Goal: Task Accomplishment & Management: Use online tool/utility

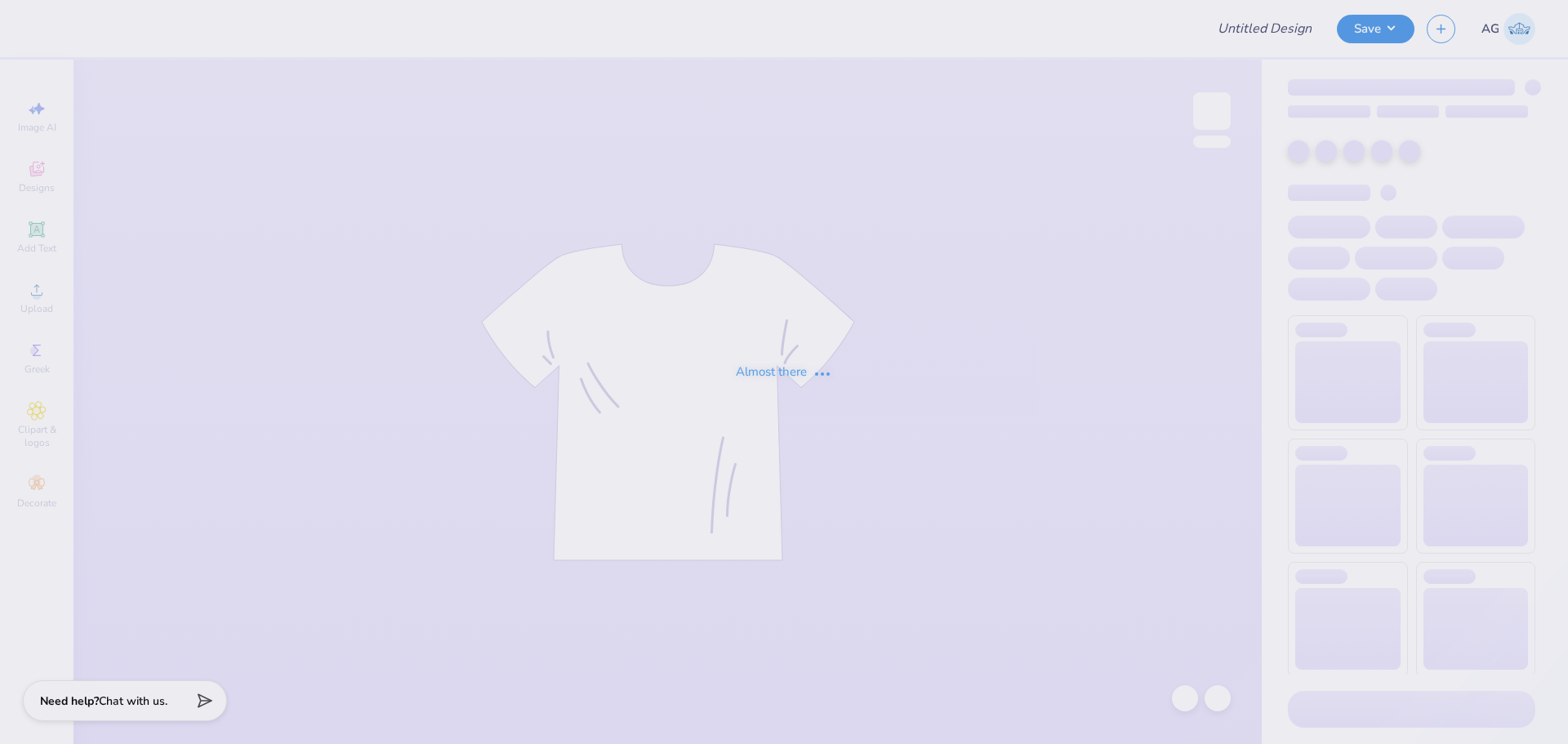
type input "names parents weekend"
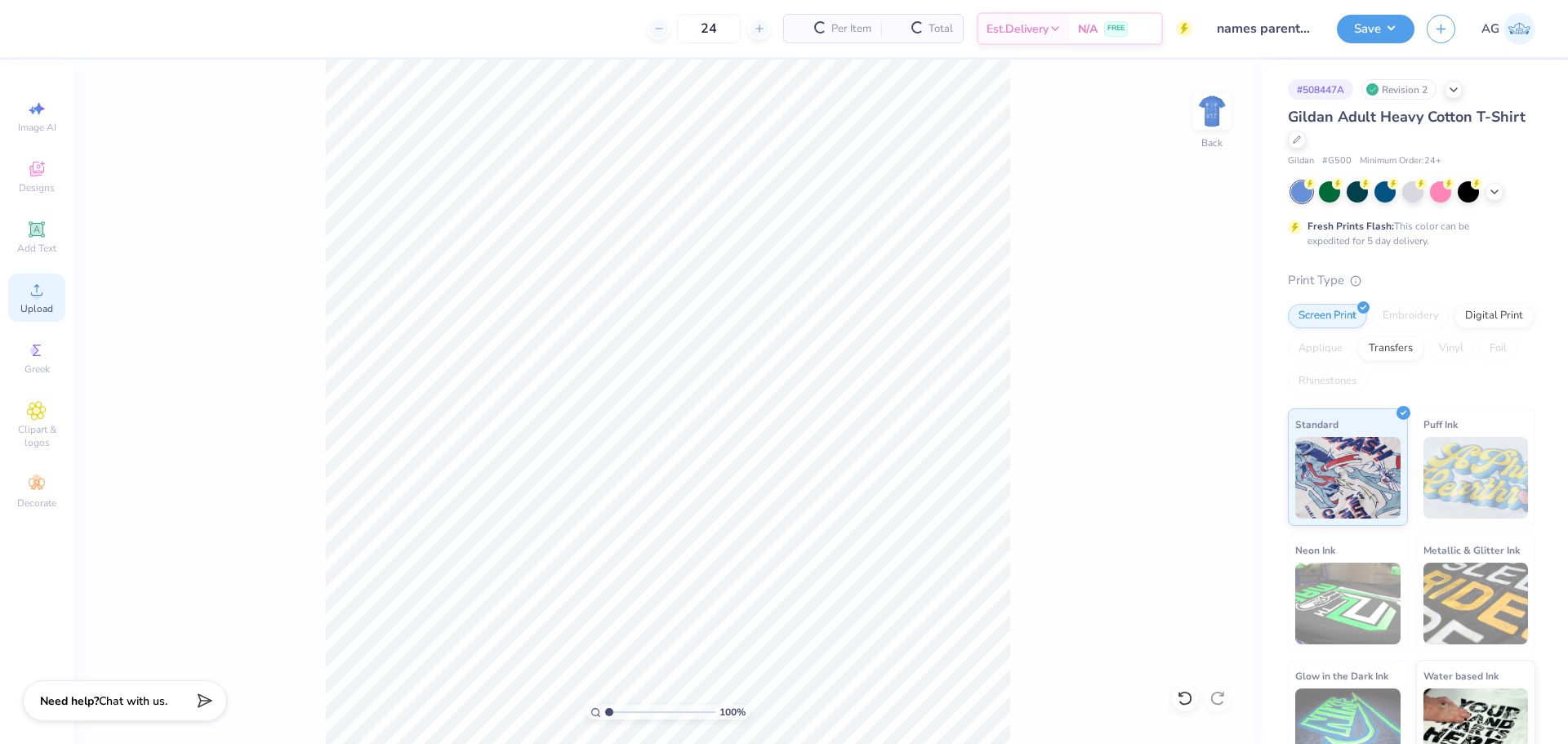
click at [29, 310] on span "Upload" at bounding box center [36, 308] width 32 height 13
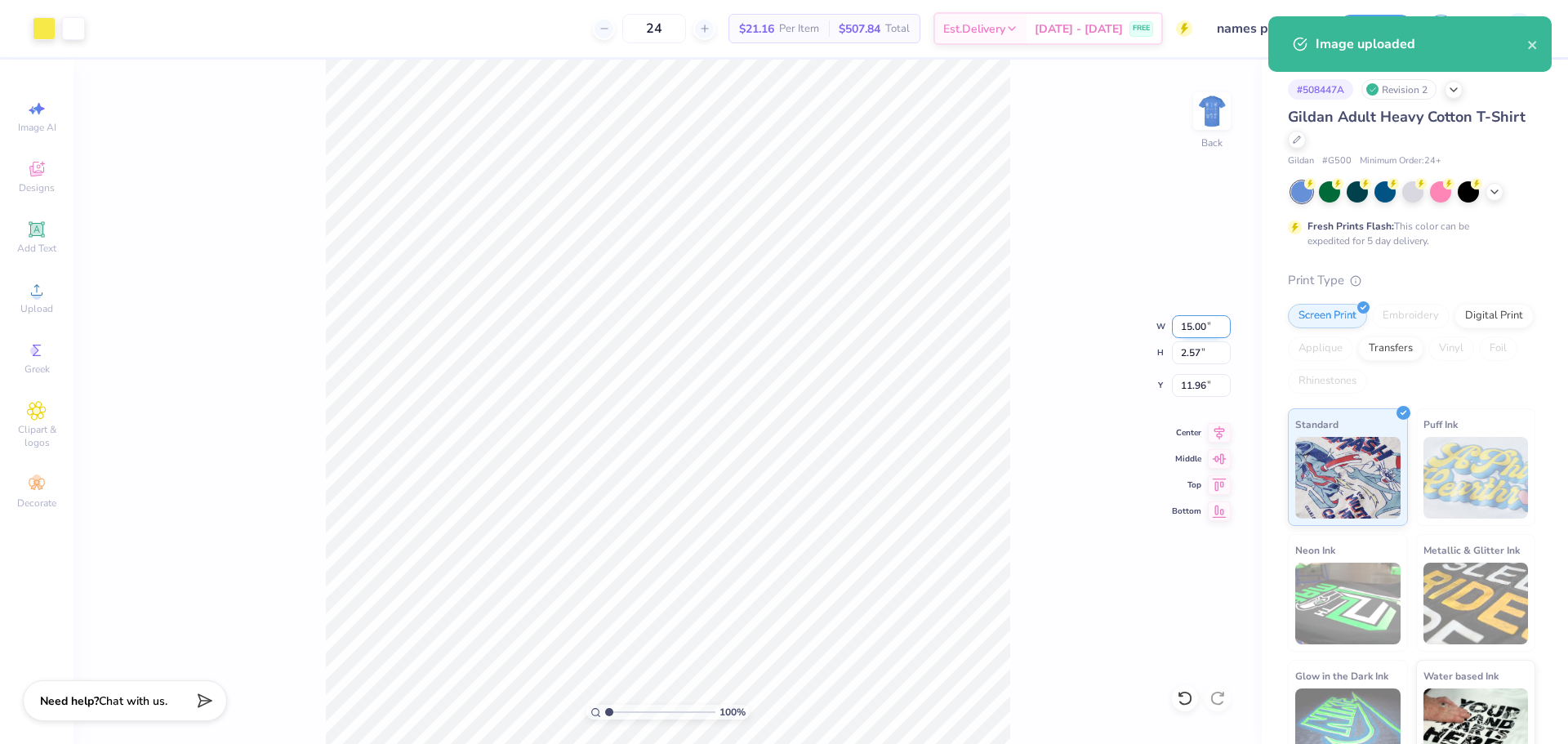
click at [1181, 327] on input "15.00" at bounding box center [1201, 326] width 59 height 23
type input "10"
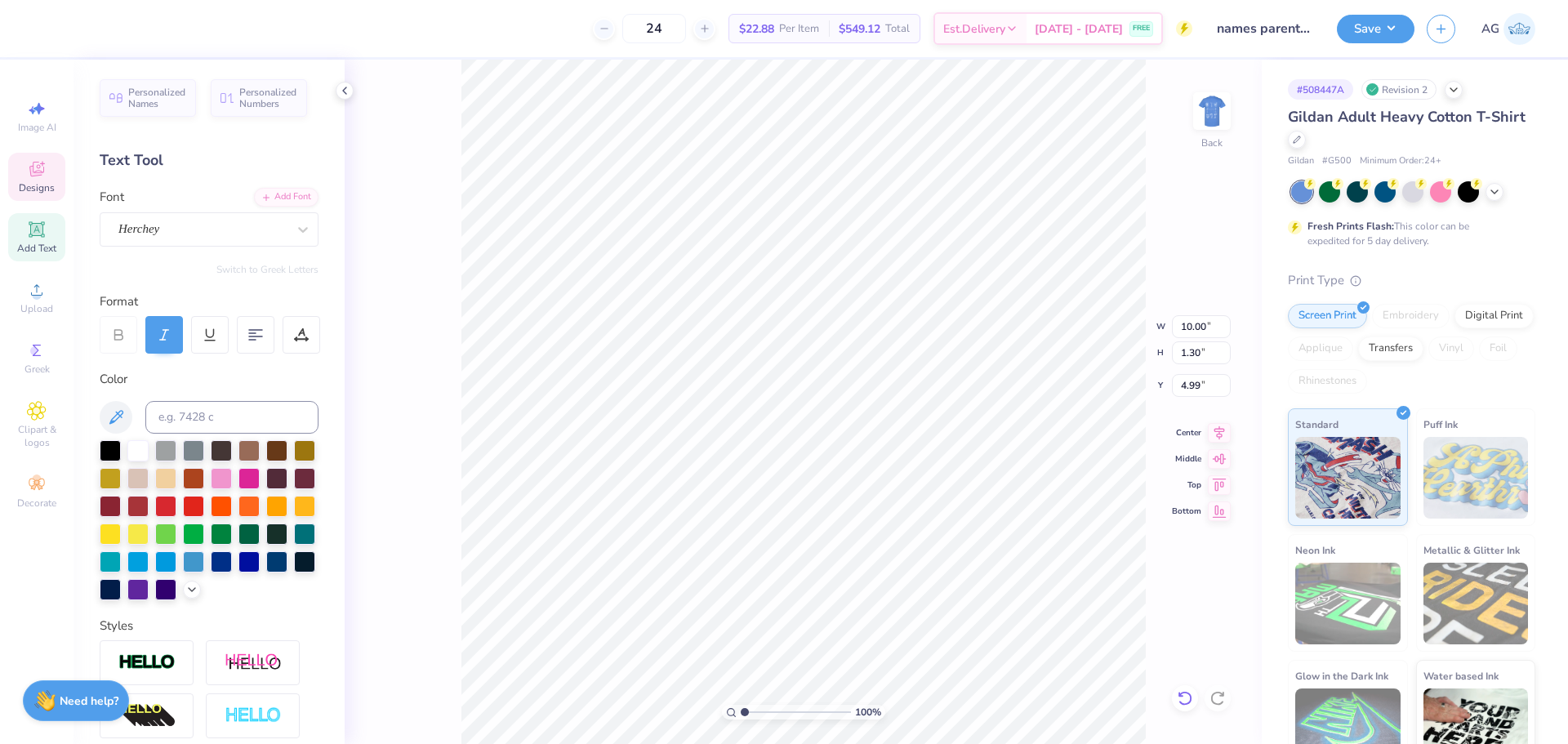
click at [1188, 702] on icon at bounding box center [1184, 698] width 17 height 17
type input "1.30"
drag, startPoint x: 742, startPoint y: 710, endPoint x: 792, endPoint y: 709, distance: 50.0
click at [792, 709] on input "range" at bounding box center [795, 712] width 110 height 15
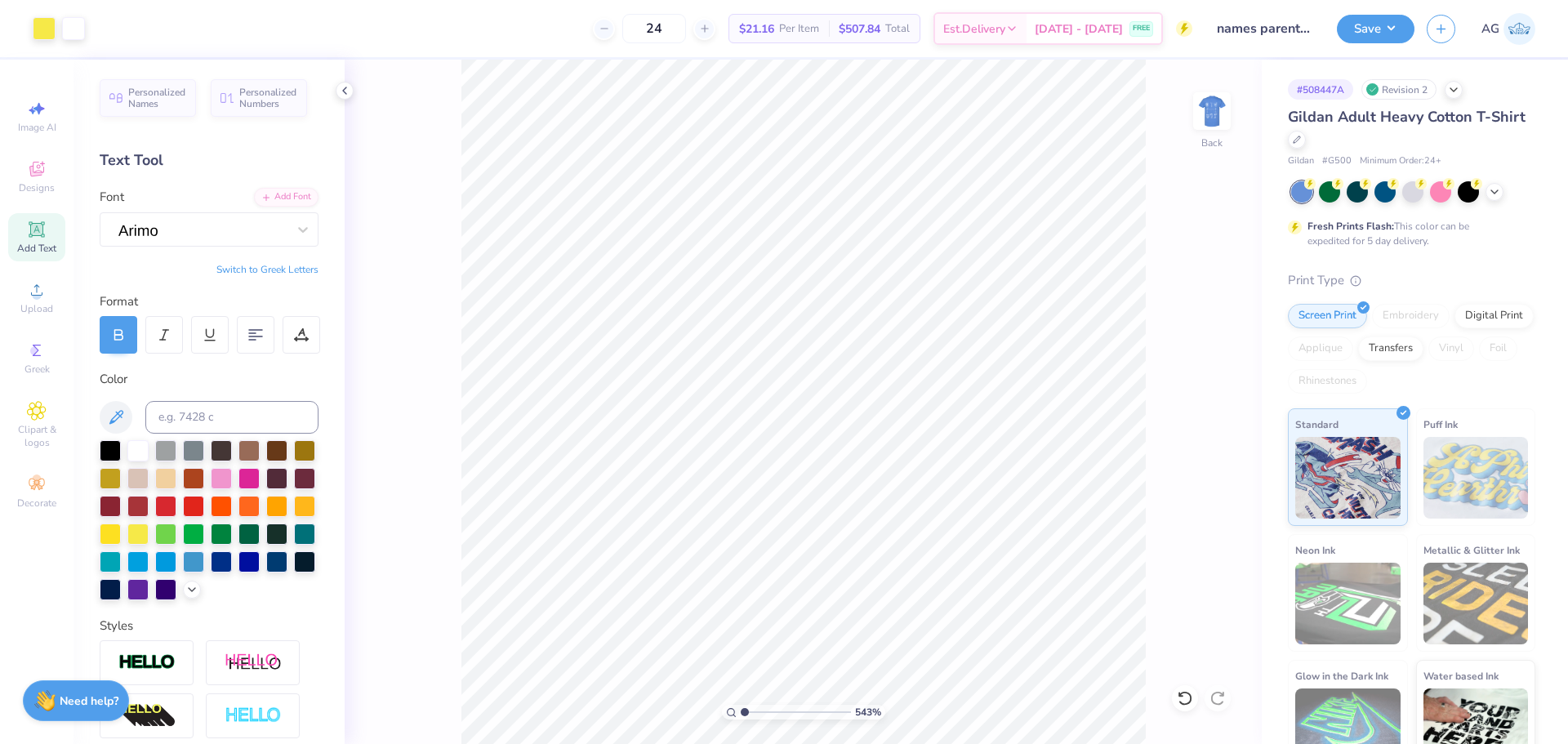
drag, startPoint x: 791, startPoint y: 710, endPoint x: 700, endPoint y: 691, distance: 93.0
type input "1"
click at [740, 705] on input "range" at bounding box center [795, 712] width 110 height 15
click at [1200, 325] on input "6.83" at bounding box center [1201, 326] width 59 height 23
type input "10.00"
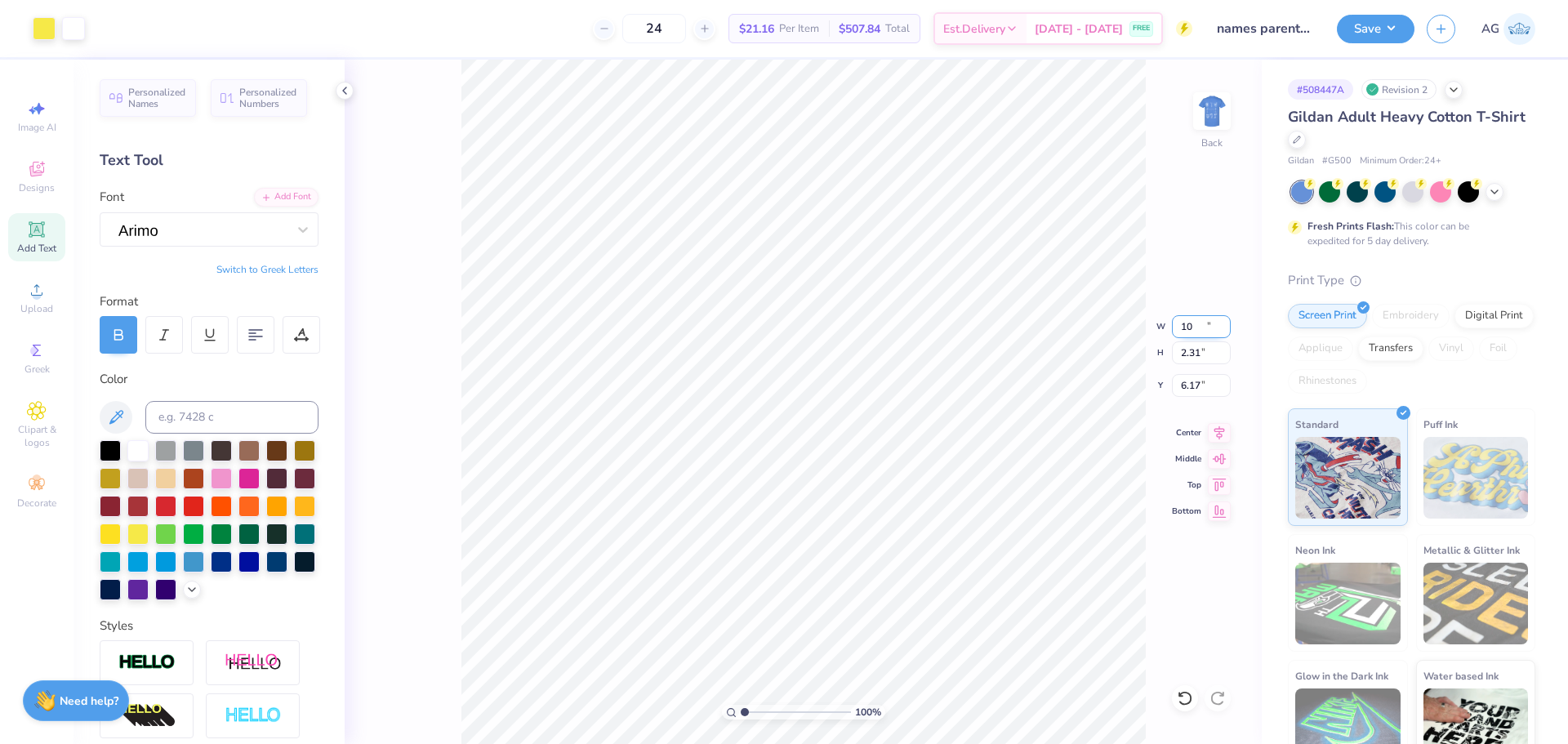
type input "2.31"
click at [1196, 381] on input "6.17" at bounding box center [1201, 385] width 59 height 23
type input "5.00"
click at [1217, 432] on icon at bounding box center [1218, 430] width 23 height 20
click at [1190, 136] on div "100 % Back" at bounding box center [803, 401] width 917 height 684
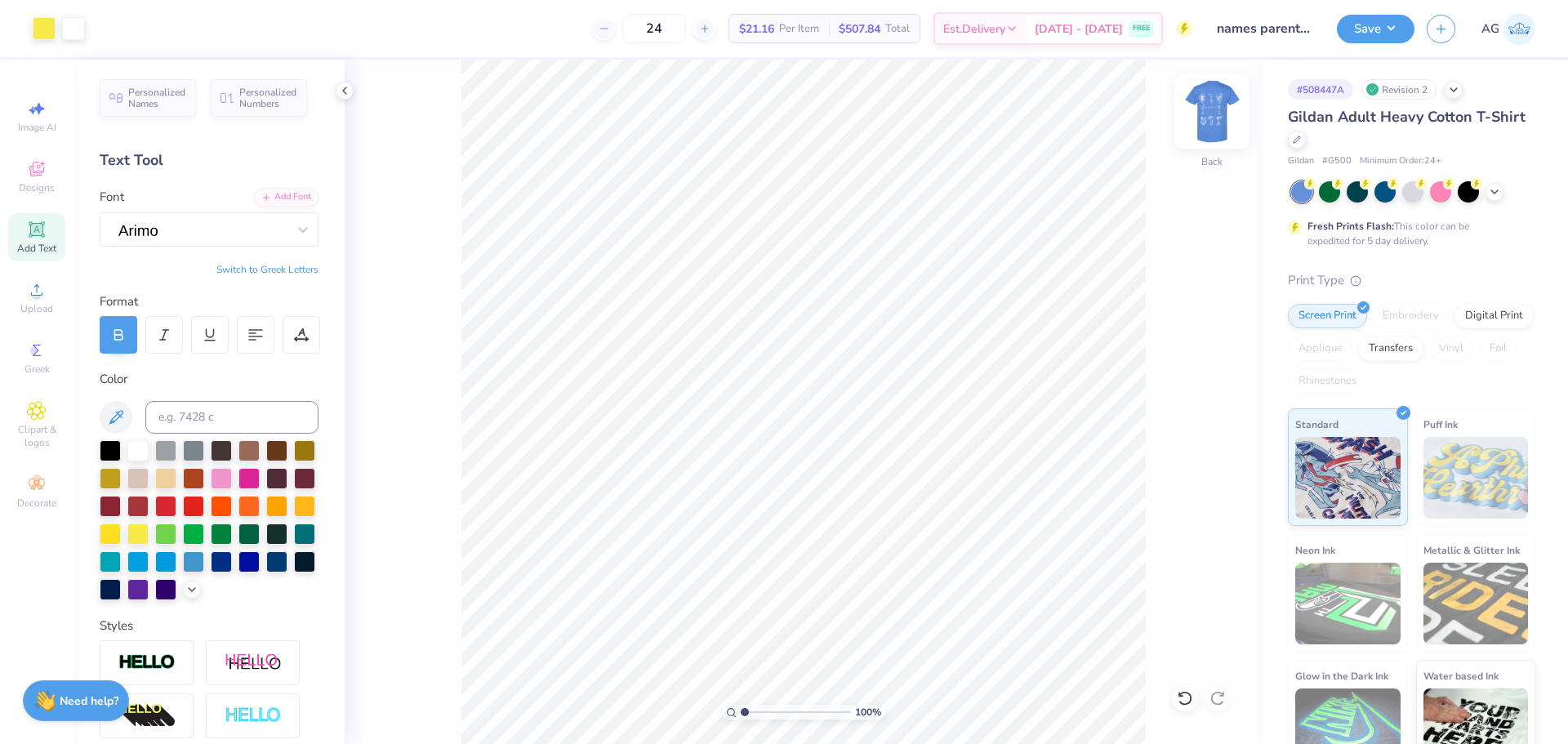
click at [1211, 119] on img at bounding box center [1212, 111] width 66 height 66
click at [1192, 361] on input "15.88" at bounding box center [1201, 365] width 59 height 23
type input "15"
type input "10.74"
type input "15.00"
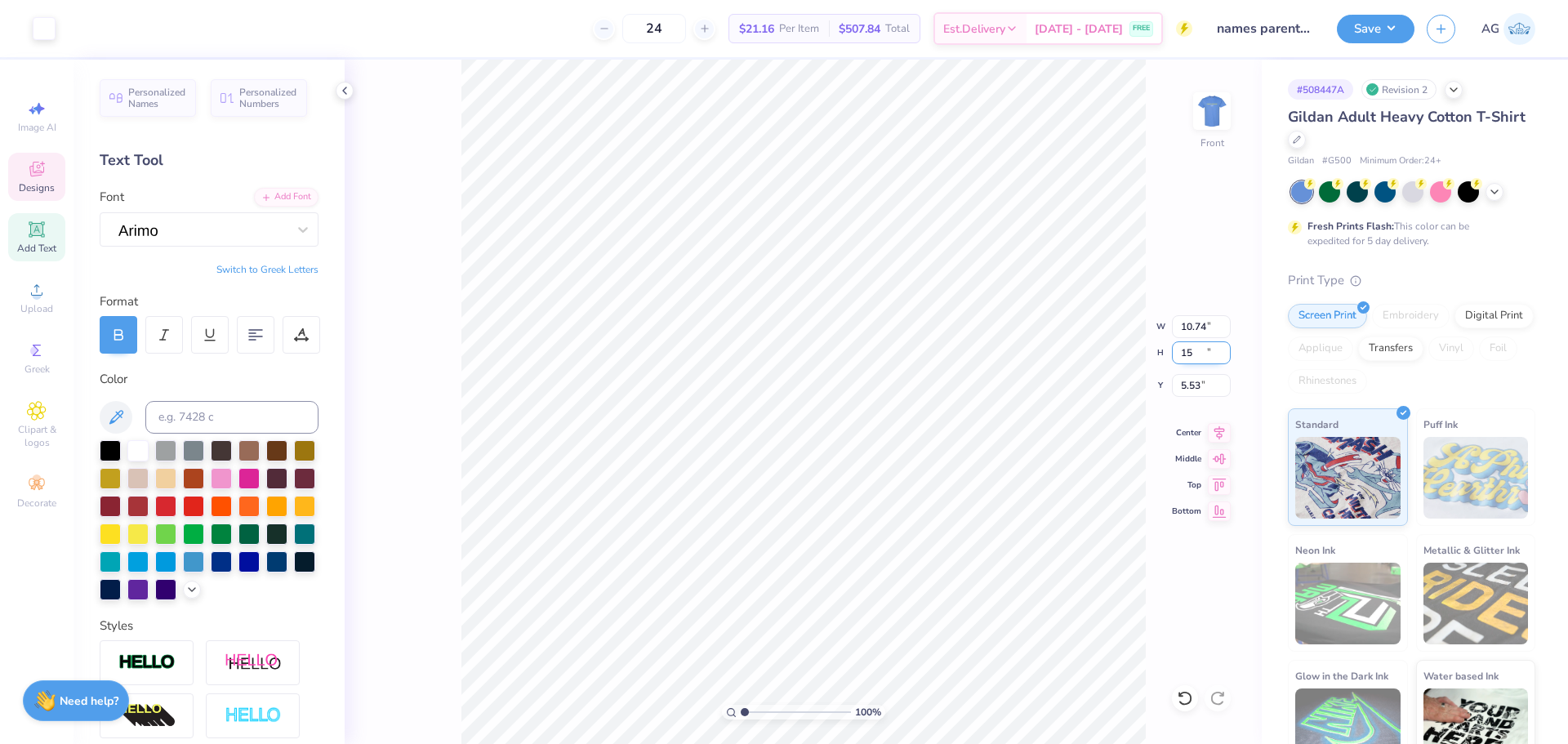
type input "5.53"
drag, startPoint x: 747, startPoint y: 712, endPoint x: 775, endPoint y: 712, distance: 28.0
type input "3.79"
click at [775, 712] on input "range" at bounding box center [795, 712] width 110 height 15
click at [1183, 696] on icon at bounding box center [1184, 698] width 17 height 17
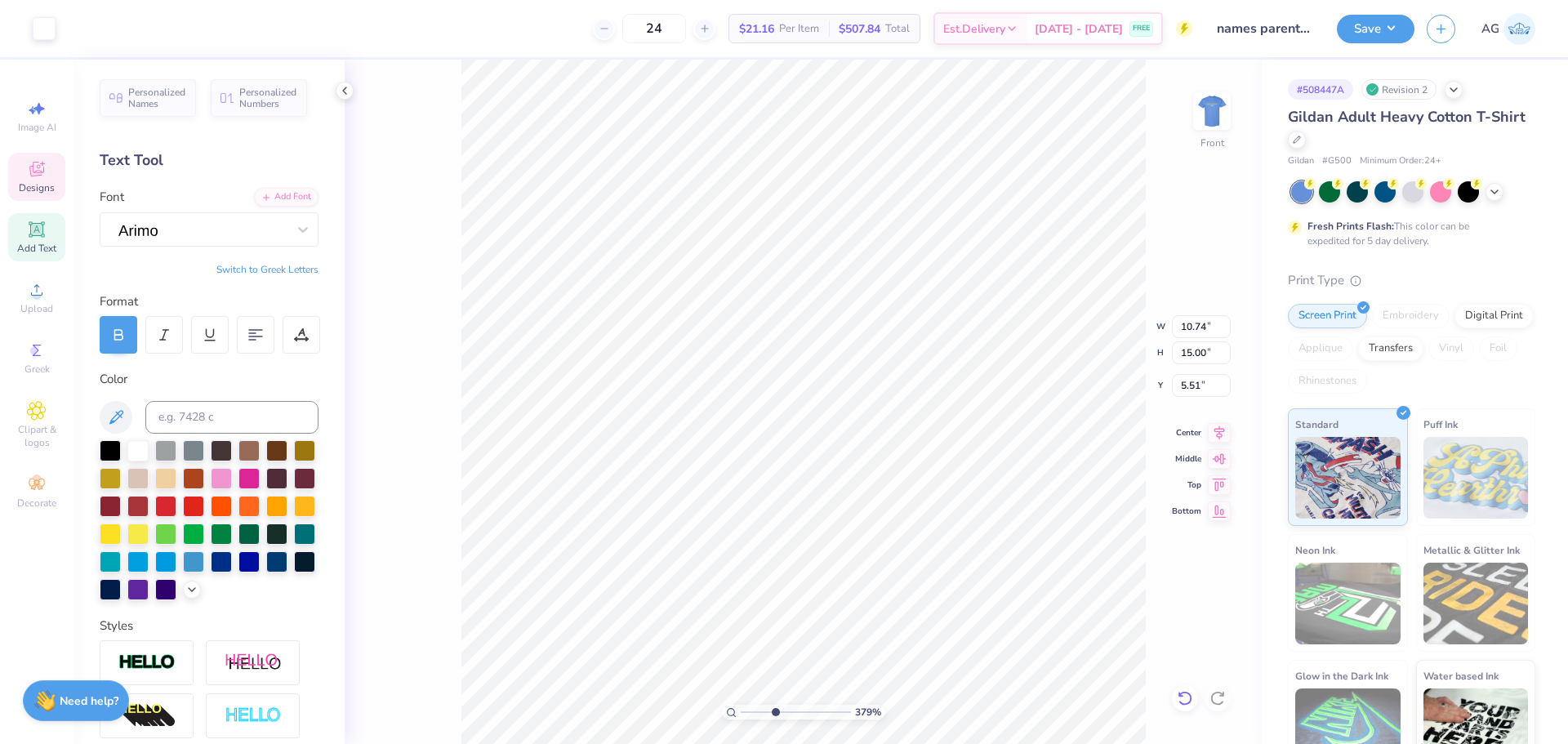
type input "5.52"
drag, startPoint x: 771, startPoint y: 712, endPoint x: 734, endPoint y: 705, distance: 37.7
type input "1"
click at [740, 705] on input "range" at bounding box center [795, 712] width 110 height 15
type input "1.15"
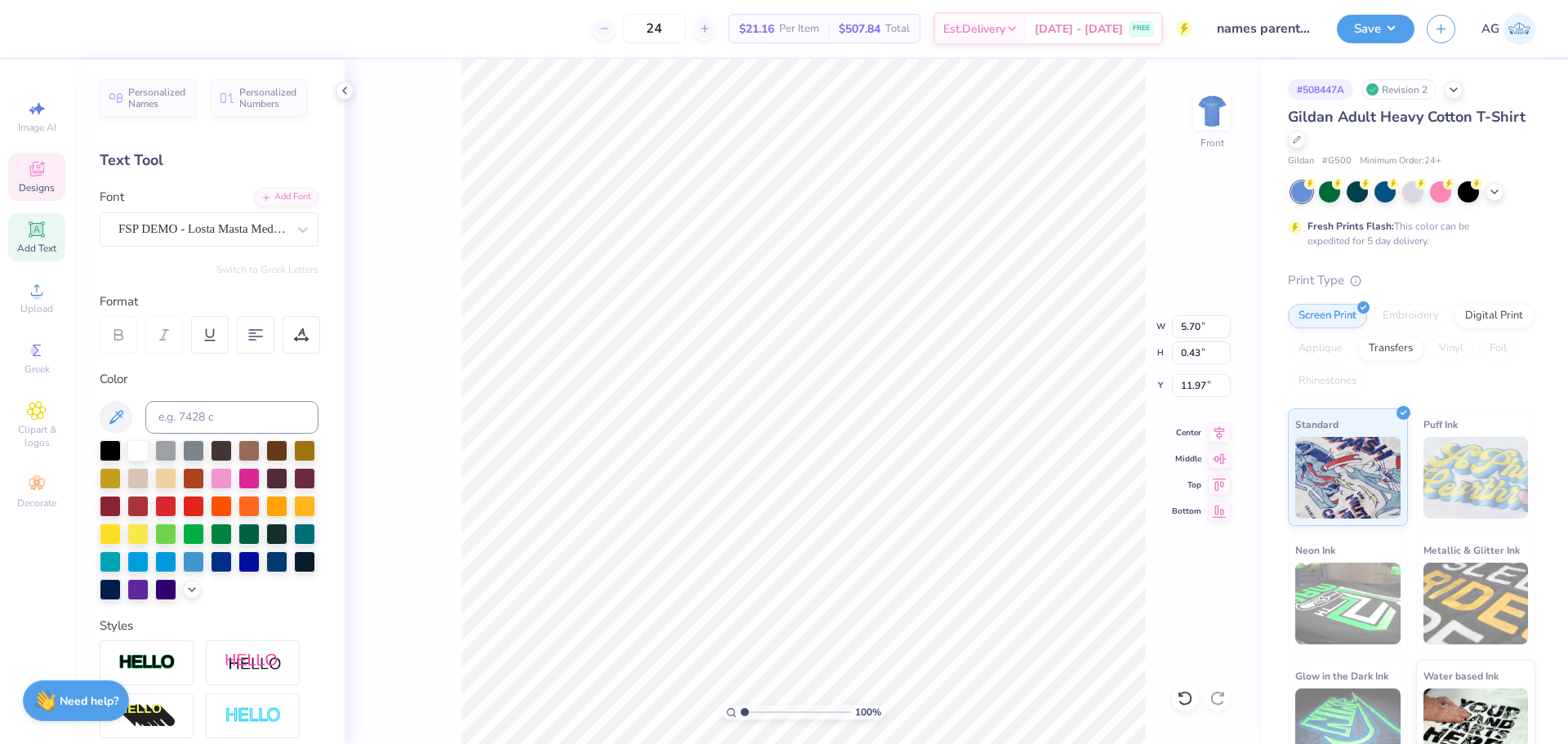
type input "3.46"
type input "11.00"
drag, startPoint x: 951, startPoint y: 563, endPoint x: 1182, endPoint y: 433, distance: 265.1
click at [950, 563] on li "Group" at bounding box center [966, 564] width 129 height 31
click at [1226, 435] on icon at bounding box center [1218, 430] width 23 height 20
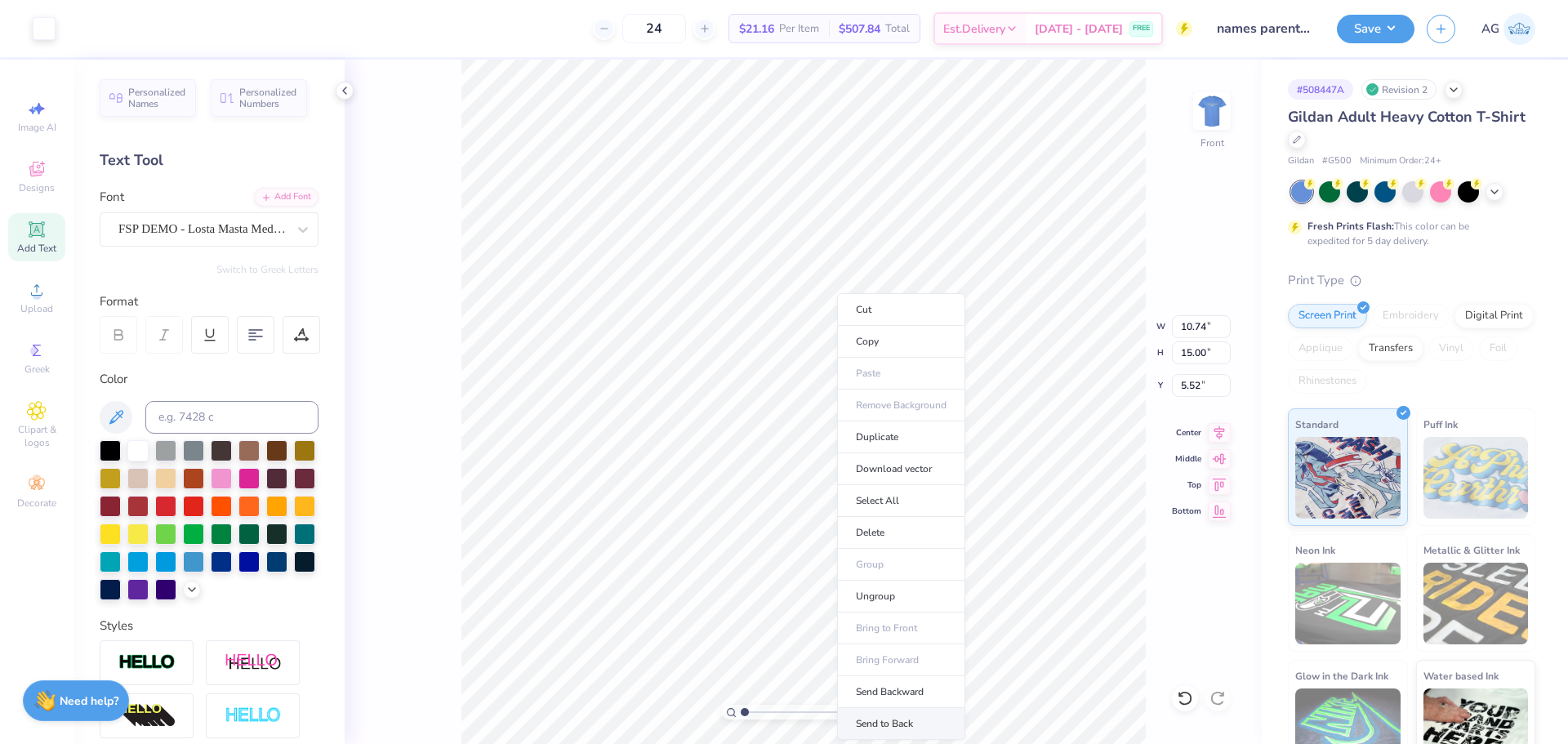
click at [923, 717] on li "Send to Back" at bounding box center [900, 723] width 129 height 31
click at [1211, 429] on icon at bounding box center [1218, 430] width 23 height 20
type input "12.60"
click at [1183, 393] on input "5.52" at bounding box center [1201, 385] width 59 height 23
type input "5.00"
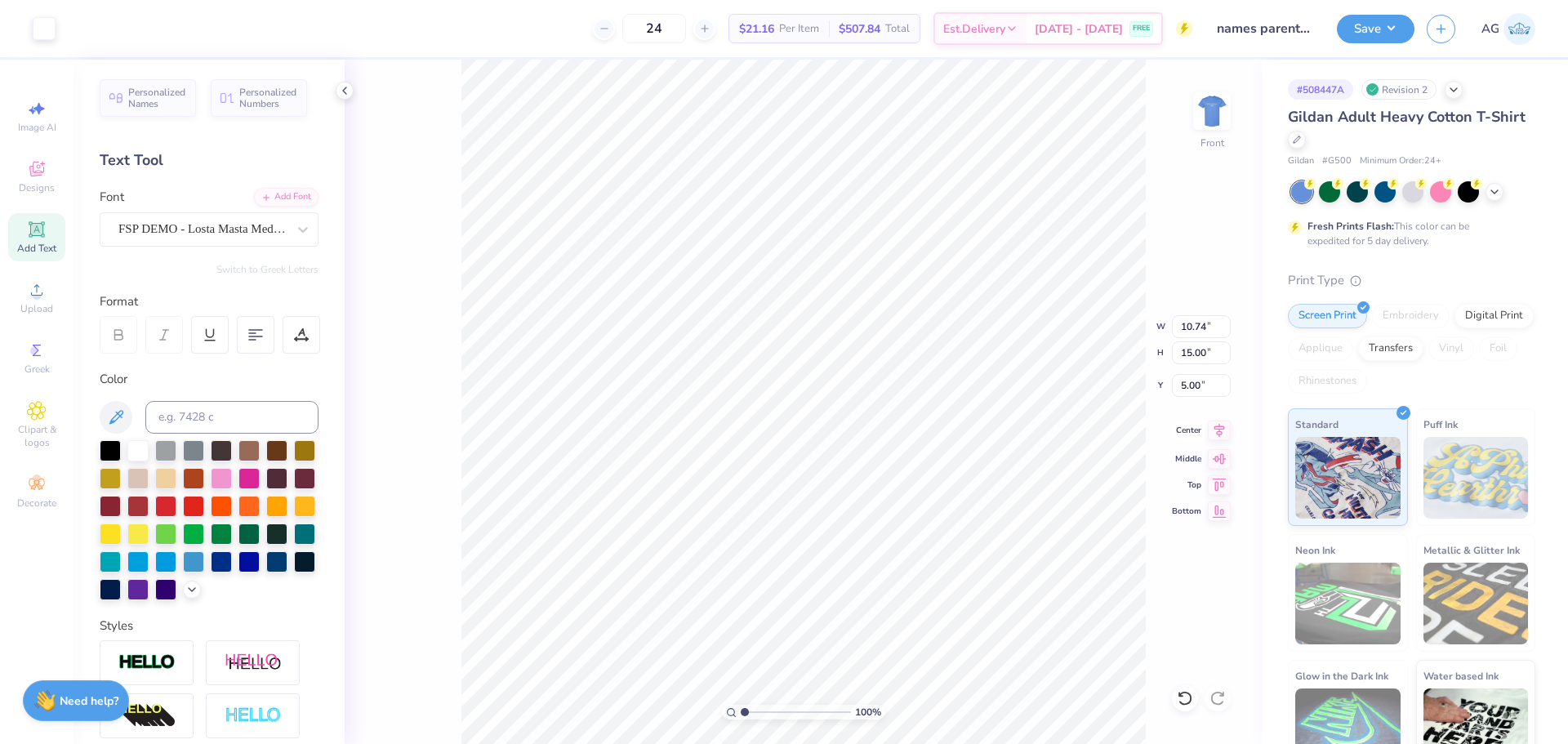
click at [1217, 431] on icon at bounding box center [1219, 430] width 11 height 14
click at [1200, 98] on img at bounding box center [1212, 111] width 66 height 66
click at [1221, 96] on img at bounding box center [1212, 111] width 66 height 66
click at [1357, 41] on button "Save" at bounding box center [1375, 26] width 78 height 28
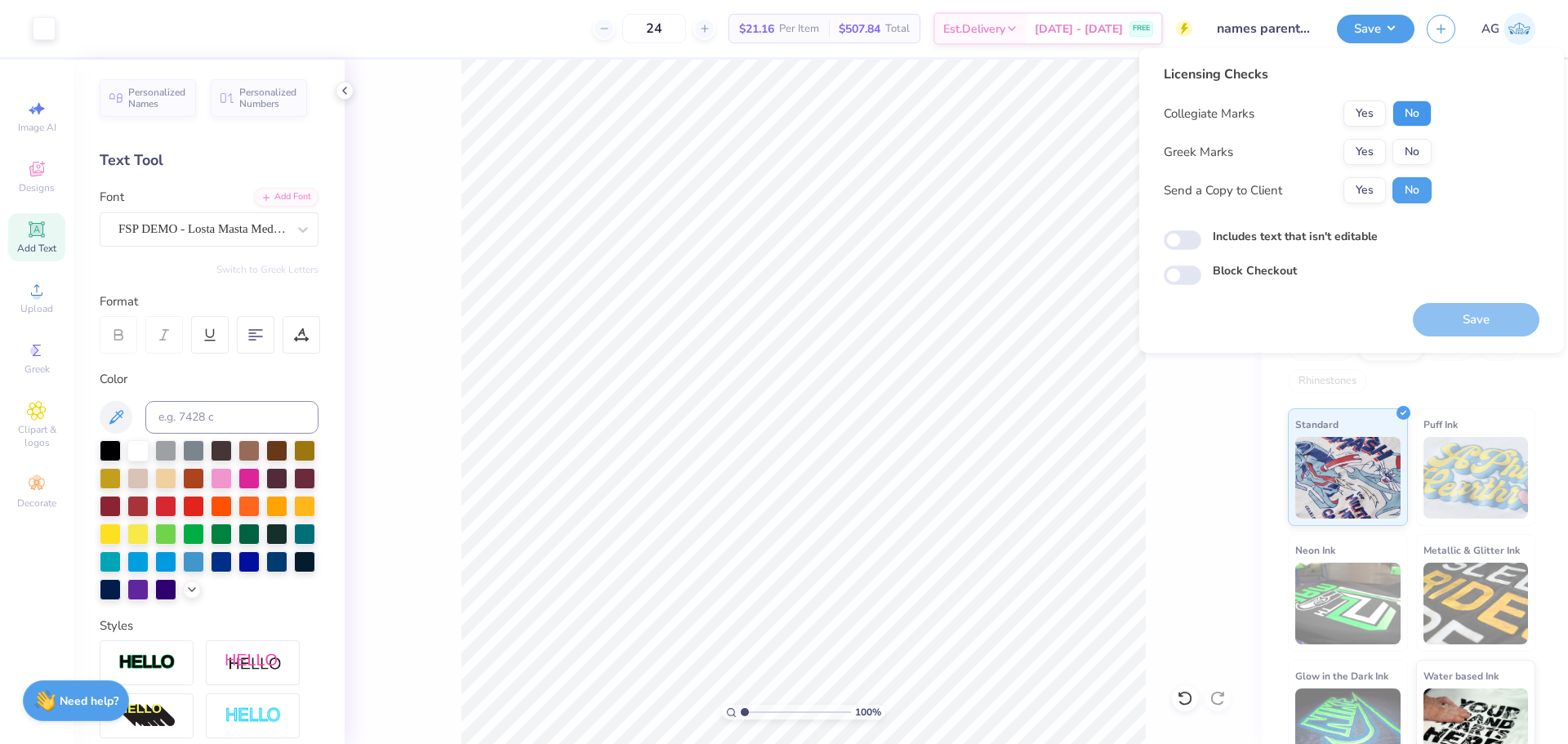
click at [1418, 109] on button "No" at bounding box center [1412, 113] width 39 height 27
click at [1409, 146] on button "No" at bounding box center [1412, 151] width 39 height 27
click at [1506, 318] on button "Save" at bounding box center [1476, 320] width 127 height 33
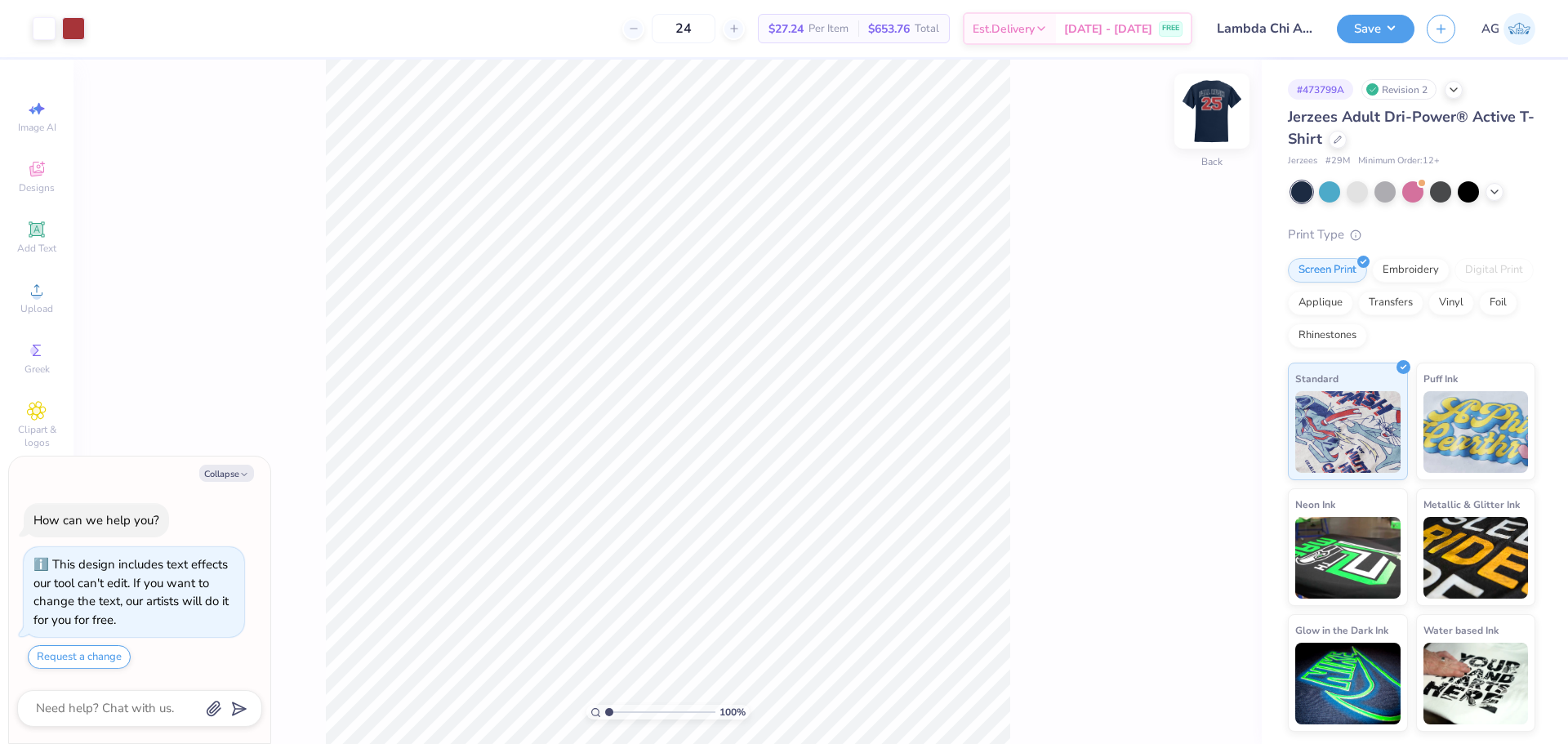
click at [1210, 121] on img at bounding box center [1212, 111] width 66 height 66
click at [1218, 109] on img at bounding box center [1212, 111] width 66 height 66
drag, startPoint x: 1200, startPoint y: 153, endPoint x: 1223, endPoint y: 138, distance: 27.5
click at [1200, 150] on div "100 % Back" at bounding box center [668, 401] width 1188 height 684
click at [1224, 136] on div "Back" at bounding box center [1212, 121] width 37 height 58
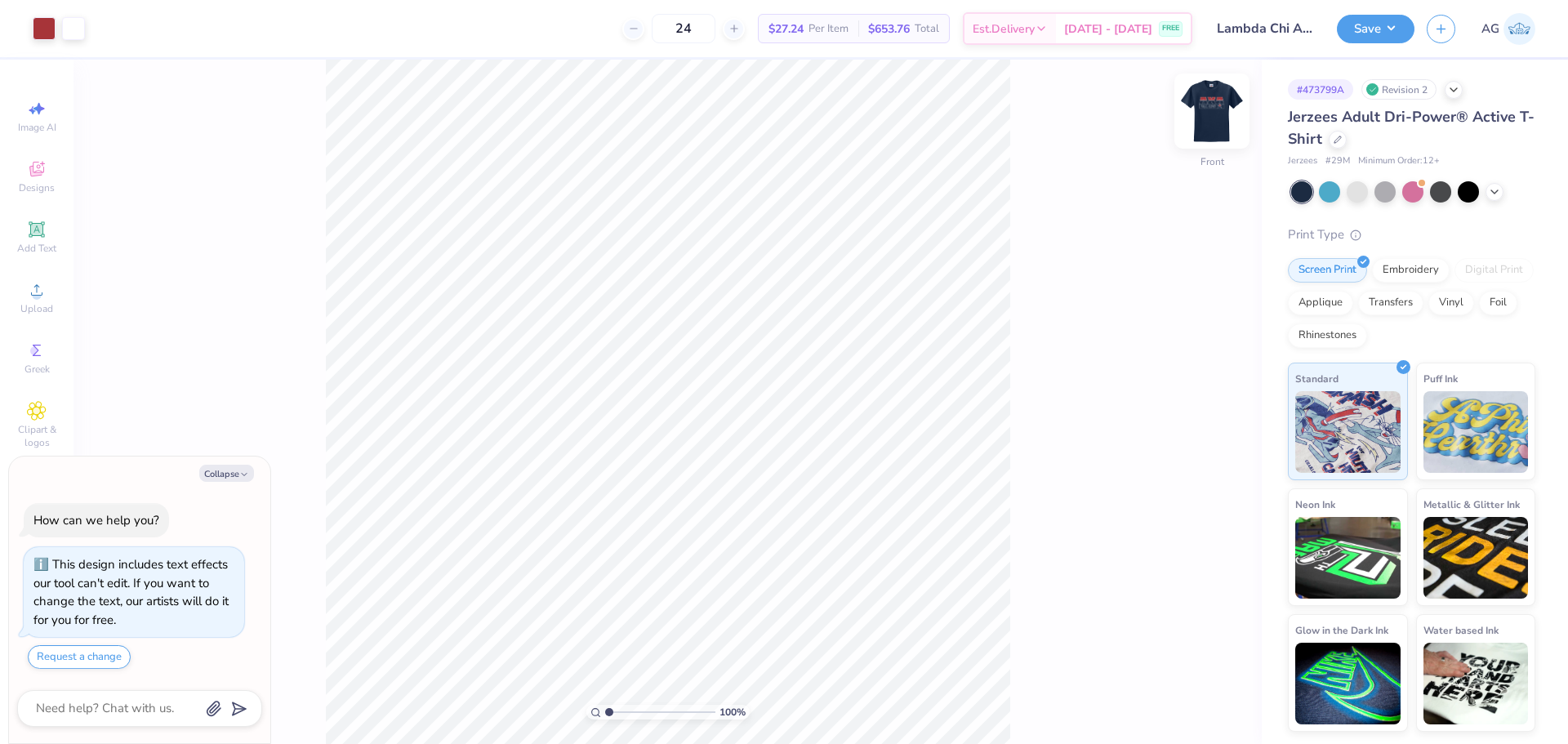
click at [1215, 109] on img at bounding box center [1212, 111] width 66 height 66
click at [44, 269] on div "Image AI Designs Add Text Upload Greek Clipart & logos Decorate" at bounding box center [36, 304] width 57 height 424
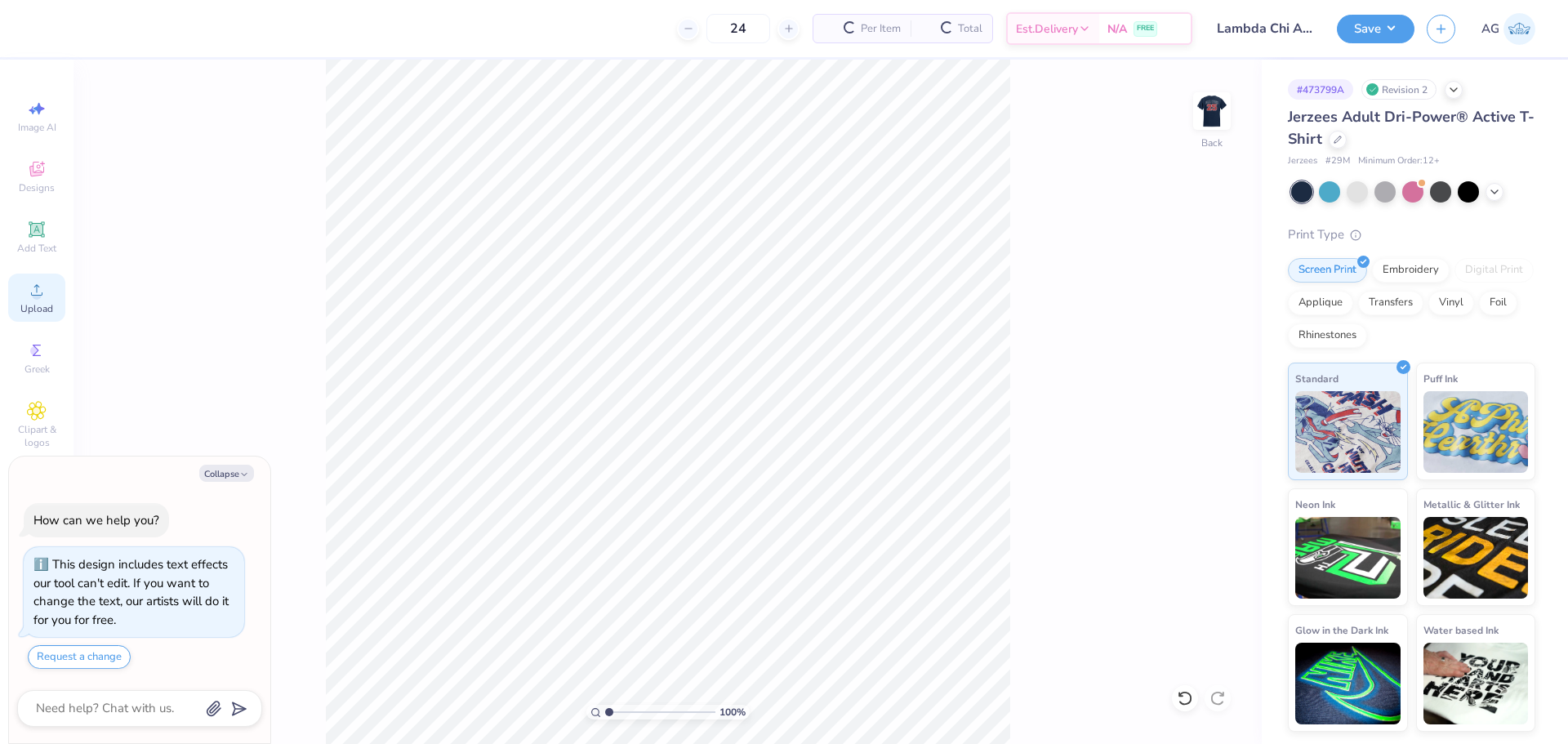
click at [35, 289] on icon at bounding box center [36, 290] width 20 height 20
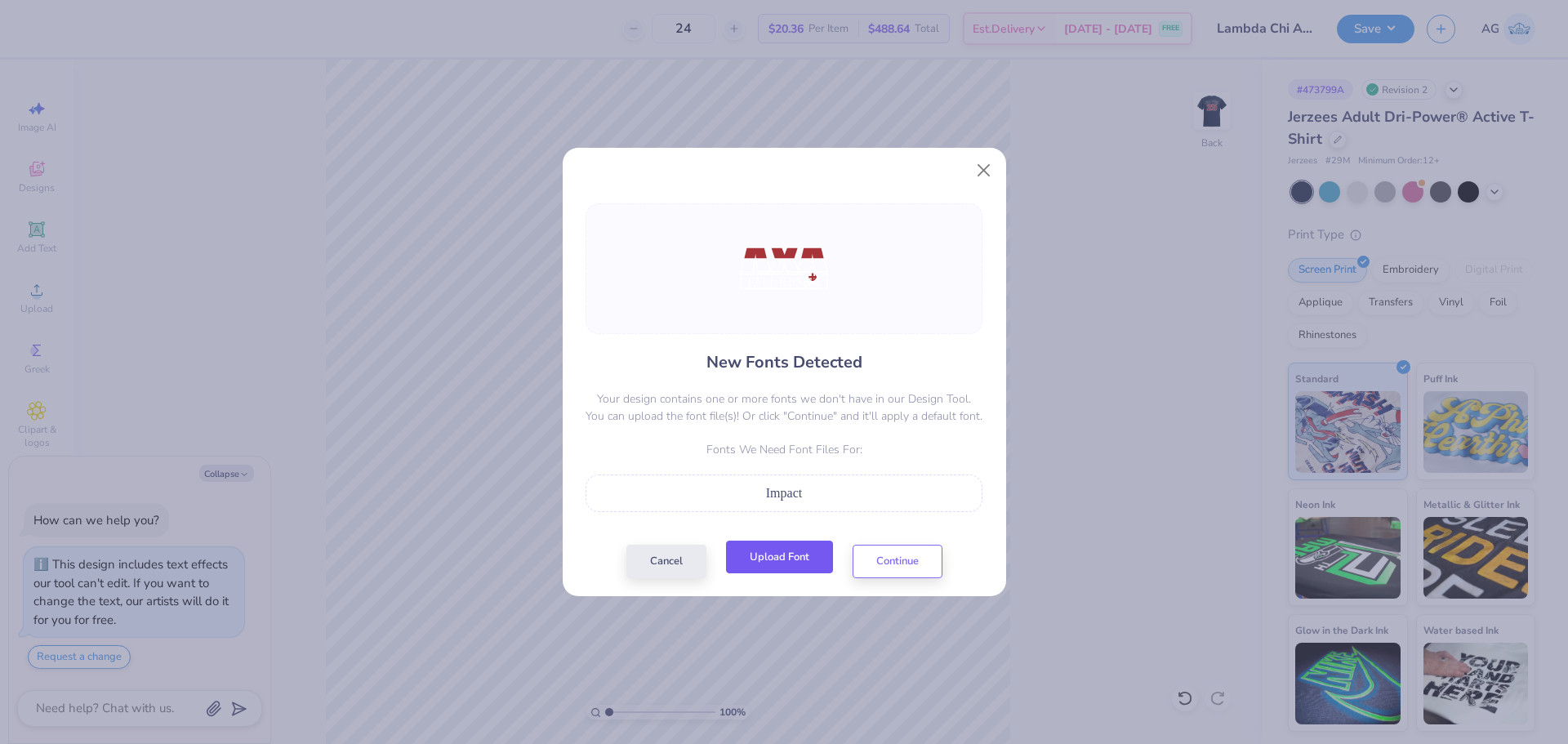
drag, startPoint x: 783, startPoint y: 565, endPoint x: 794, endPoint y: 569, distance: 11.7
click at [783, 565] on button "Upload Font" at bounding box center [779, 557] width 107 height 33
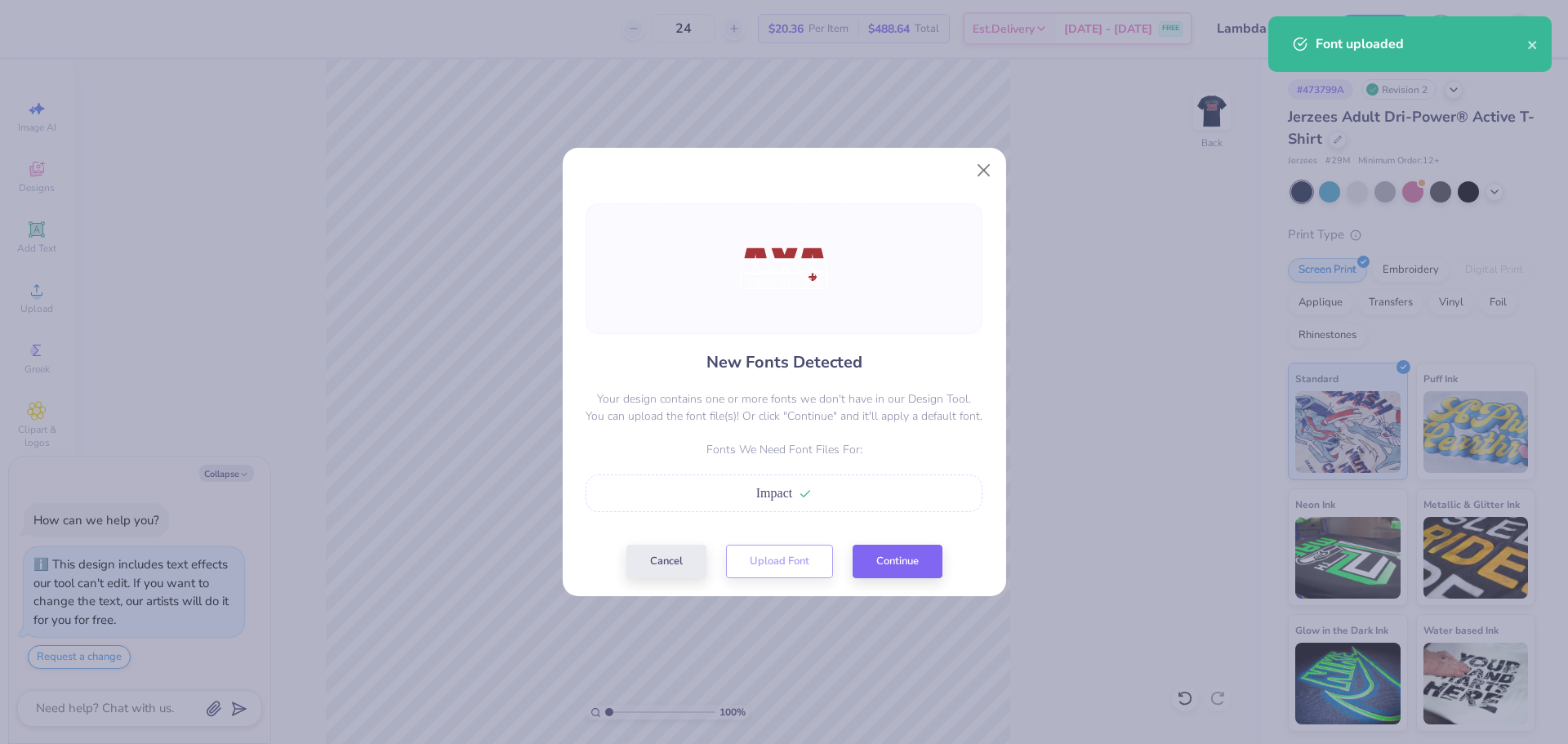
click at [932, 543] on div "New Fonts Detected Your design contains one or more fonts we don't have in our …" at bounding box center [784, 391] width 406 height 375
click at [921, 559] on button "Continue" at bounding box center [896, 557] width 89 height 33
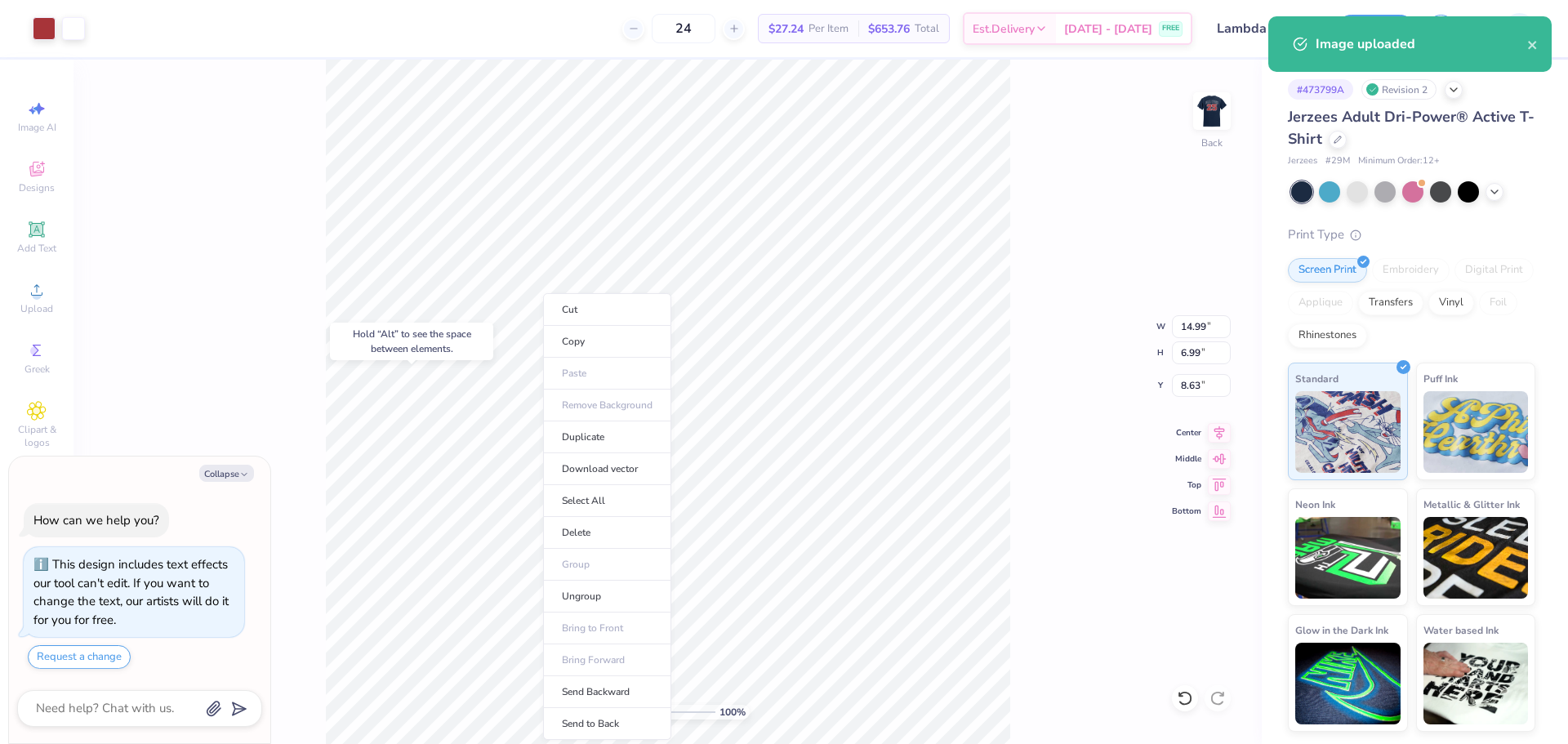
click at [639, 720] on li "Send to Back" at bounding box center [607, 723] width 129 height 31
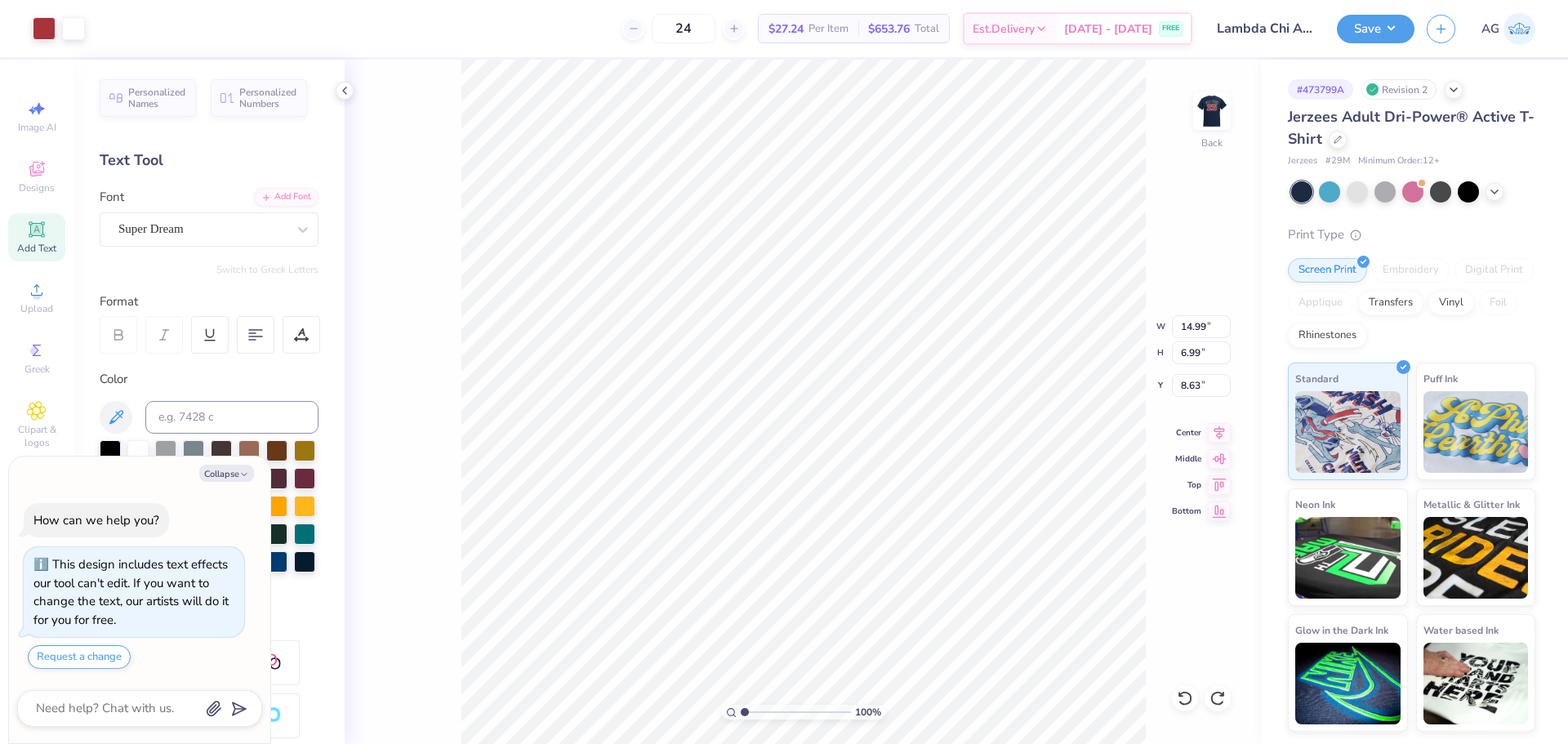
type textarea "x"
type input "10.25"
type textarea "x"
type input "8.63"
type textarea "x"
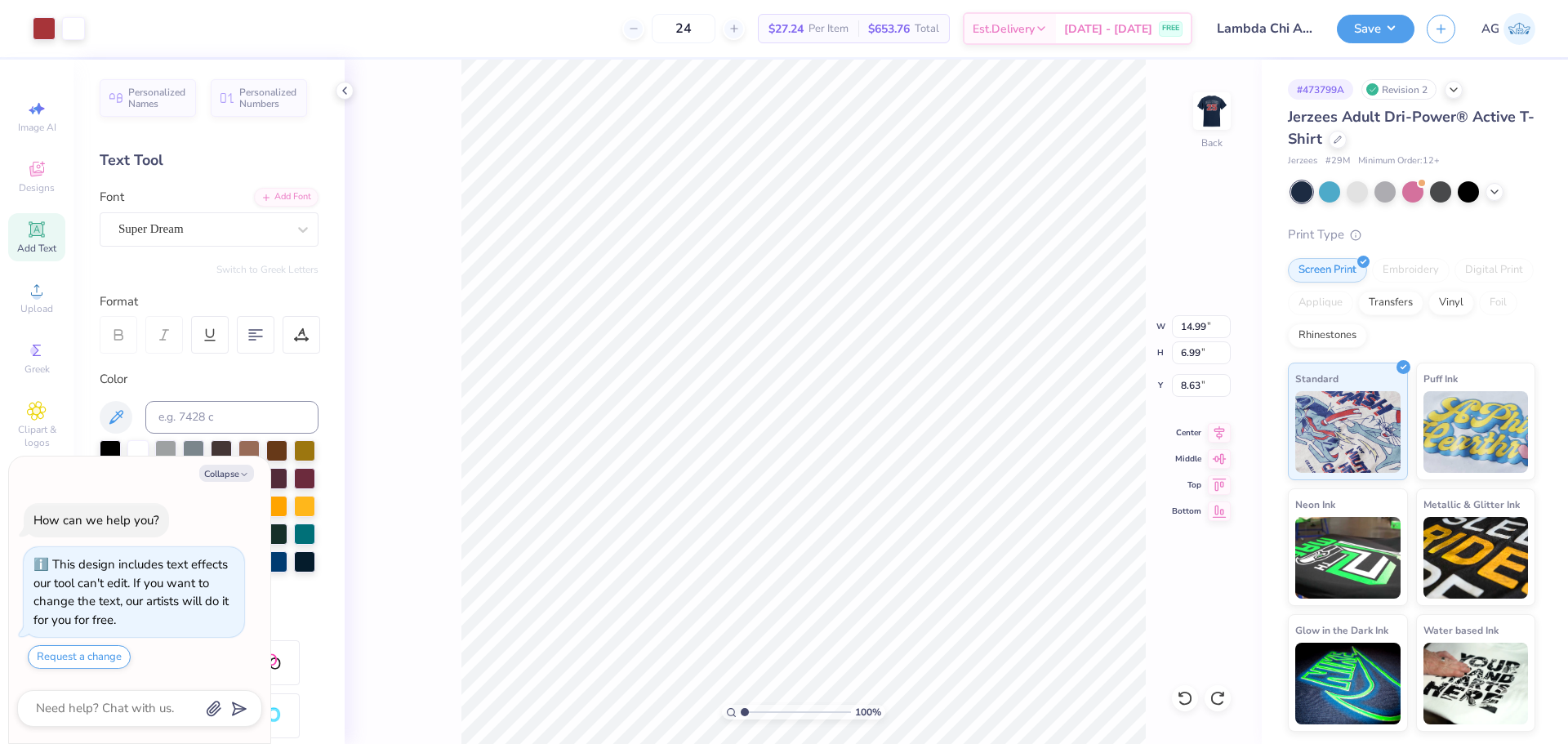
type input "15.00"
type input "7.11"
type input "8.57"
click at [968, 567] on li "Group" at bounding box center [981, 564] width 129 height 31
click at [813, 726] on li "Send to Back" at bounding box center [807, 723] width 129 height 31
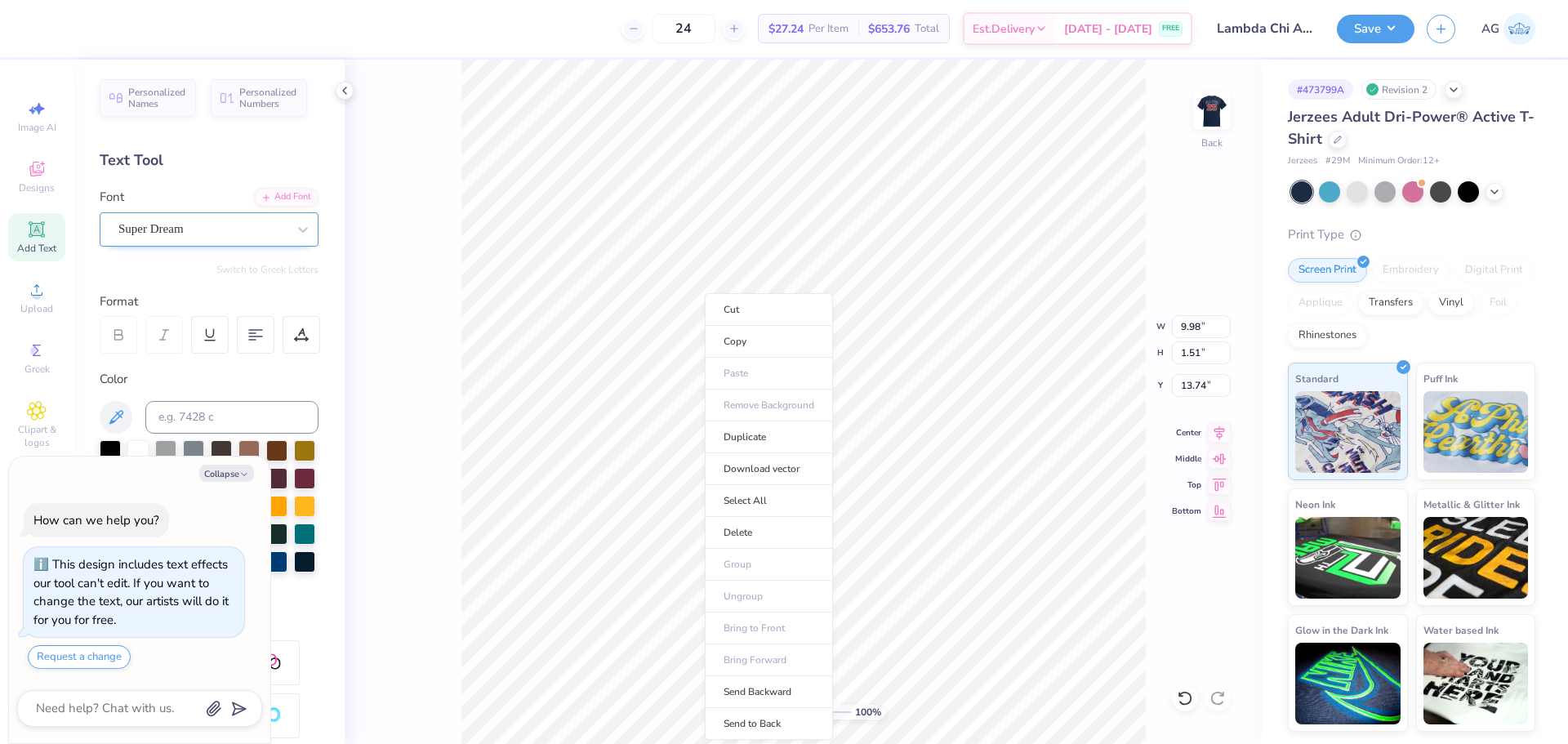
click at [189, 232] on div "Super Dream" at bounding box center [202, 229] width 172 height 26
type textarea "x"
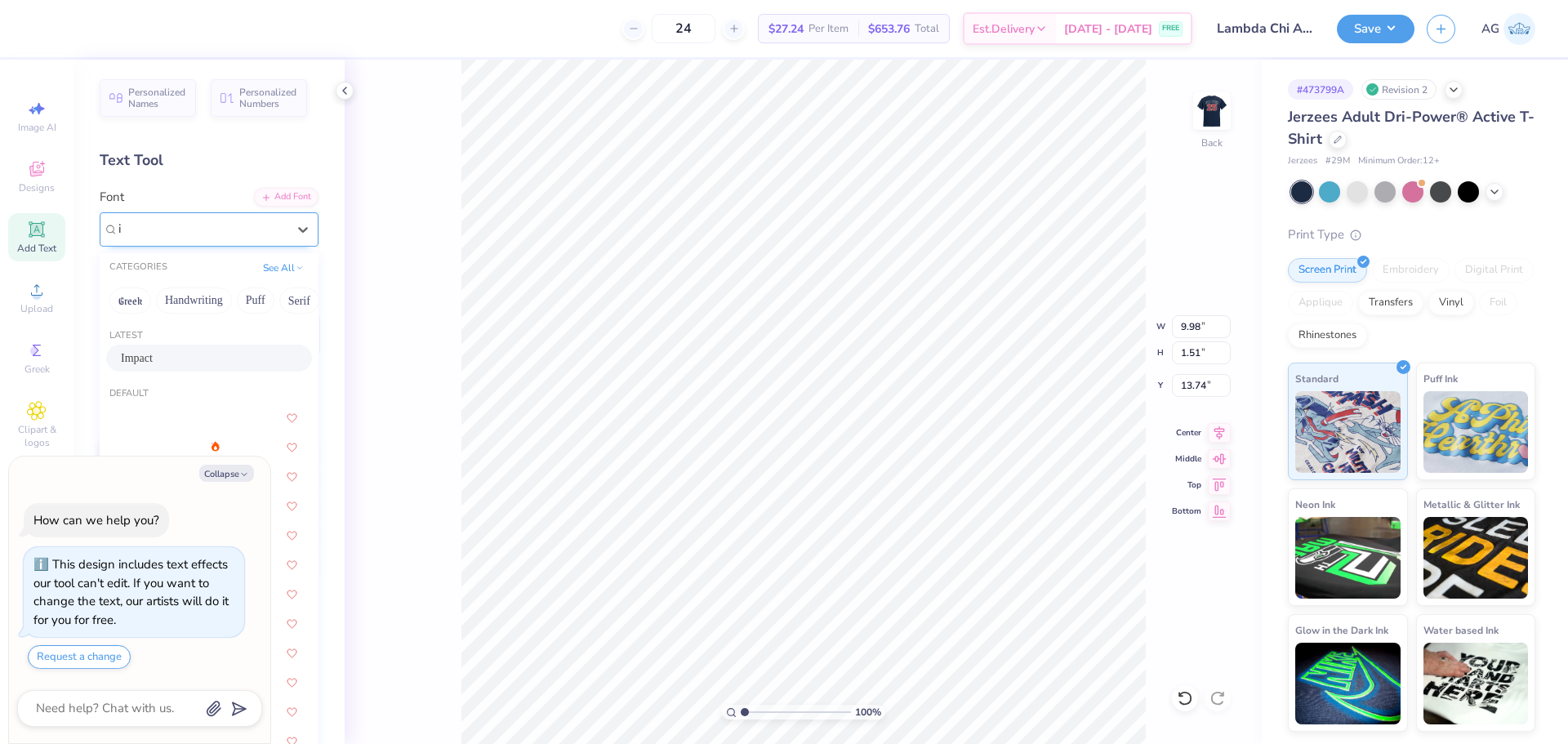
type input "in"
type textarea "x"
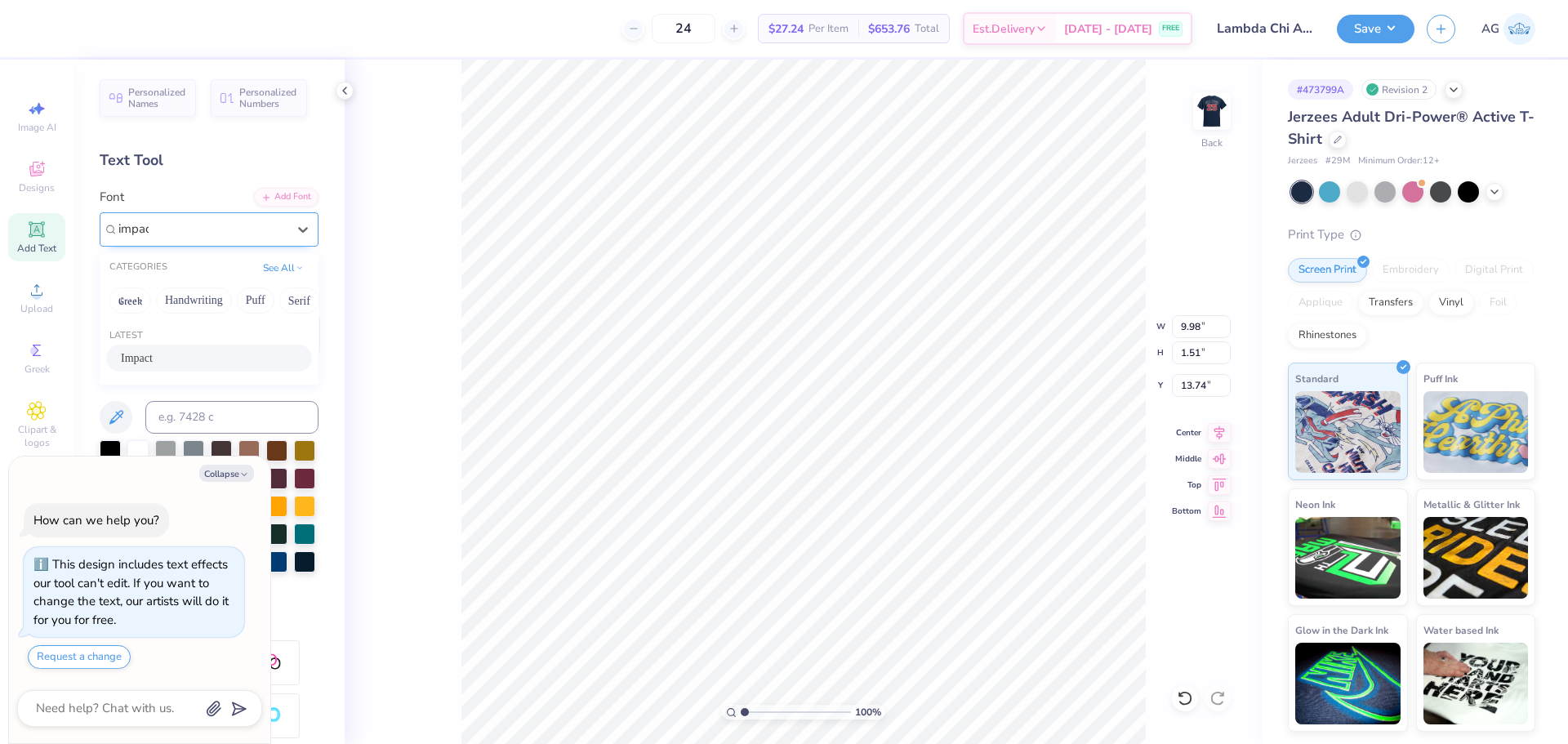
type input "impac"
type textarea "x"
type input "7.91"
type input "1.67"
type input "13.80"
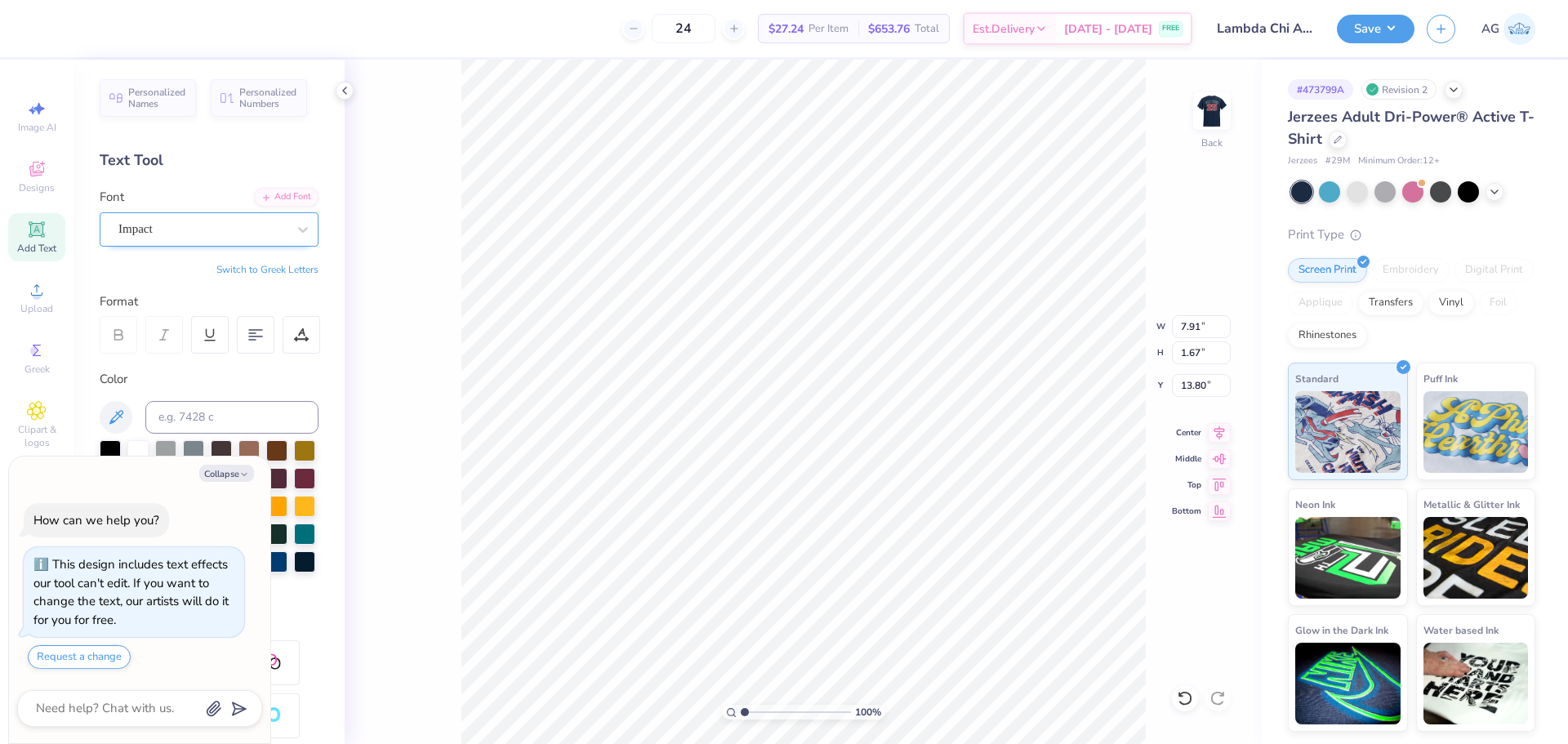
type textarea "x"
type input "13.57"
type textarea "x"
click at [300, 335] on icon at bounding box center [300, 334] width 15 height 15
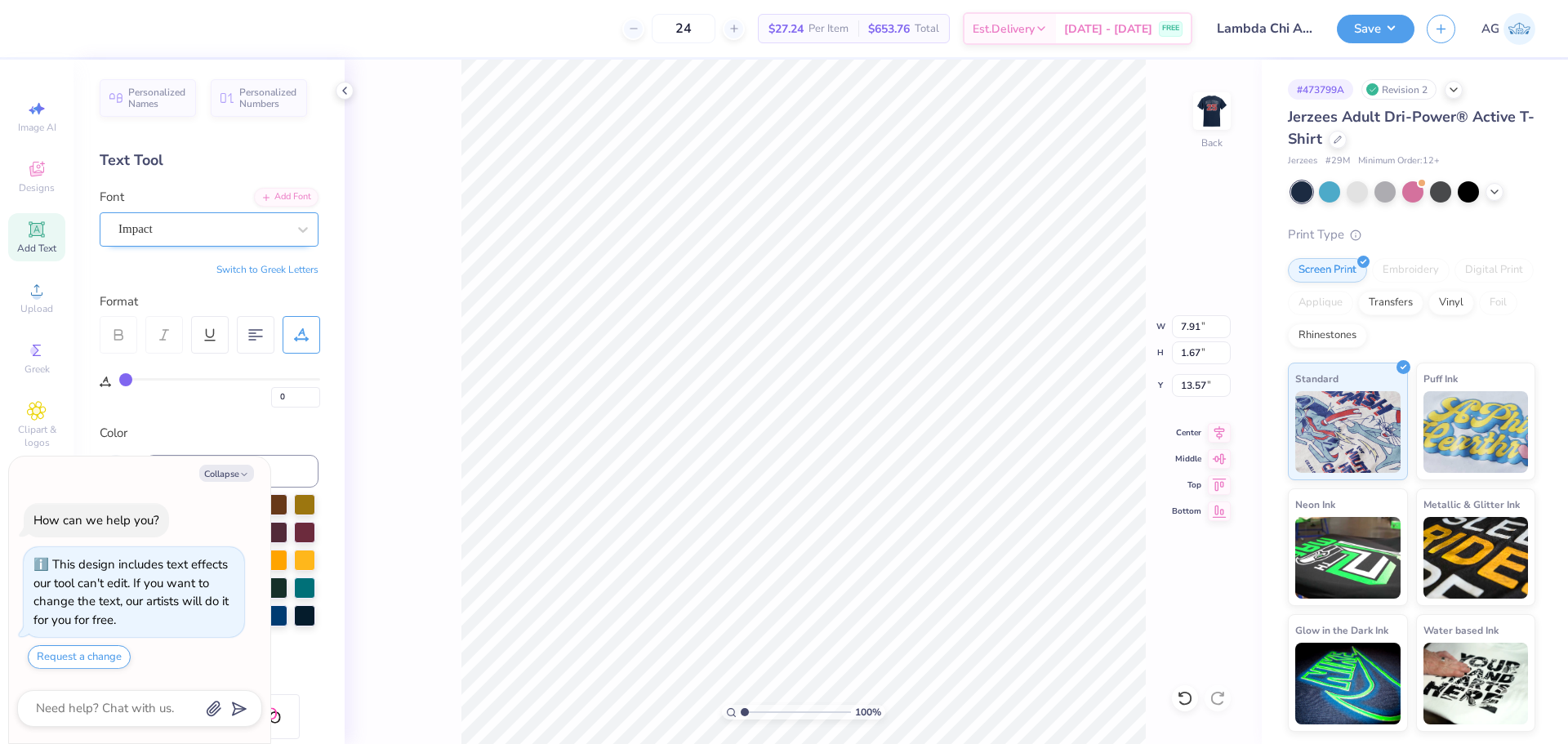
click at [138, 381] on div "0" at bounding box center [219, 393] width 201 height 29
type input "2"
type input "3"
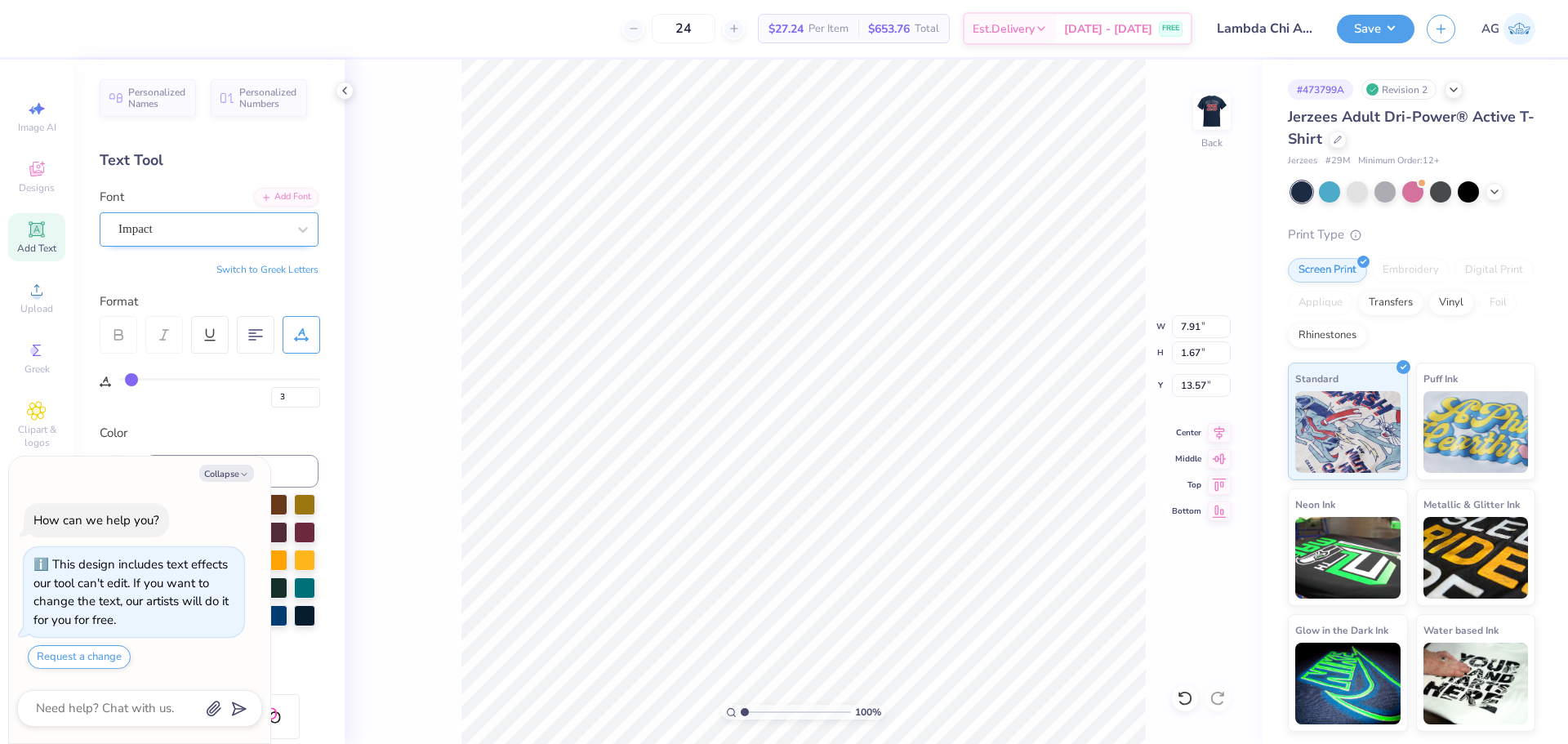
type input "3"
click at [133, 378] on input "range" at bounding box center [219, 379] width 201 height 2
type textarea "x"
type input "8.40"
type input "6"
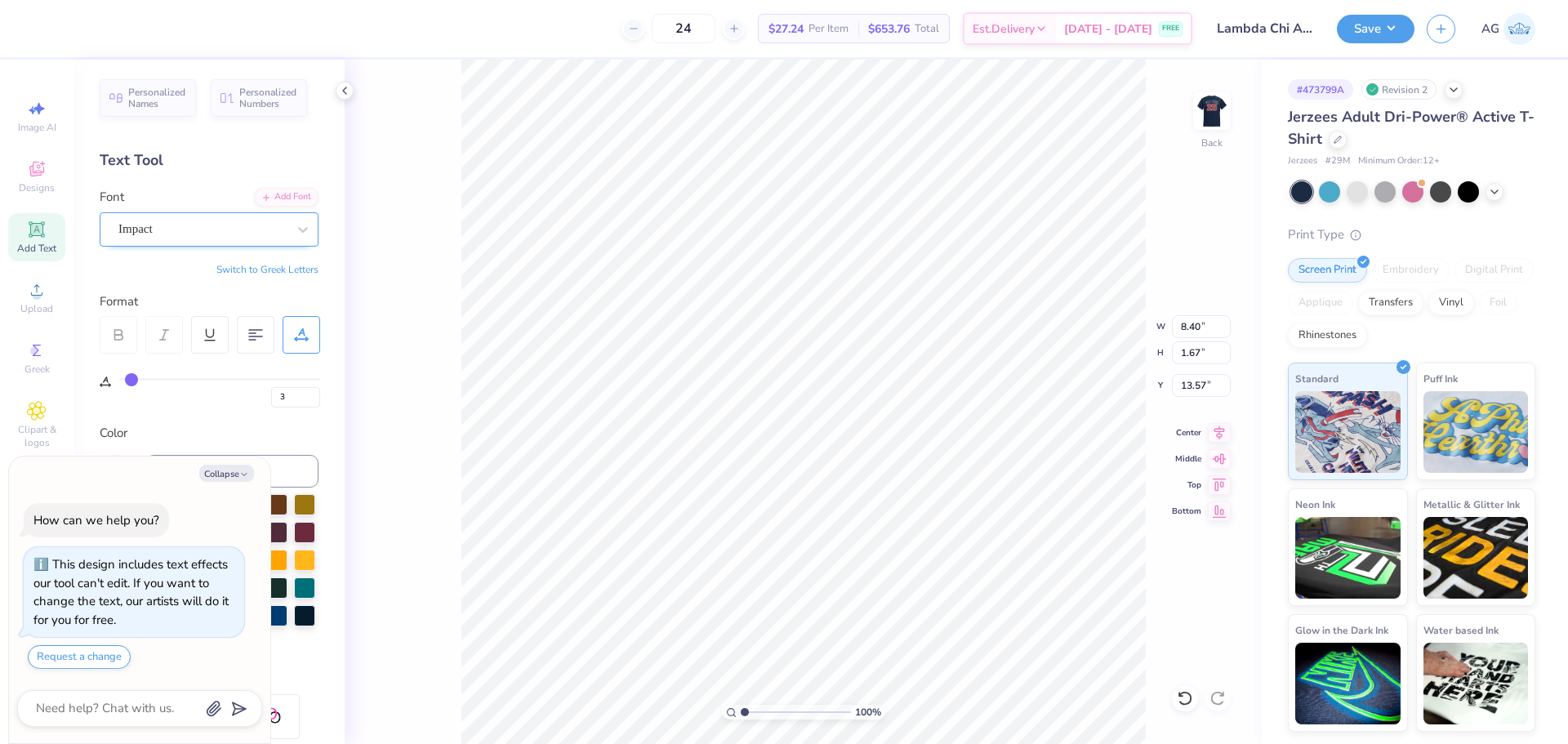
type input "6"
type input "7"
type input "8"
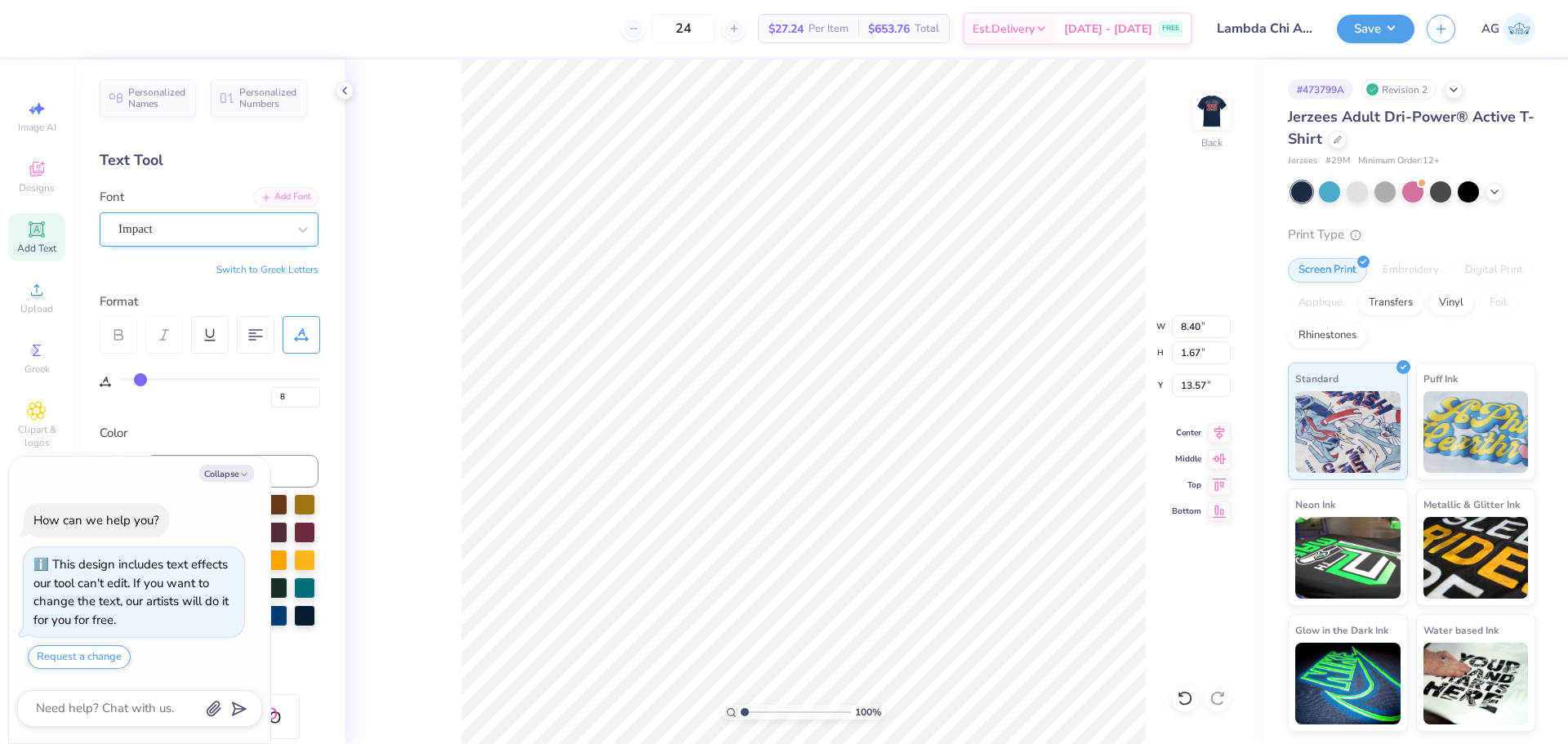
type input "9"
click at [143, 378] on input "range" at bounding box center [219, 379] width 201 height 2
type textarea "x"
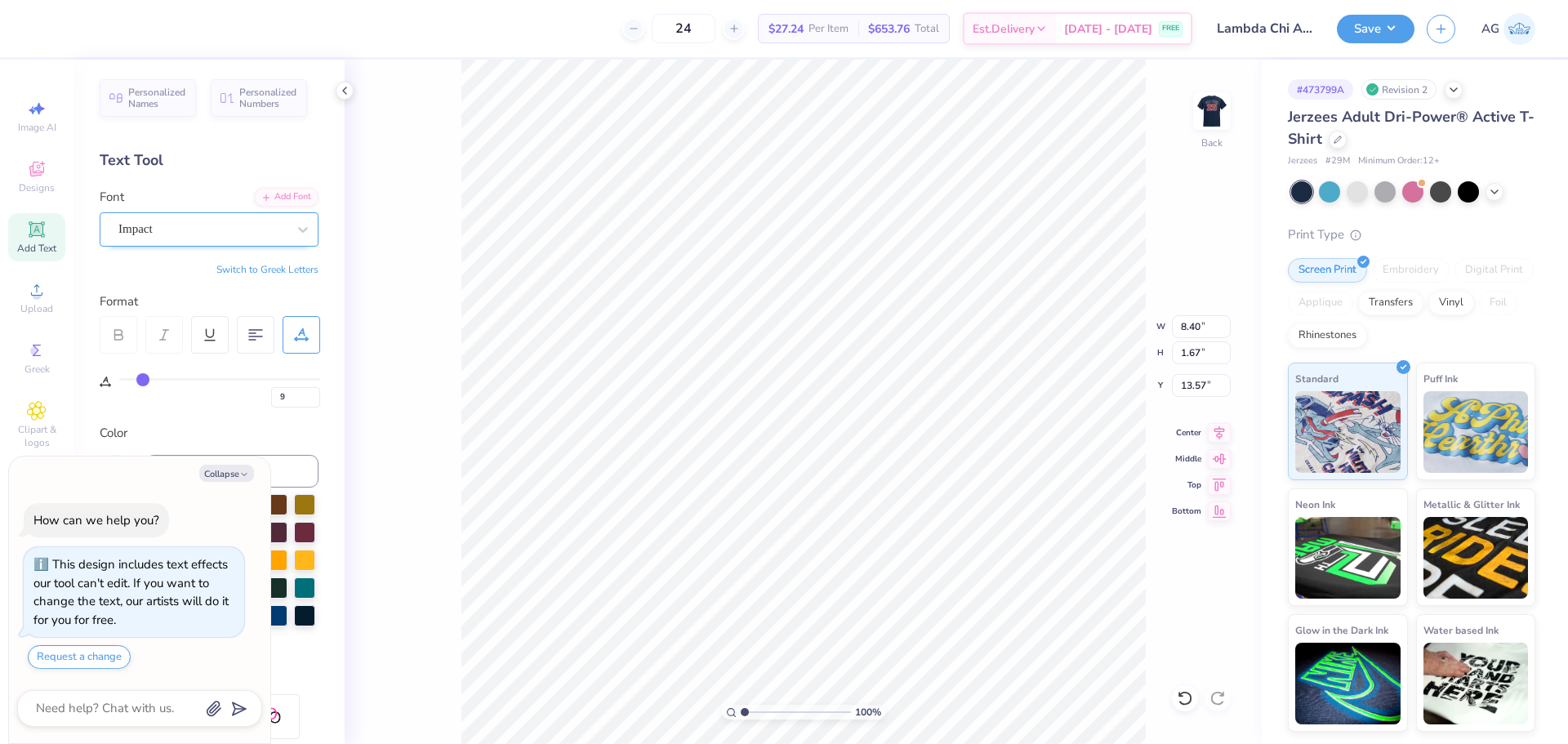
type input "9.37"
type textarea "x"
type input "13.54"
type textarea "x"
click at [1202, 327] on input "15.00" at bounding box center [1201, 326] width 59 height 23
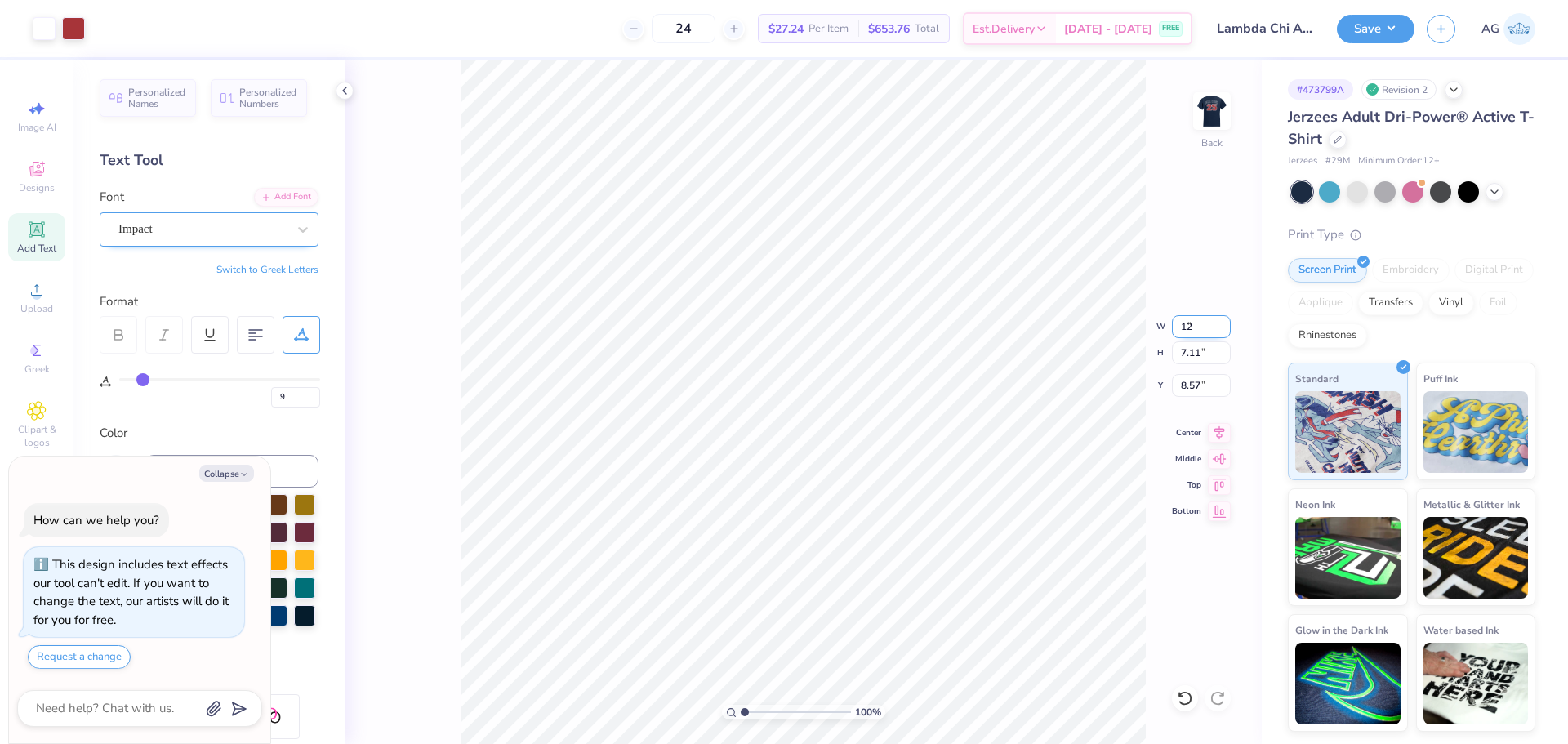
type input "12"
type textarea "x"
type input "12.00"
type input "5.69"
click at [1190, 395] on input "9.28" at bounding box center [1201, 385] width 59 height 23
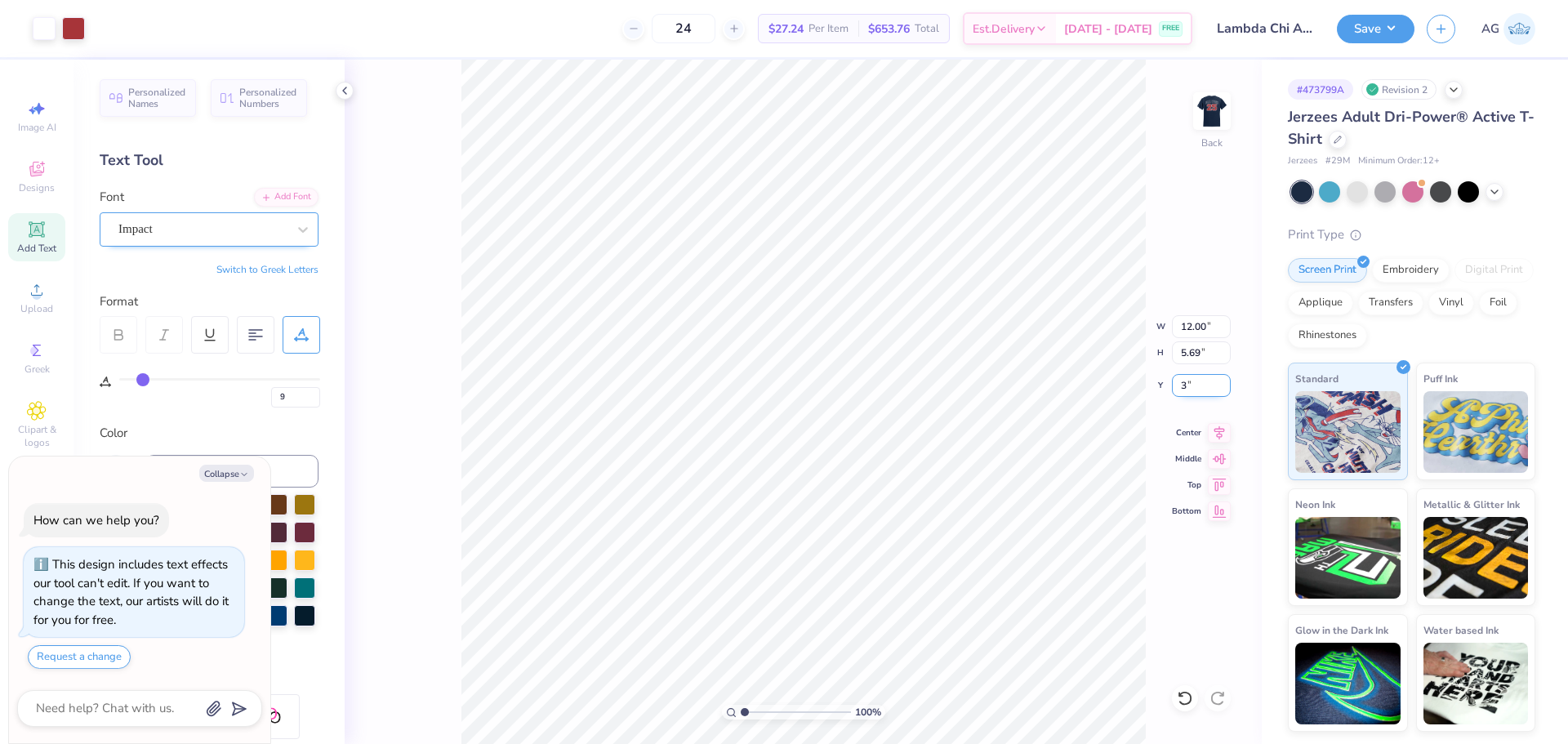
type input "3"
type textarea "x"
type input "3.00"
click at [1202, 83] on div "100 % Back" at bounding box center [803, 401] width 917 height 684
click at [1205, 111] on img at bounding box center [1212, 111] width 66 height 66
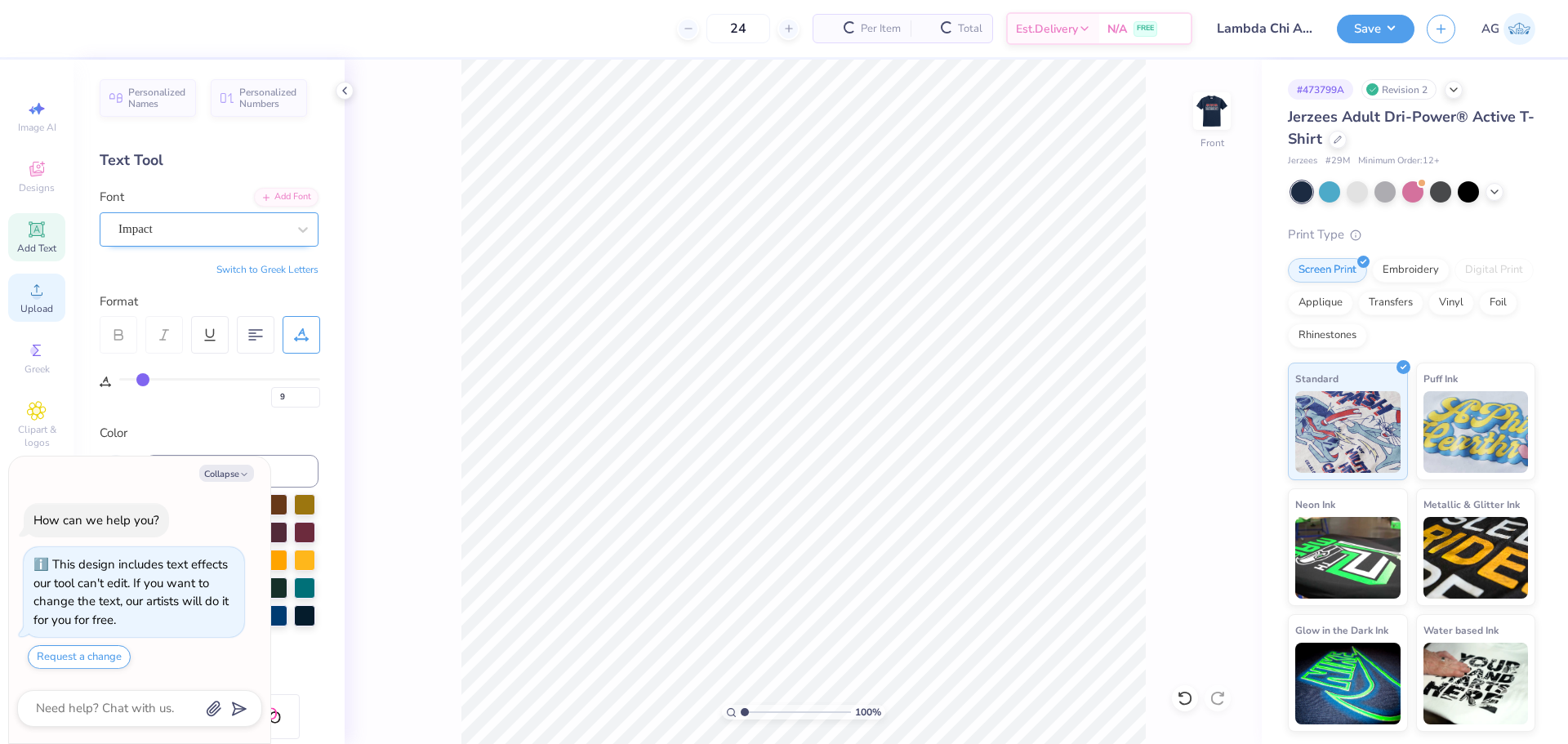
click at [39, 298] on circle at bounding box center [35, 294] width 9 height 9
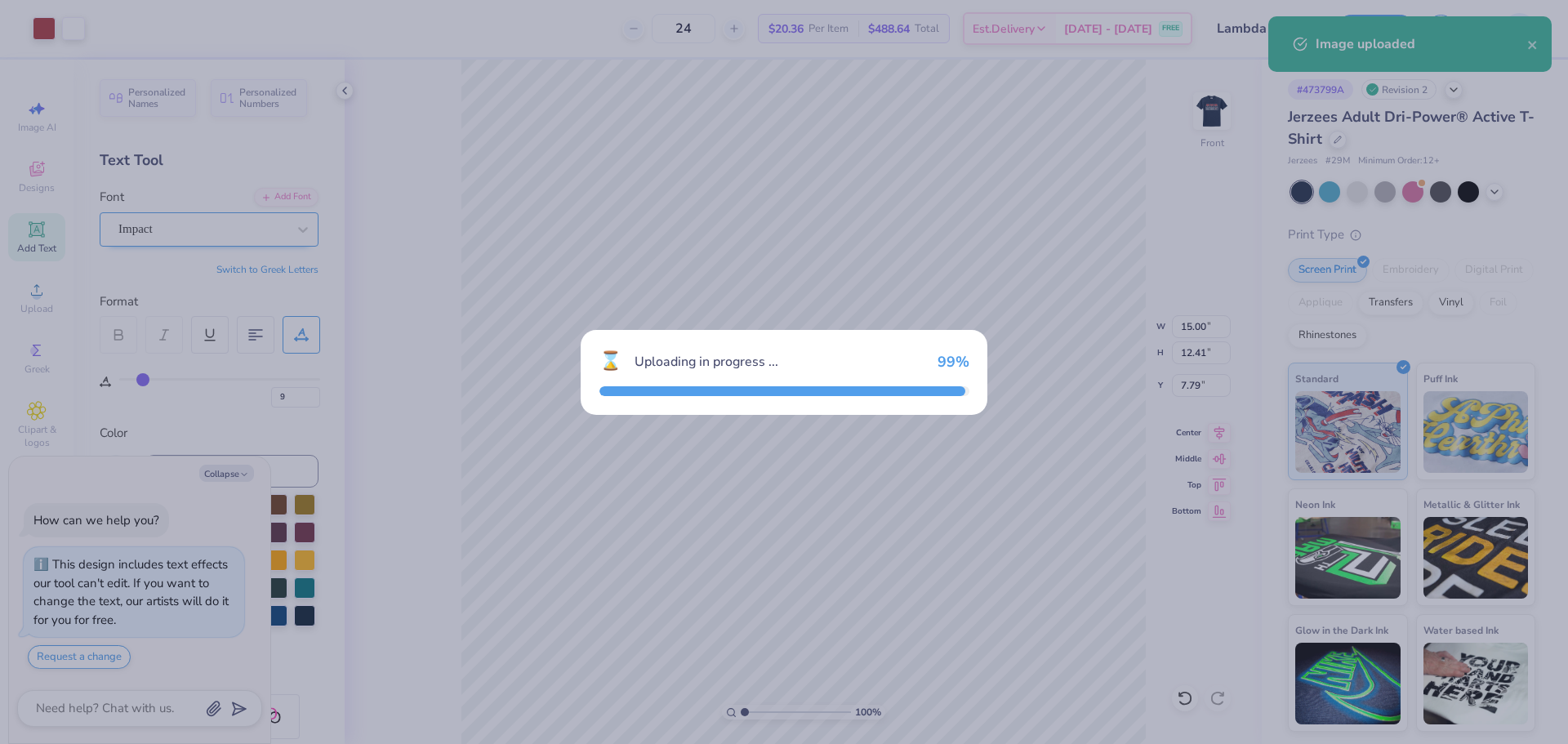
type textarea "x"
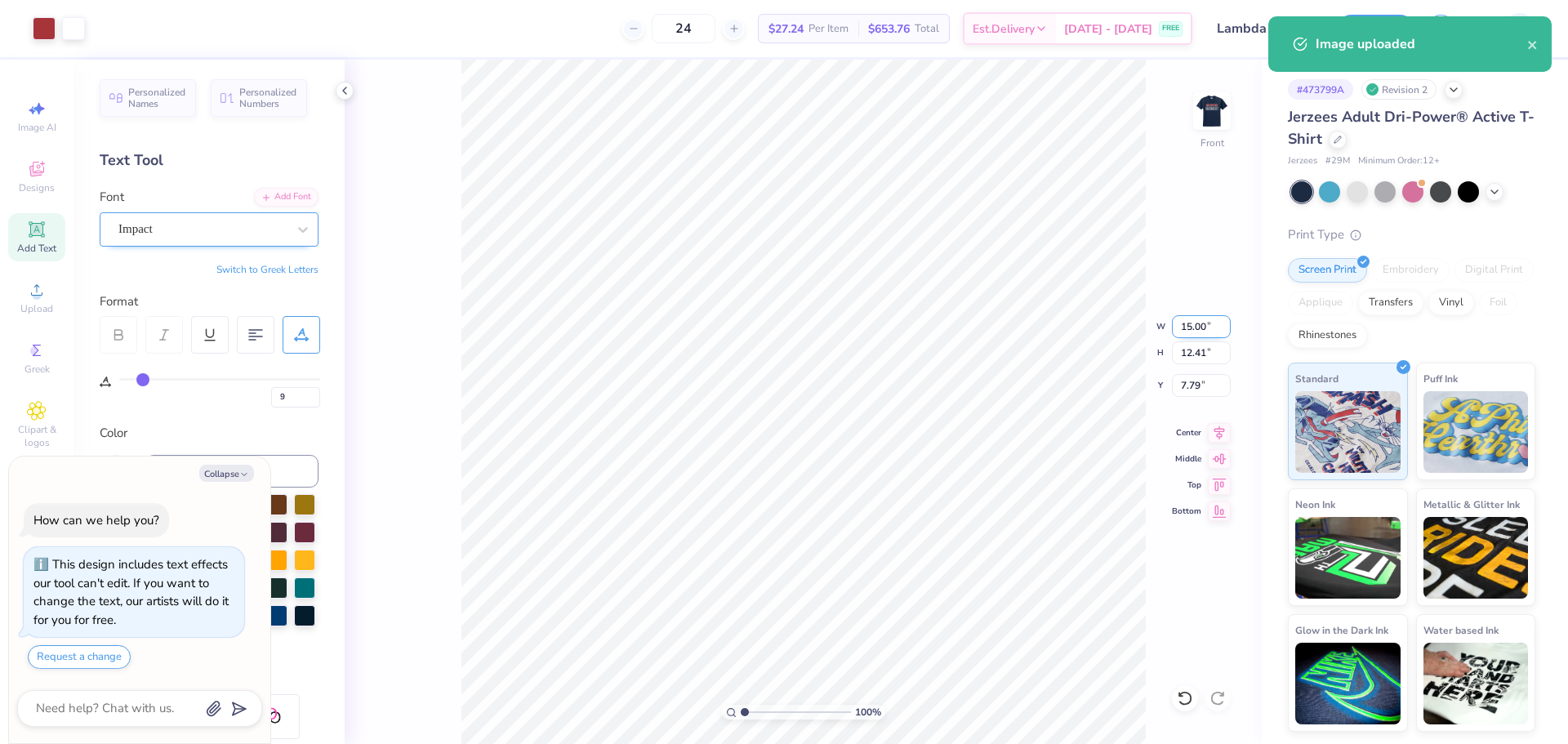
click at [1178, 322] on input "15.00" at bounding box center [1201, 326] width 59 height 23
type input "12"
type textarea "x"
type input "12.00"
type input "9.93"
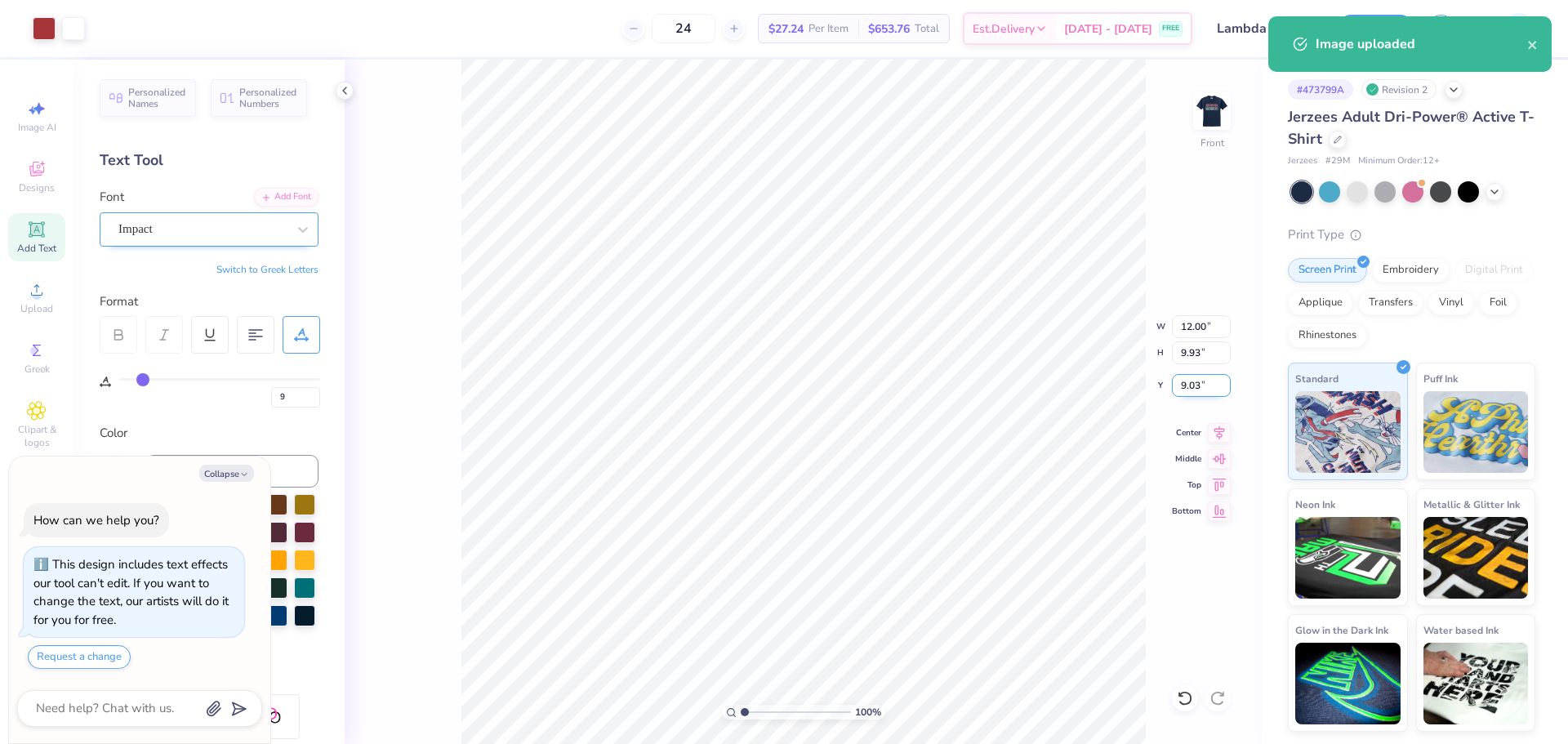
click at [1194, 377] on input "9.03" at bounding box center [1201, 385] width 59 height 23
type input "3"
type textarea "x"
type input "3.00"
click at [1098, 351] on div "100 % Front W 12.00 12.00 " H 9.93 9.93 " Y 3.00 3.00 " Center Middle Top Bottom" at bounding box center [803, 401] width 917 height 684
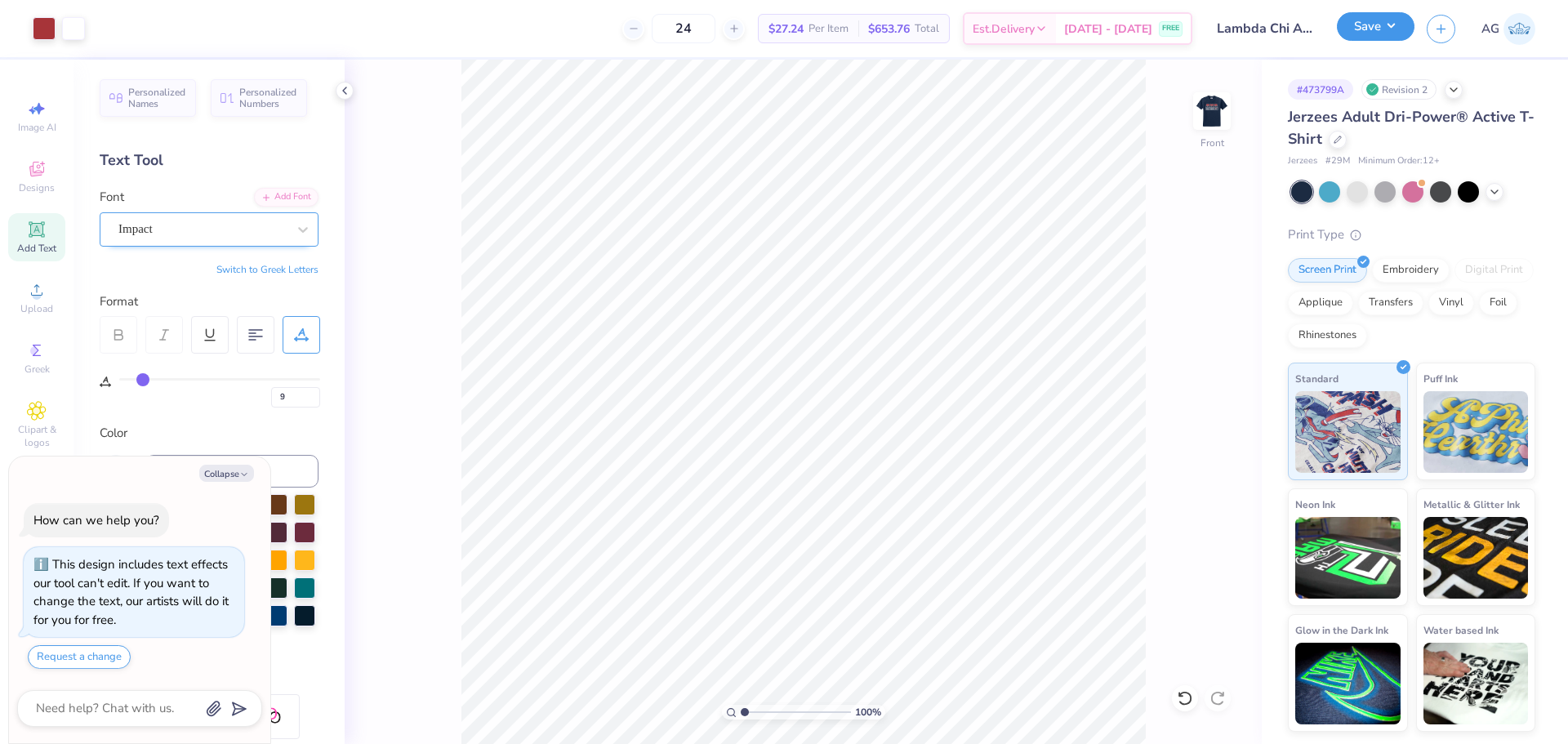
click at [1352, 36] on button "Save" at bounding box center [1375, 26] width 78 height 28
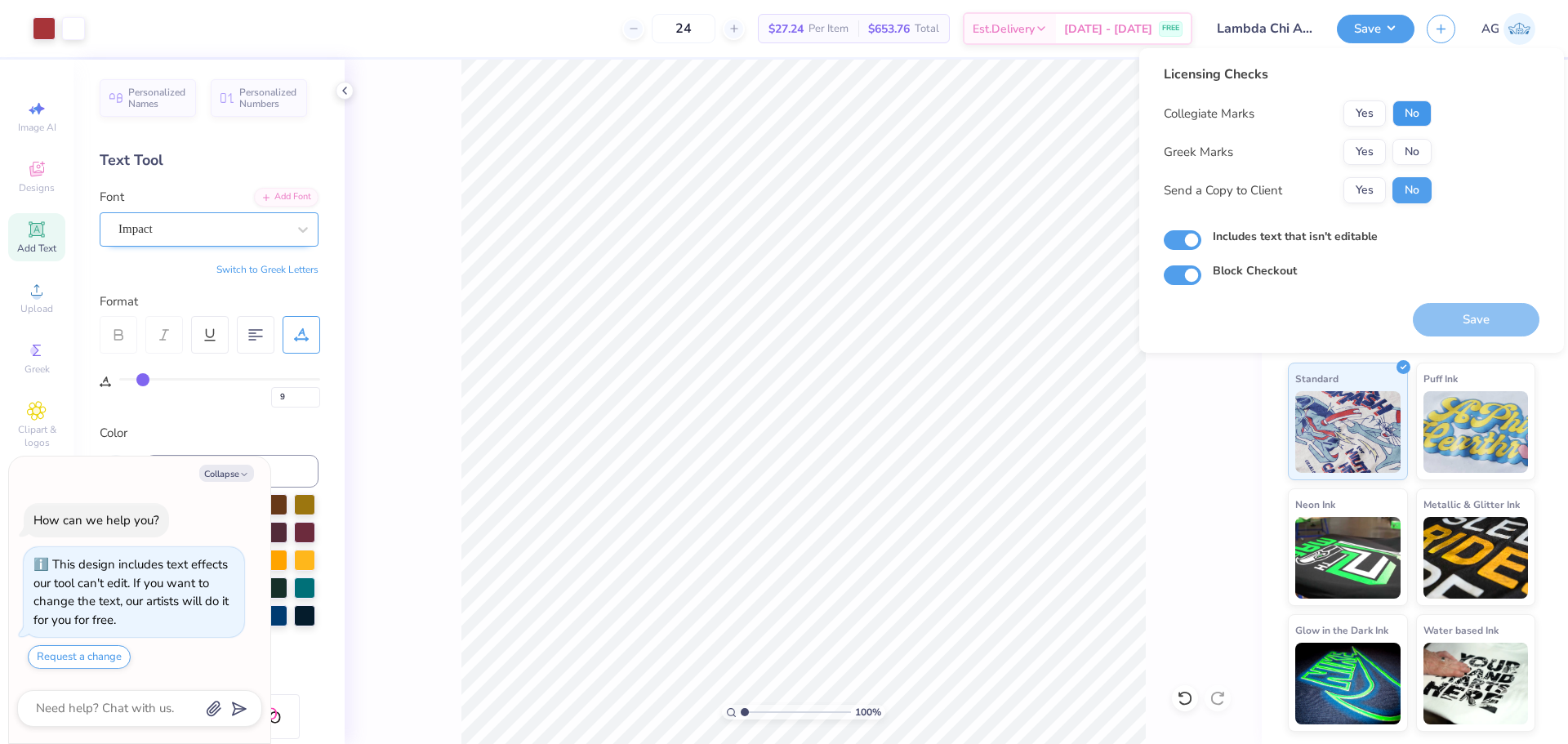
click at [1411, 114] on button "No" at bounding box center [1412, 113] width 39 height 27
click at [1368, 156] on button "Yes" at bounding box center [1364, 151] width 42 height 27
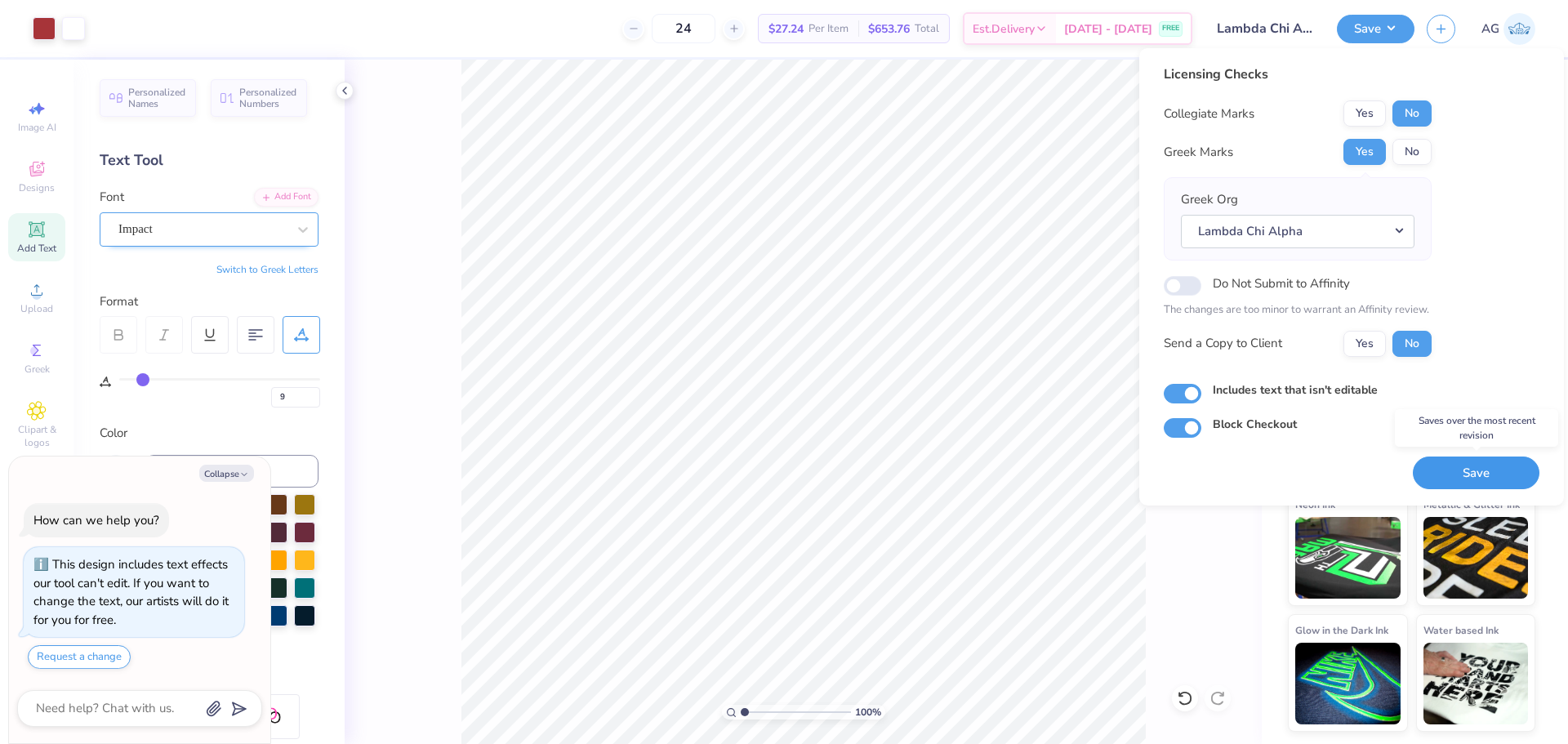
click at [1475, 472] on button "Save" at bounding box center [1476, 473] width 127 height 33
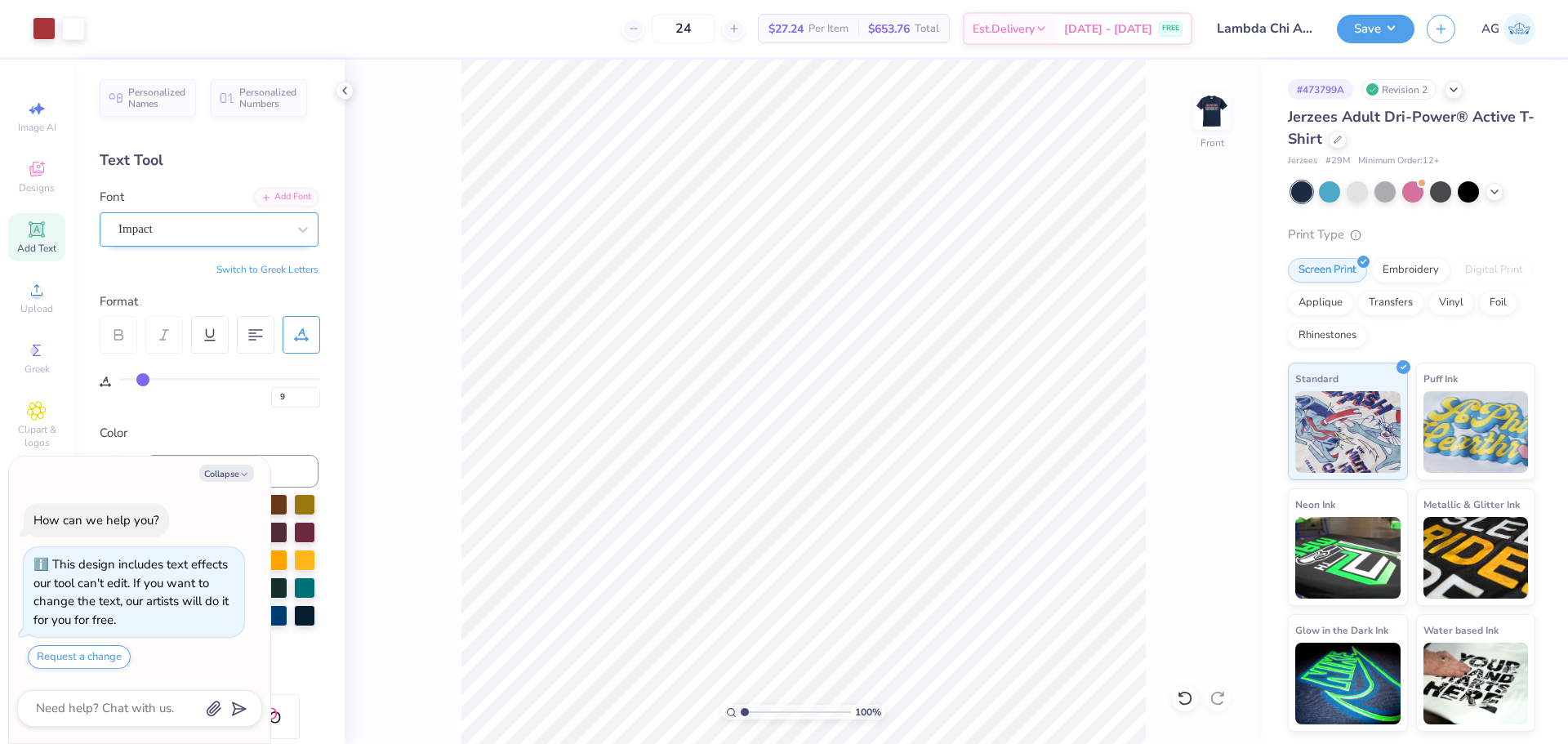
type textarea "x"
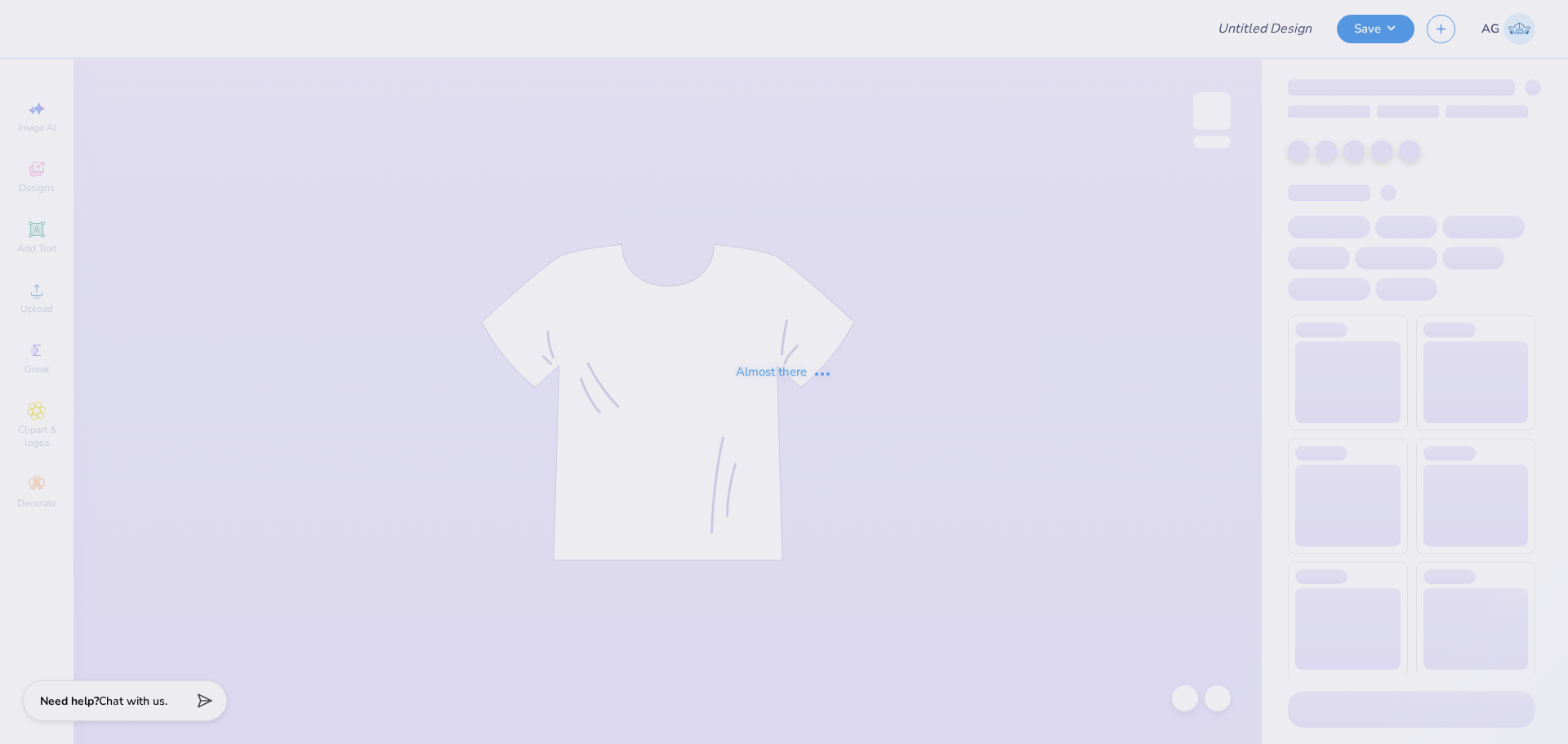
type input "[GEOGRAPHIC_DATA][US_STATE] : [PERSON_NAME]"
type input "150"
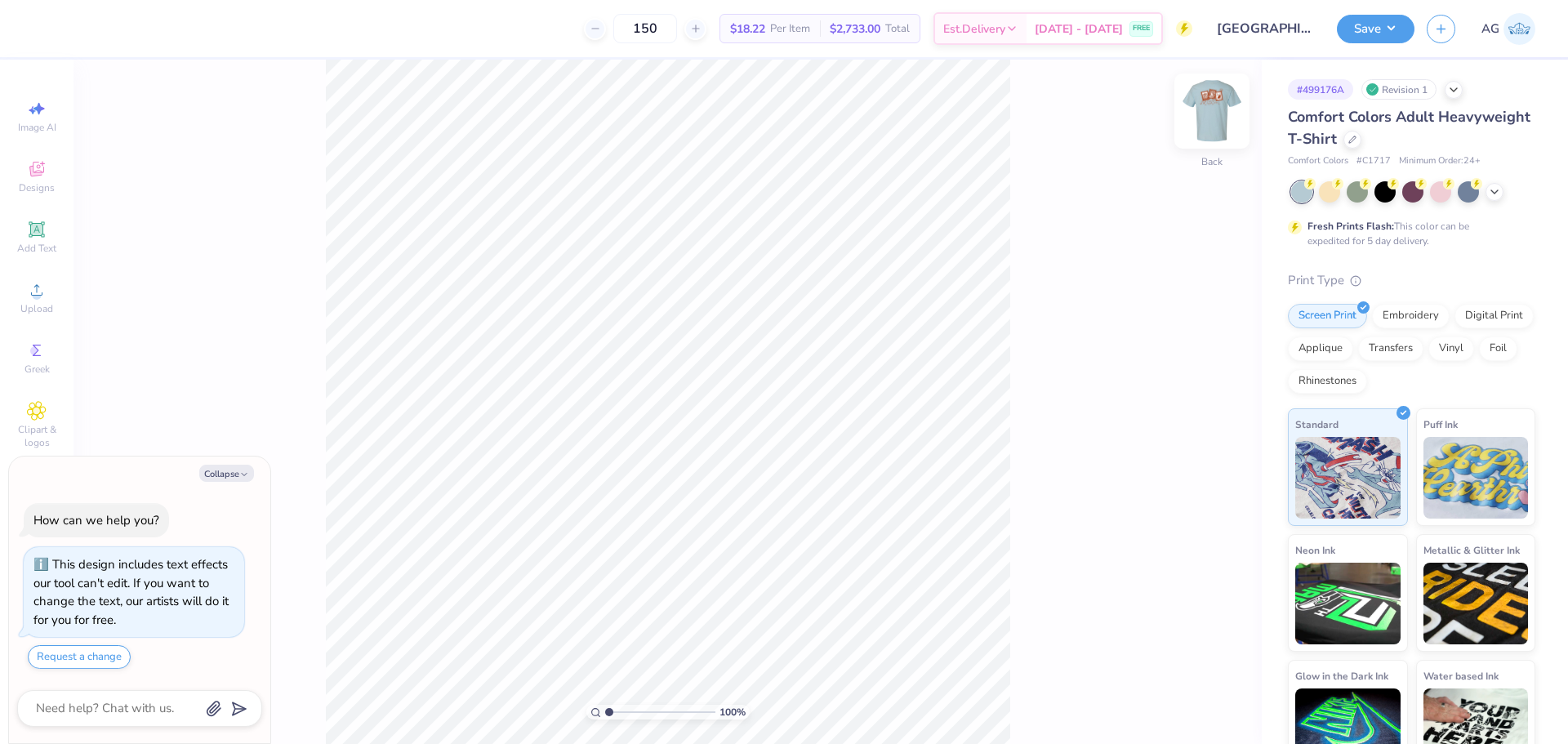
click at [1205, 109] on img at bounding box center [1212, 111] width 66 height 66
type textarea "x"
click at [625, 703] on div "100 %" at bounding box center [668, 401] width 684 height 684
drag, startPoint x: 610, startPoint y: 712, endPoint x: 621, endPoint y: 705, distance: 13.0
click at [621, 709] on input "range" at bounding box center [660, 712] width 110 height 15
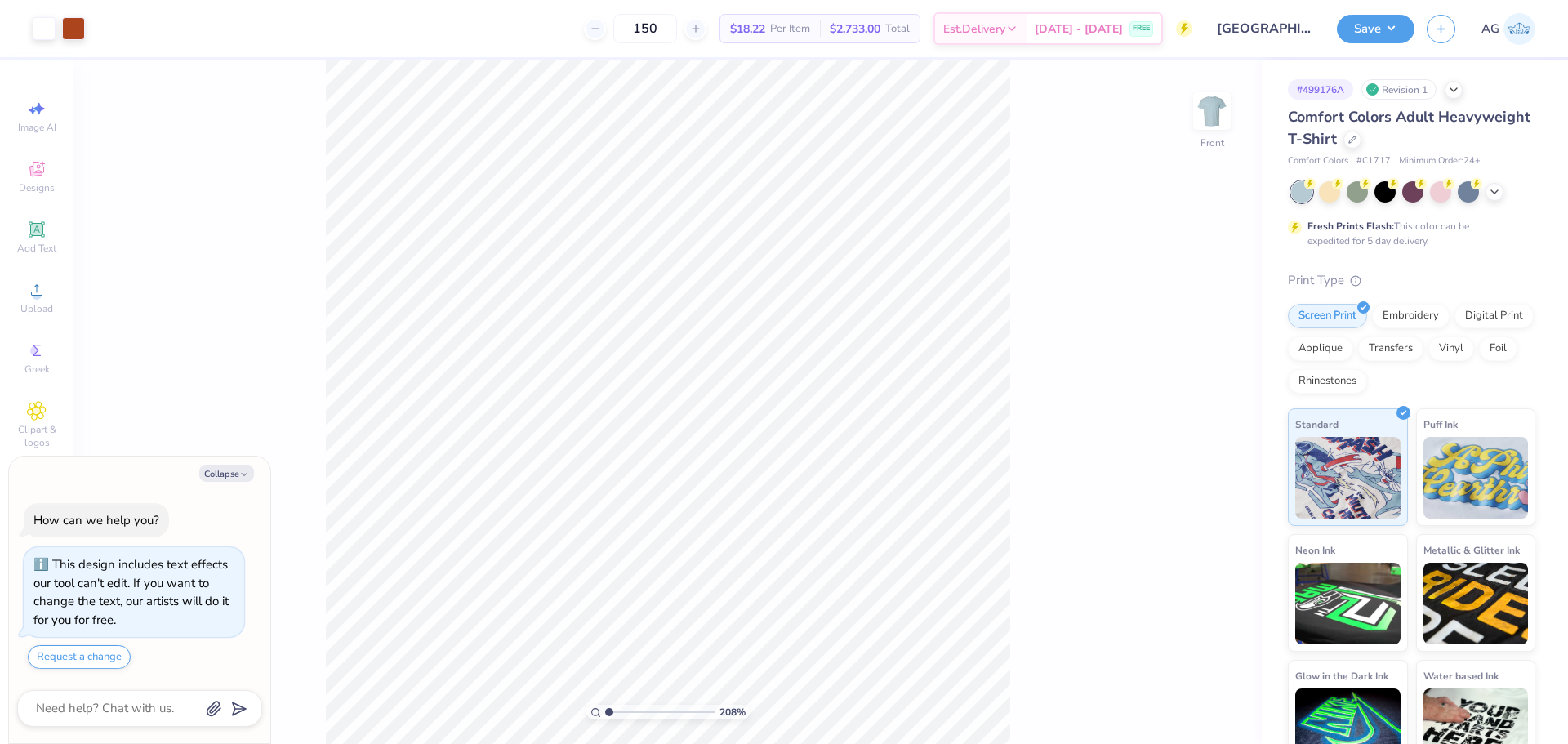
drag, startPoint x: 618, startPoint y: 710, endPoint x: 595, endPoint y: 707, distance: 23.2
type input "1"
click at [605, 707] on input "range" at bounding box center [660, 712] width 110 height 15
type textarea "x"
click at [1208, 336] on input "10.96" at bounding box center [1201, 339] width 59 height 23
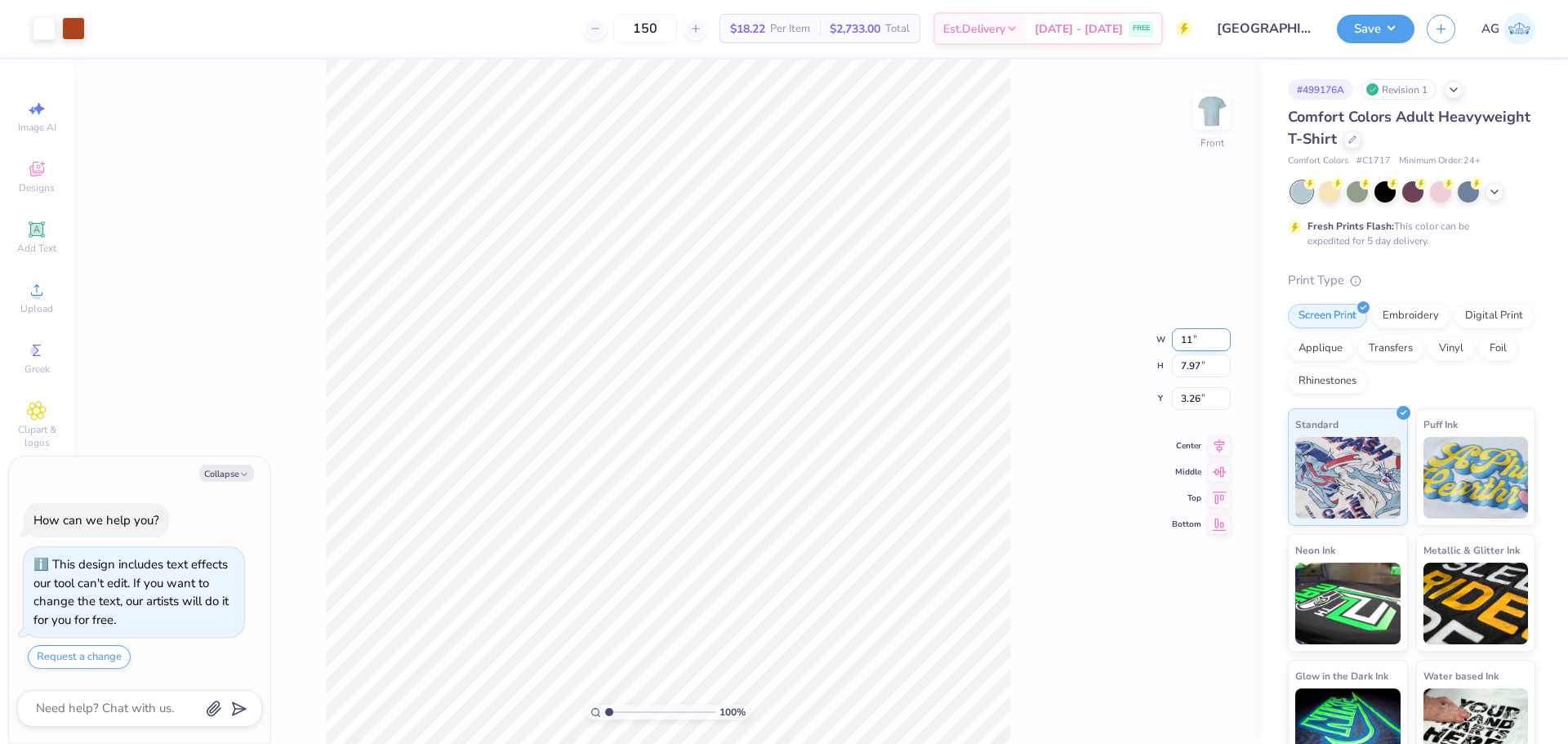
type input "11"
type textarea "x"
type input "11.00"
type input "8.00"
type input "3.25"
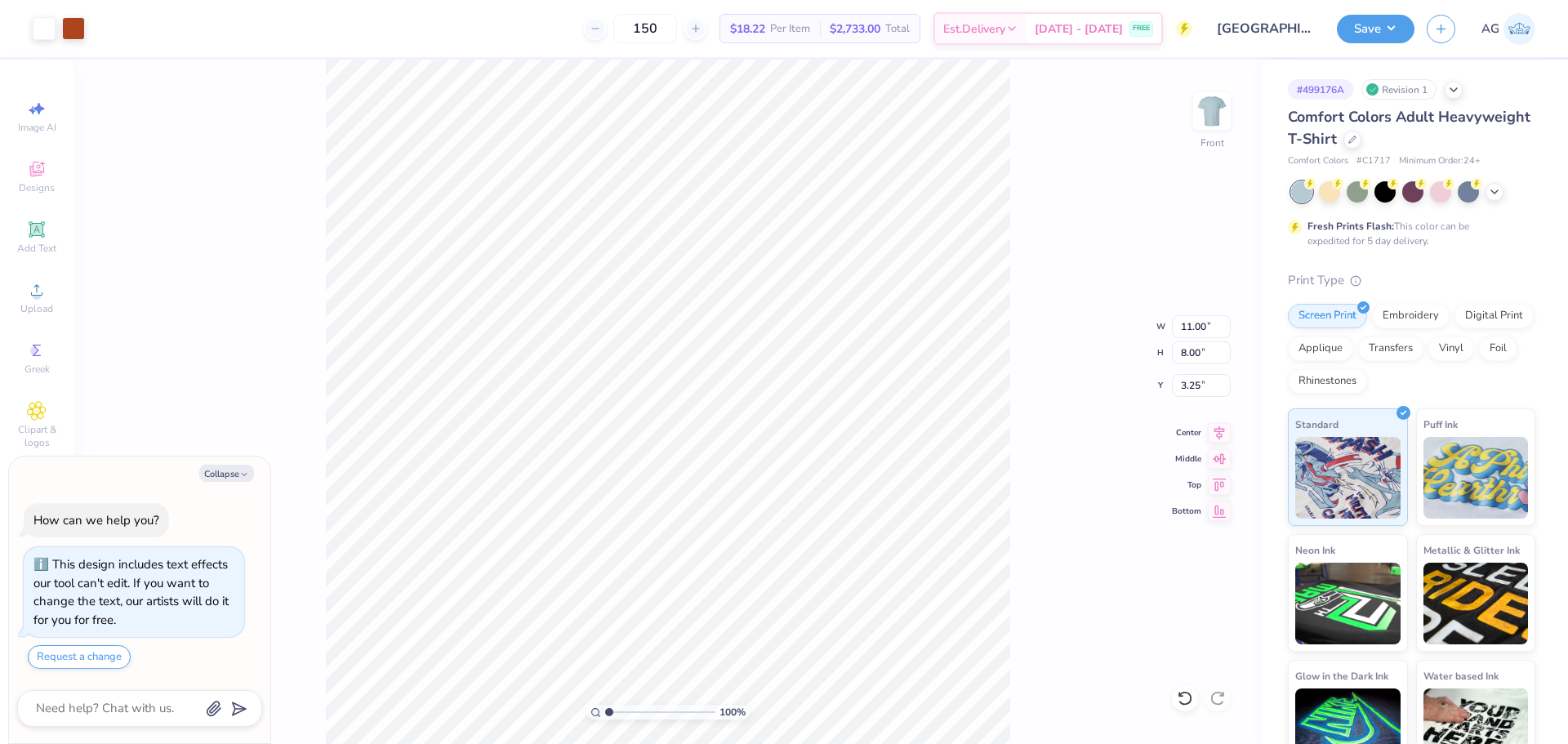
type textarea "x"
click at [1185, 90] on div "100 % Front" at bounding box center [668, 401] width 1188 height 684
drag, startPoint x: 612, startPoint y: 712, endPoint x: 657, endPoint y: 719, distance: 45.5
type input "5.43"
click at [657, 719] on input "range" at bounding box center [660, 712] width 110 height 15
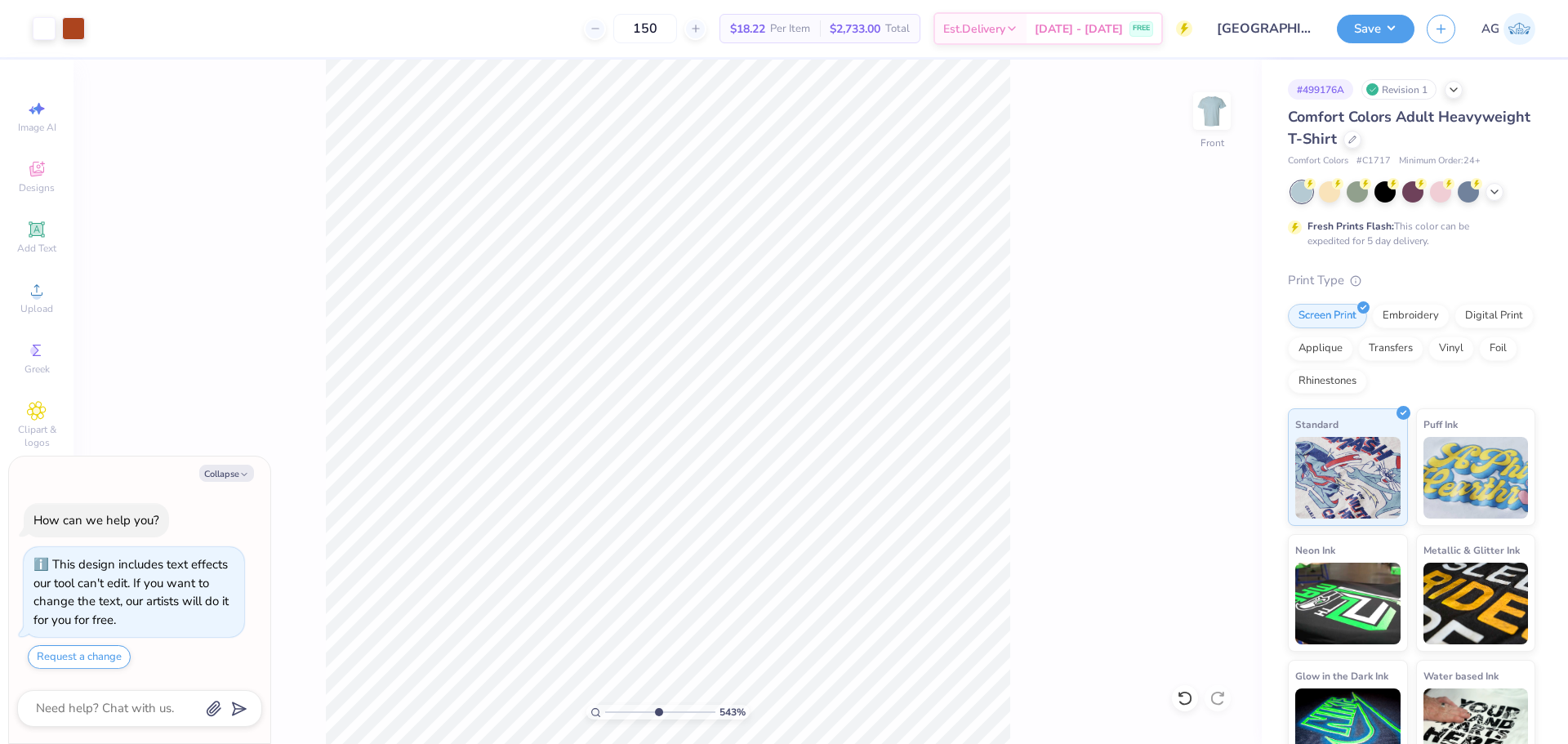
type textarea "x"
click at [268, 705] on body "Art colors 150 $18.22 Per Item $2,733.00 Total Est. Delivery Aug 29 - Sep 1 FRE…" at bounding box center [784, 372] width 1568 height 744
drag, startPoint x: 653, startPoint y: 710, endPoint x: 590, endPoint y: 702, distance: 63.5
type input "1"
click at [605, 705] on input "range" at bounding box center [660, 712] width 110 height 15
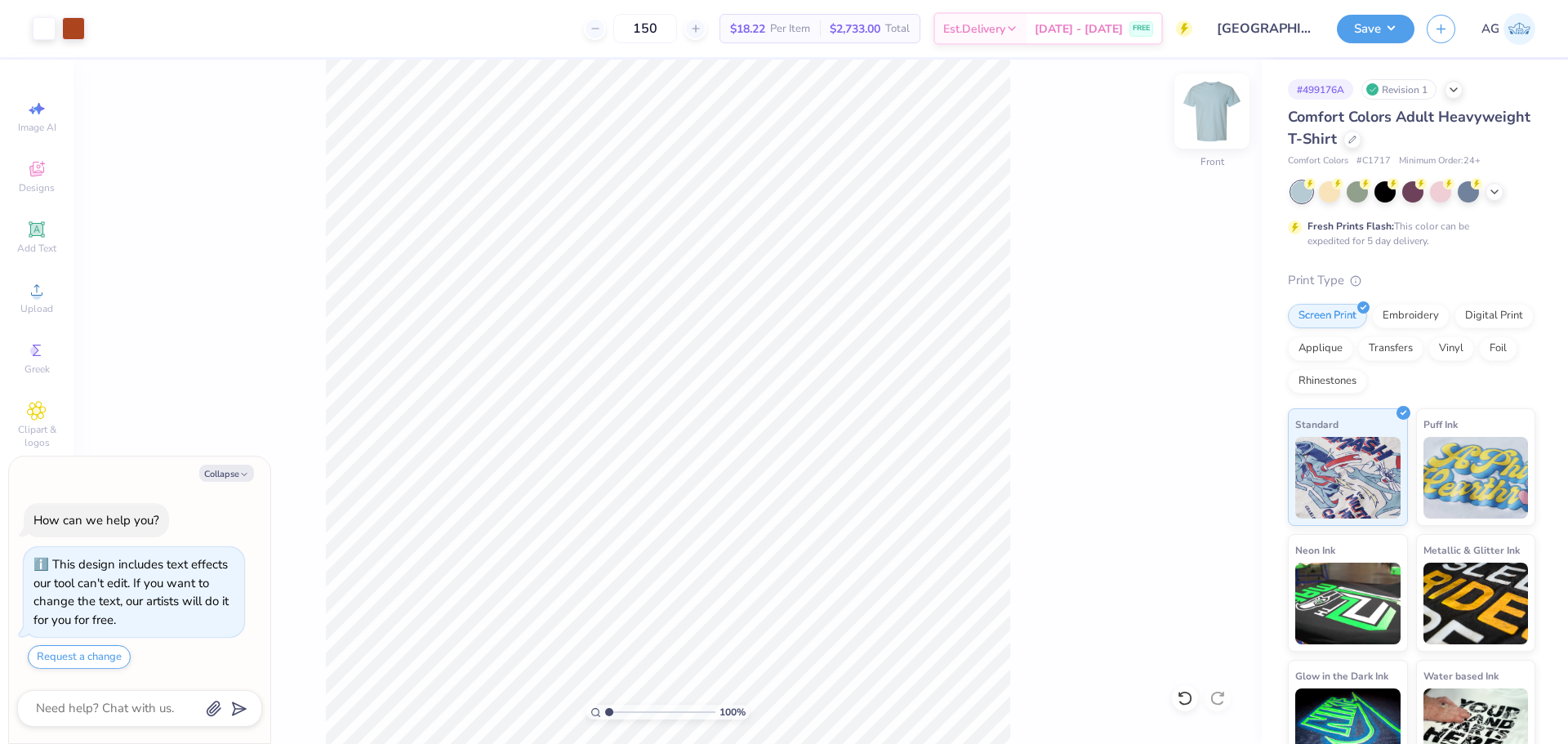
click at [1210, 104] on img at bounding box center [1212, 111] width 66 height 66
click at [37, 195] on div "Designs" at bounding box center [36, 177] width 57 height 48
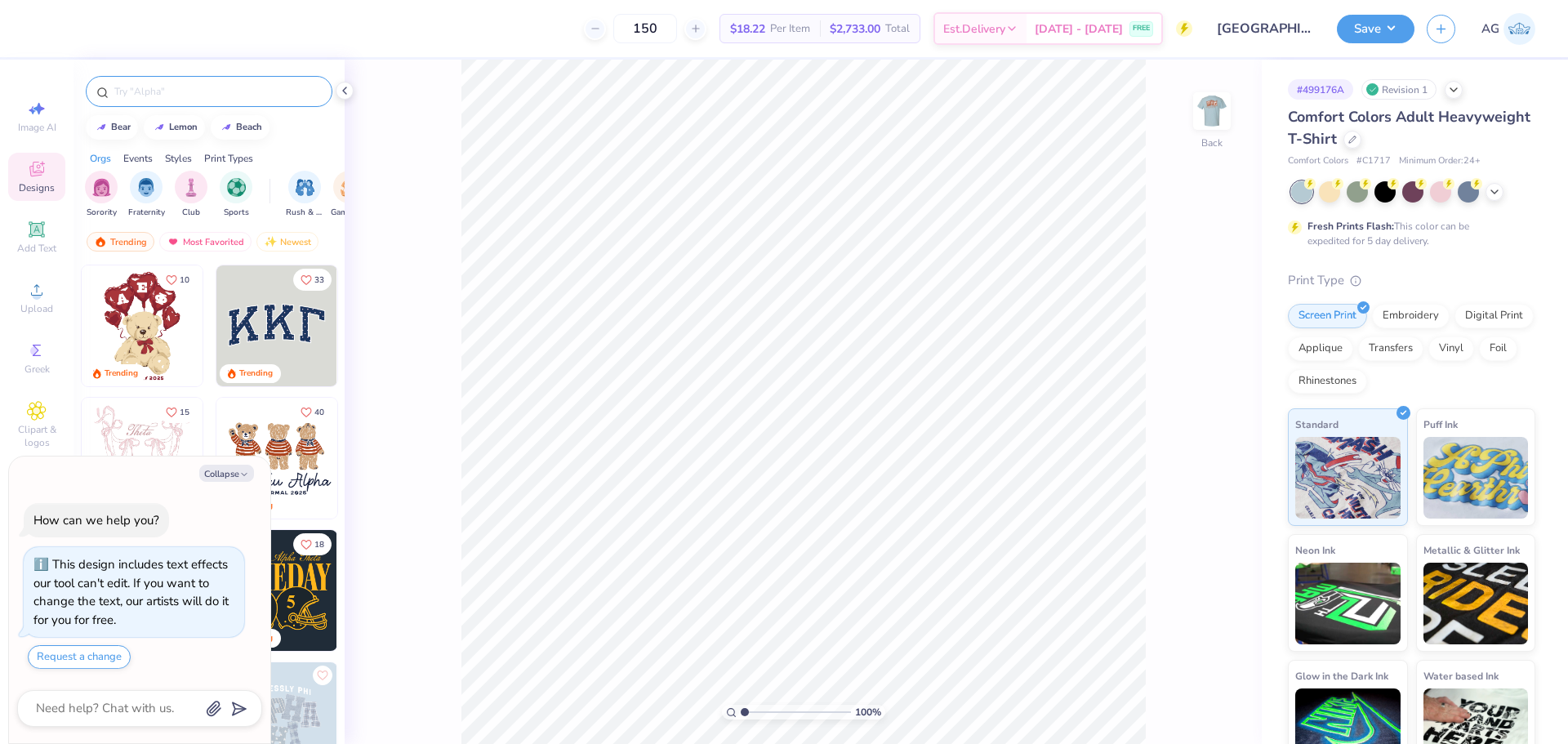
type textarea "x"
click at [198, 87] on input "text" at bounding box center [217, 91] width 209 height 17
type input "stamp"
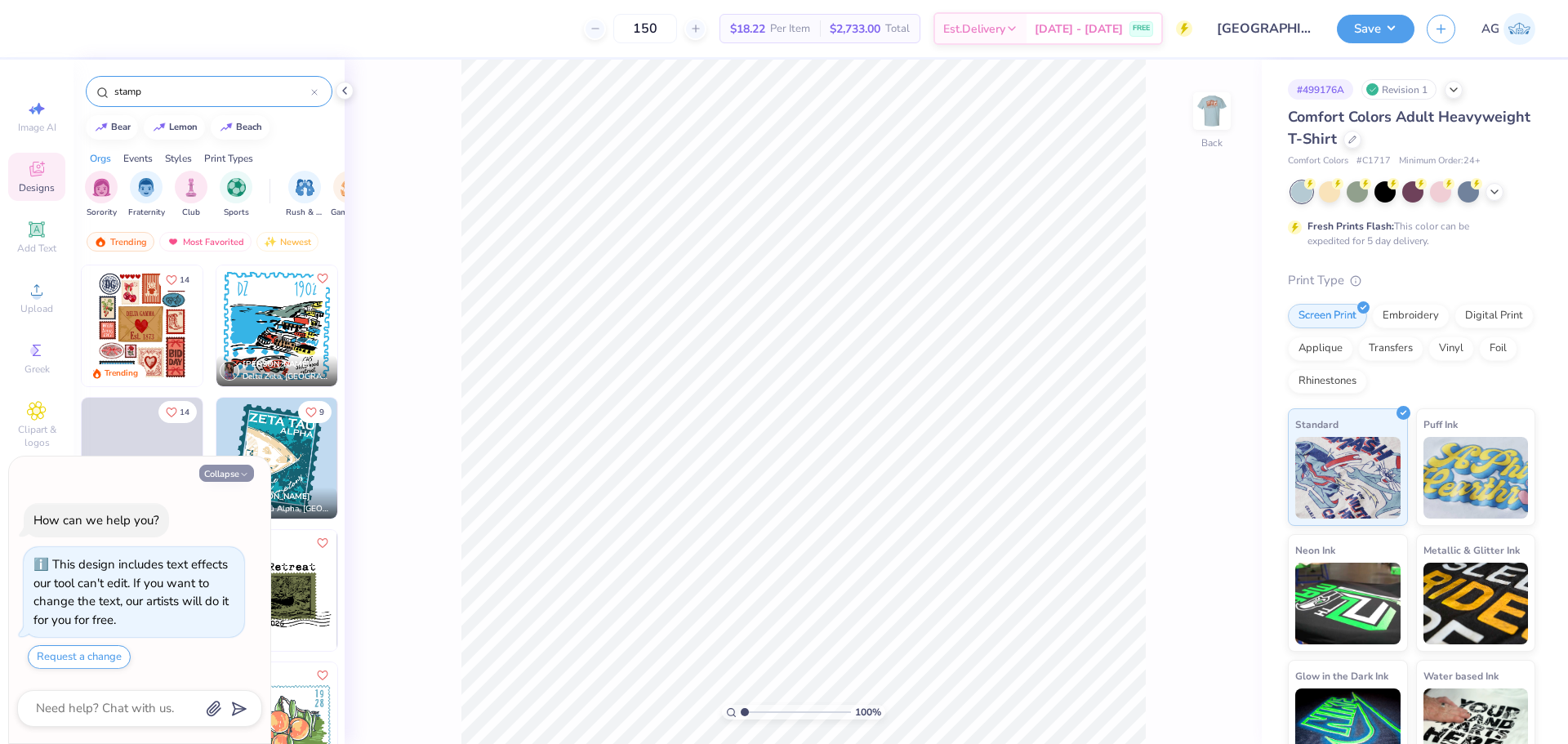
click at [231, 474] on button "Collapse" at bounding box center [227, 472] width 55 height 17
type textarea "x"
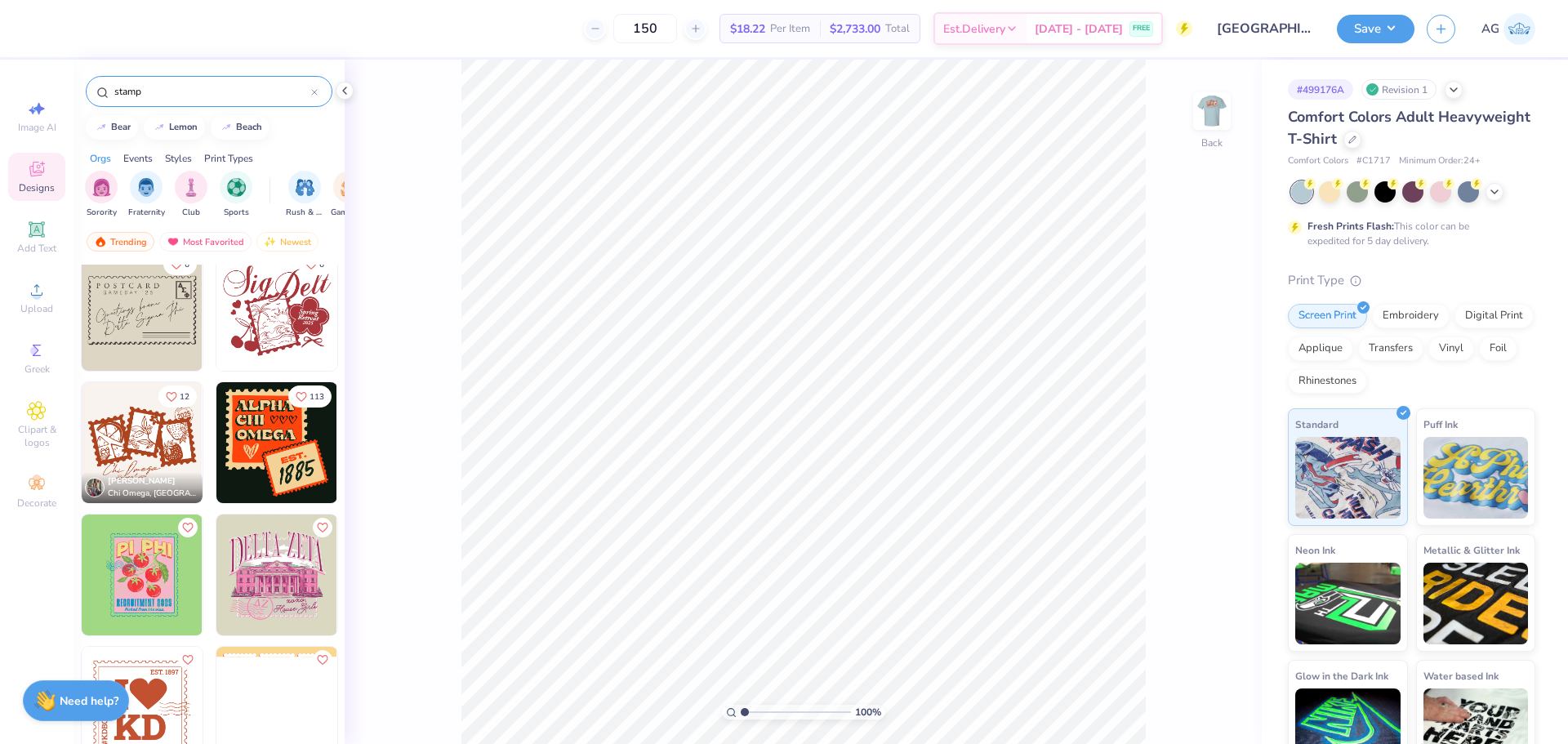
scroll to position [817, 0]
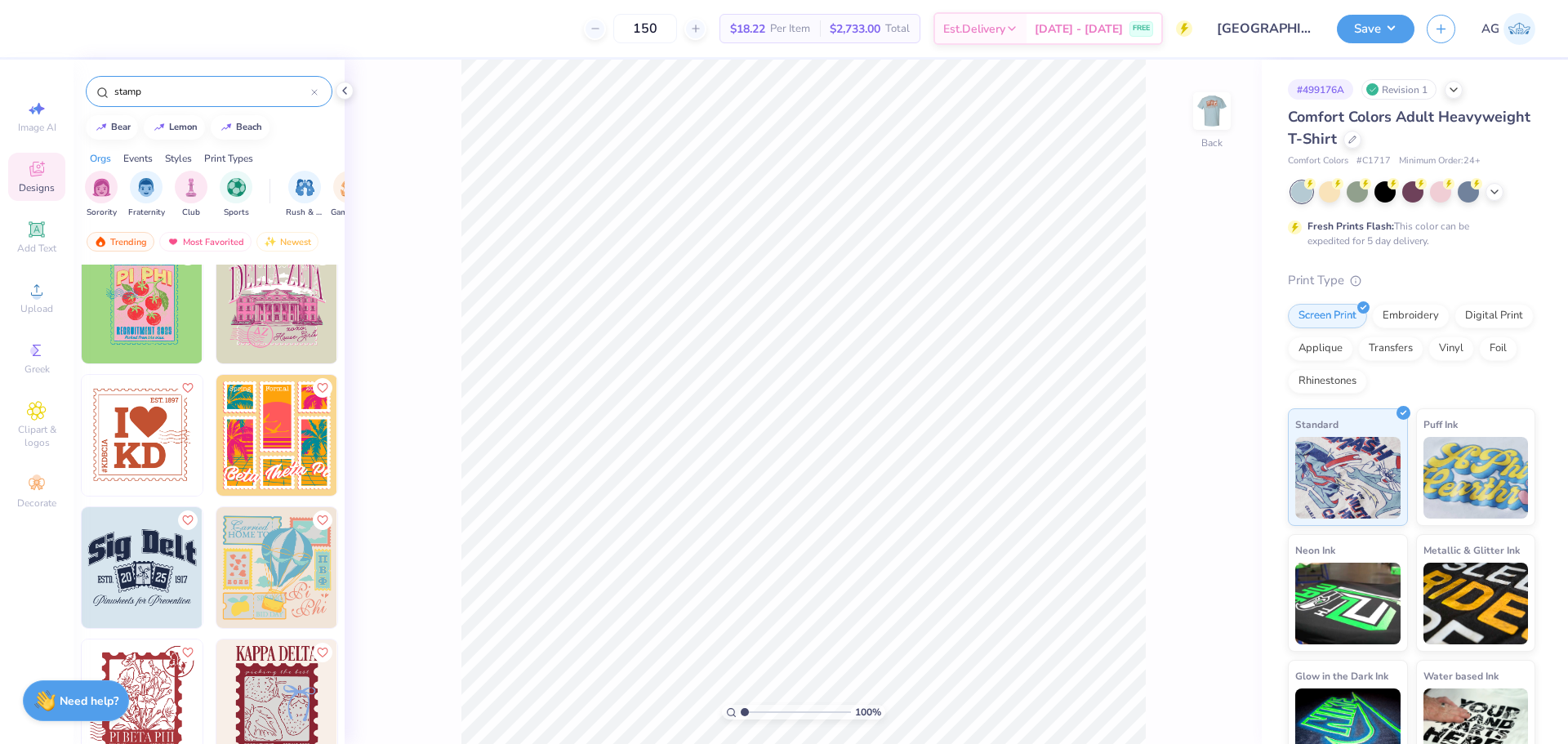
click at [132, 455] on img at bounding box center [141, 435] width 121 height 121
drag, startPoint x: 748, startPoint y: 715, endPoint x: 771, endPoint y: 705, distance: 25.1
click at [768, 716] on input "range" at bounding box center [795, 712] width 110 height 15
type input "3.12"
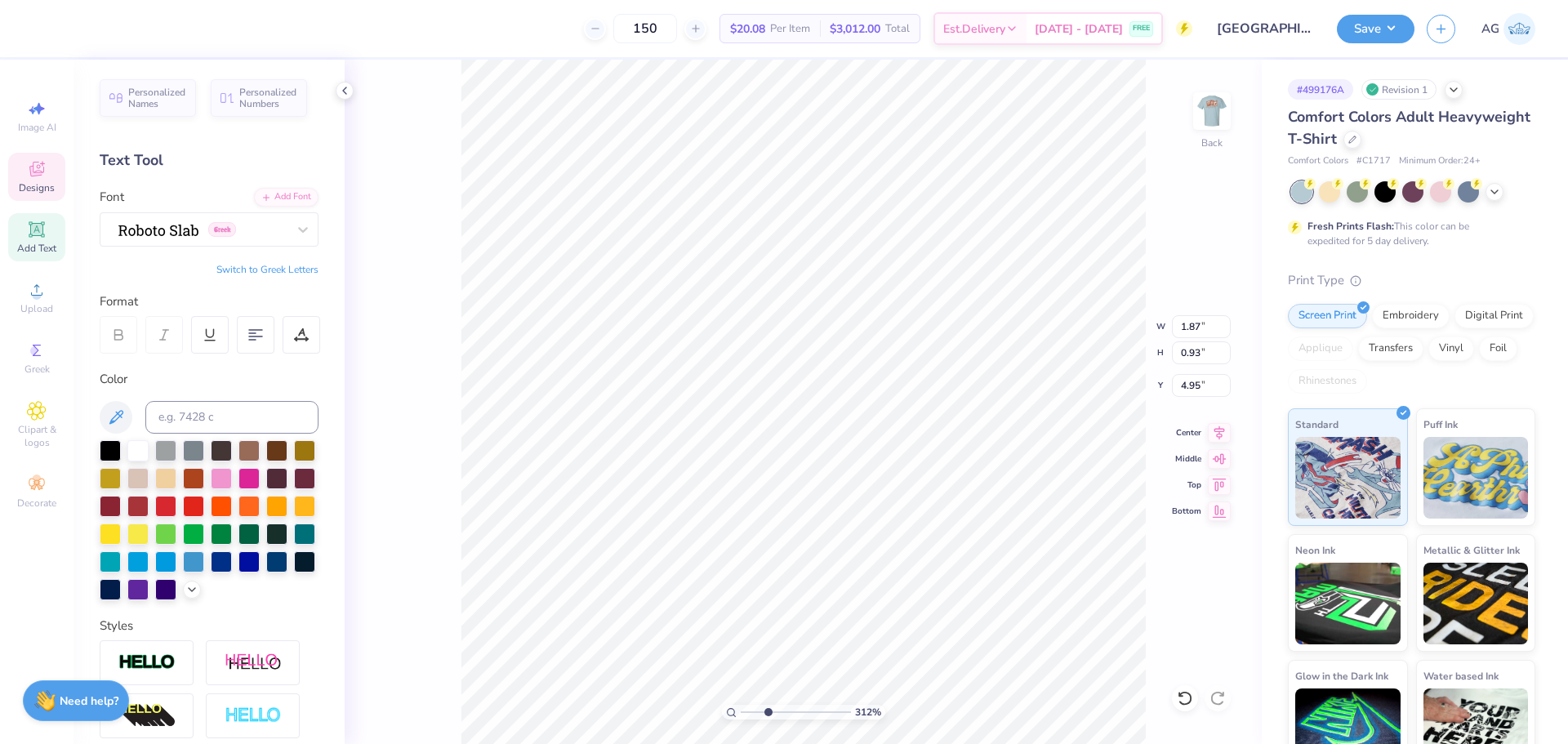
scroll to position [14, 2]
type textarea "ASB"
click at [1205, 327] on input "1.89" at bounding box center [1201, 326] width 59 height 23
type input "2.60"
type input "0.95"
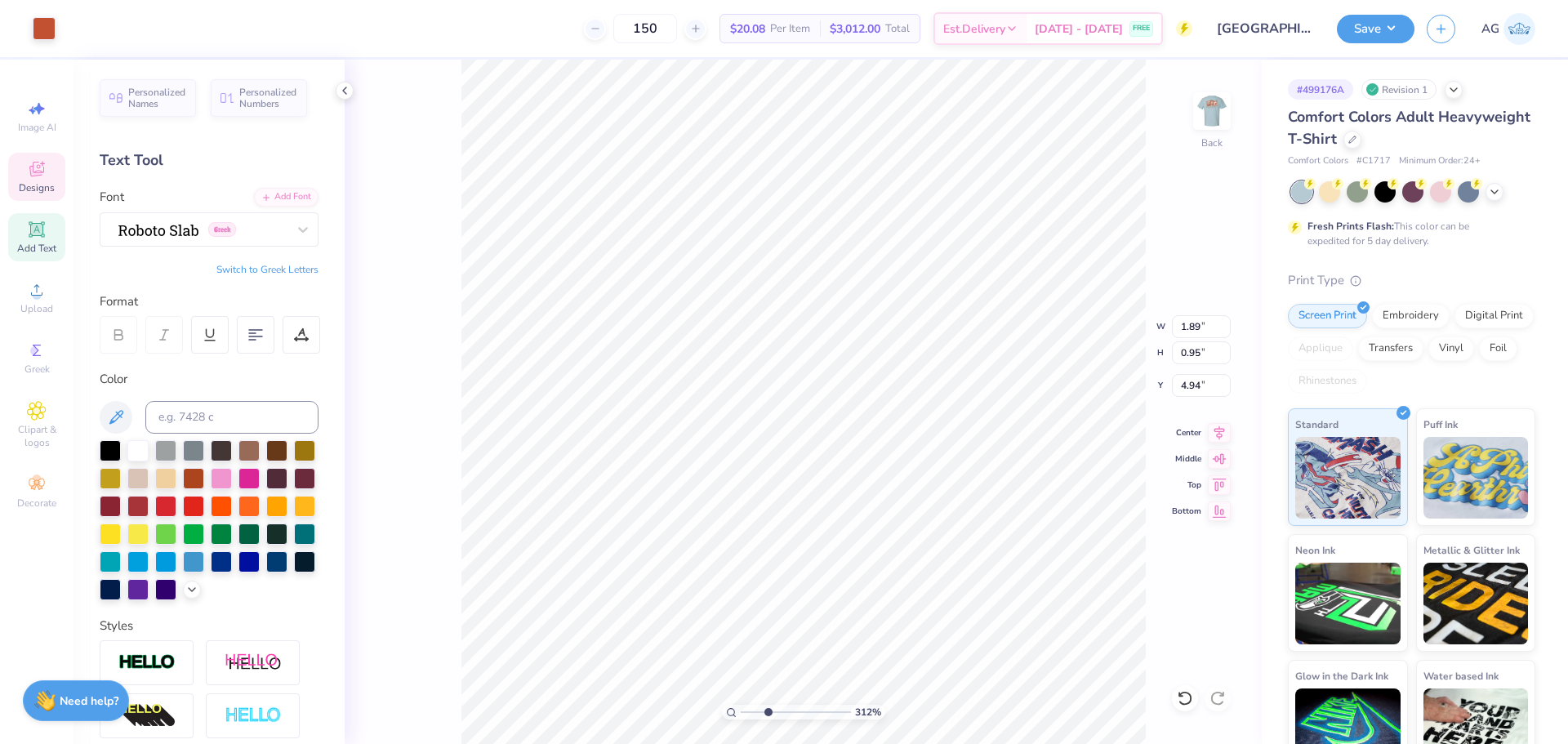
type input "4.94"
click at [1183, 321] on input "2.60" at bounding box center [1201, 326] width 59 height 23
paste input "1.89"
type input "1.89"
type input "0.69"
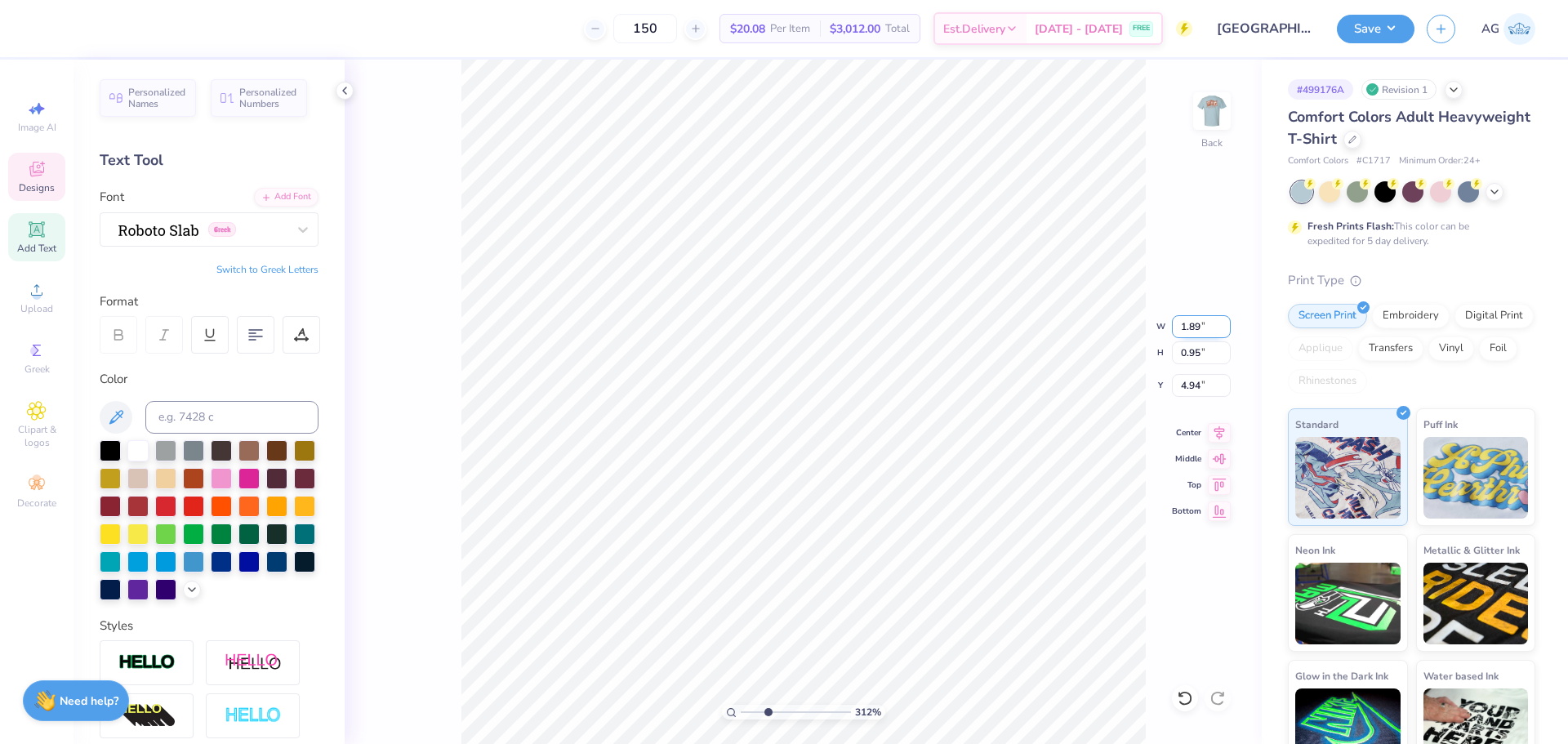
type input "5.07"
type input "2.04"
type input "0.75"
type input "5.01"
type input "2.14"
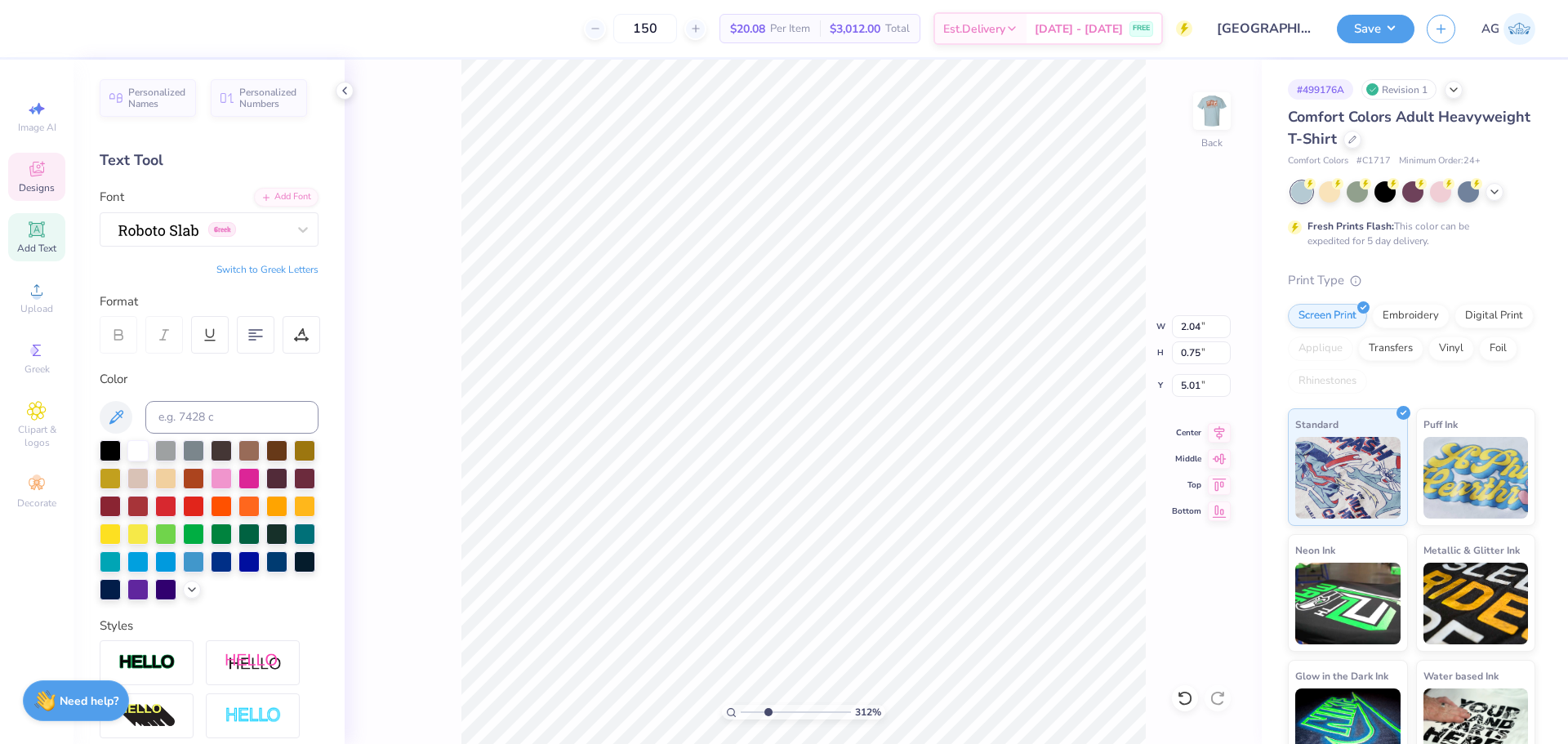
type input "0.79"
type input "5.05"
type input "1.84"
type input "3.76"
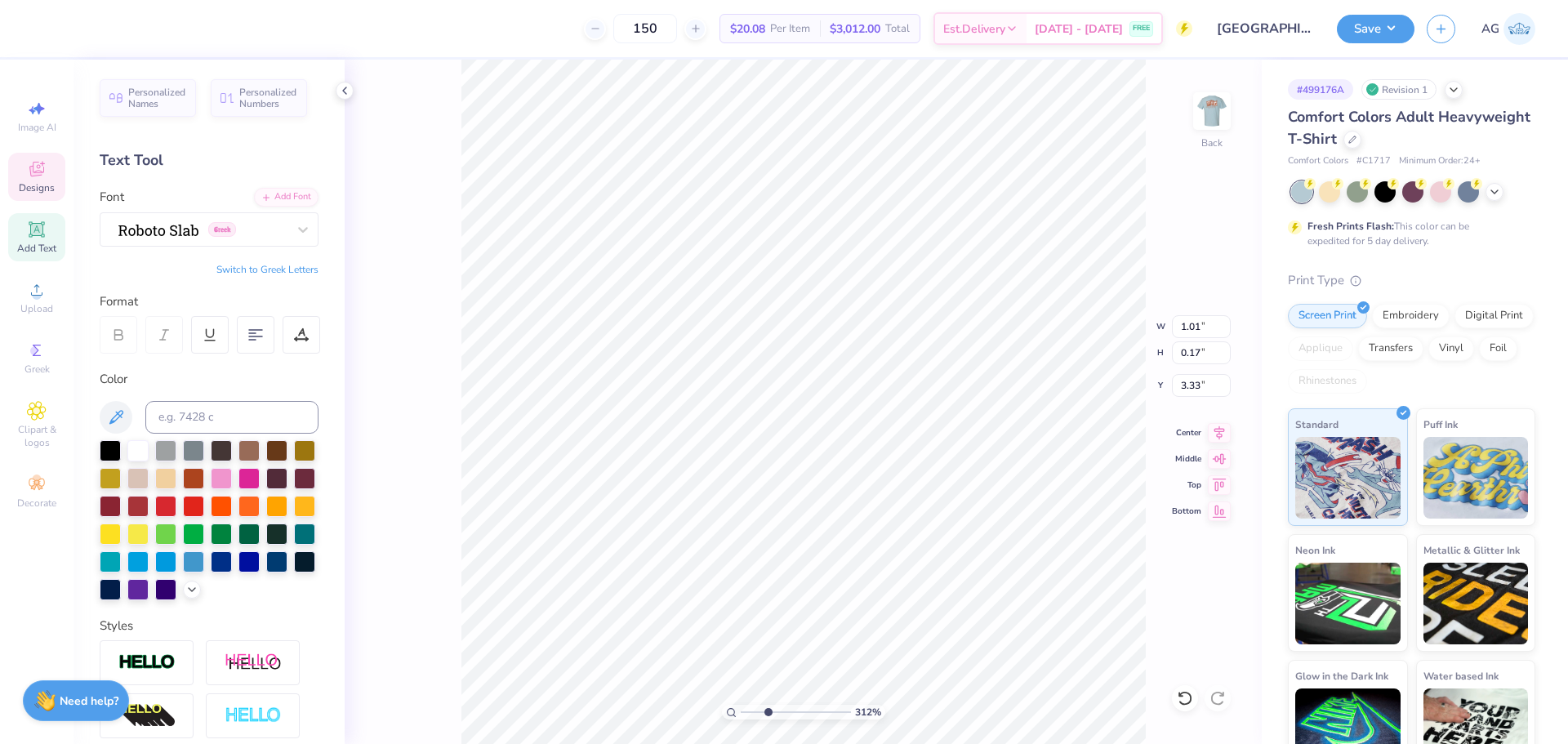
type textarea "2025"
click at [289, 340] on div at bounding box center [301, 335] width 37 height 37
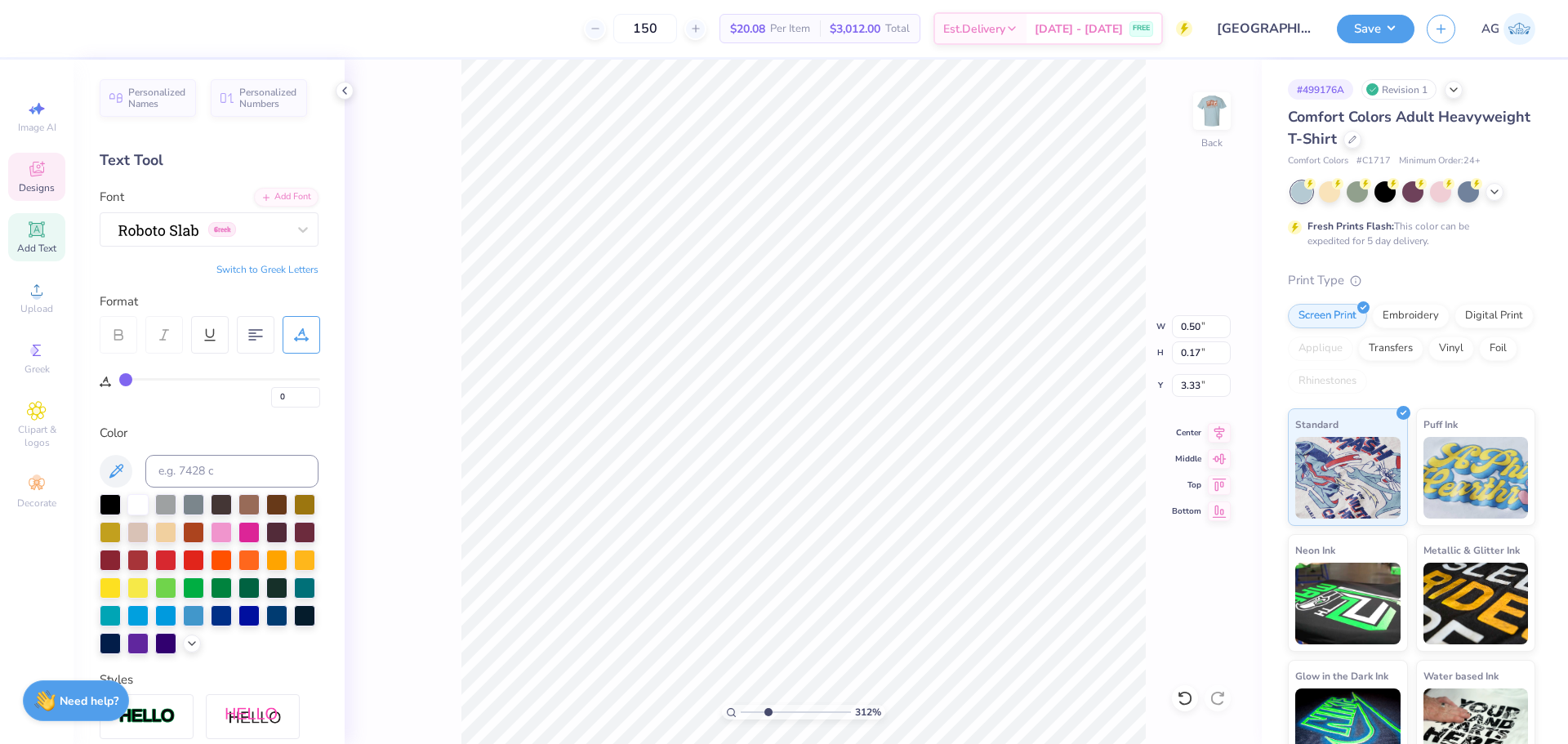
type input "2"
type input "5"
type input "6"
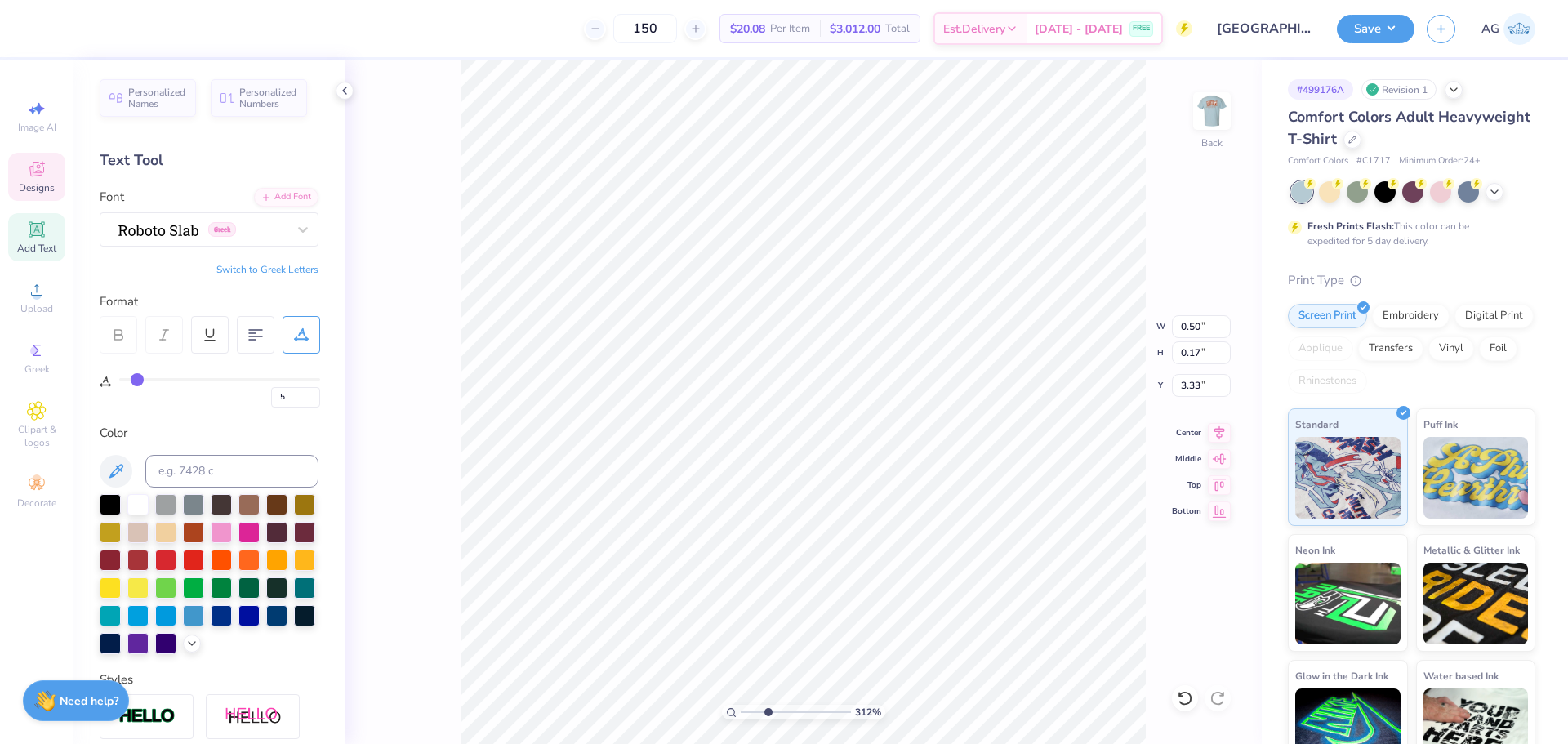
type input "6"
type input "7"
type input "8"
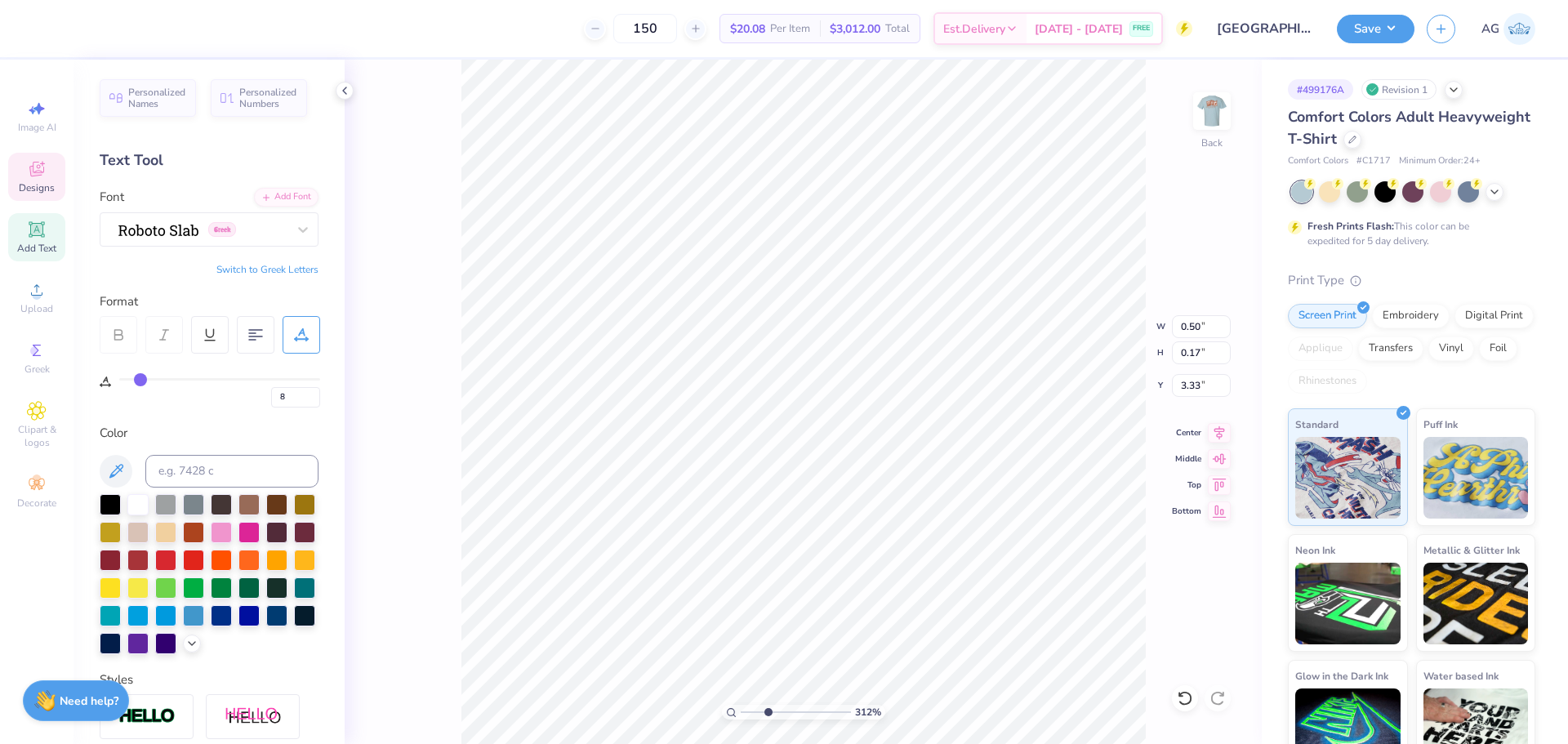
type input "9"
type input "10"
type input "11"
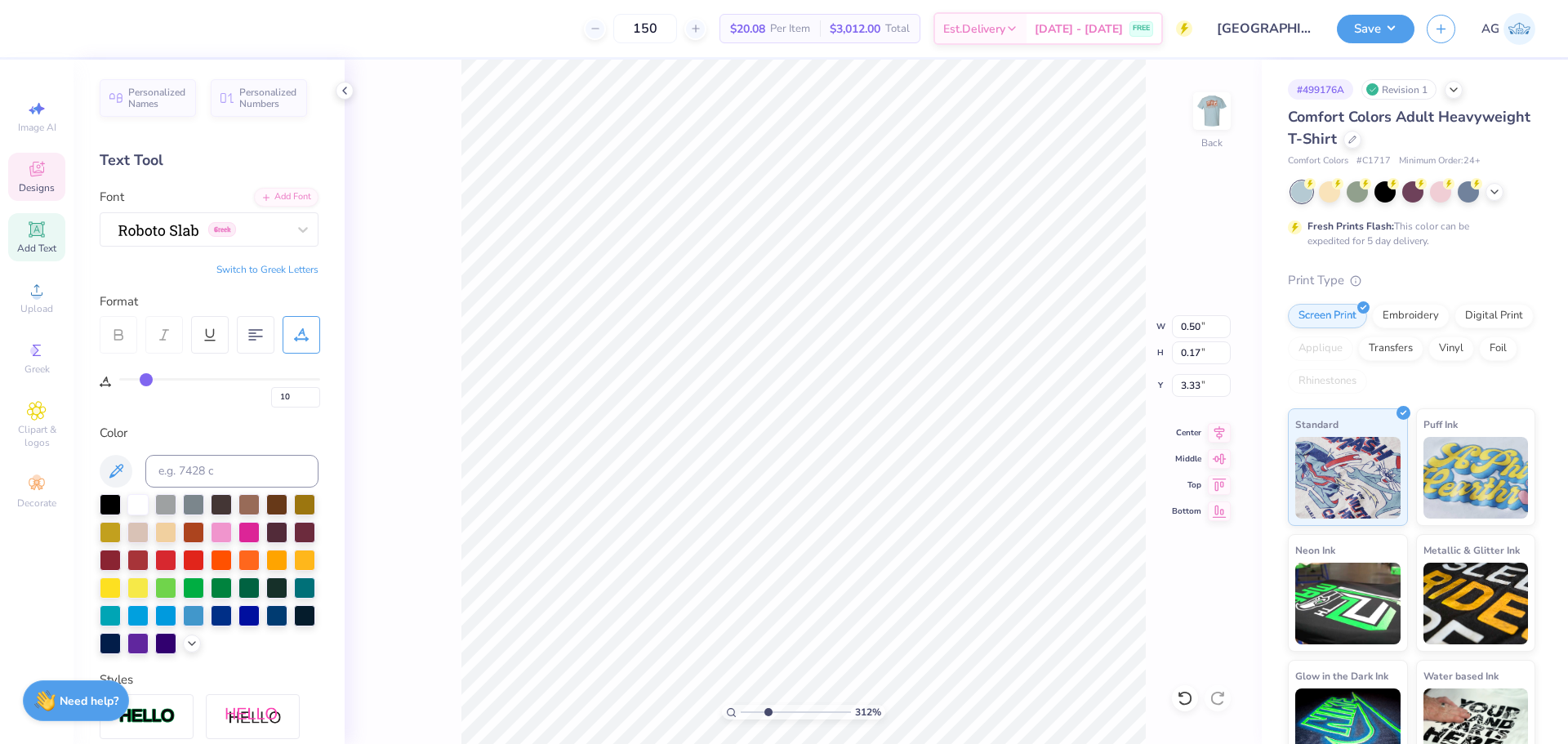
type input "11"
drag, startPoint x: 129, startPoint y: 376, endPoint x: 147, endPoint y: 376, distance: 18.0
type input "11"
click at [147, 378] on input "range" at bounding box center [219, 379] width 201 height 2
type input "0.76"
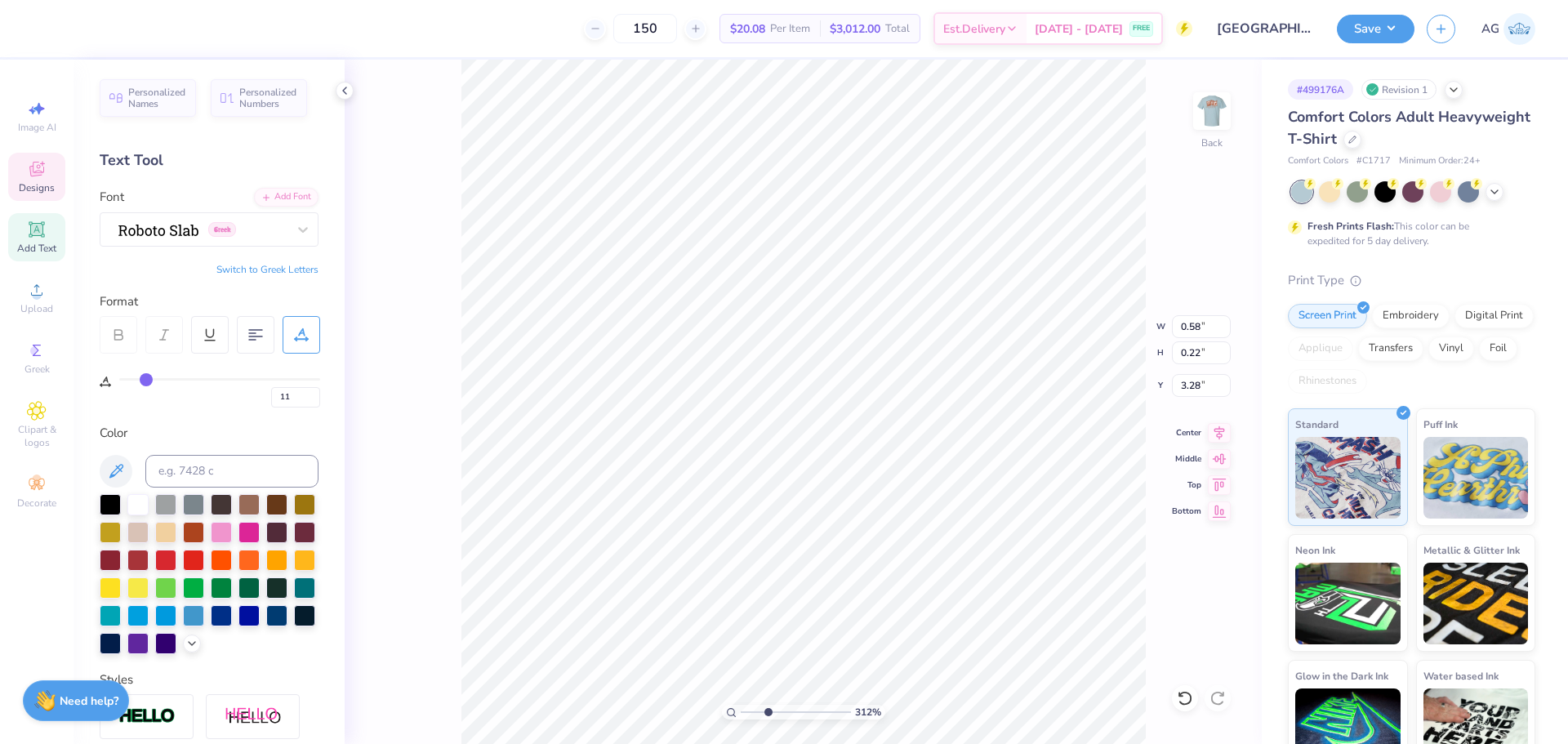
type input "0.22"
type input "3.36"
type input "0.21"
type input "1.22"
type input "4.83"
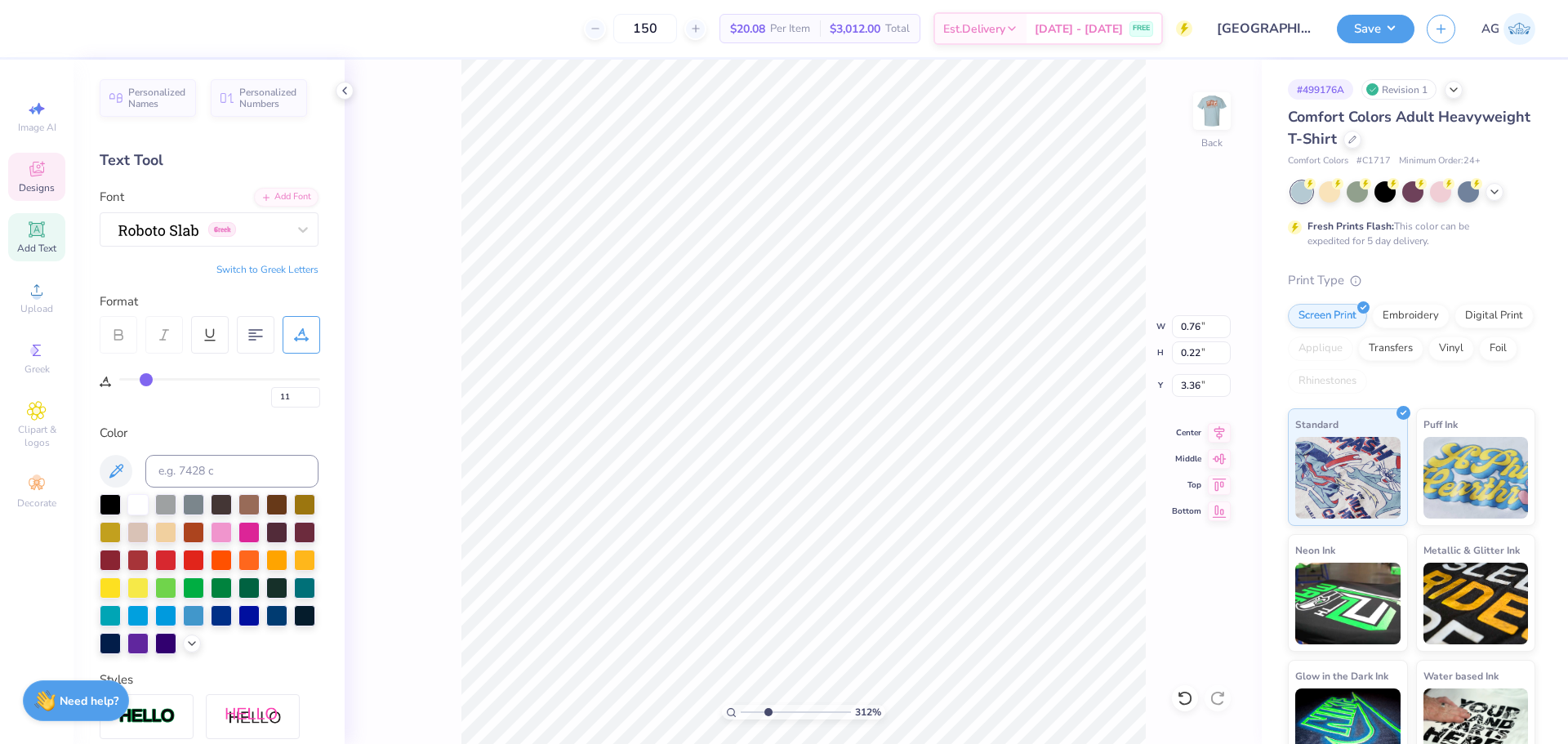
type input "0"
type textarea "University of Mississippi®"
type input "0.18"
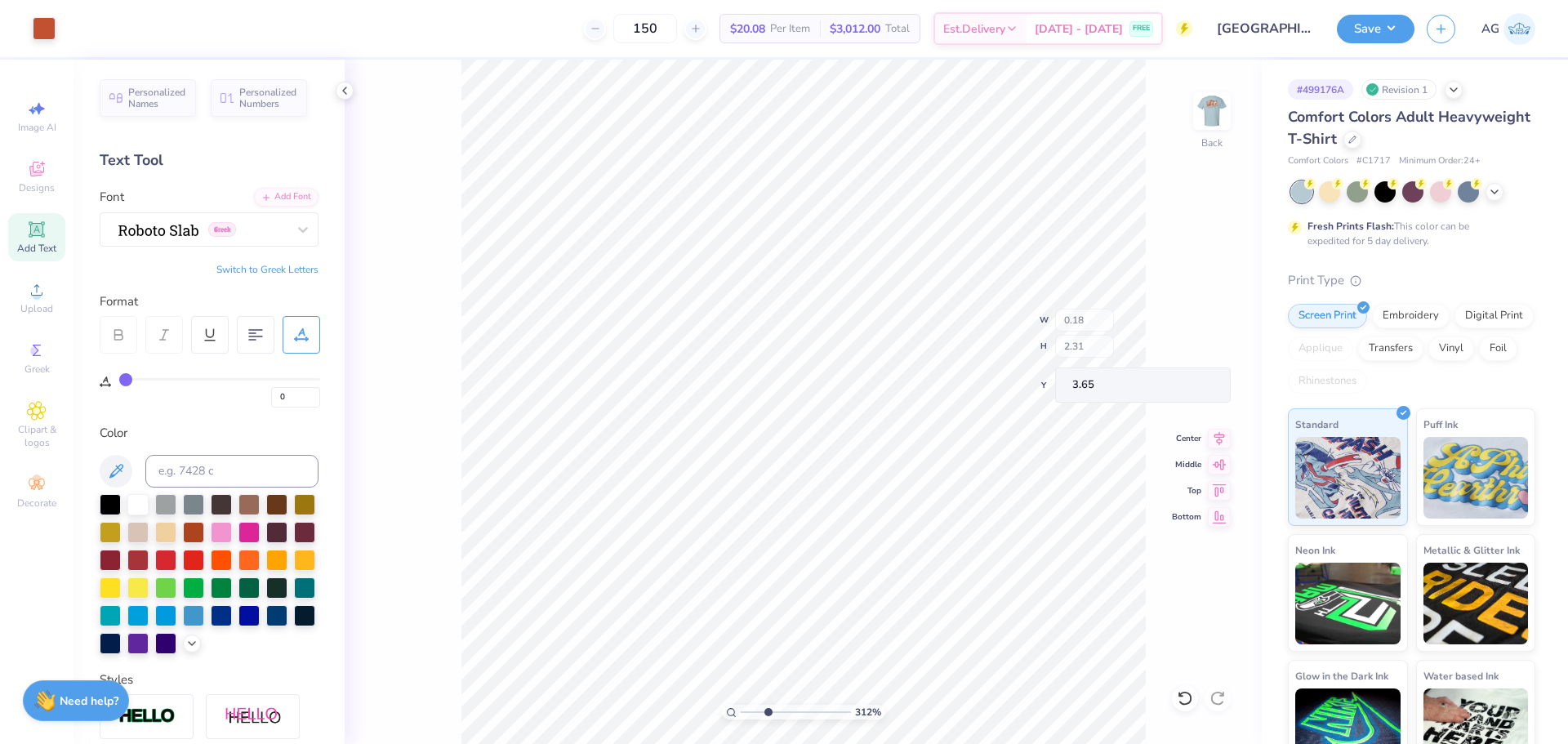
type input "2.31"
type input "0.19"
type input "2.41"
type input "0.20"
type input "2.62"
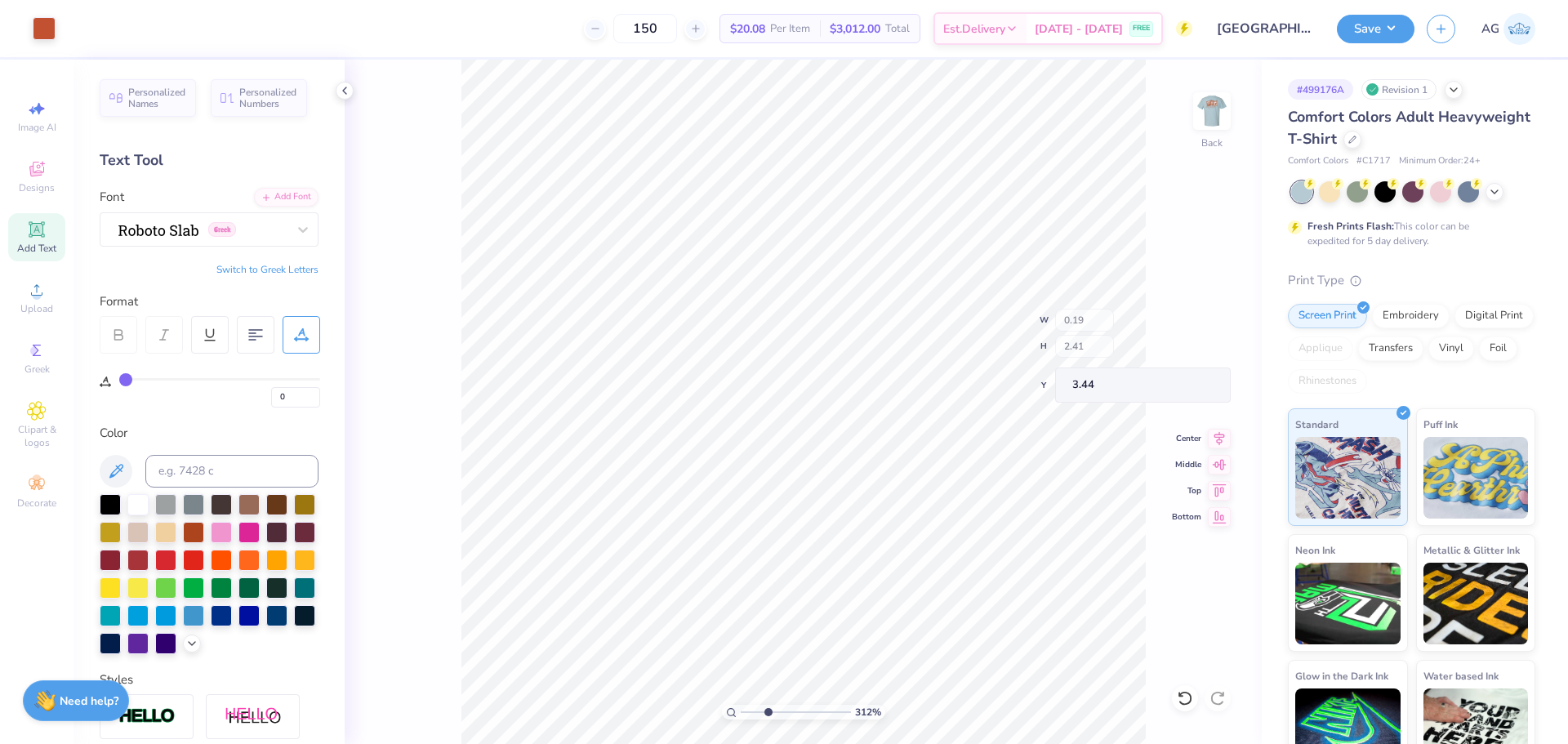
type input "3.44"
click at [1209, 329] on input "3.52" at bounding box center [1201, 326] width 59 height 23
type input "4.00"
type input "3.80"
type input "2.77"
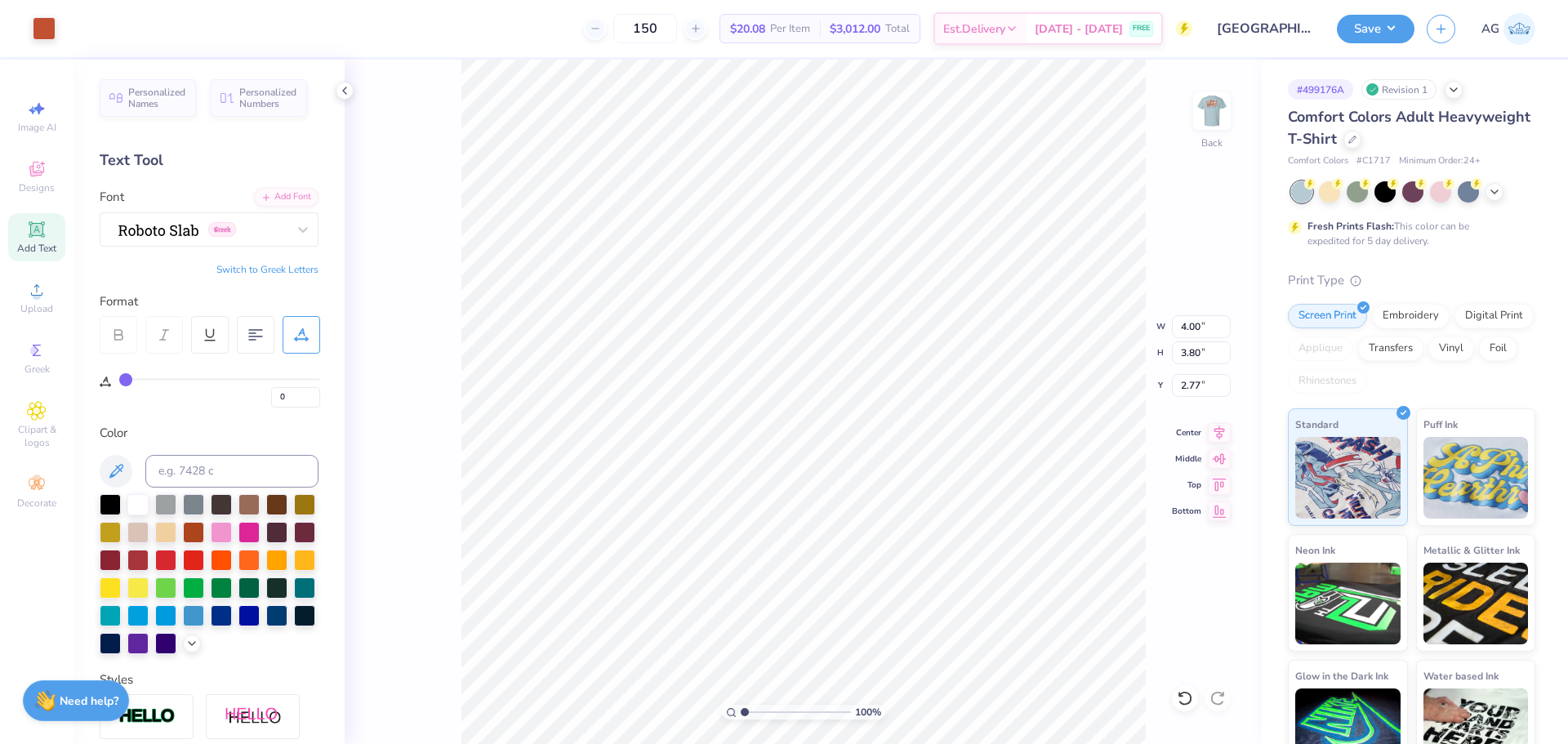
drag, startPoint x: 760, startPoint y: 708, endPoint x: 730, endPoint y: 704, distance: 30.3
type input "1"
click at [740, 705] on input "range" at bounding box center [795, 712] width 110 height 15
click at [1195, 391] on input "2.81" at bounding box center [1201, 385] width 59 height 23
type input "3.00"
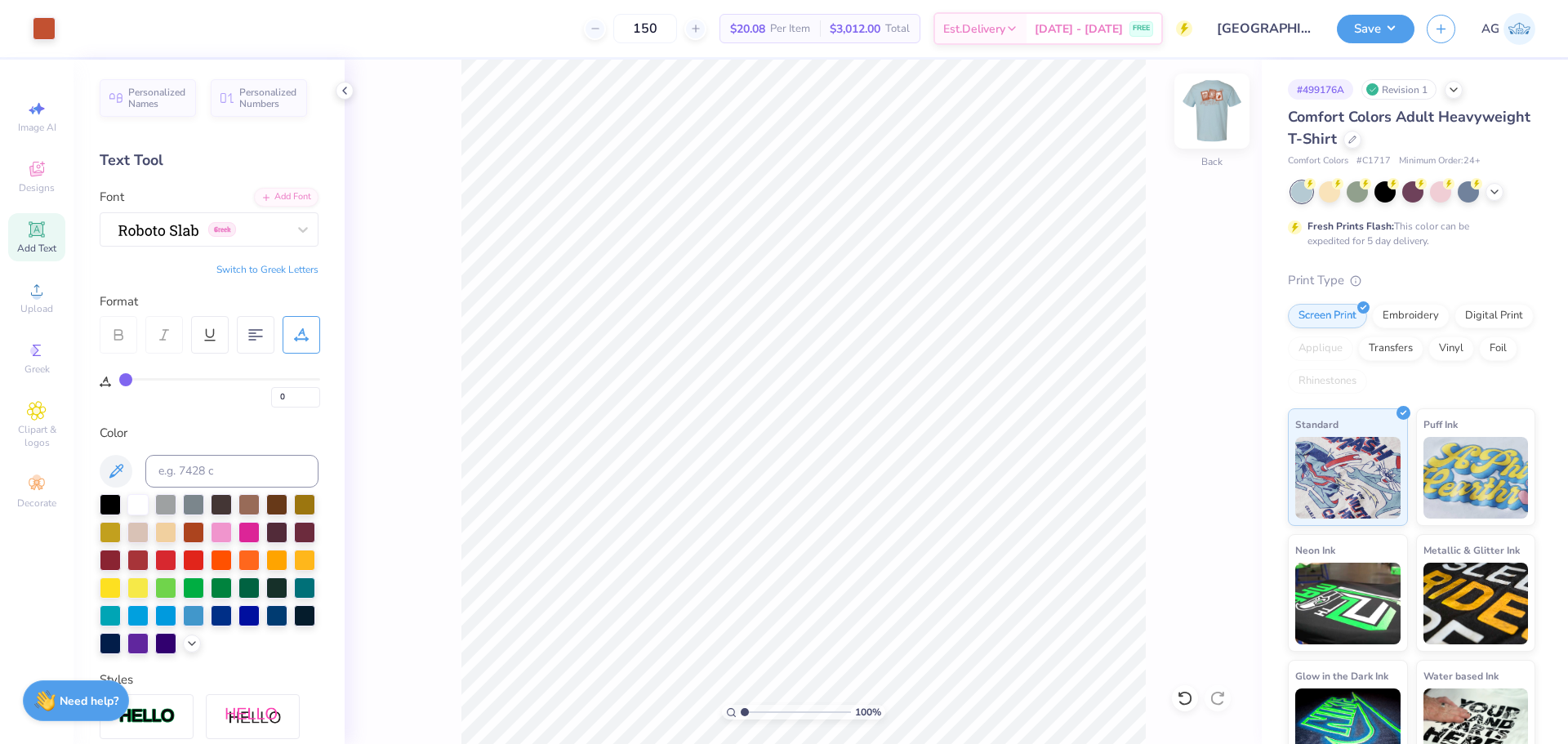
click at [1201, 122] on img at bounding box center [1212, 111] width 66 height 66
click at [1212, 111] on img at bounding box center [1212, 111] width 66 height 66
click at [41, 27] on div at bounding box center [43, 27] width 23 height 23
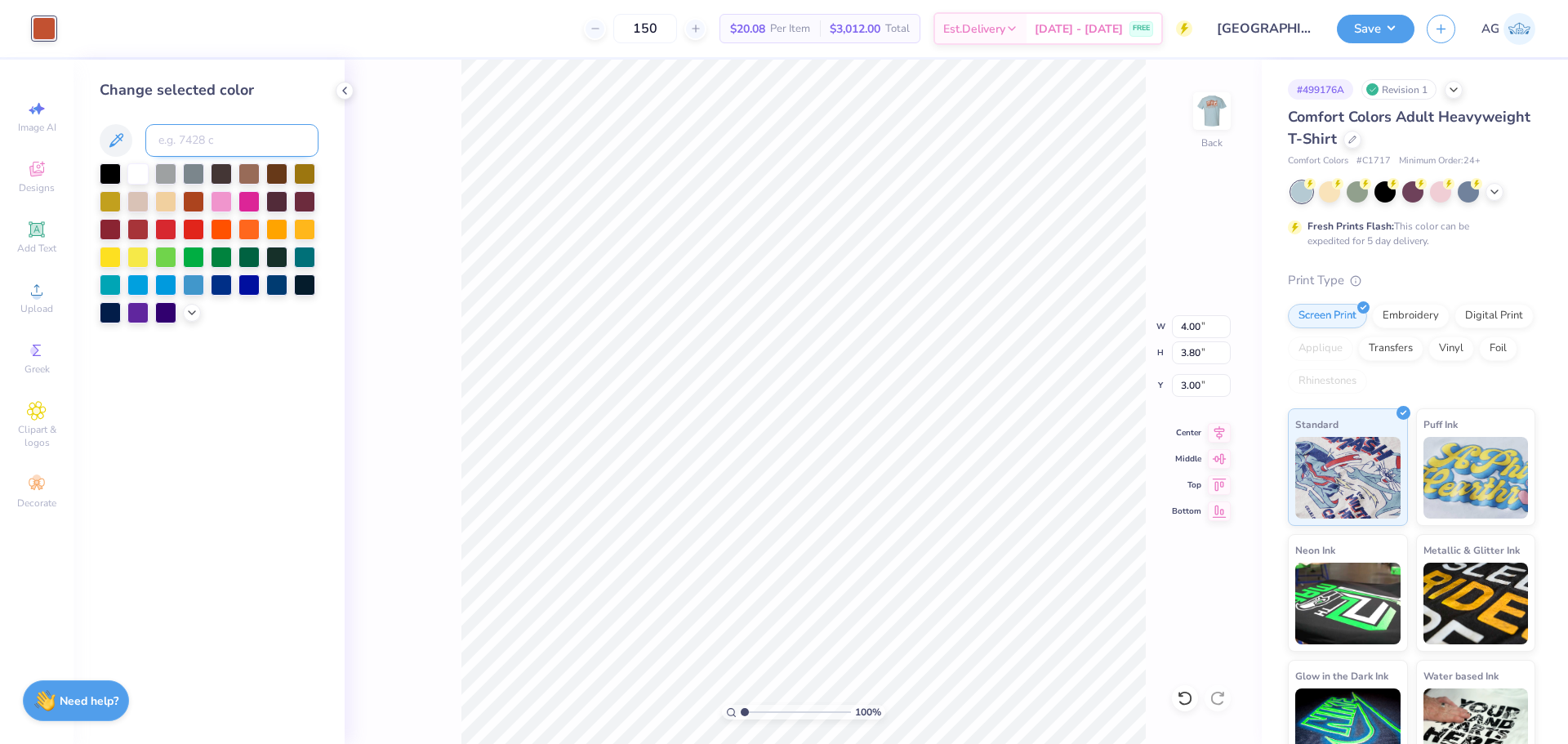
click at [191, 148] on input at bounding box center [232, 139] width 173 height 32
type input "1675"
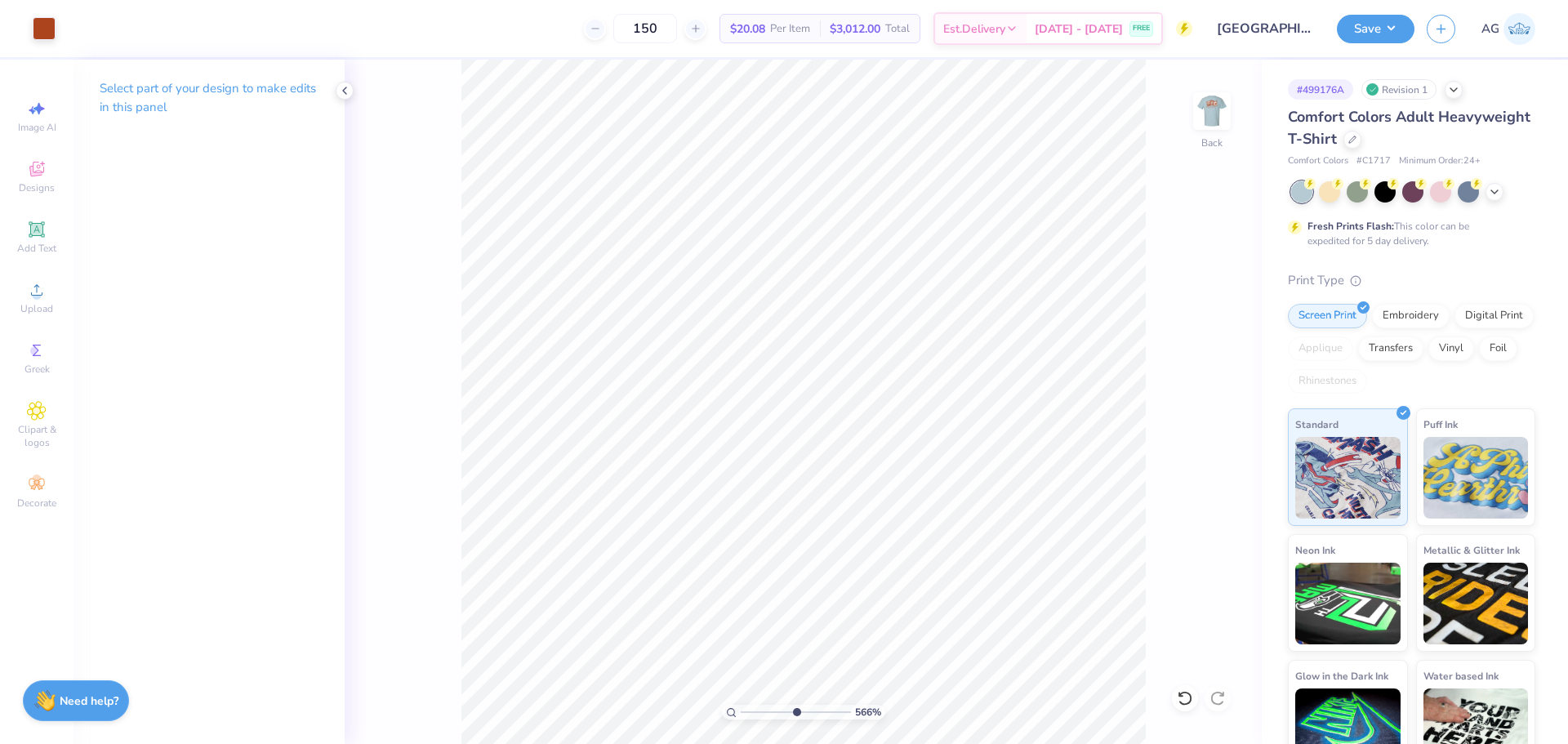
drag, startPoint x: 741, startPoint y: 710, endPoint x: 794, endPoint y: 707, distance: 53.1
click at [794, 707] on input "range" at bounding box center [795, 712] width 110 height 15
click at [591, 743] on html "Art colors 150 $20.08 Per Item $3,012.00 Total Est. Delivery Aug 29 - Sep 1 FRE…" at bounding box center [784, 372] width 1568 height 744
click at [607, 743] on html "Art colors 150 $20.08 Per Item $3,012.00 Total Est. Delivery Aug 29 - Sep 1 FRE…" at bounding box center [784, 372] width 1568 height 744
click at [578, 743] on html "Art colors 150 $20.08 Per Item $3,012.00 Total Est. Delivery Aug 29 - Sep 1 FRE…" at bounding box center [784, 372] width 1568 height 744
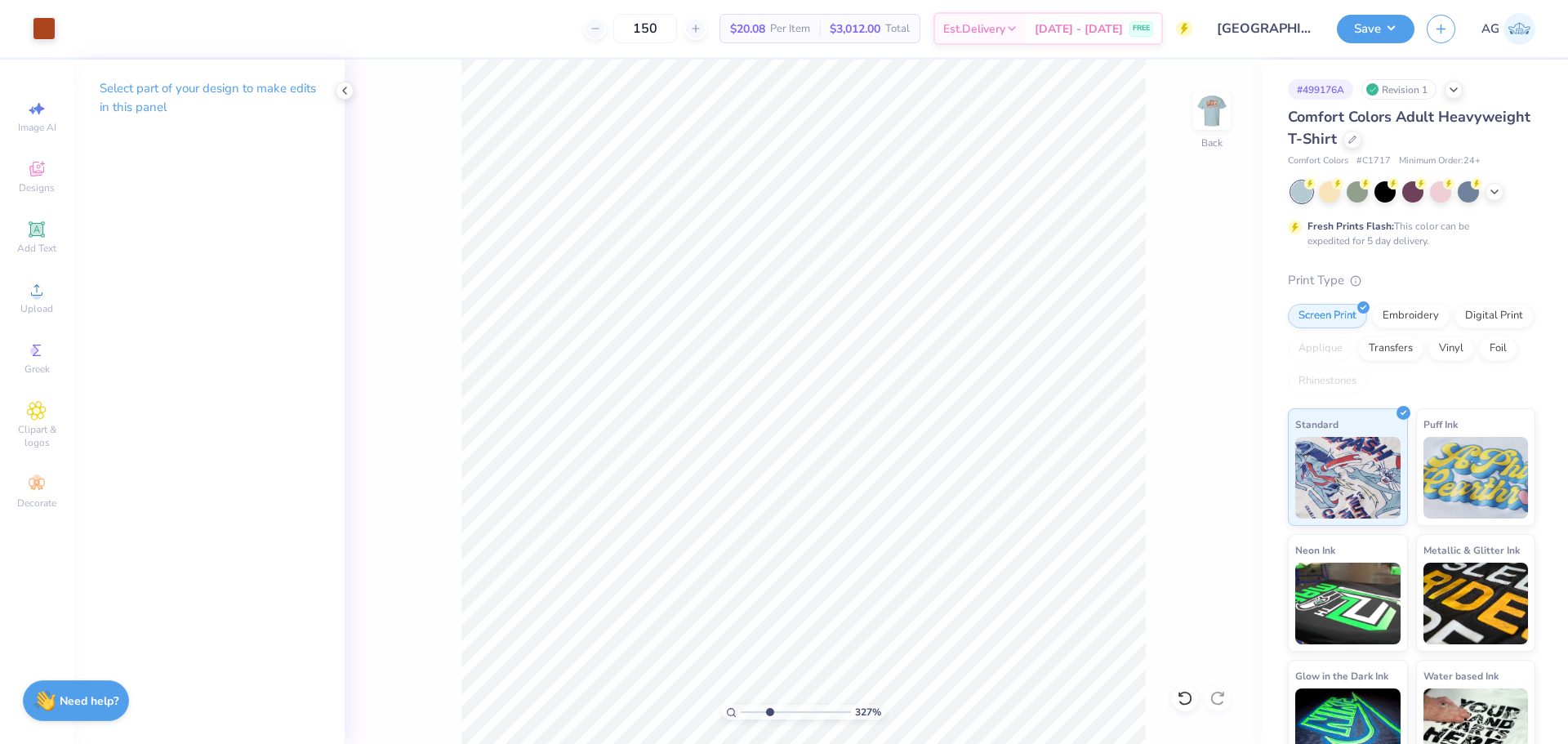
drag, startPoint x: 793, startPoint y: 707, endPoint x: 769, endPoint y: 704, distance: 24.2
click at [769, 705] on input "range" at bounding box center [795, 712] width 110 height 15
click at [746, 708] on input "range" at bounding box center [795, 712] width 110 height 15
click at [1369, 43] on div "Save AG" at bounding box center [1451, 28] width 231 height 57
drag, startPoint x: 1379, startPoint y: 32, endPoint x: 1378, endPoint y: 46, distance: 14.0
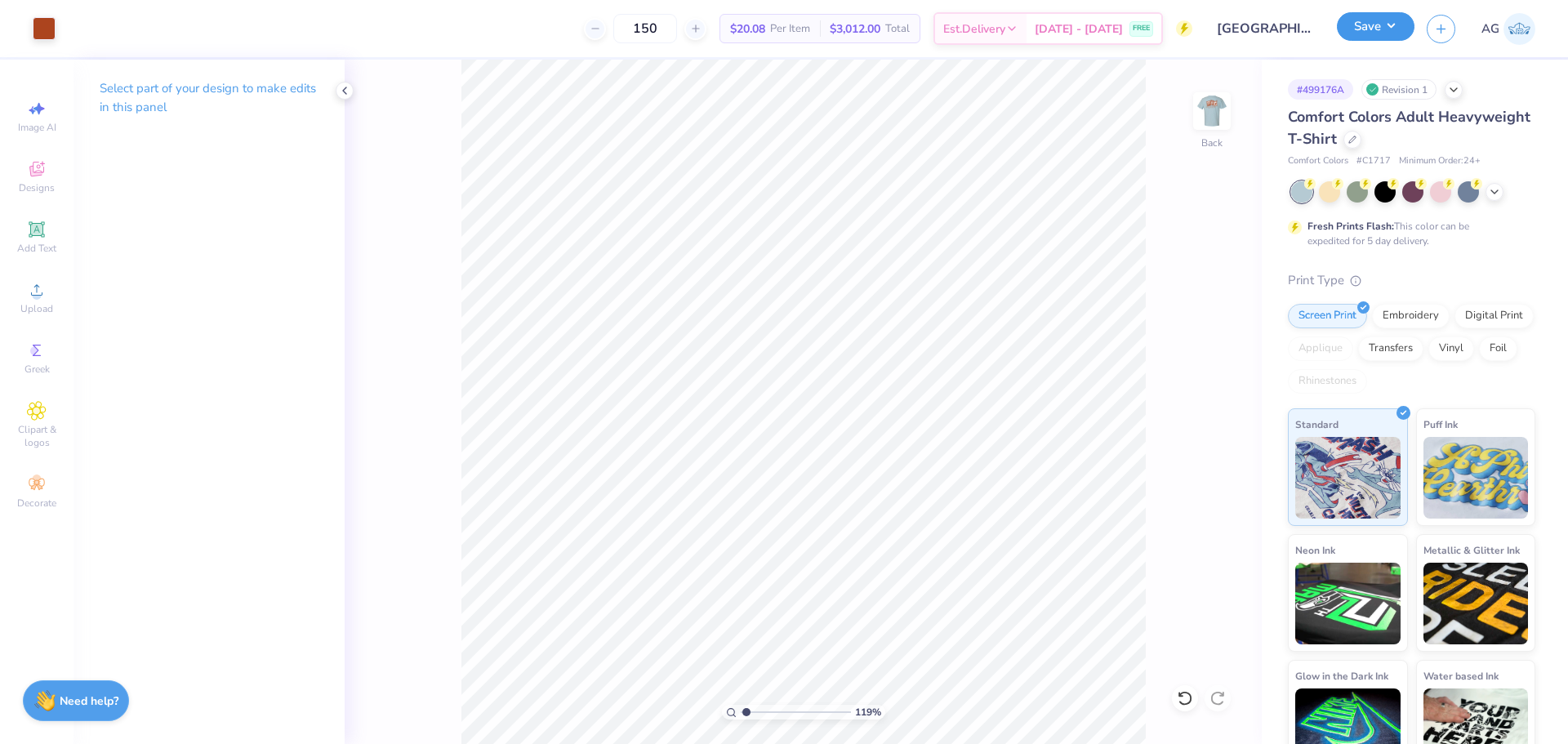
click at [1379, 33] on button "Save" at bounding box center [1375, 26] width 78 height 28
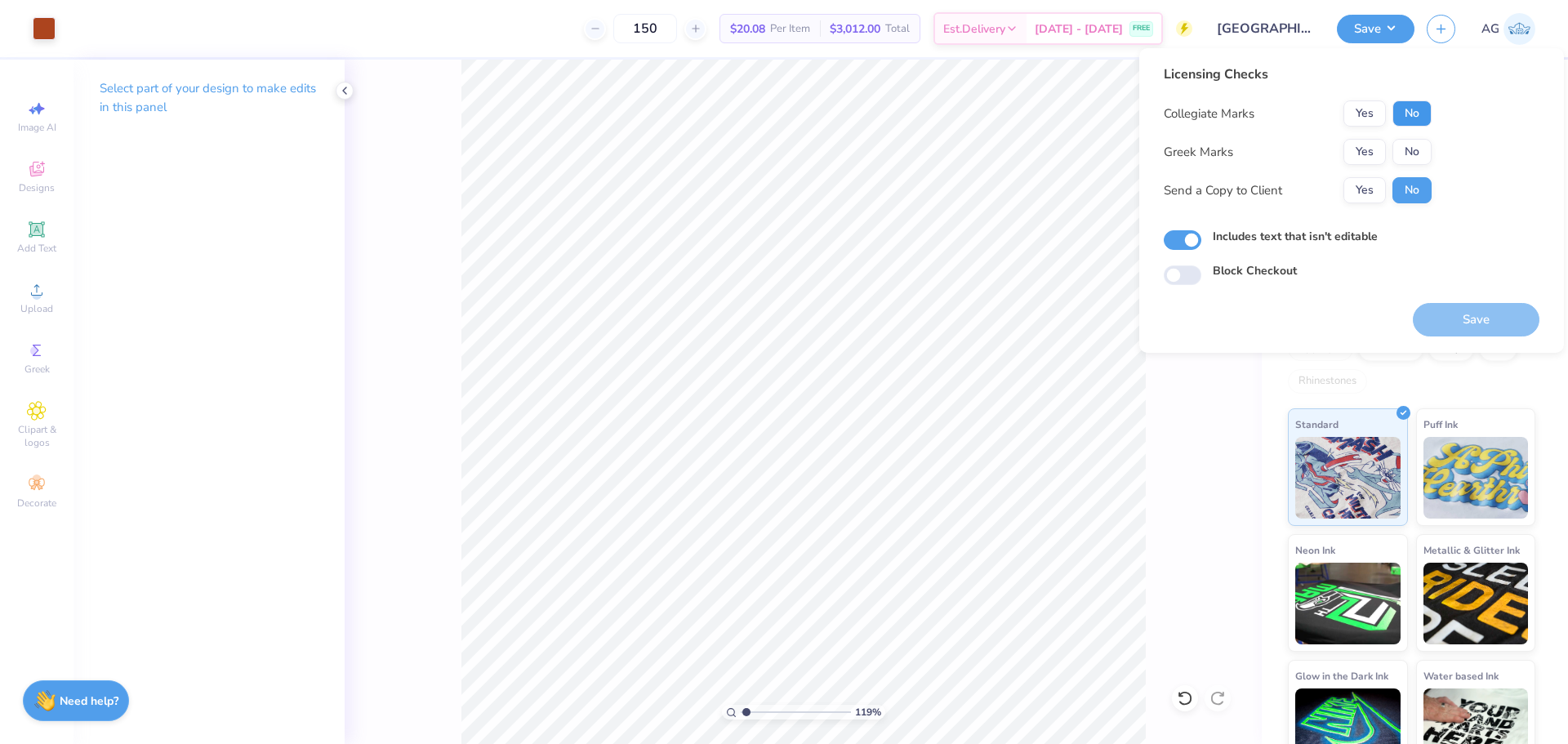
click at [1404, 122] on button "No" at bounding box center [1412, 113] width 39 height 27
click at [1375, 151] on button "Yes" at bounding box center [1364, 151] width 42 height 27
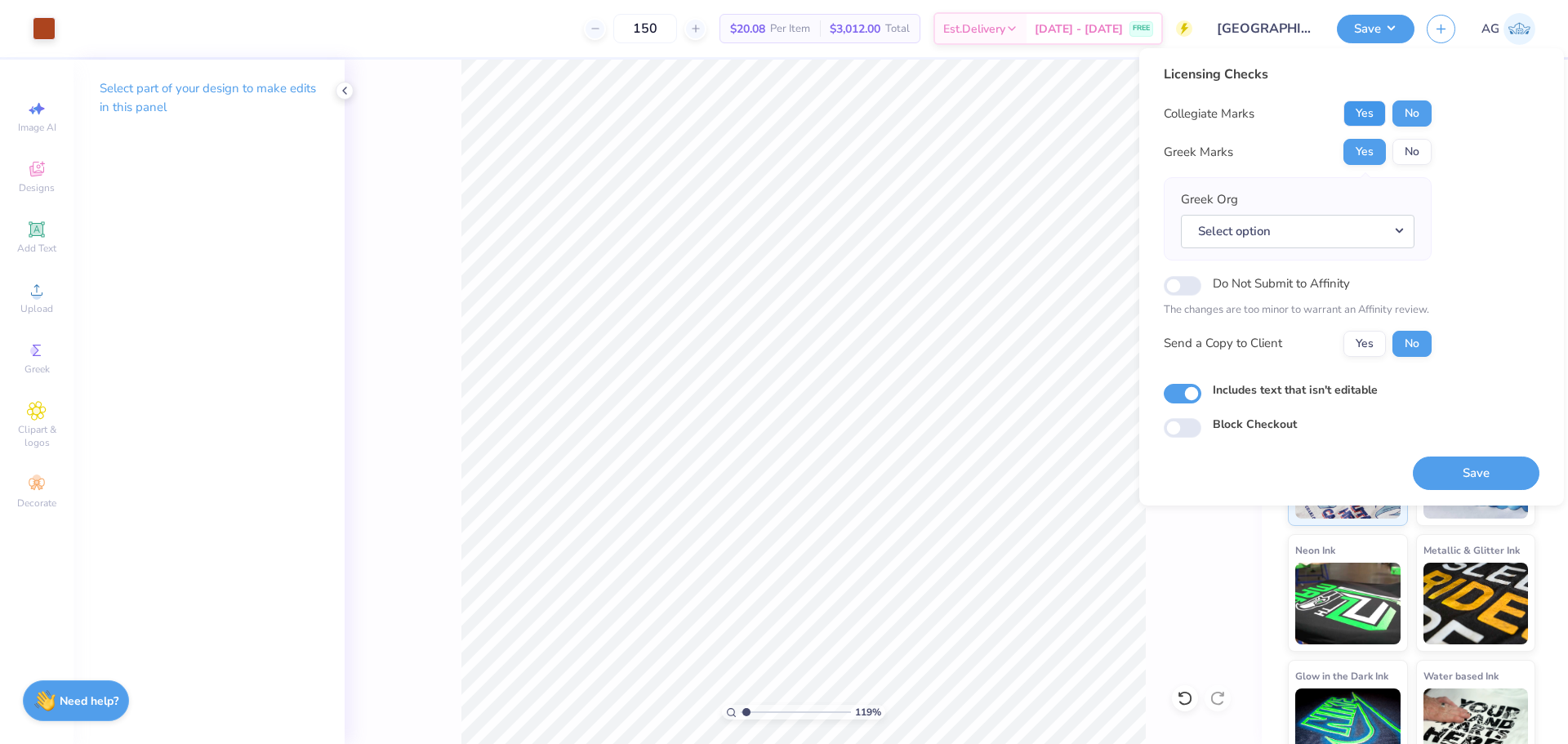
click at [1367, 110] on button "Yes" at bounding box center [1364, 113] width 42 height 27
click at [1422, 152] on button "No" at bounding box center [1412, 151] width 39 height 27
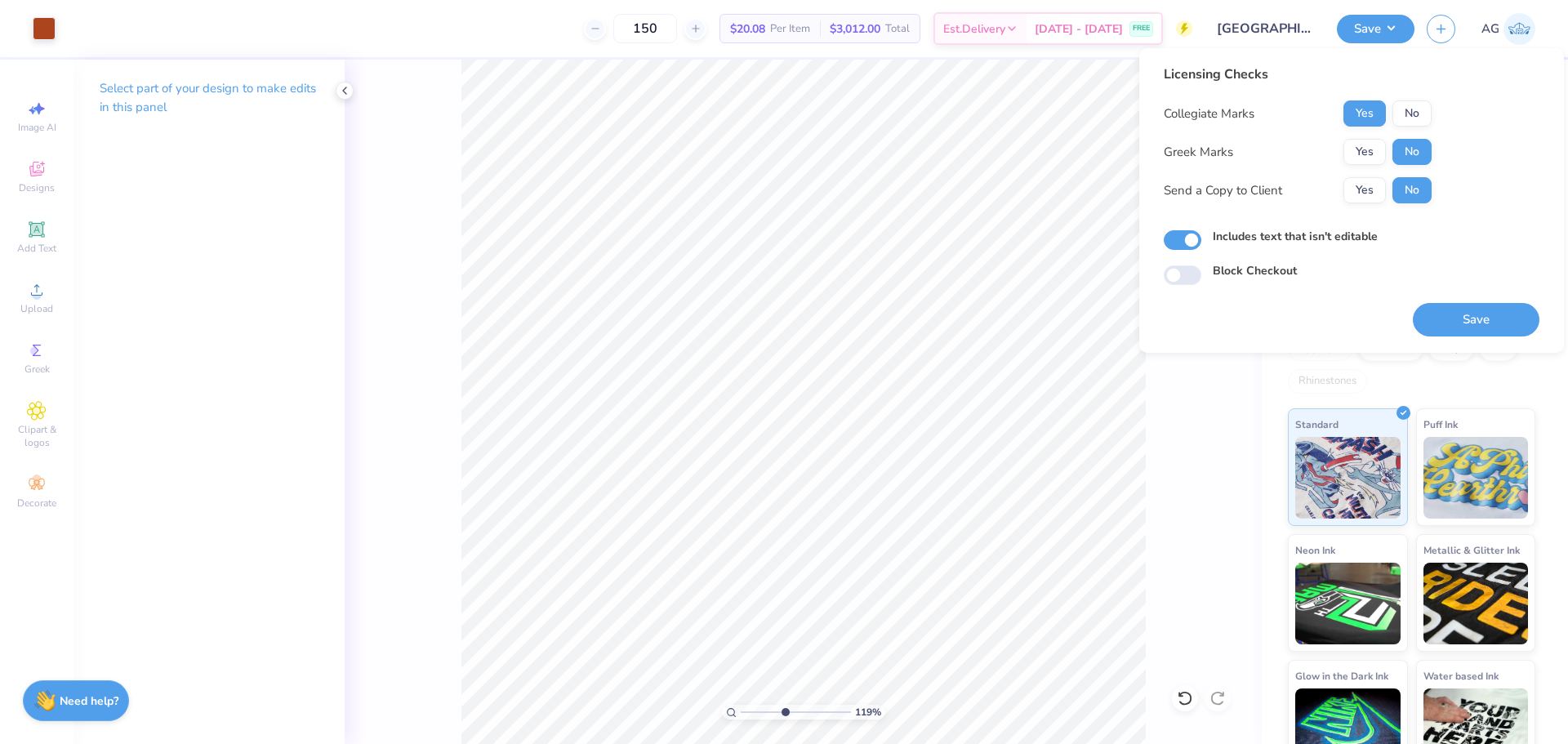
drag, startPoint x: 753, startPoint y: 714, endPoint x: 785, endPoint y: 712, distance: 32.1
type input "4.76"
click at [785, 712] on input "range" at bounding box center [795, 712] width 110 height 15
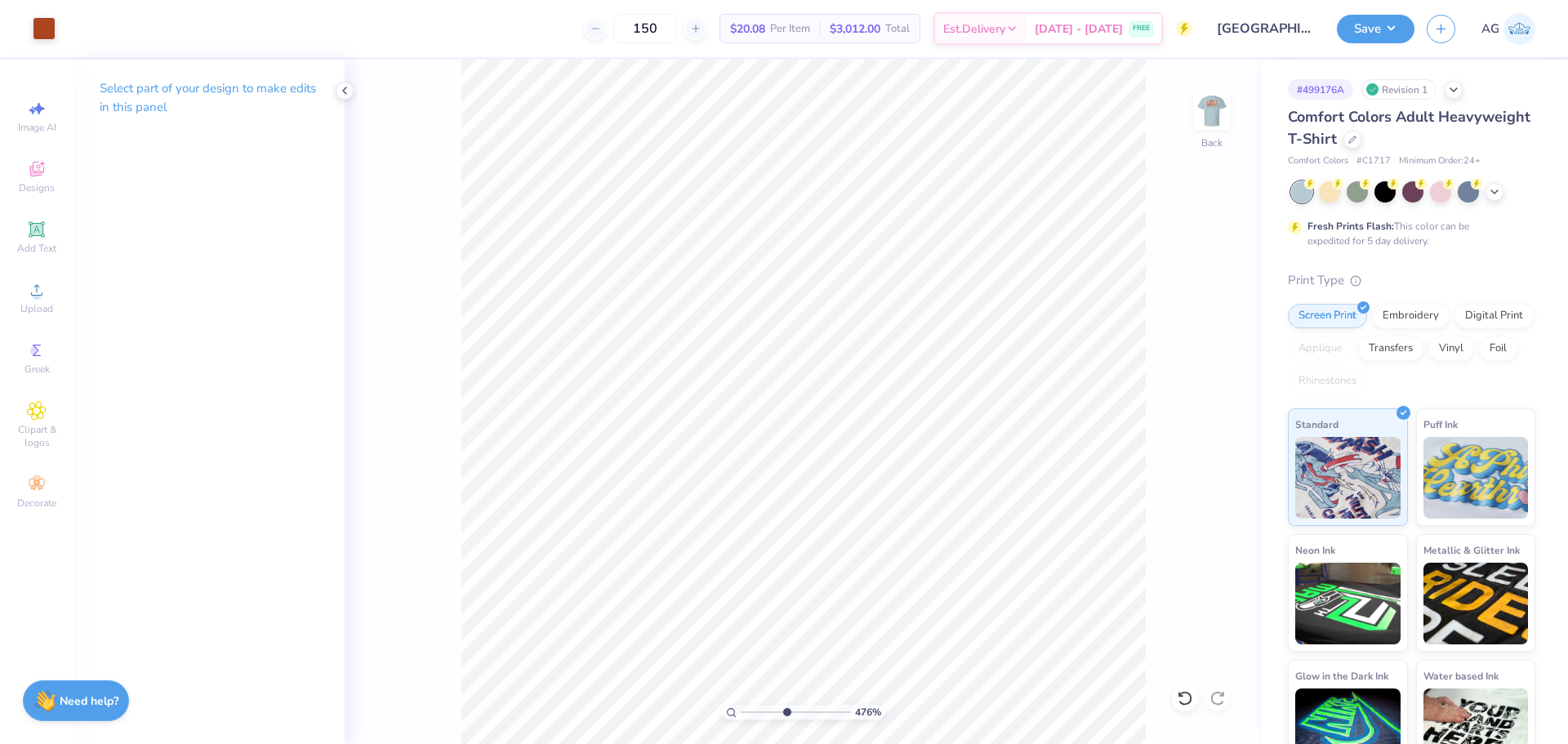
click at [424, 564] on div "476 % Back" at bounding box center [803, 401] width 917 height 684
type input "2.44"
type input "2.36"
type input "3.87"
type input "0.23"
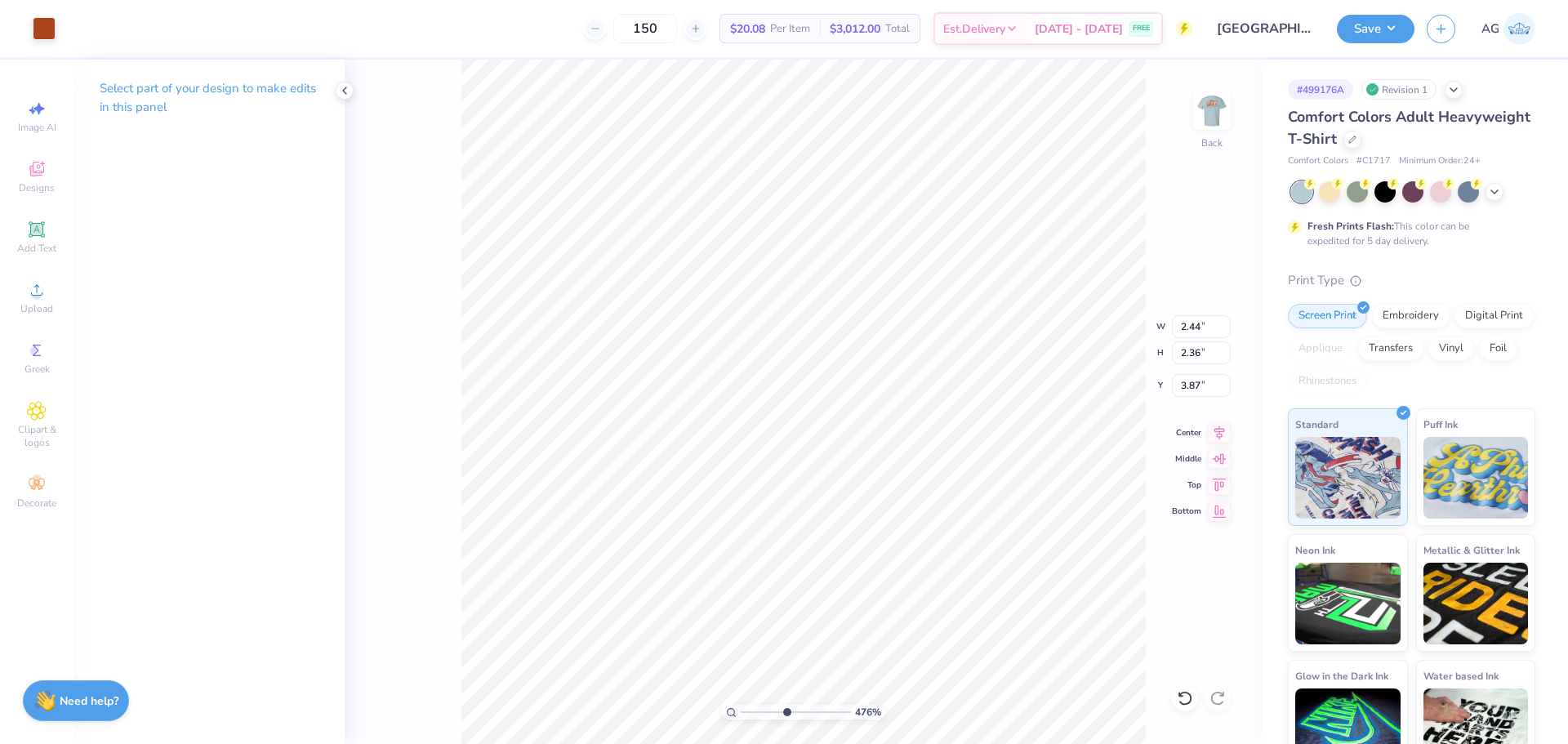
type input "2.98"
type input "3.50"
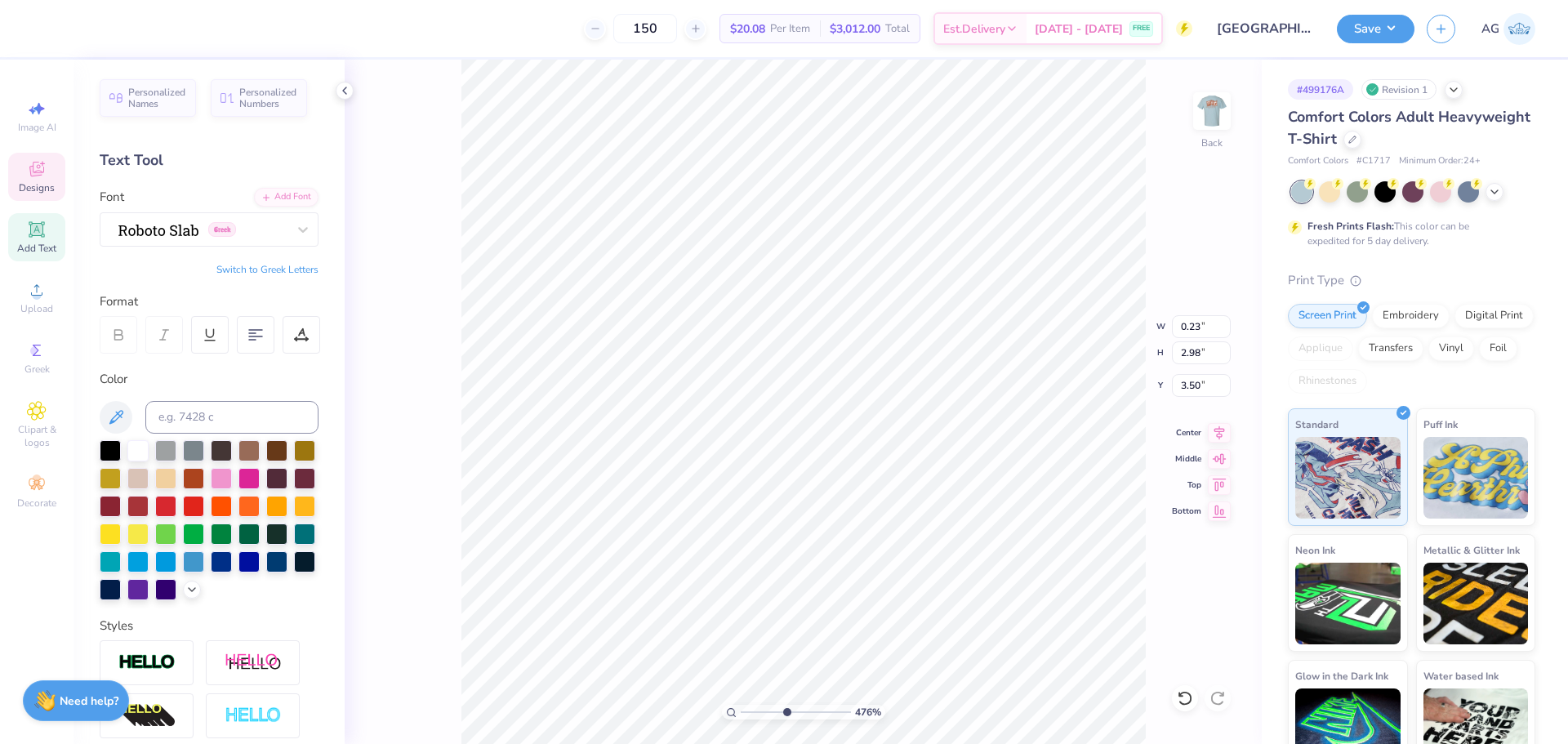
type input "0.24"
type input "3.06"
type input "3.41"
drag, startPoint x: 780, startPoint y: 710, endPoint x: 694, endPoint y: 699, distance: 86.7
type input "1"
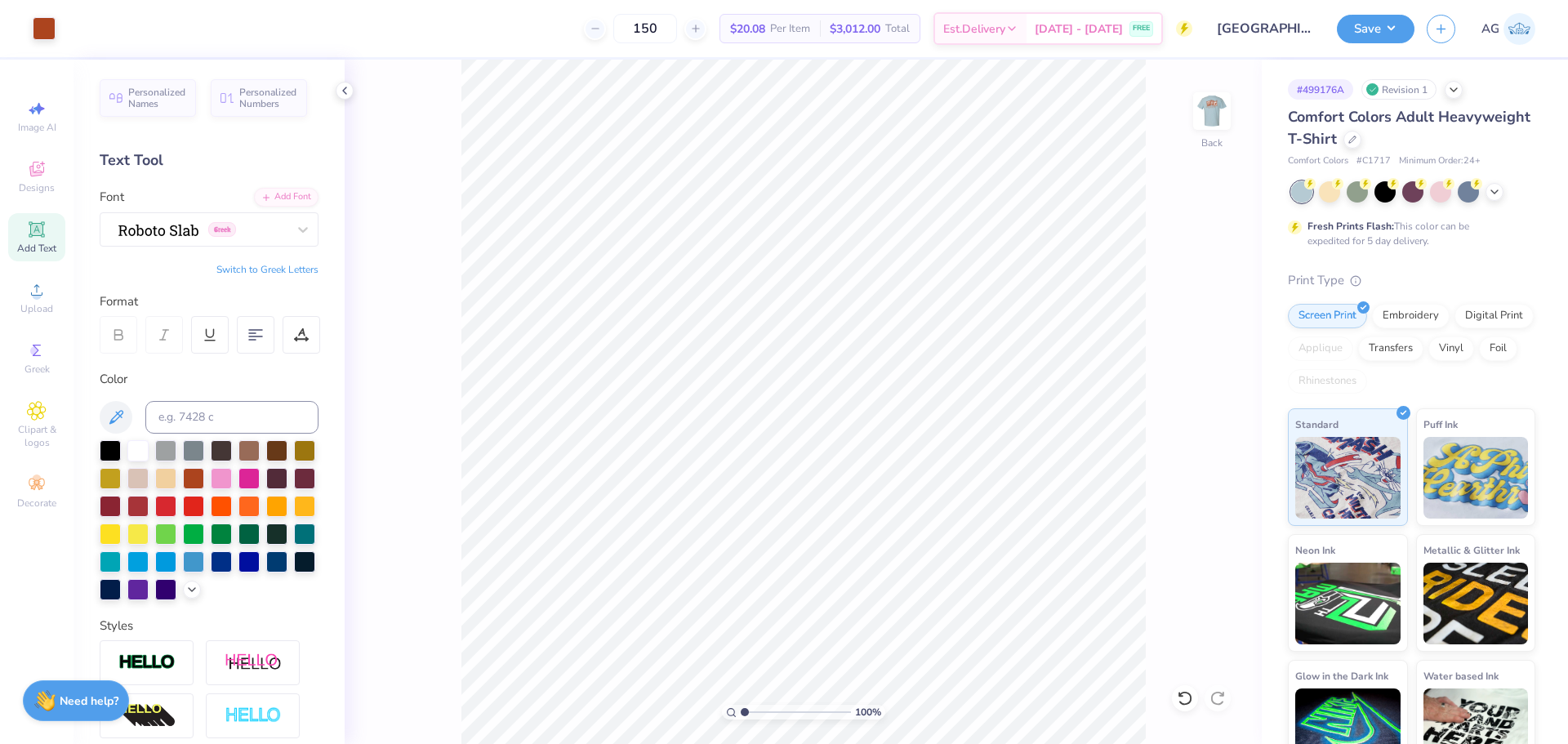
click at [740, 705] on input "range" at bounding box center [795, 712] width 110 height 15
click at [1357, 27] on button "Save" at bounding box center [1375, 26] width 78 height 28
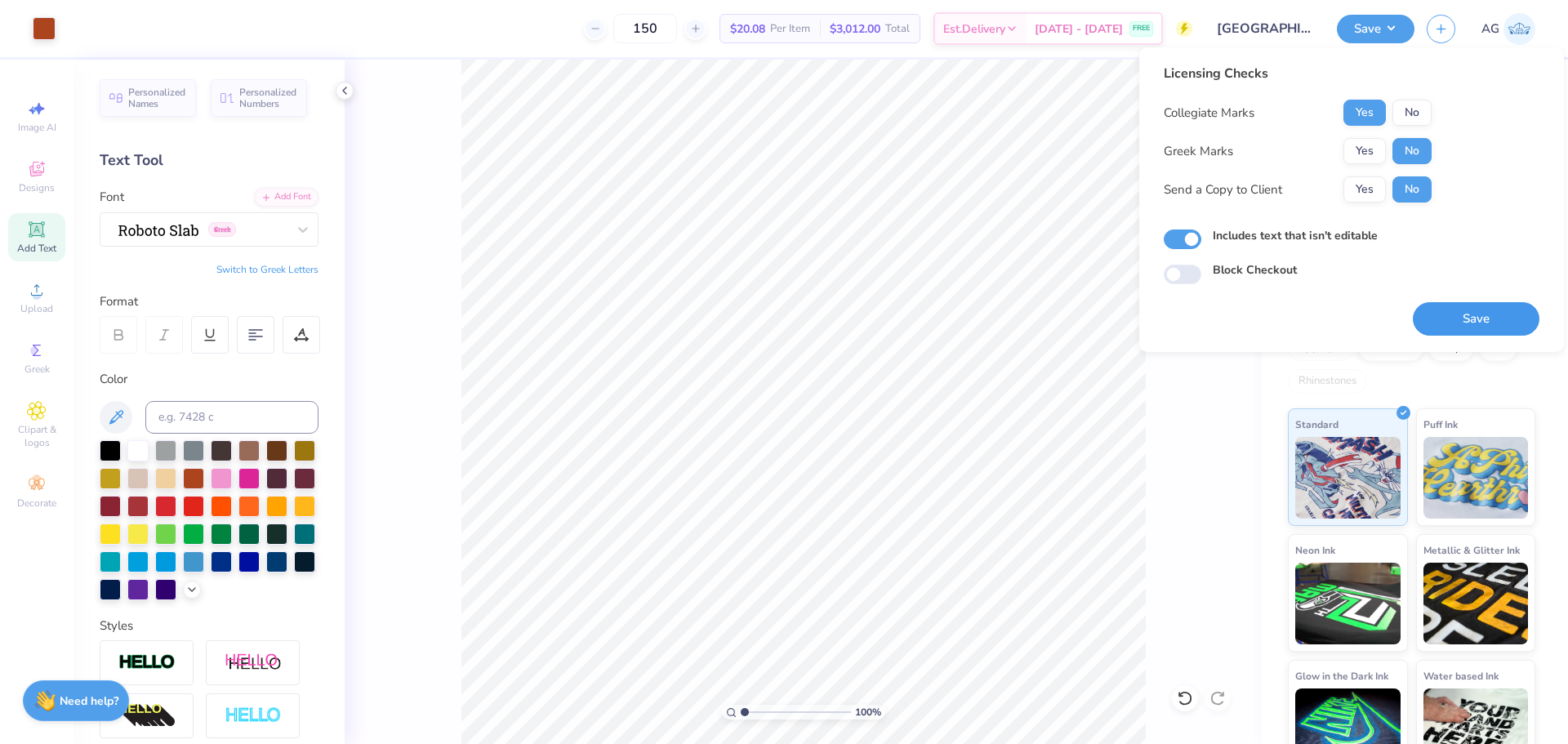
click at [1466, 319] on button "Save" at bounding box center [1476, 319] width 127 height 33
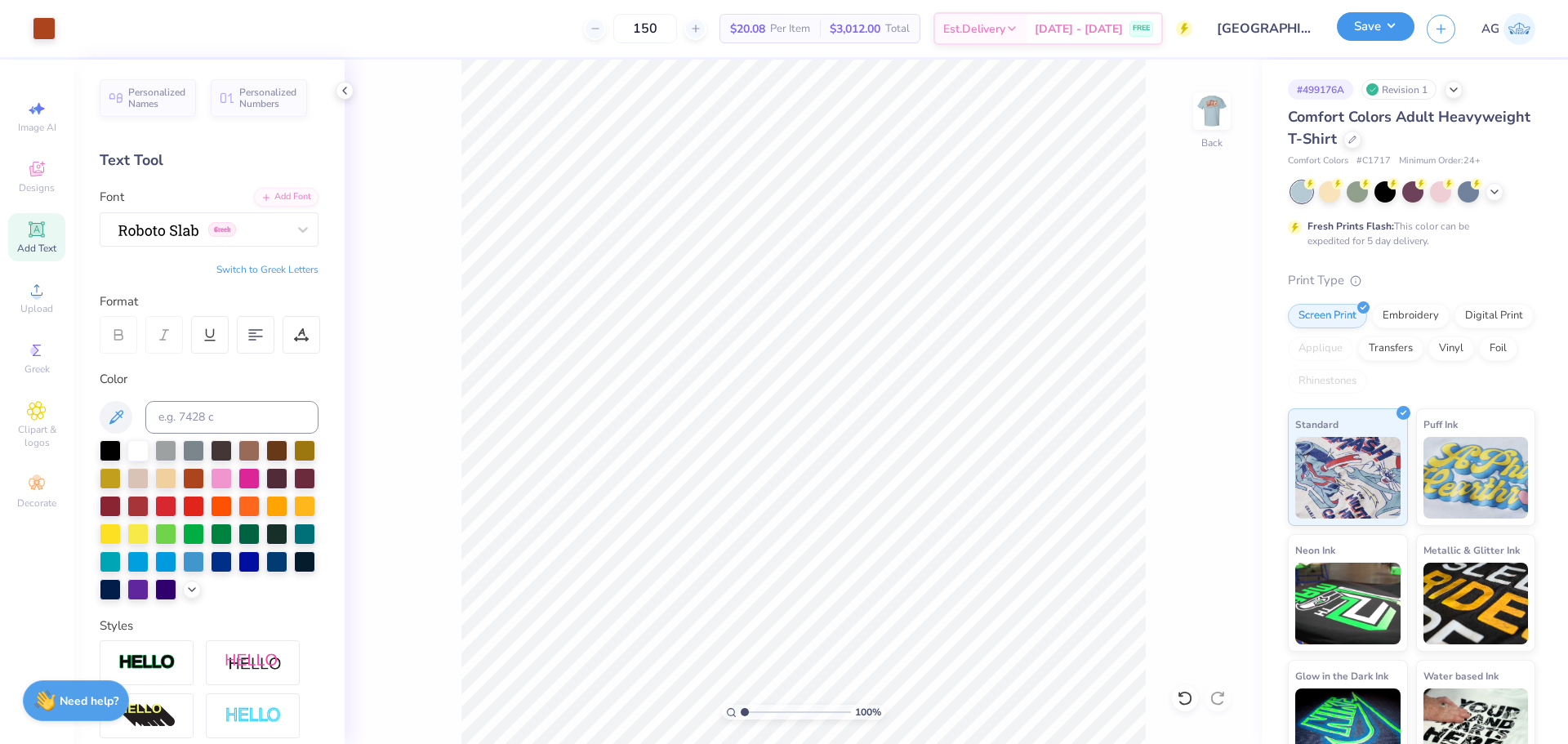
click at [1366, 26] on button "Save" at bounding box center [1375, 26] width 78 height 28
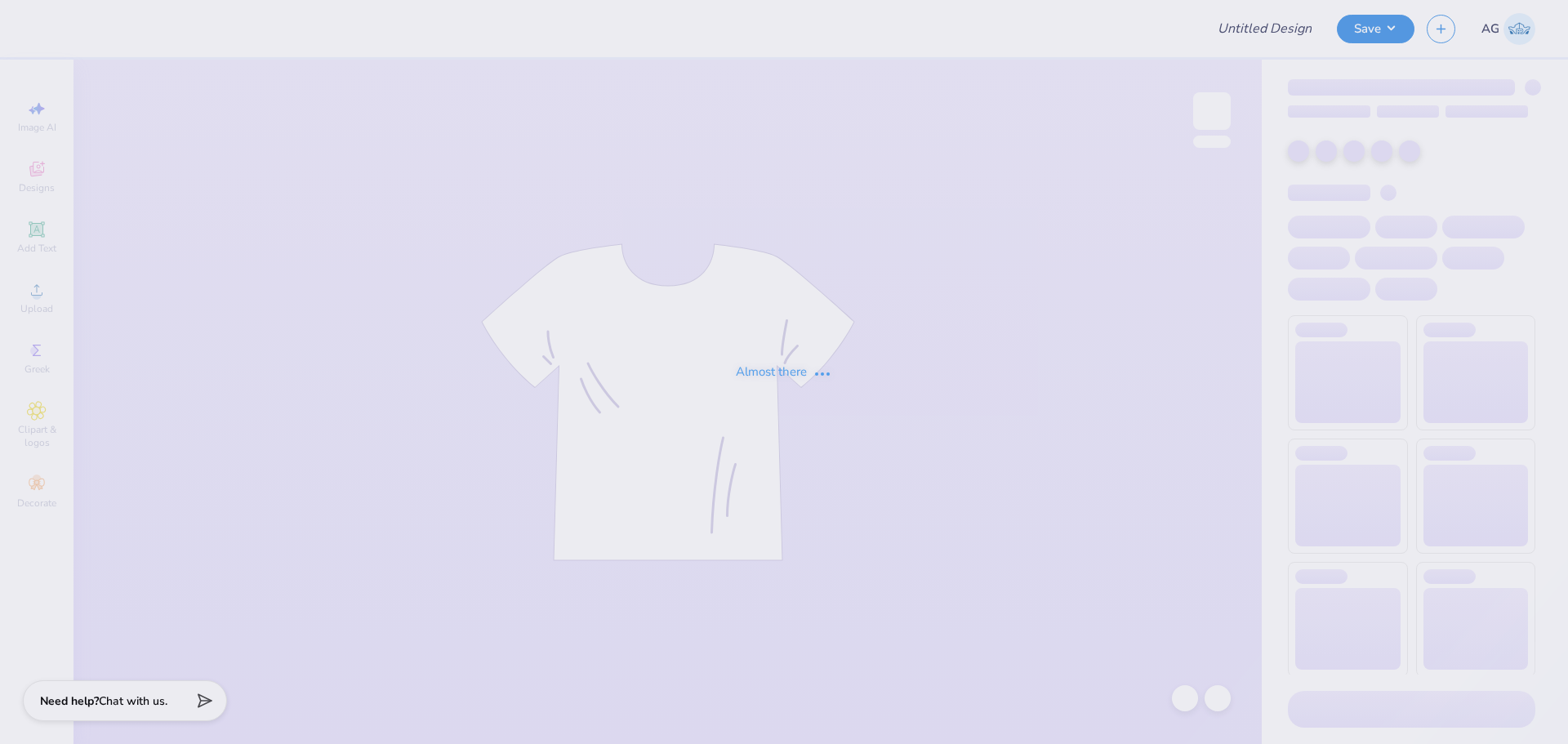
type input "Parents Weekend"
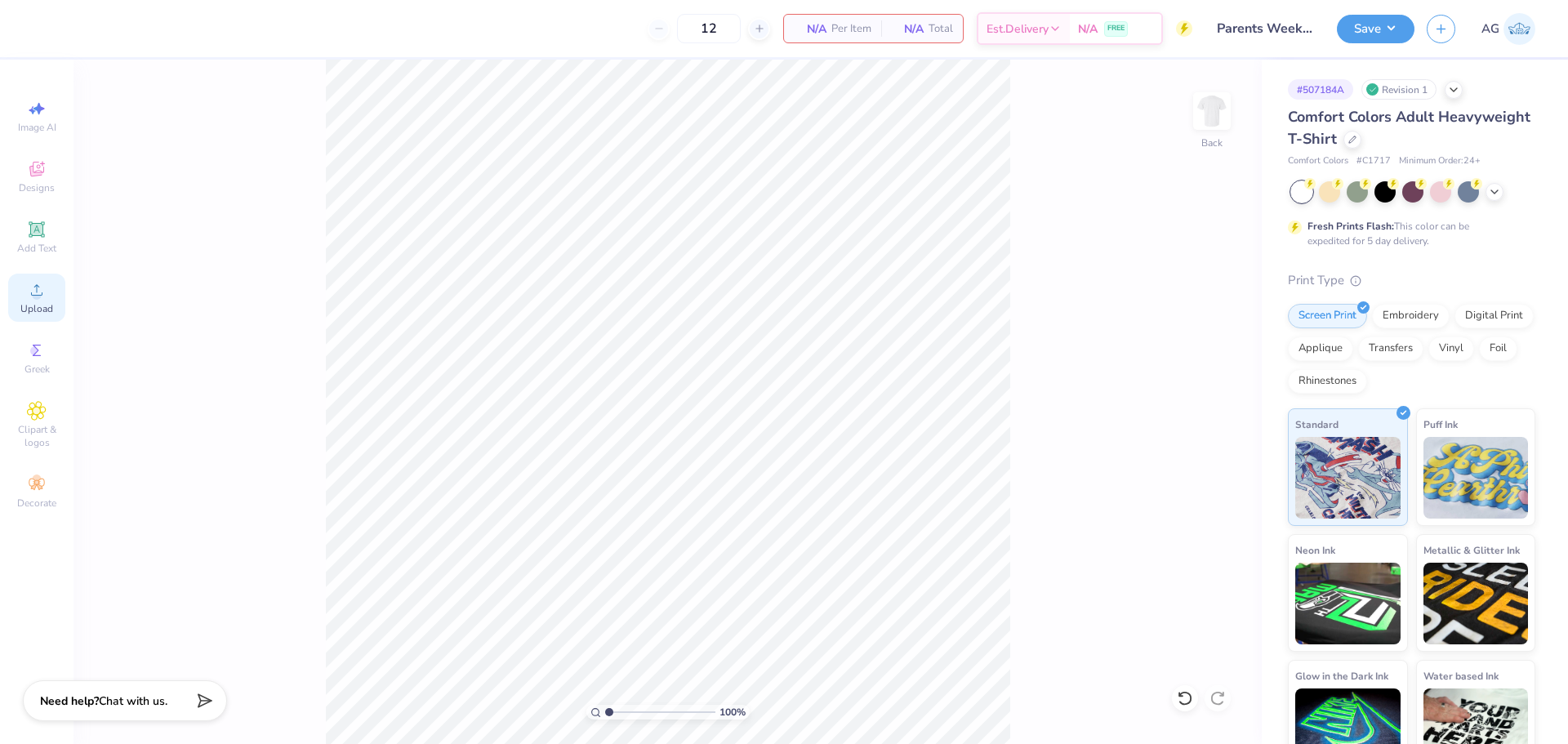
click at [46, 289] on div "Upload" at bounding box center [36, 297] width 57 height 48
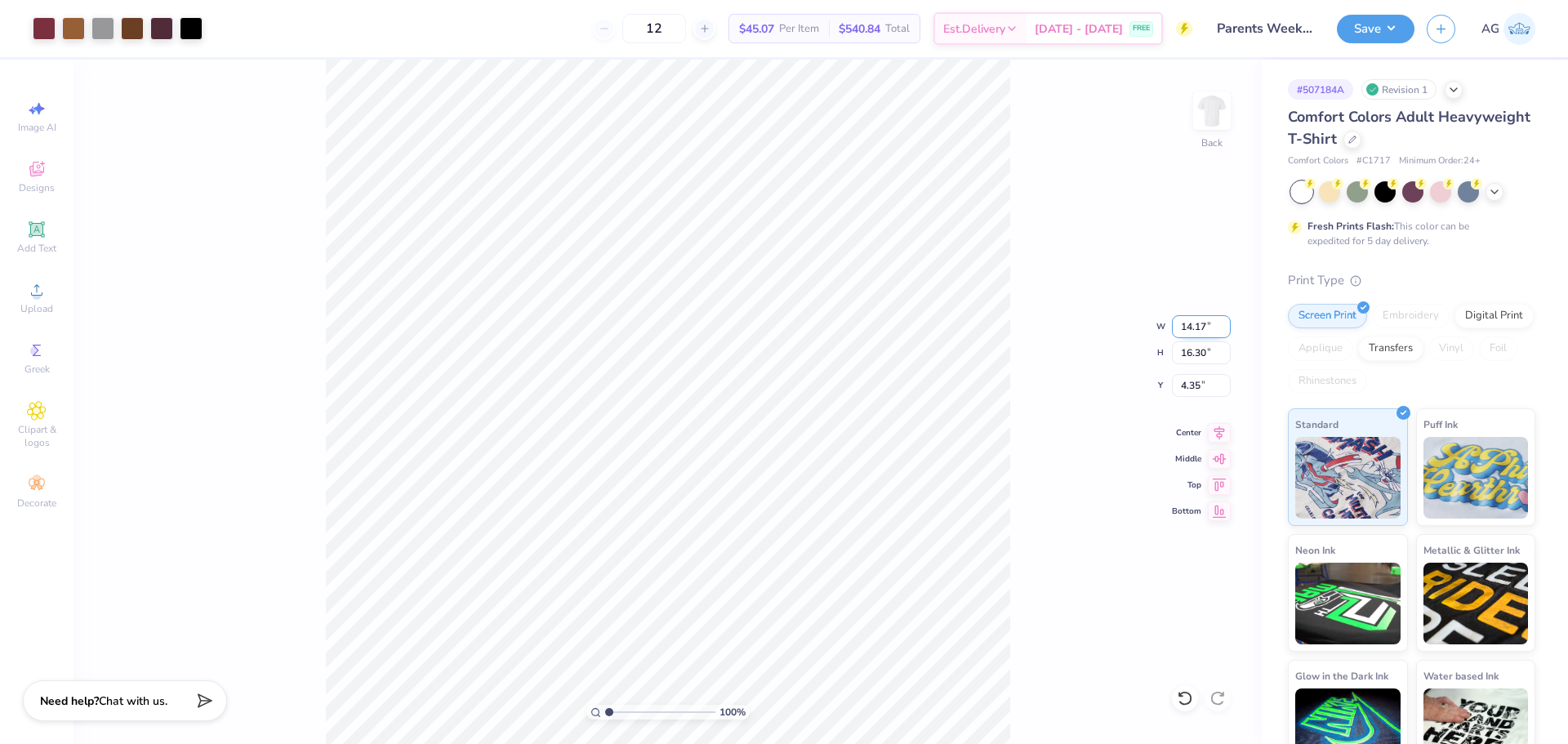
click at [1179, 323] on input "14.17" at bounding box center [1201, 326] width 59 height 23
type input "12.50"
type input "14.38"
click at [1193, 382] on input "5.31" at bounding box center [1201, 385] width 59 height 23
type input "3.00"
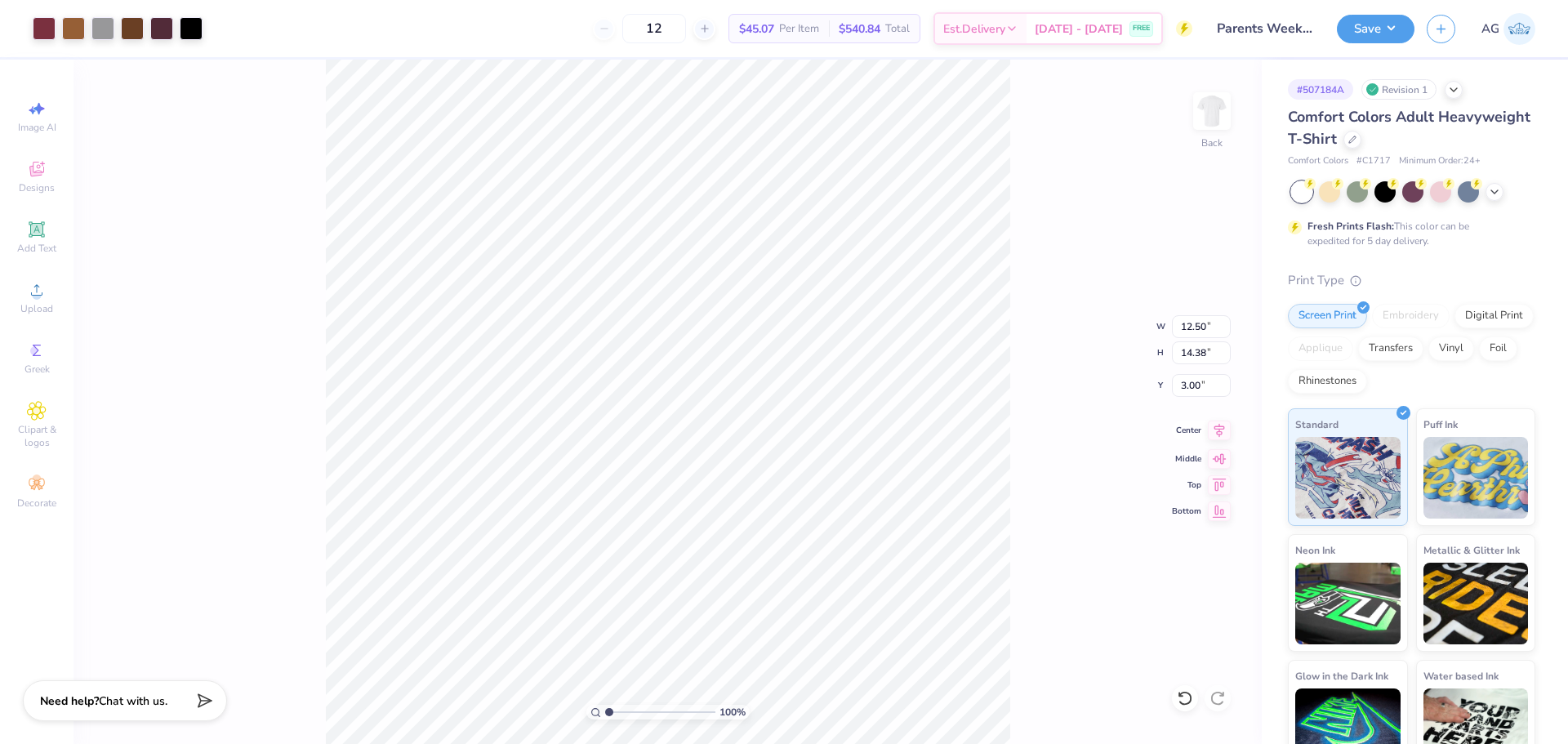
click at [1224, 428] on icon at bounding box center [1219, 430] width 11 height 14
click at [1020, 456] on div "100 % Back W 12.50 12.50 " H 14.38 14.38 " Y 3.00 3.00 " Center Middle Top Bott…" at bounding box center [668, 401] width 1188 height 684
click at [1194, 319] on input "12.50" at bounding box center [1201, 326] width 59 height 23
type input "12.00"
type input "13.80"
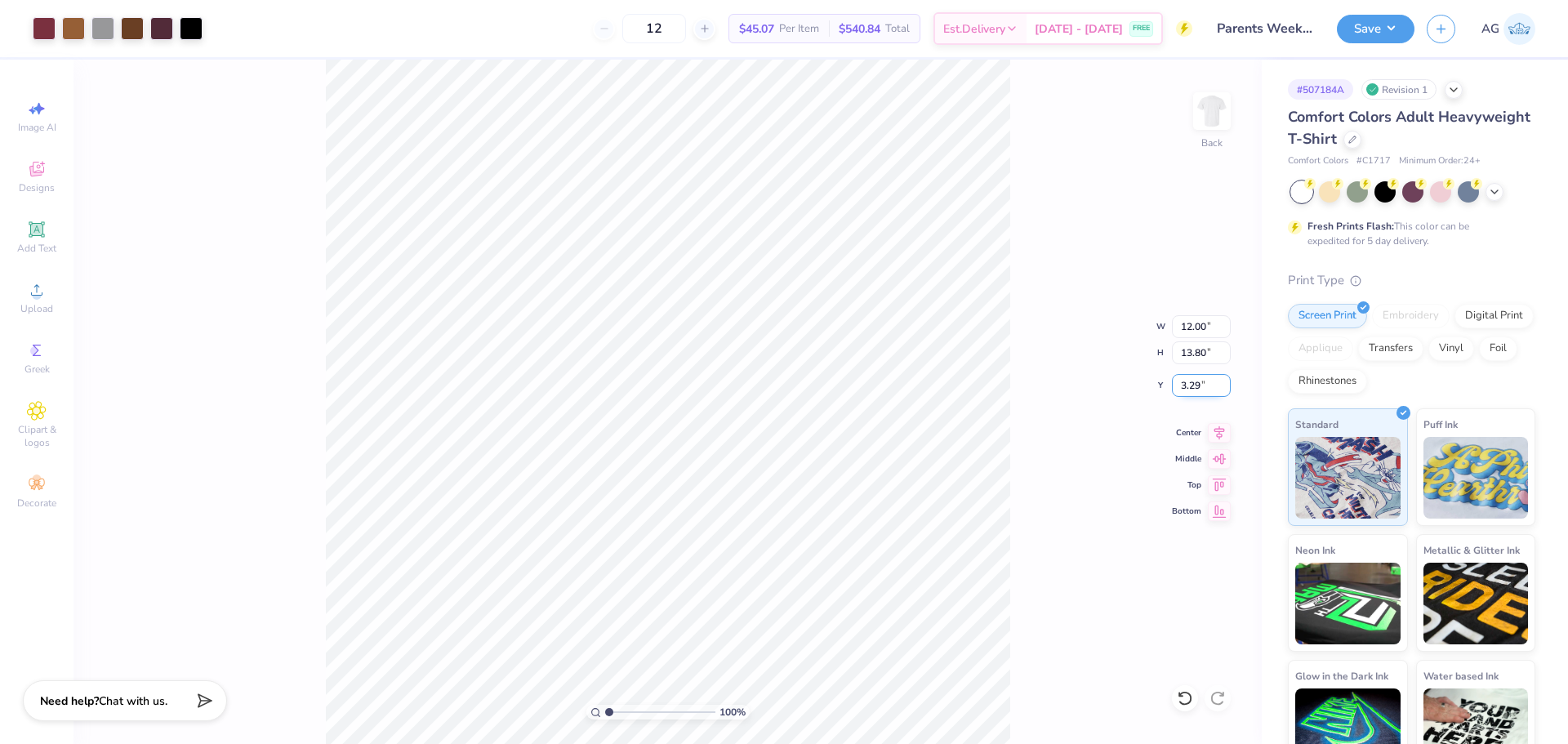
click at [1204, 387] on input "3.29" at bounding box center [1201, 385] width 59 height 23
type input "3.00"
click at [1091, 368] on div "100 % Back W 12.00 12.00 " H 13.80 13.80 " Y 3.00 3.00 " Center Middle Top Bott…" at bounding box center [668, 401] width 1188 height 684
type input "1"
drag, startPoint x: 627, startPoint y: 710, endPoint x: 595, endPoint y: 698, distance: 34.2
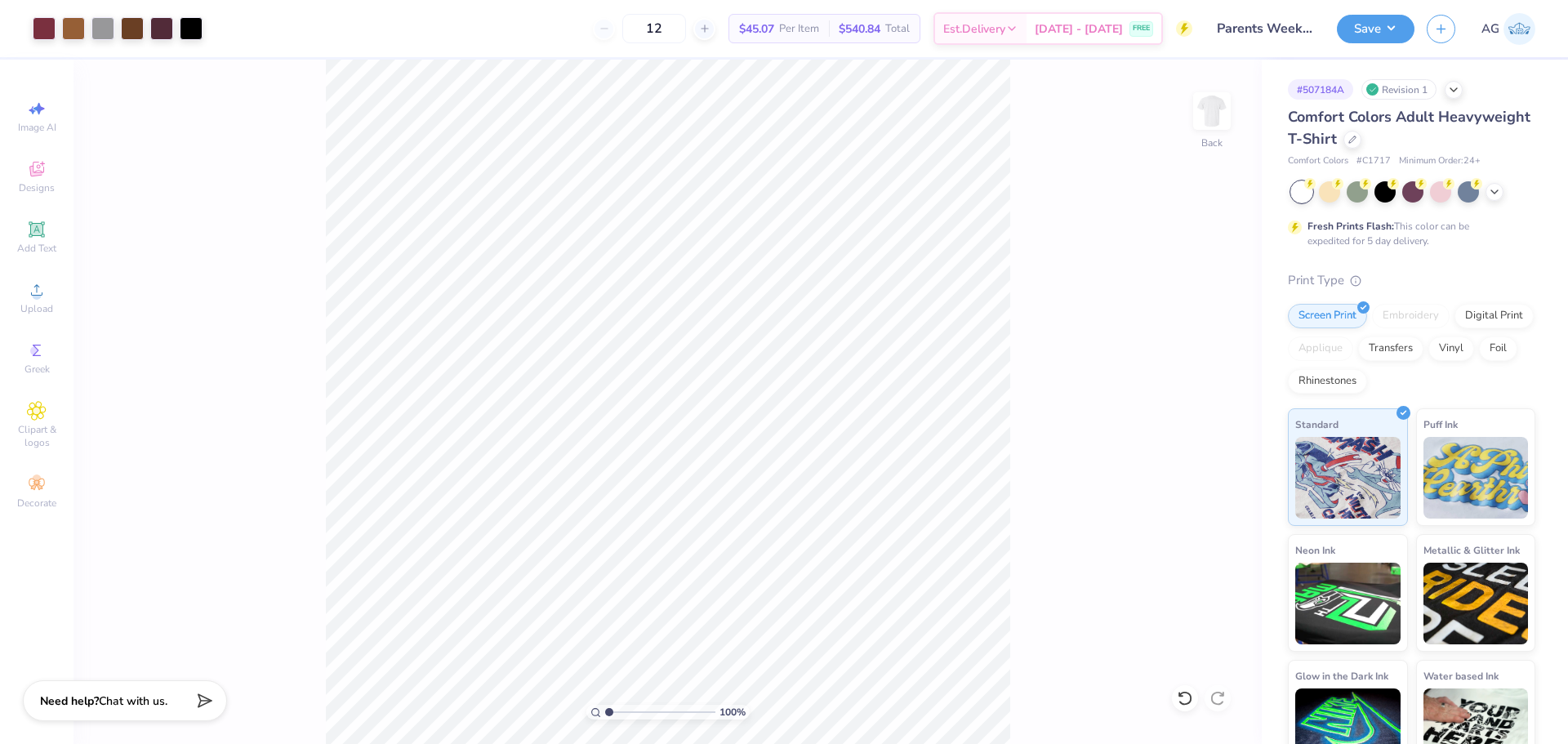
click at [605, 705] on input "range" at bounding box center [660, 712] width 110 height 15
click at [256, 254] on div "100 % Back" at bounding box center [668, 401] width 1188 height 684
click at [1384, 25] on button "Save" at bounding box center [1375, 26] width 78 height 28
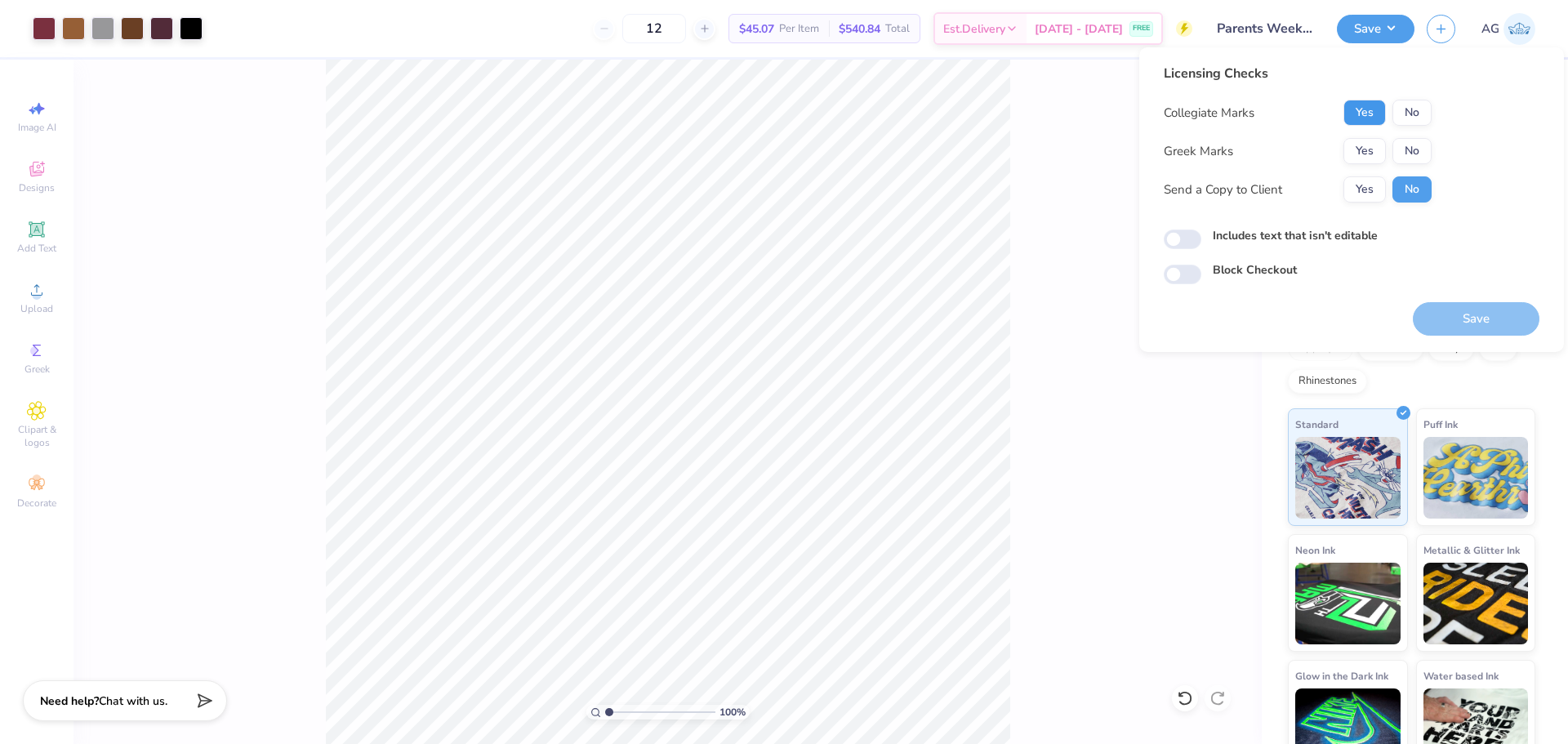
click at [1371, 116] on button "Yes" at bounding box center [1364, 112] width 42 height 27
click at [1389, 157] on div "Yes No" at bounding box center [1387, 151] width 88 height 27
click at [1375, 140] on button "Yes" at bounding box center [1364, 151] width 42 height 27
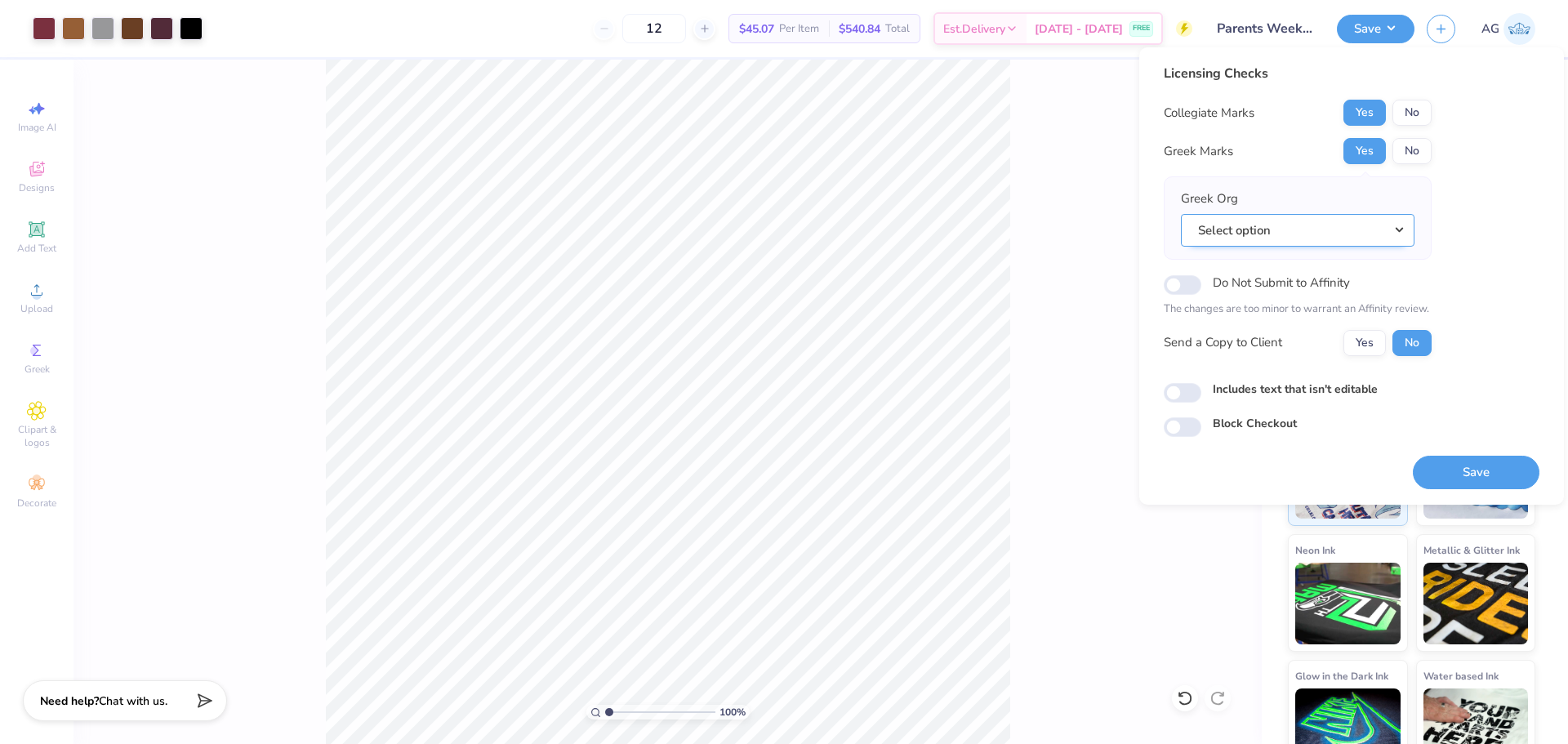
click at [1263, 227] on button "Select option" at bounding box center [1297, 231] width 234 height 33
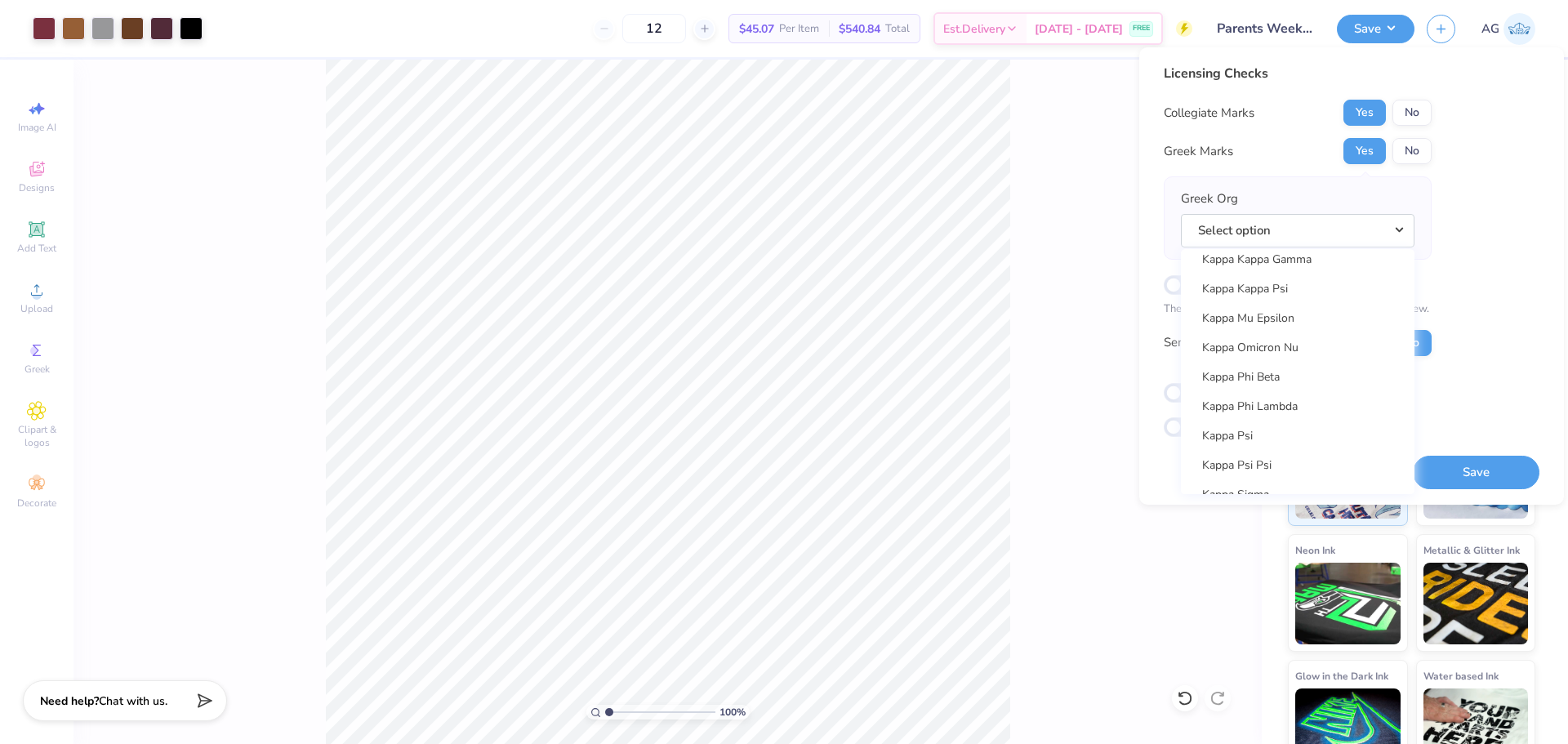
scroll to position [5985, 0]
click at [1291, 390] on link "Kappa Kappa Gamma" at bounding box center [1297, 395] width 221 height 27
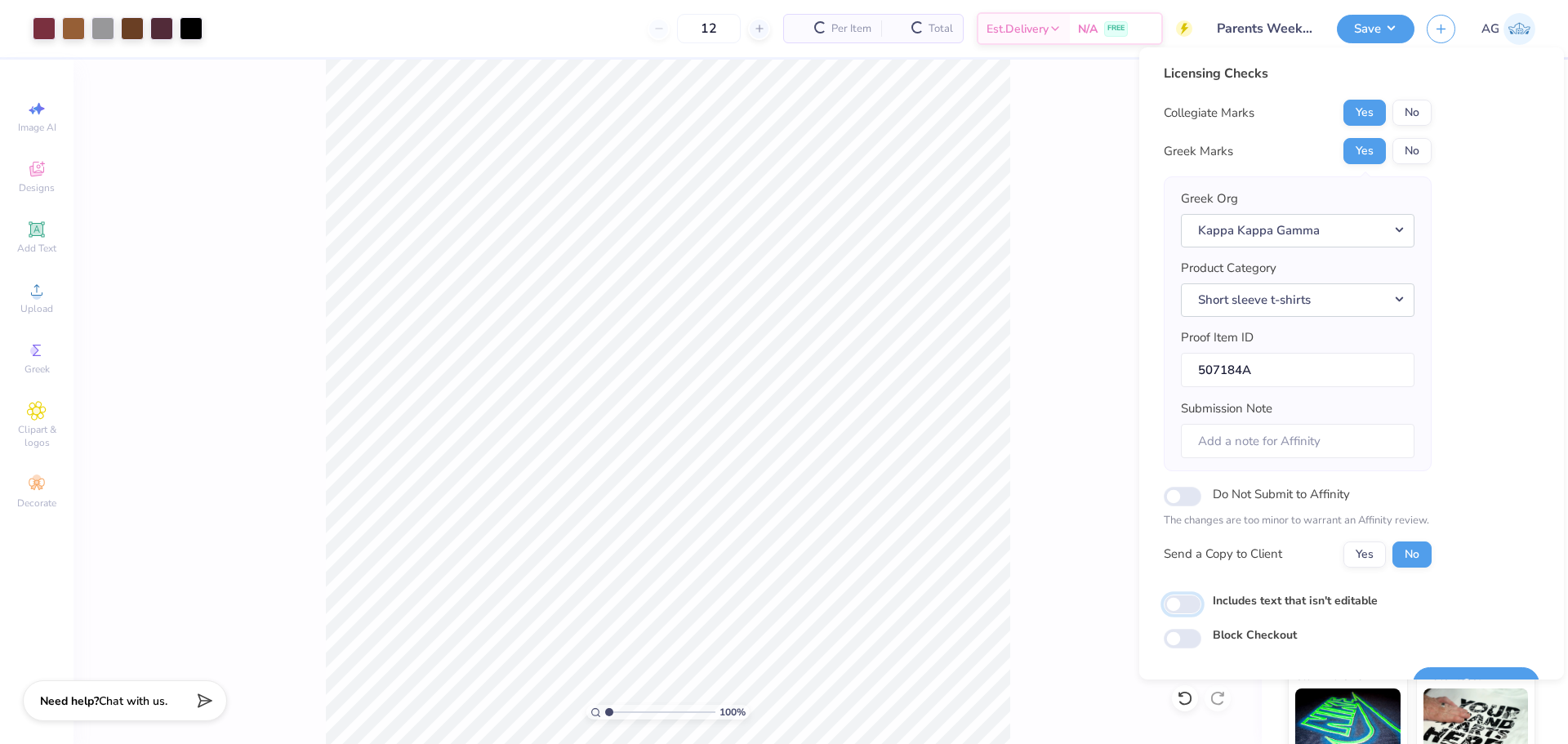
click at [1188, 608] on input "Includes text that isn't editable" at bounding box center [1182, 604] width 37 height 20
checkbox input "true"
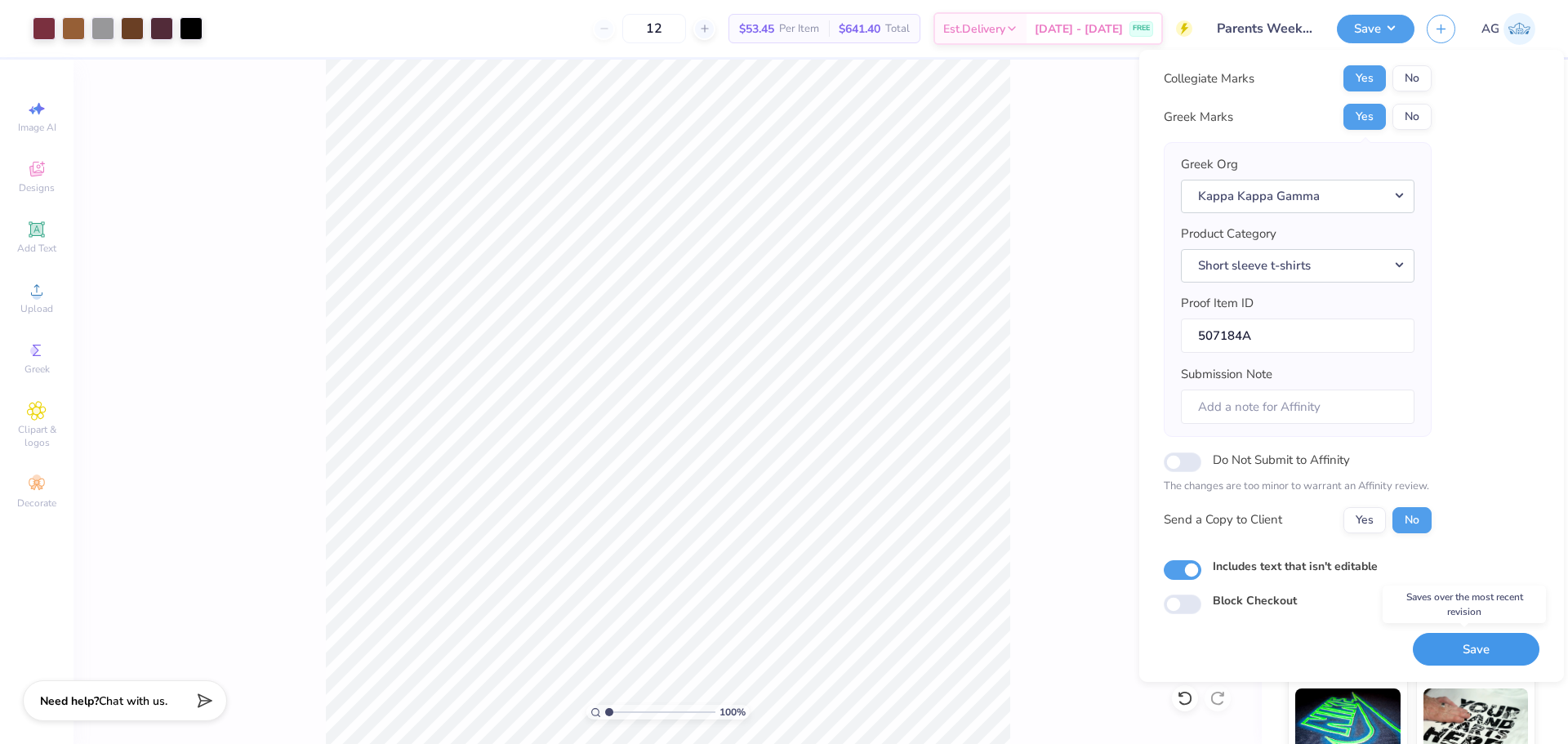
click at [1457, 655] on button "Save" at bounding box center [1476, 649] width 127 height 33
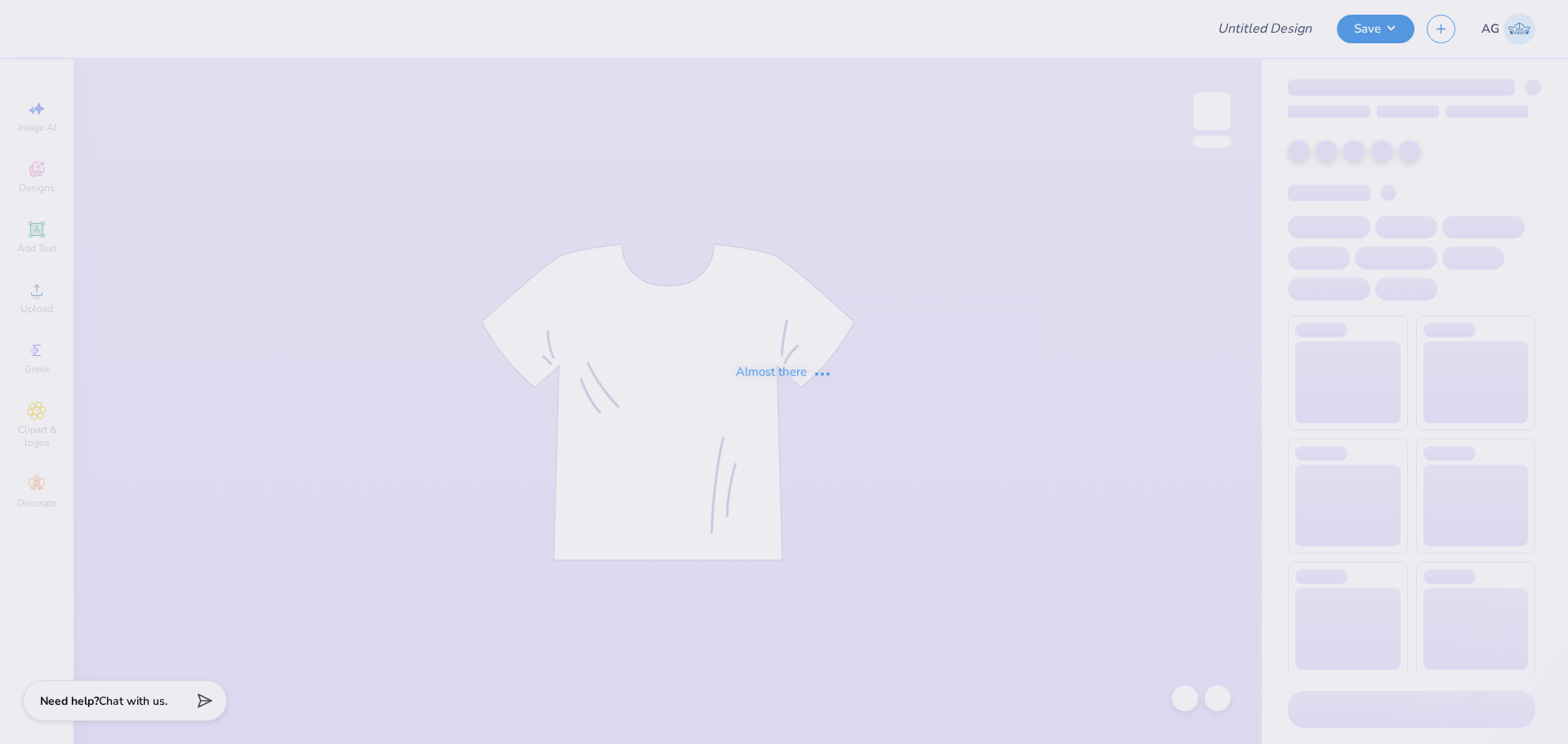
type input "pastel"
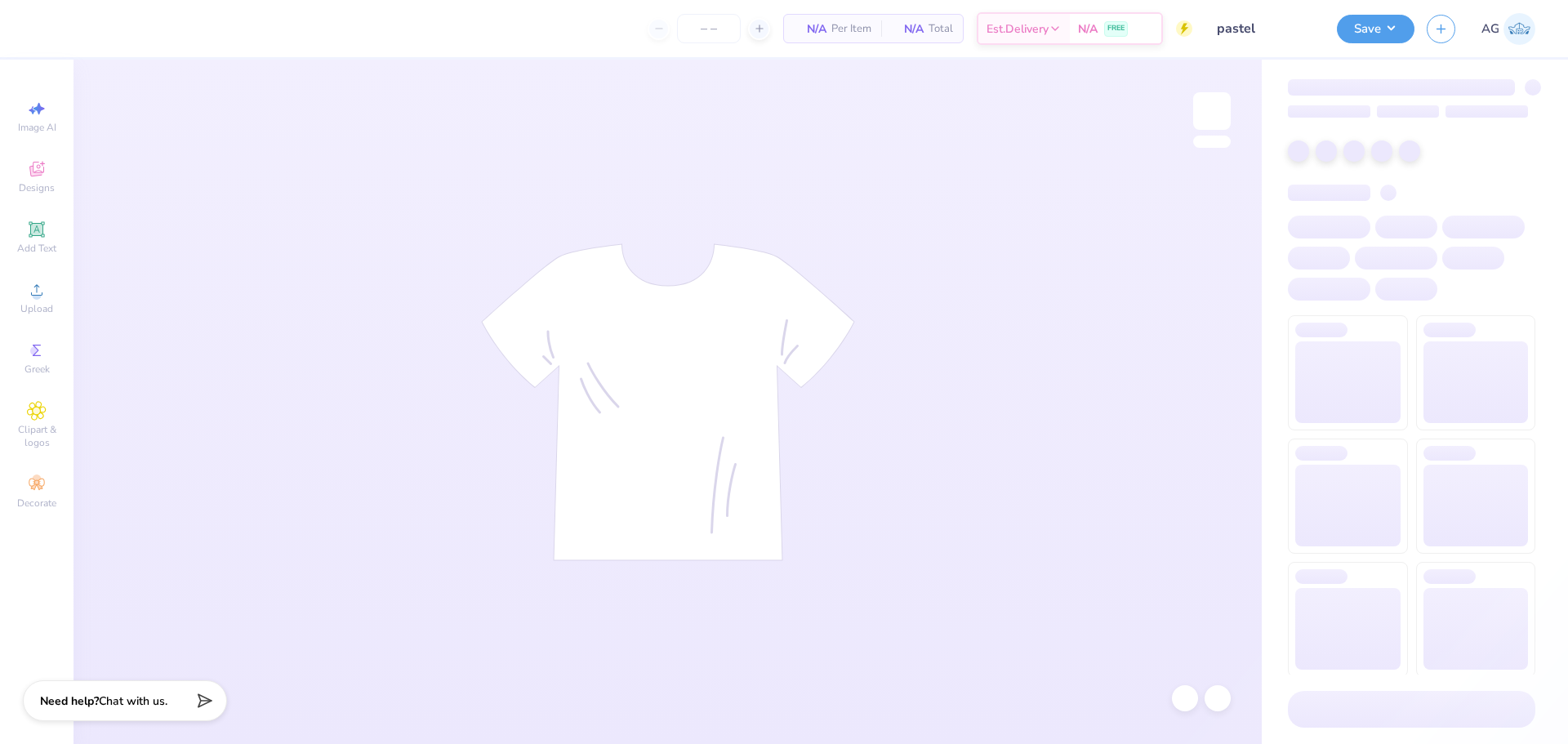
type input "50"
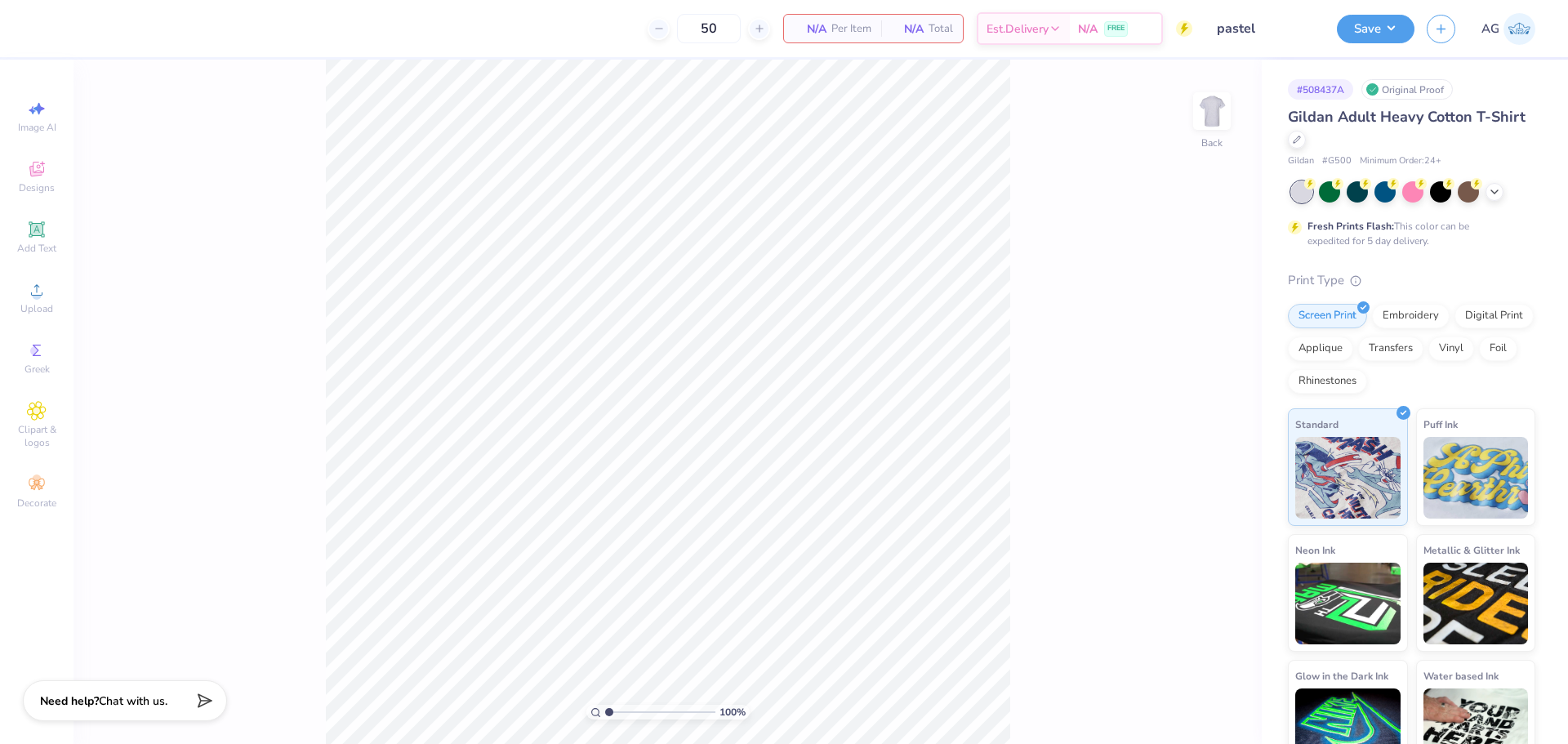
drag, startPoint x: 1112, startPoint y: 563, endPoint x: 1069, endPoint y: 720, distance: 162.8
click at [1112, 564] on div "100 % Back" at bounding box center [668, 401] width 1188 height 684
click at [40, 244] on span "Add Text" at bounding box center [36, 247] width 39 height 13
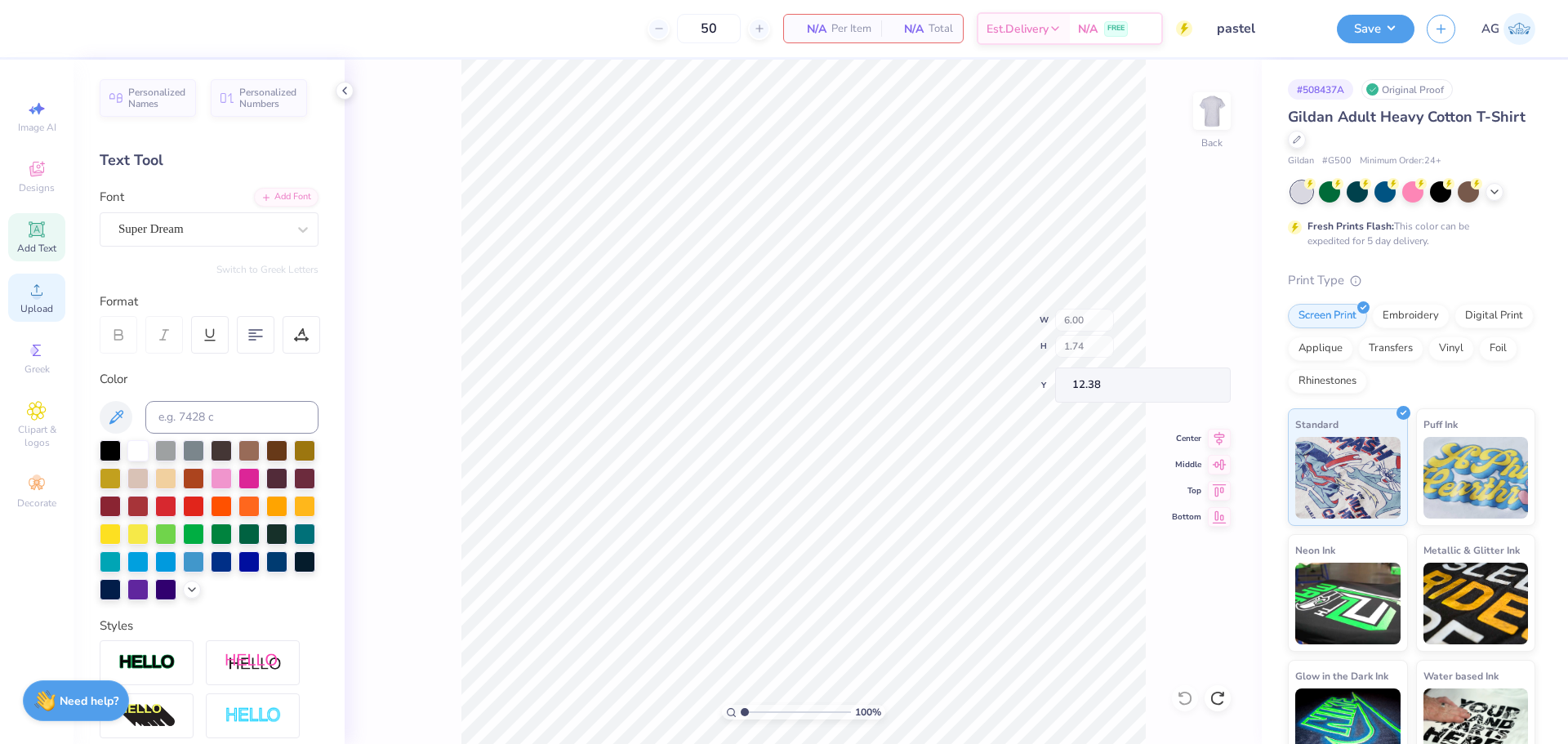
click at [46, 298] on div "Upload" at bounding box center [36, 297] width 57 height 48
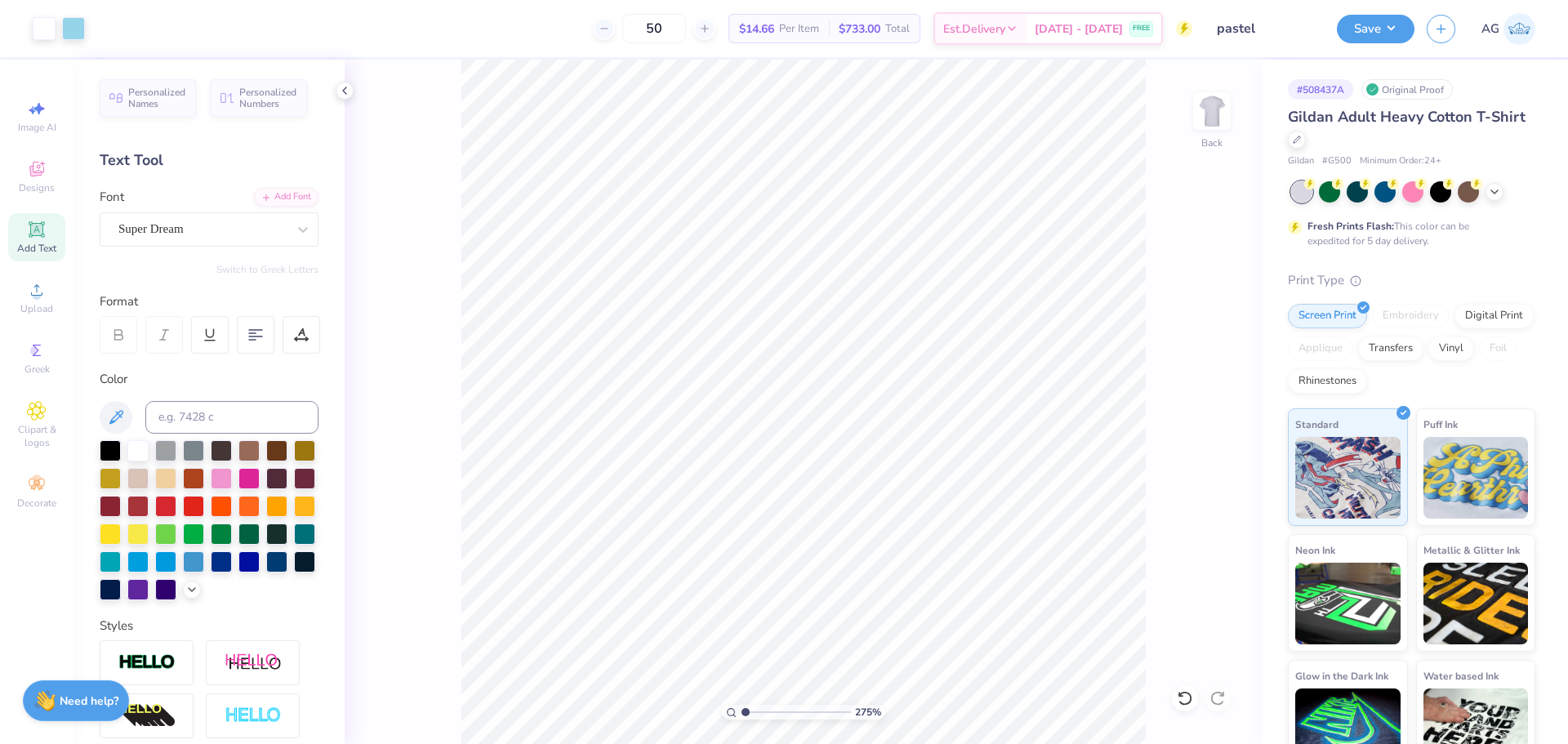
type input "1"
click at [740, 709] on input "range" at bounding box center [795, 712] width 110 height 15
click at [1195, 331] on input "15.00" at bounding box center [1201, 326] width 59 height 23
type input "3.50"
type input "1.46"
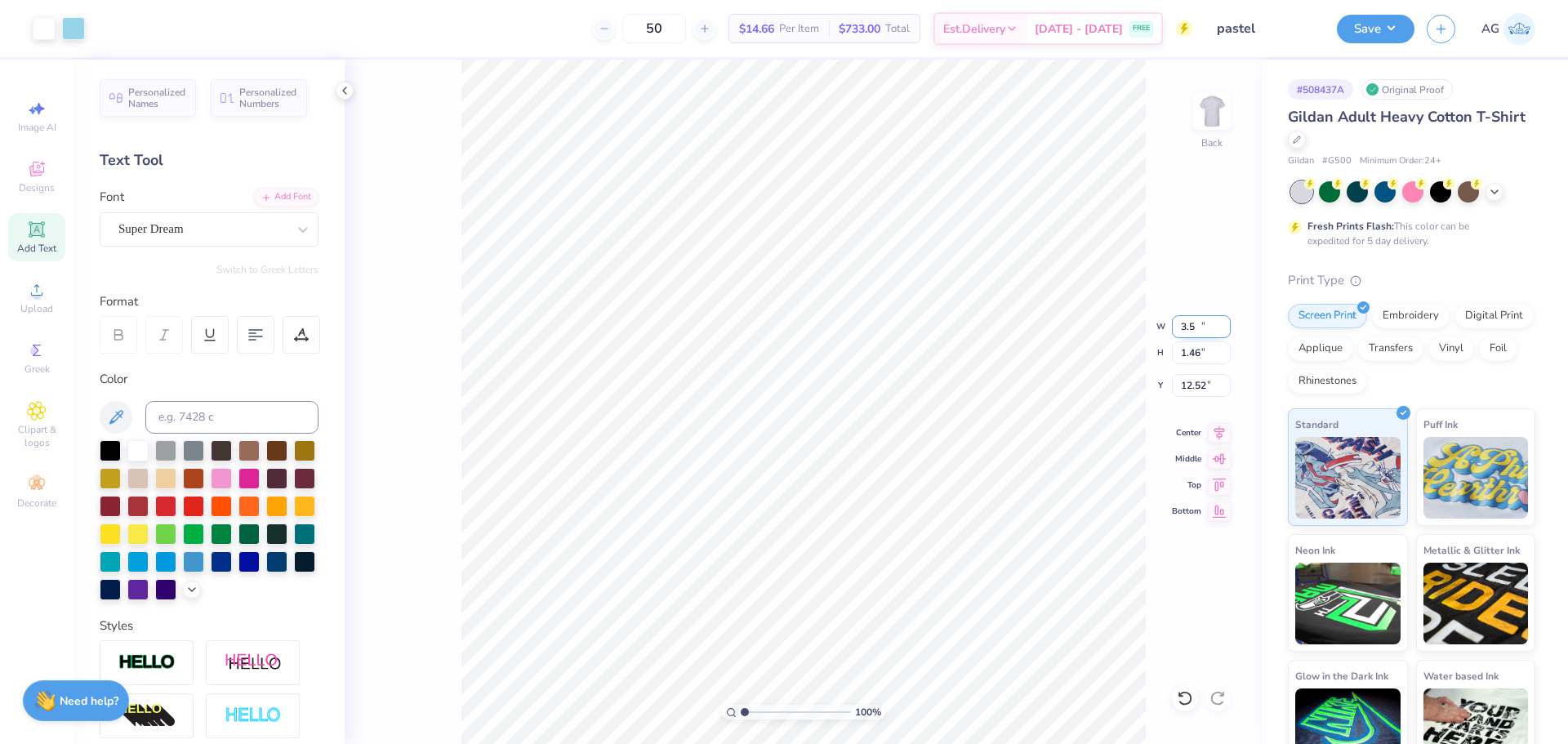
type input "12.52"
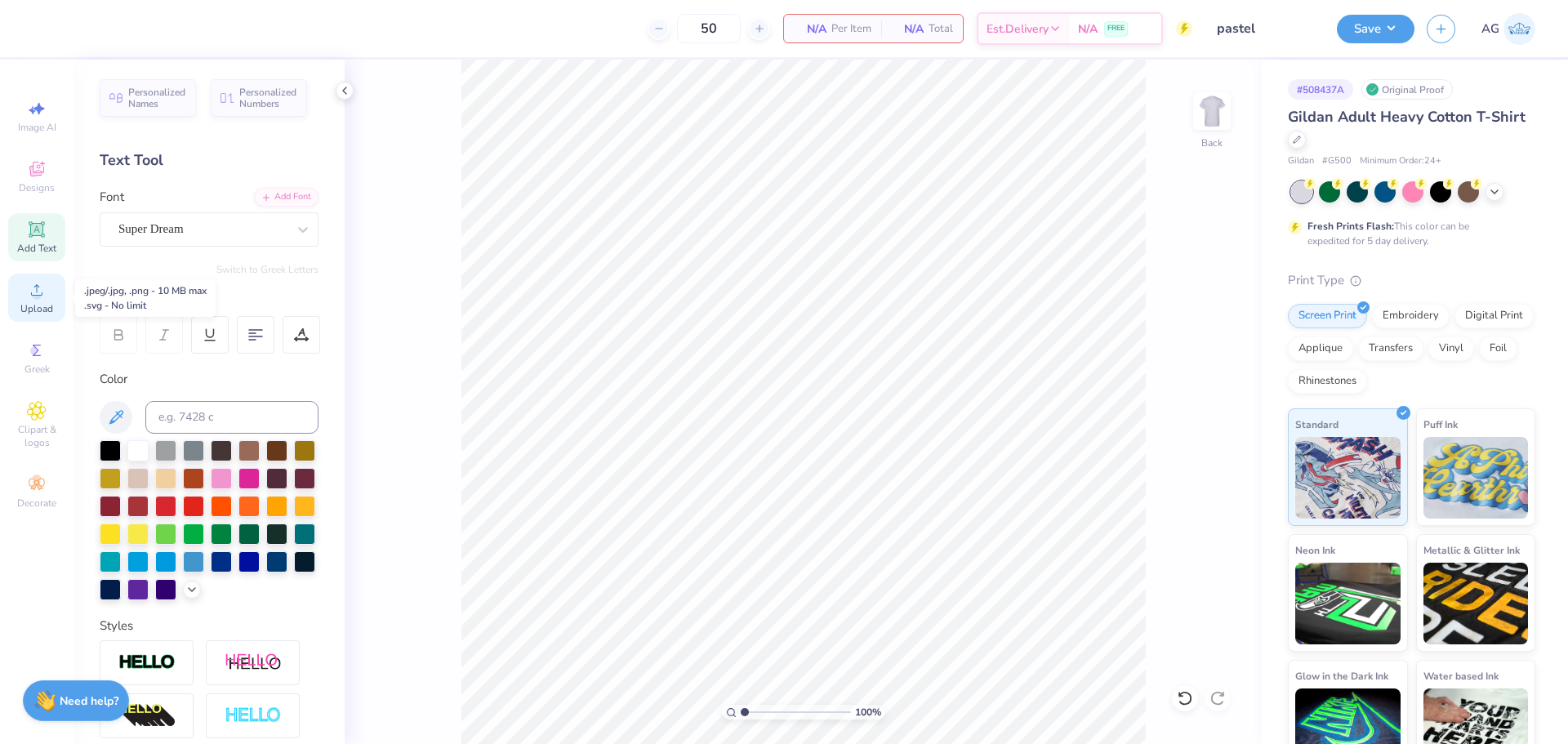
click at [38, 316] on div "Upload" at bounding box center [36, 297] width 57 height 48
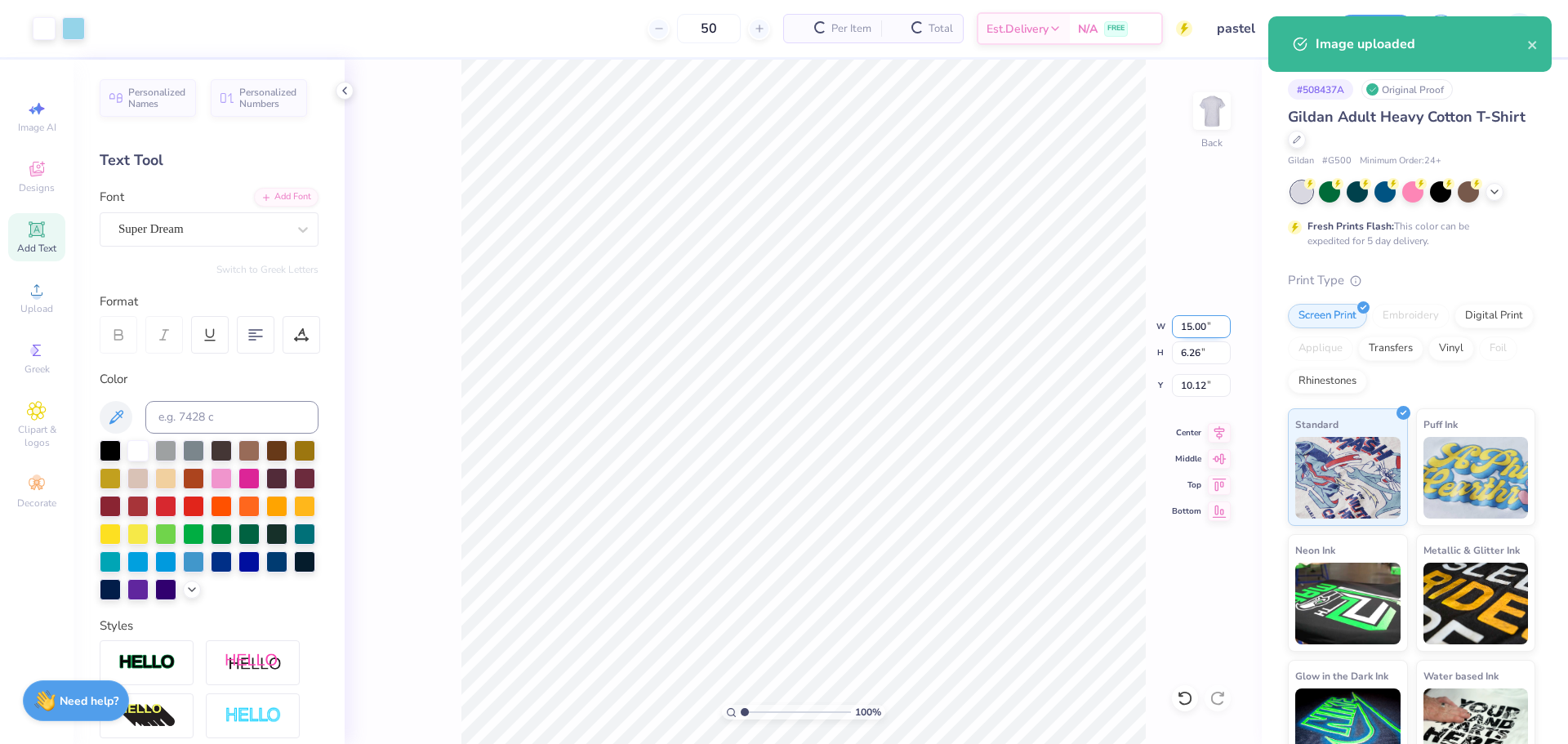
click at [1190, 324] on input "15.00" at bounding box center [1201, 326] width 59 height 23
type input "4.00"
type input "1.67"
click at [1201, 387] on input "6.88" at bounding box center [1201, 385] width 59 height 23
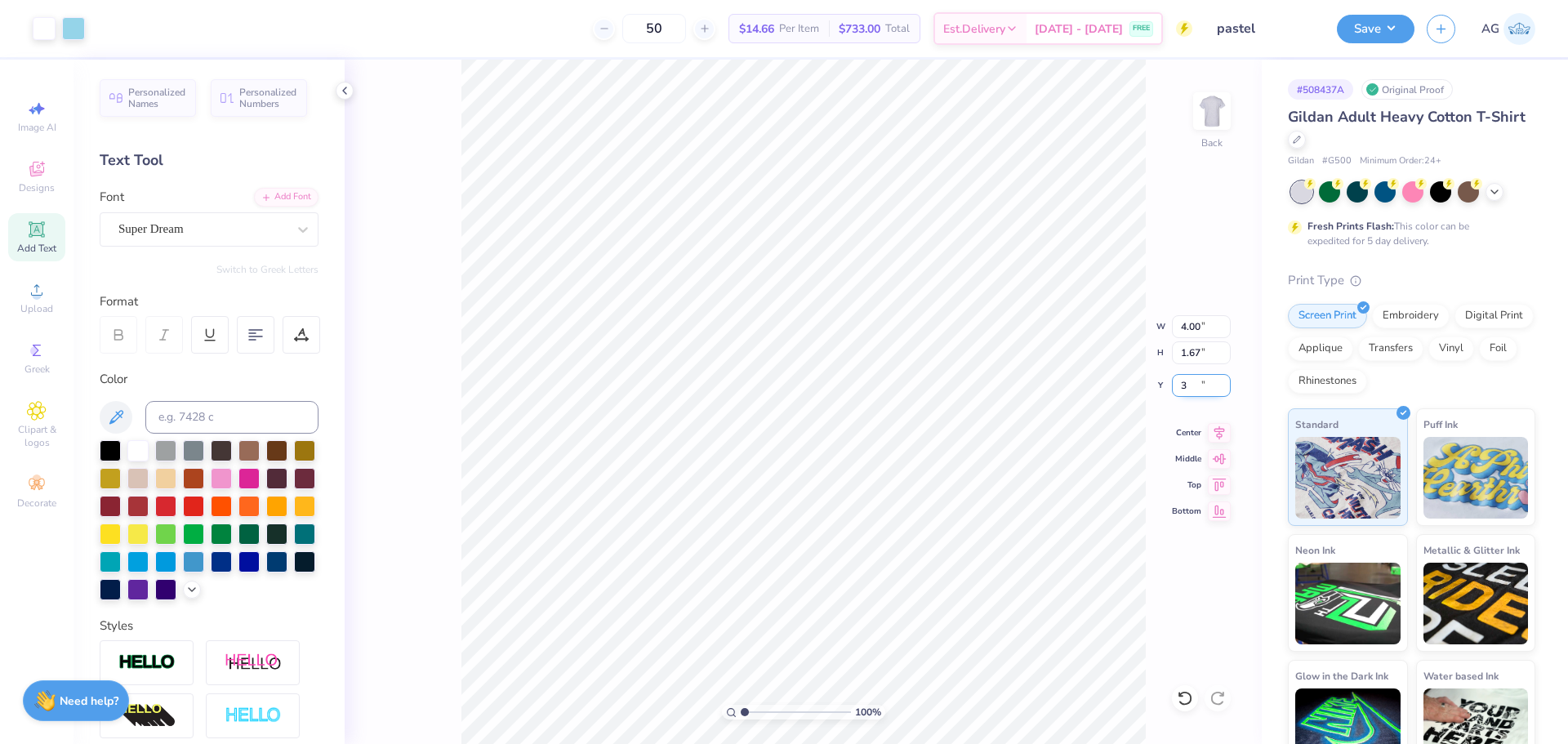
type input "3.00"
drag, startPoint x: 745, startPoint y: 712, endPoint x: 768, endPoint y: 710, distance: 23.1
click at [768, 710] on input "range" at bounding box center [795, 712] width 110 height 15
drag, startPoint x: 772, startPoint y: 705, endPoint x: 748, endPoint y: 703, distance: 24.1
click at [748, 705] on input "range" at bounding box center [795, 712] width 110 height 15
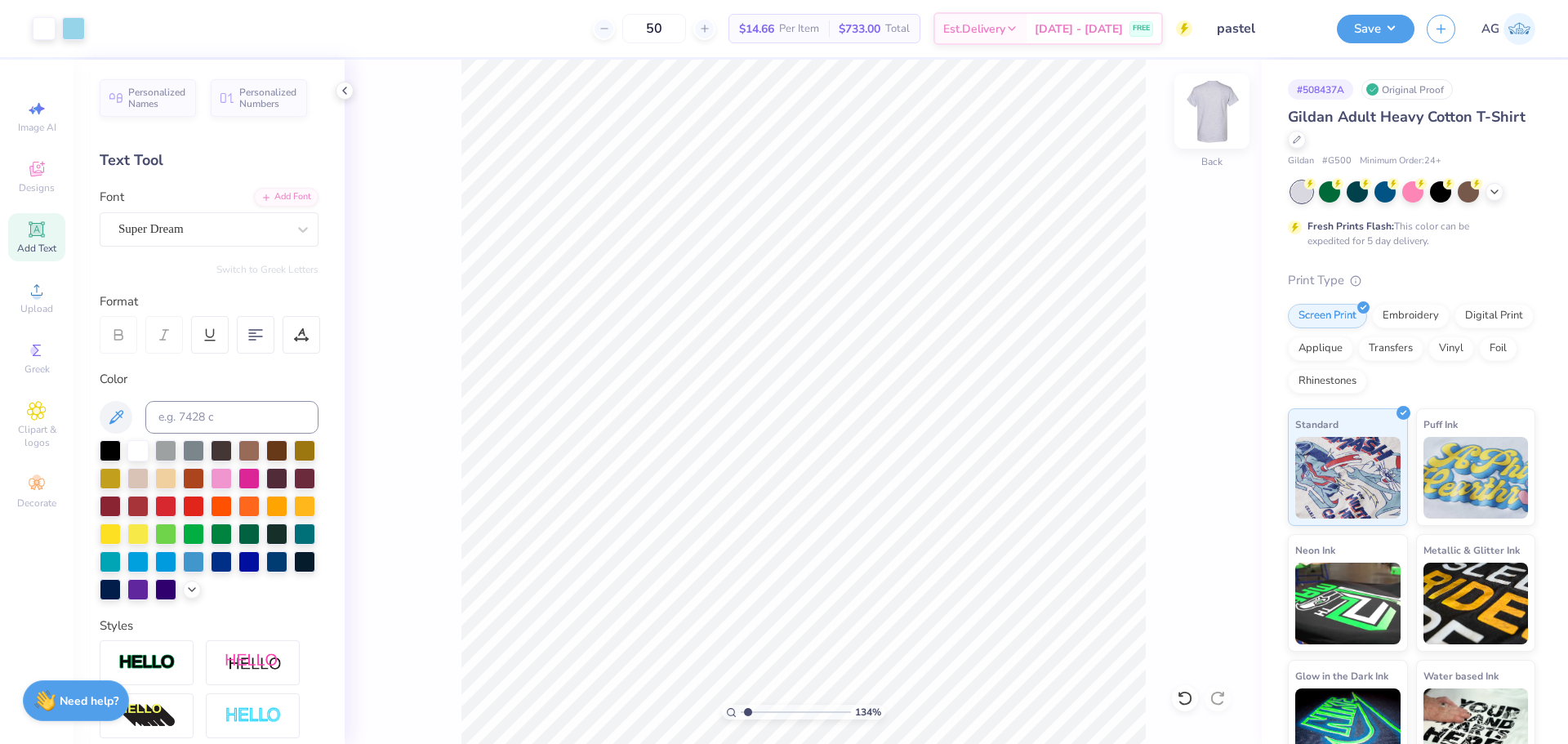
click at [1215, 113] on img at bounding box center [1212, 111] width 66 height 66
click at [1215, 112] on img at bounding box center [1211, 110] width 32 height 32
click at [1215, 109] on img at bounding box center [1212, 111] width 66 height 66
click at [34, 313] on span "Upload" at bounding box center [36, 308] width 32 height 13
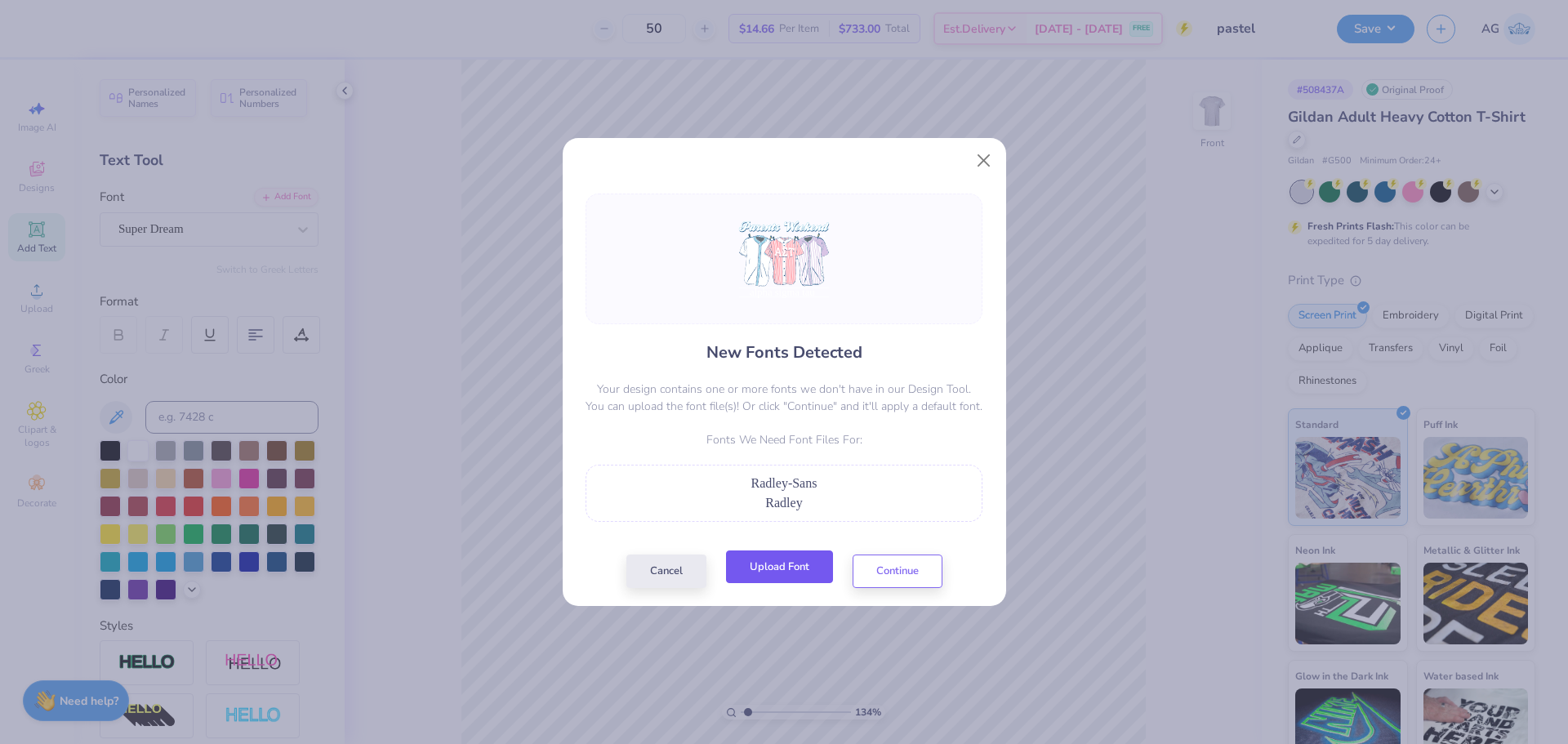
click at [796, 564] on button "Upload Font" at bounding box center [779, 566] width 107 height 33
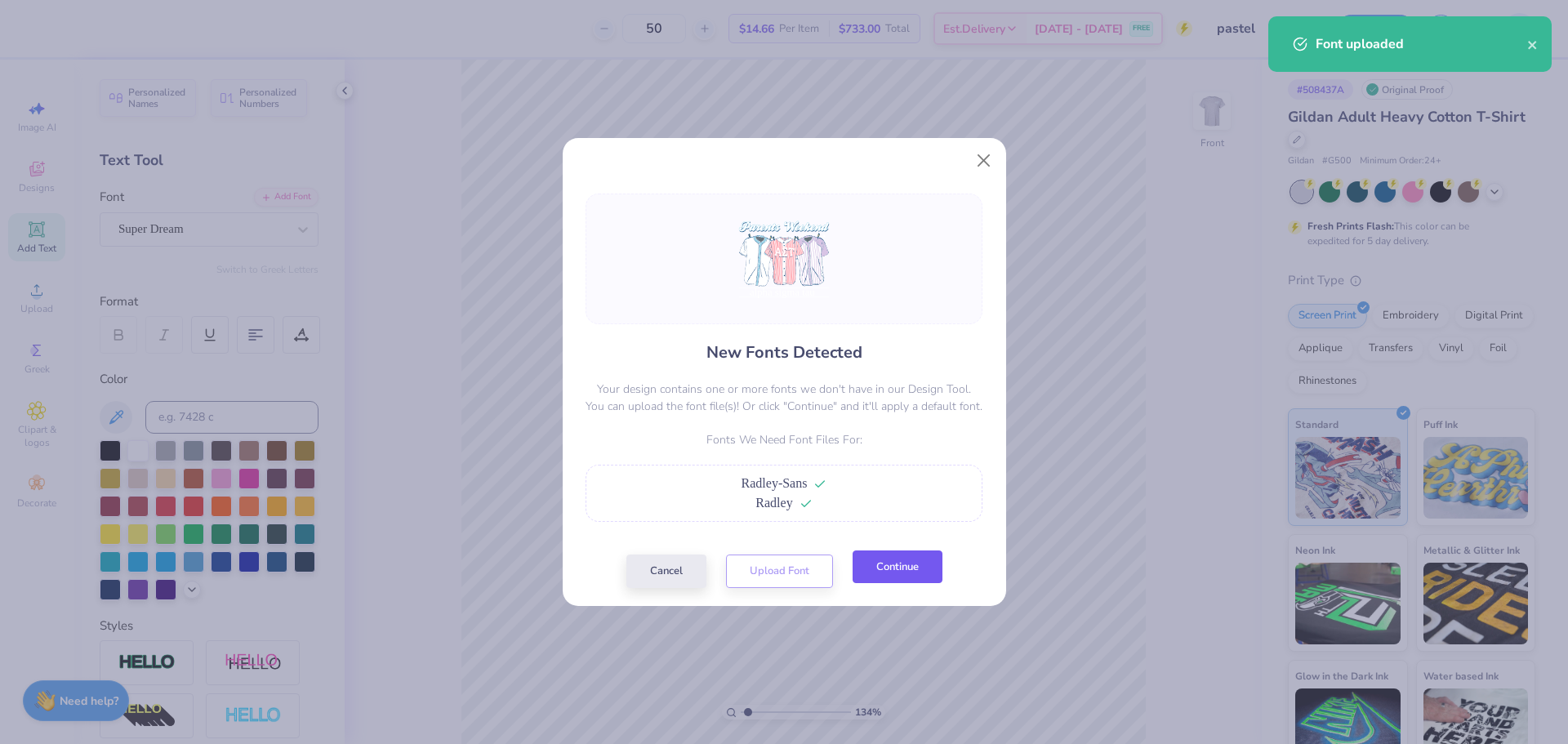
click at [913, 559] on button "Continue" at bounding box center [896, 566] width 89 height 33
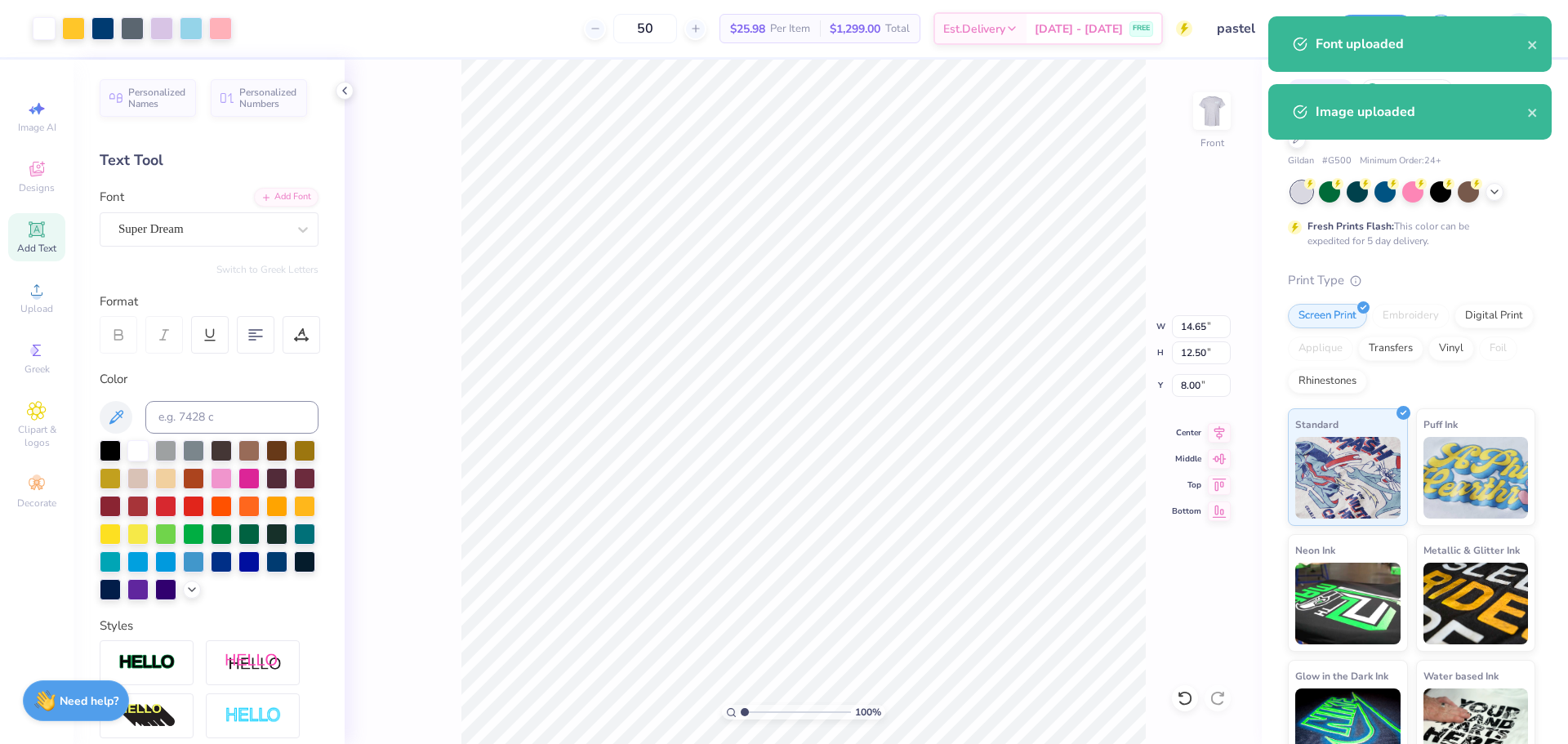
drag, startPoint x: 749, startPoint y: 710, endPoint x: 714, endPoint y: 708, distance: 35.1
type input "1"
click at [740, 708] on input "range" at bounding box center [795, 712] width 110 height 15
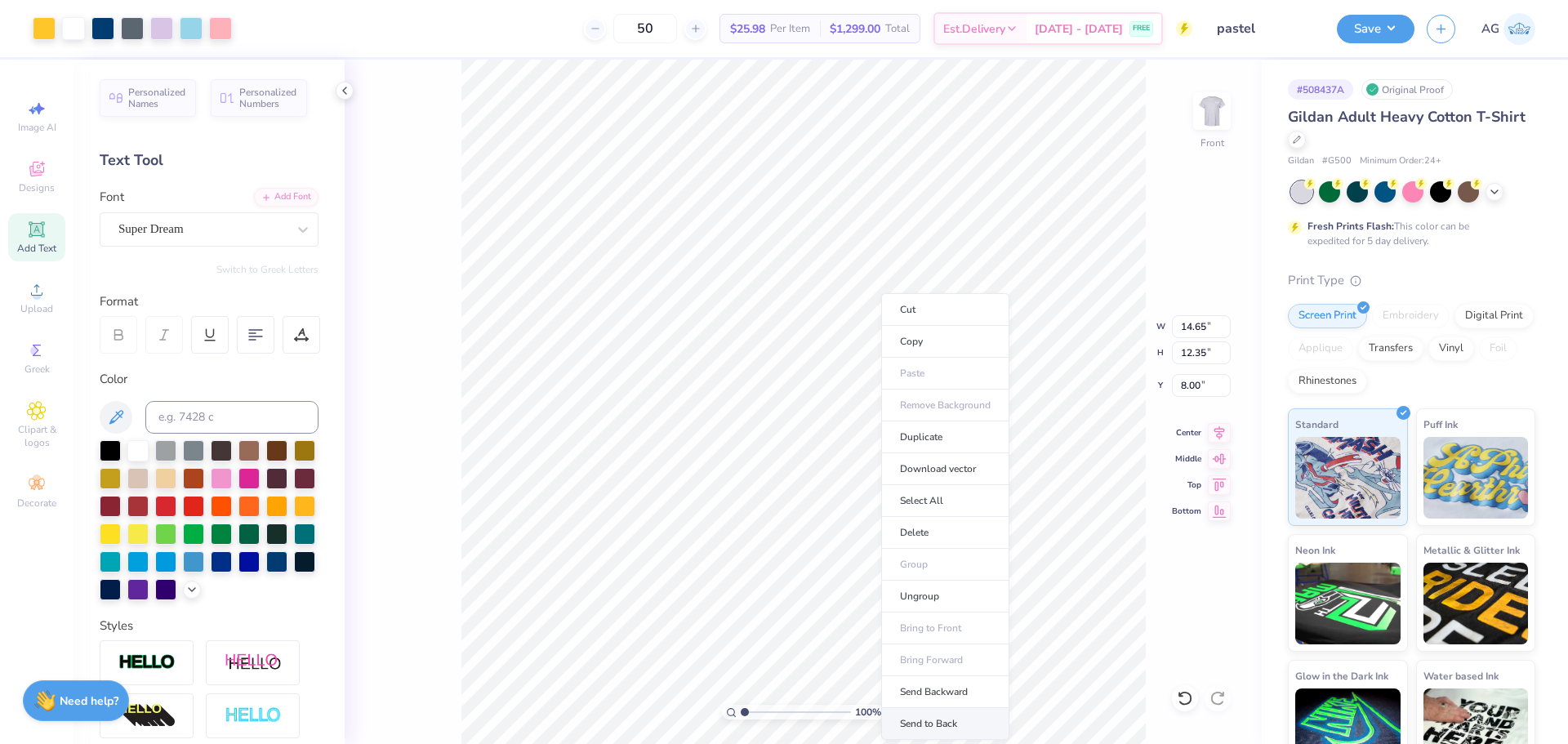
click at [935, 717] on li "Send to Back" at bounding box center [945, 723] width 129 height 31
click at [193, 244] on div "Super Dream" at bounding box center [208, 229] width 219 height 34
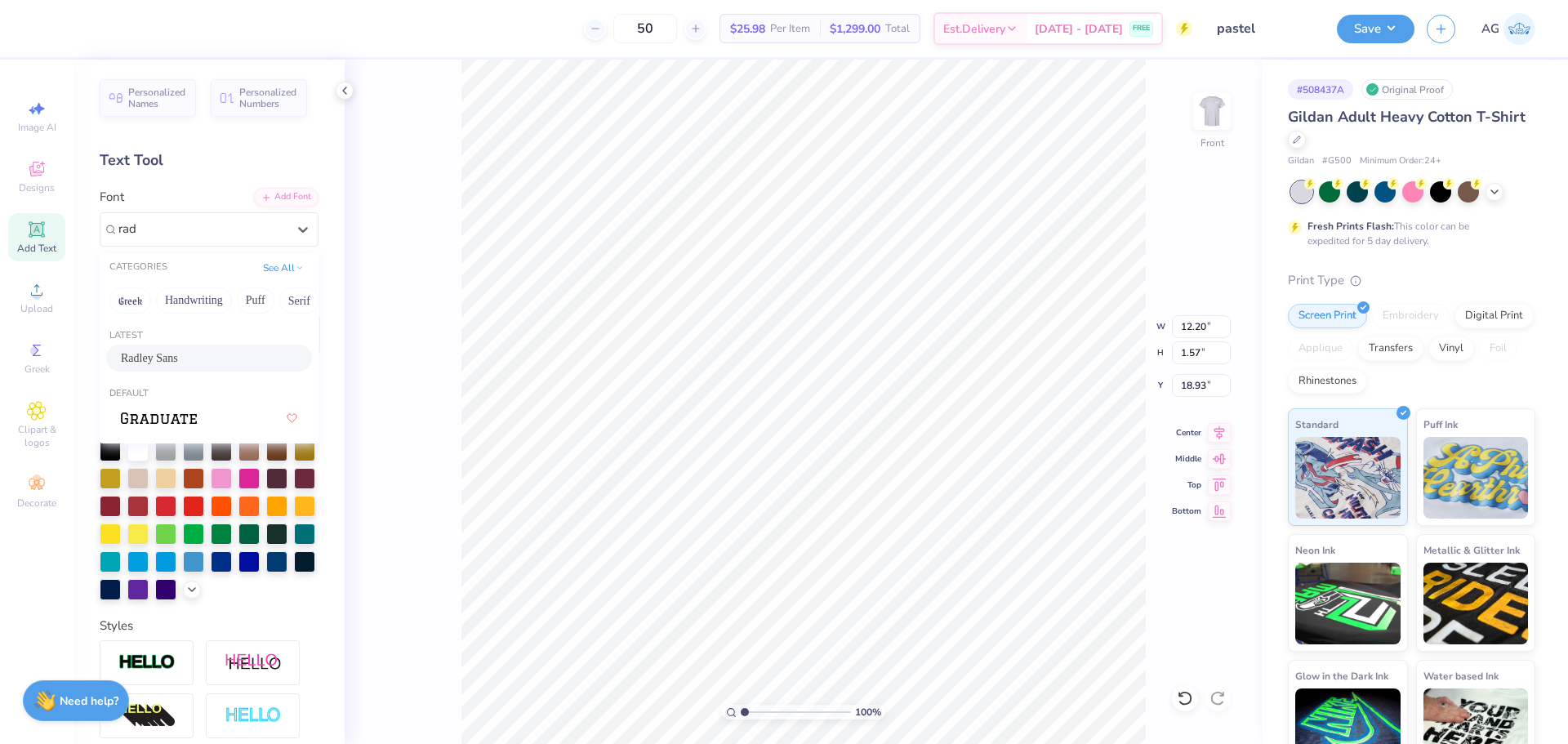
click at [196, 356] on div "Radley Sans" at bounding box center [209, 357] width 177 height 17
type input "rad"
type input "11.05"
type input "1.09"
type input "19.10"
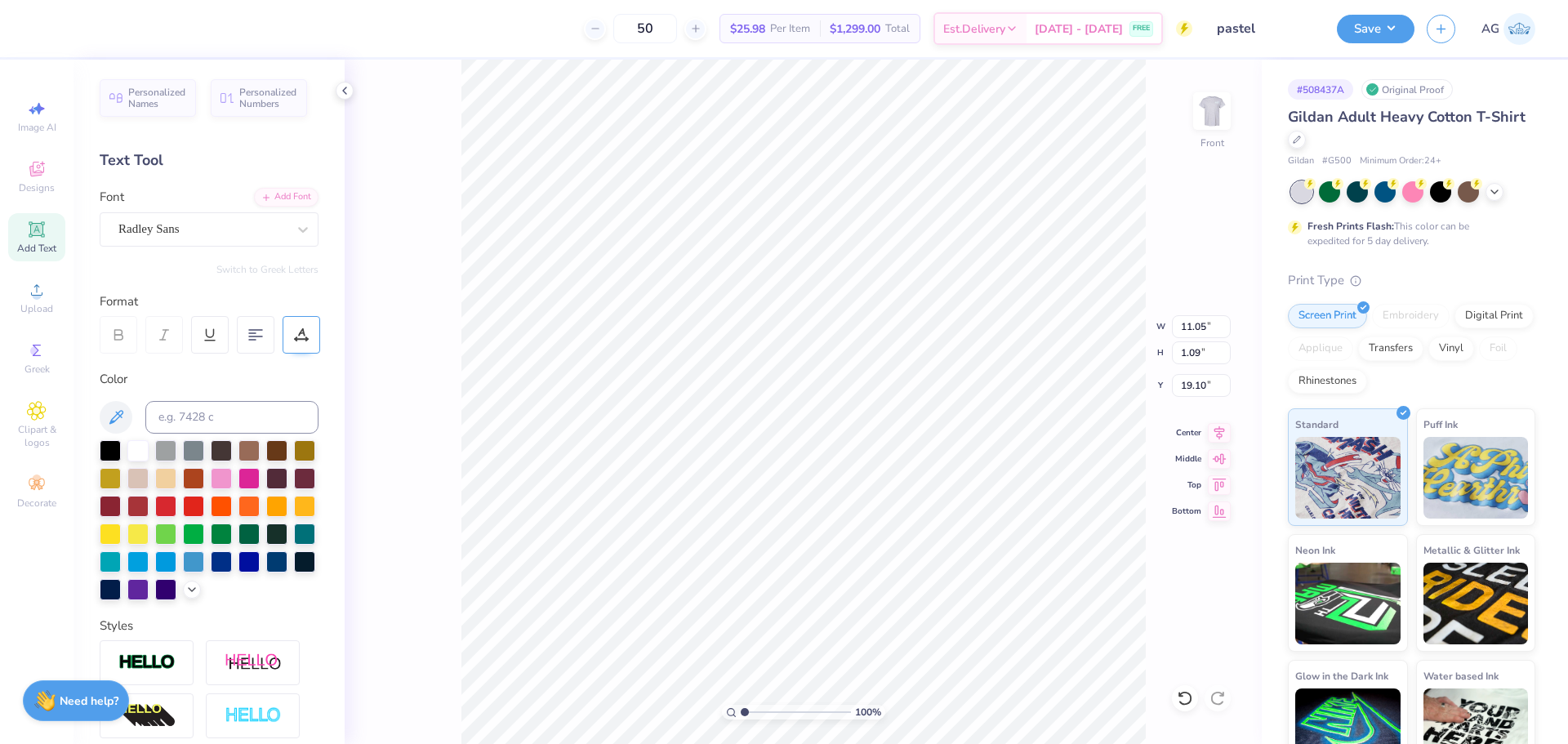
click at [297, 335] on icon at bounding box center [300, 334] width 15 height 15
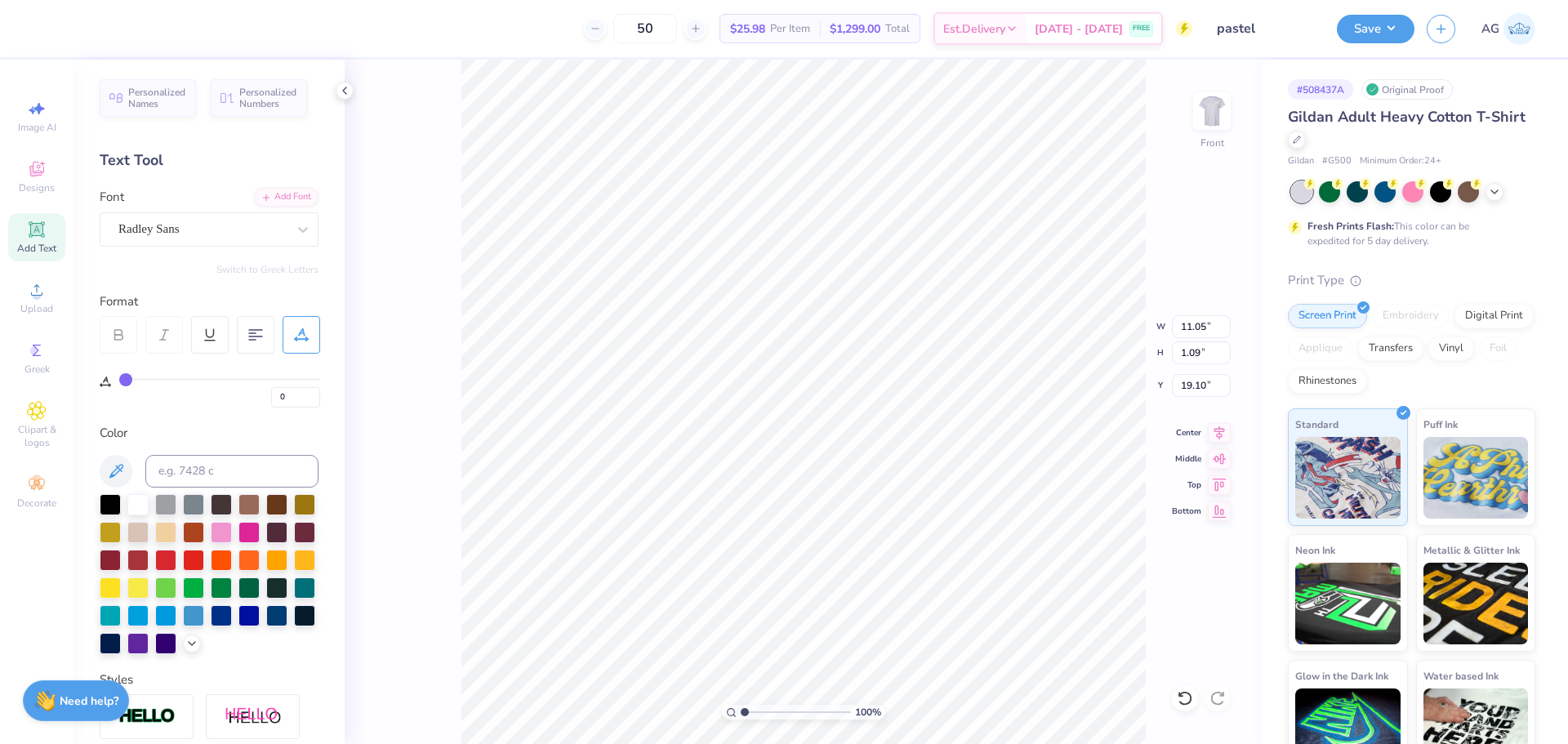
type input "3"
type input "4"
type input "7"
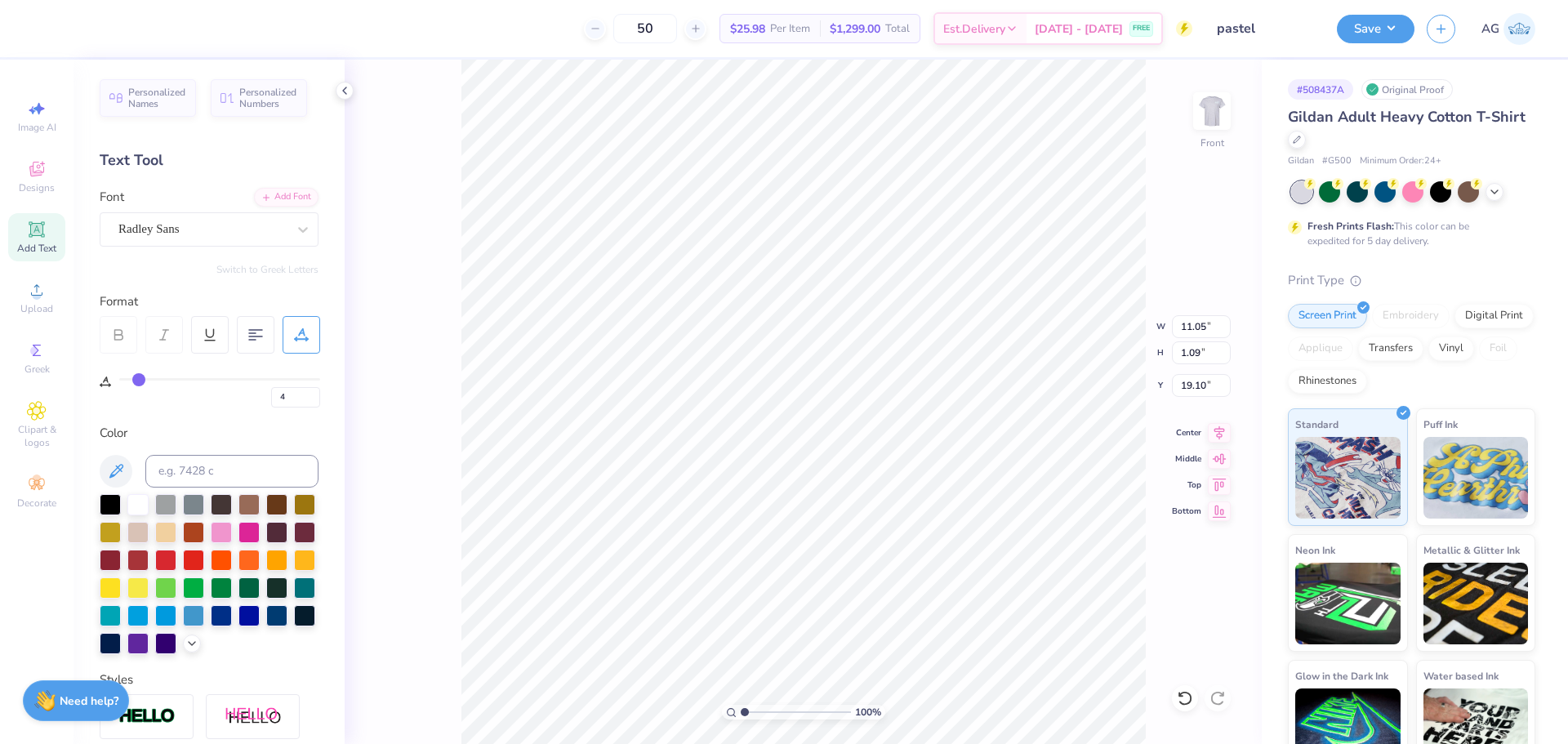
type input "7"
type input "8"
type input "10"
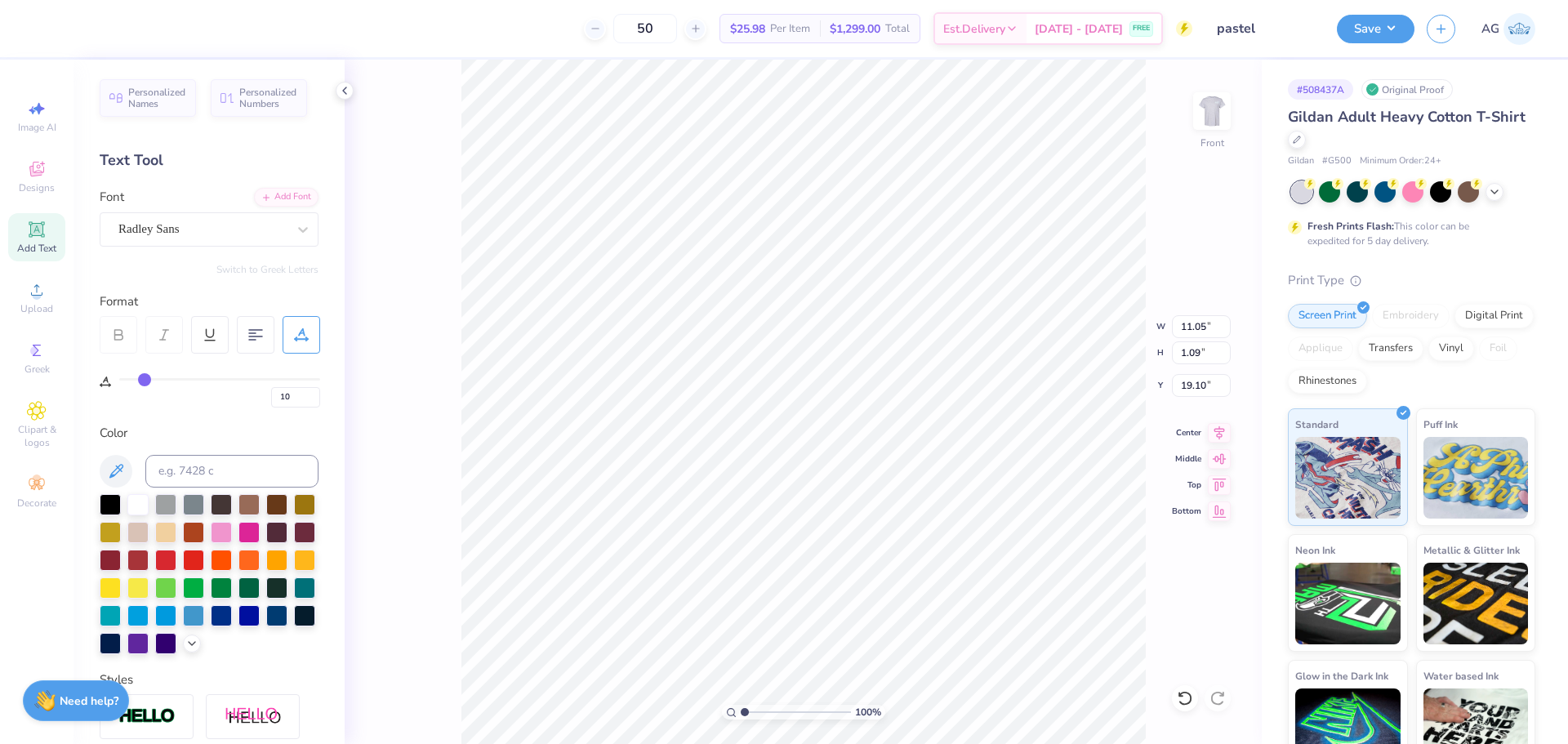
type input "11"
type input "12"
type input "13"
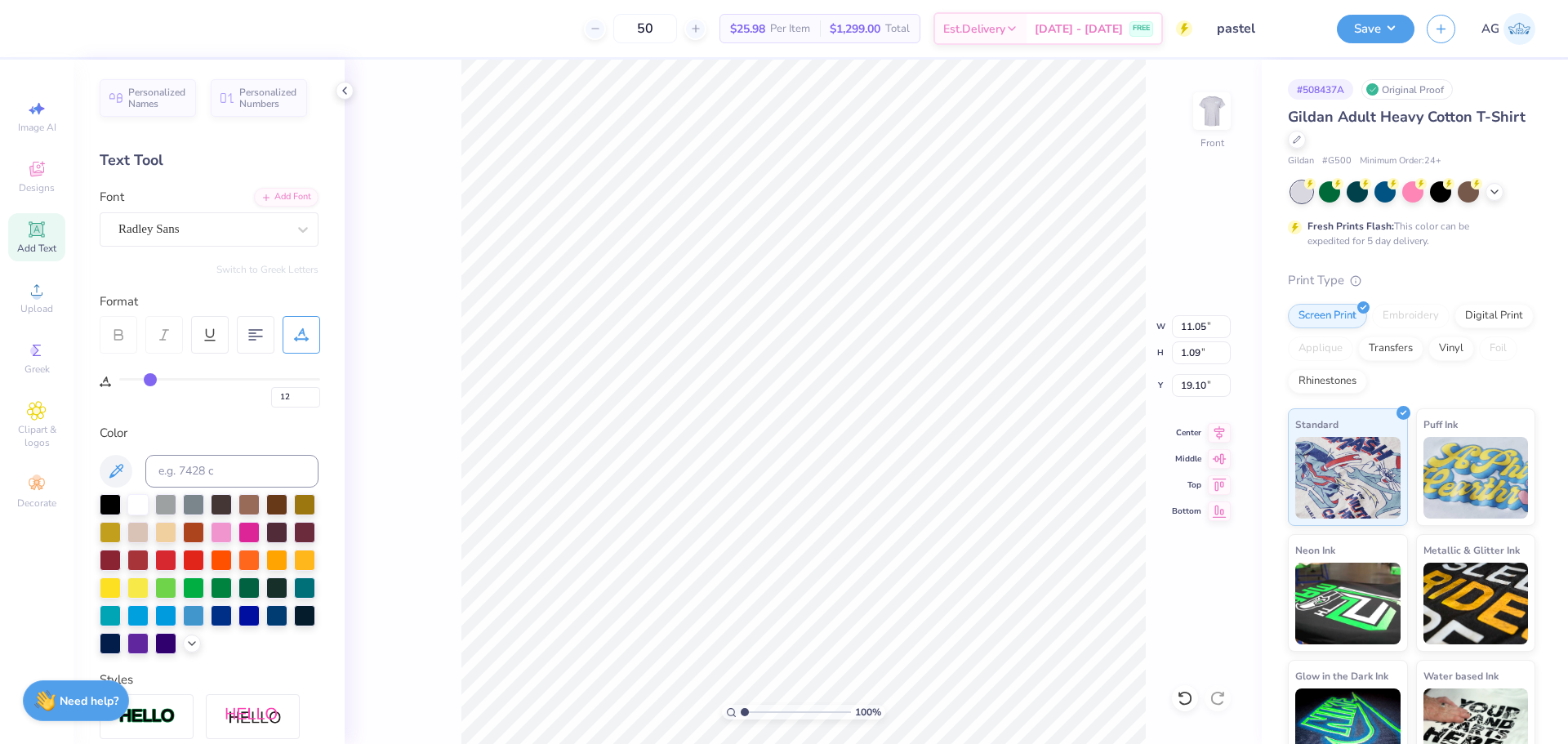
type input "13"
type input "16"
type input "17"
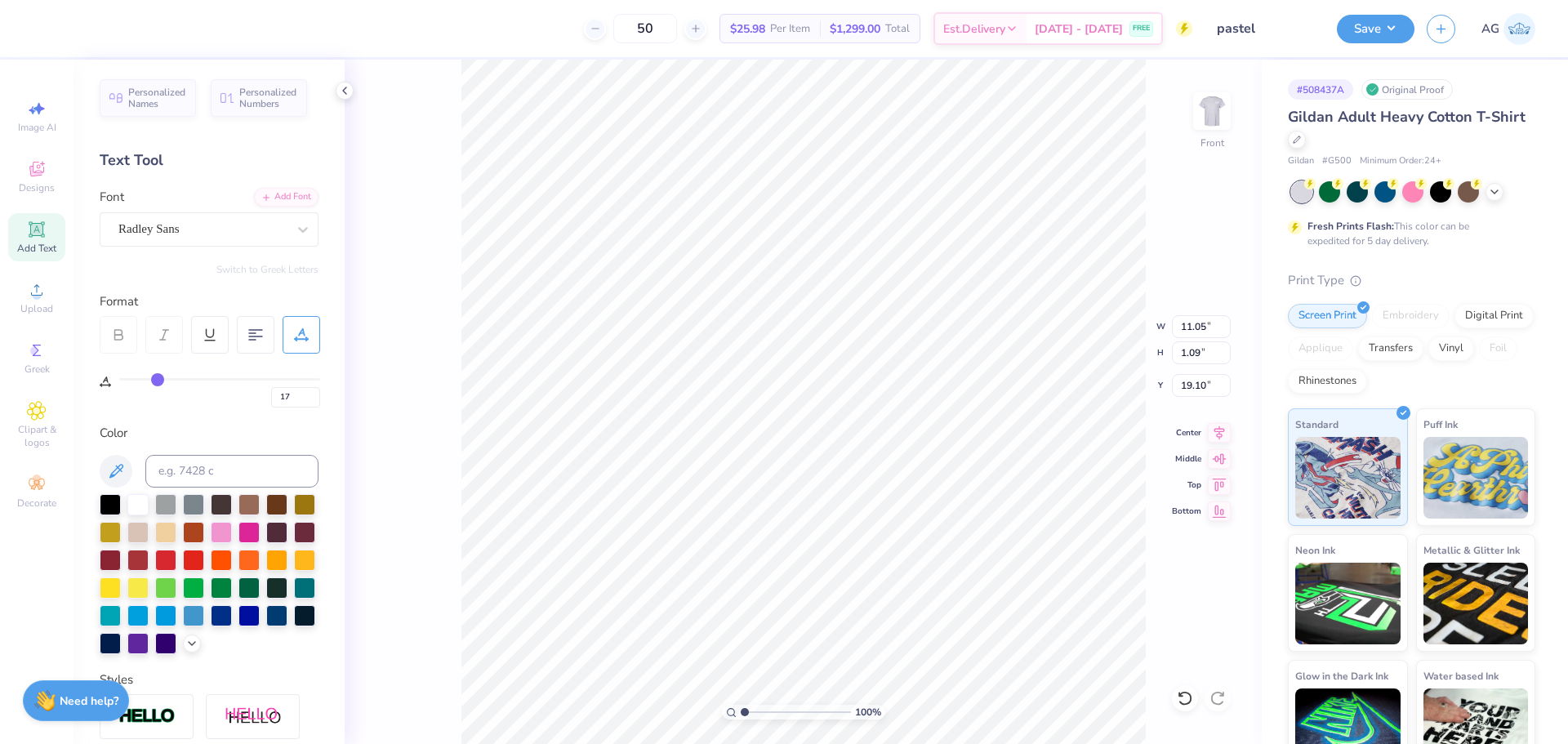
type input "18"
type input "19"
type input "20"
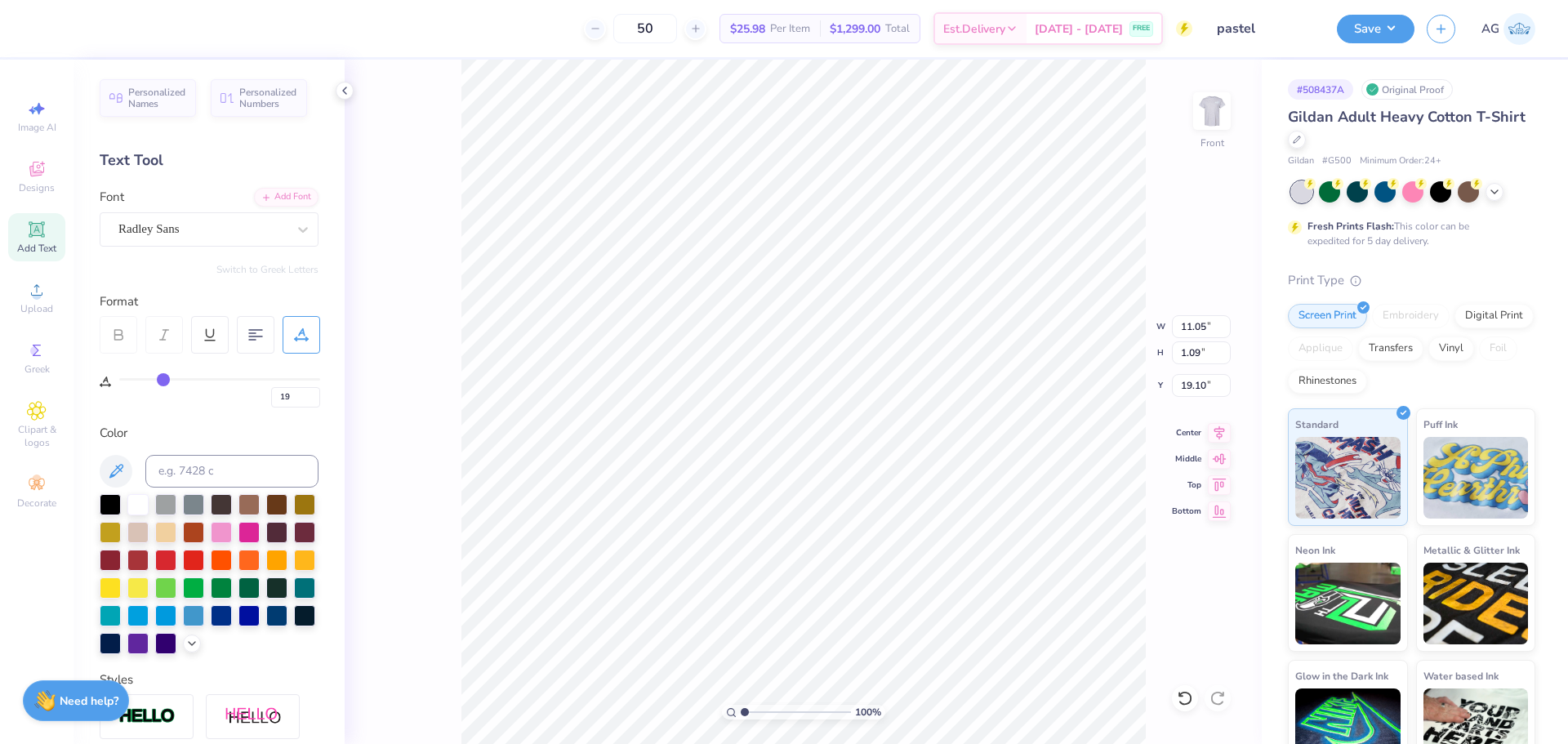
type input "20"
type input "21"
drag, startPoint x: 134, startPoint y: 380, endPoint x: 165, endPoint y: 380, distance: 31.0
type input "21"
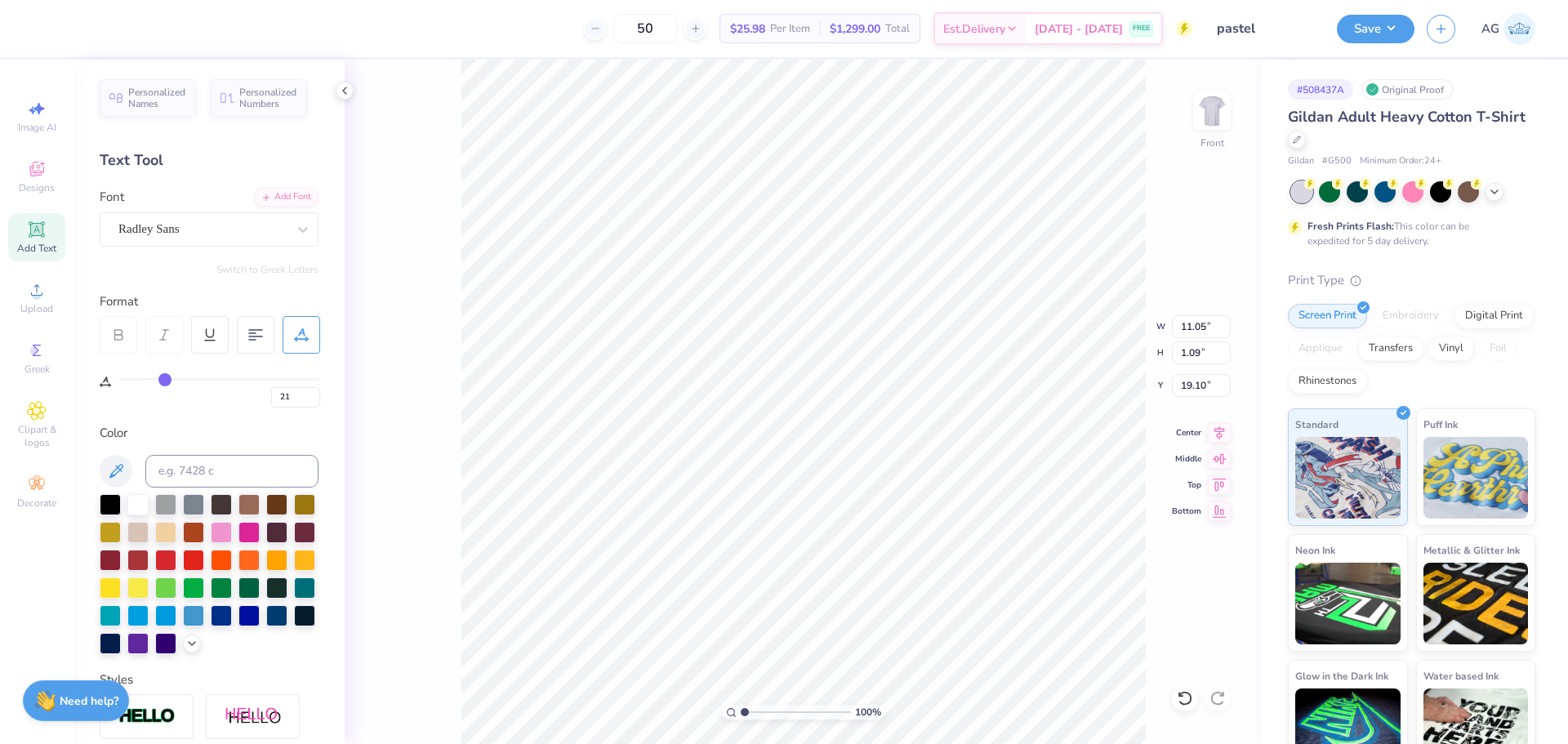
click at [165, 380] on input "range" at bounding box center [219, 379] width 201 height 2
type input "14.65"
type input "1.00"
type input "19.15"
type input "22"
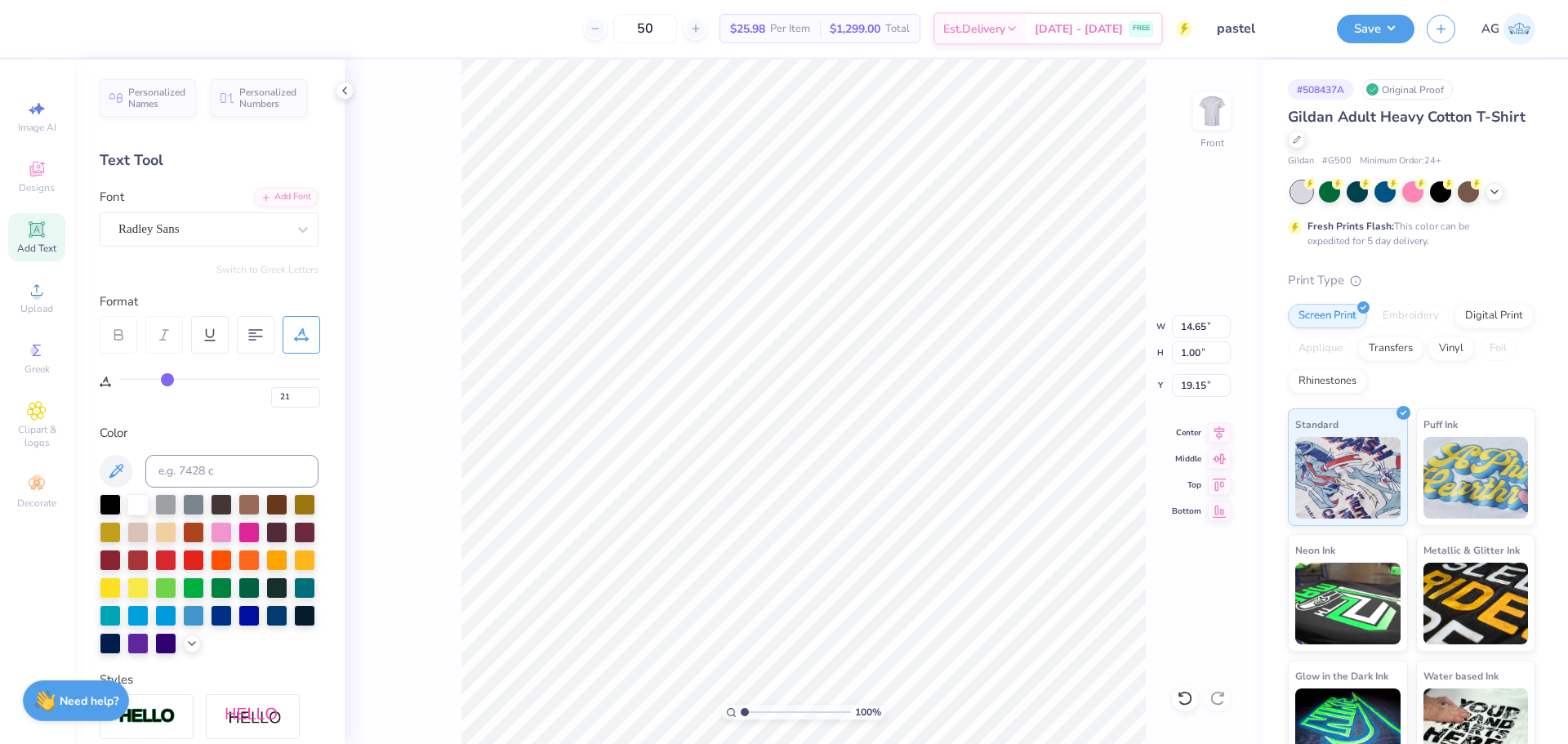
type input "22"
type input "21"
type input "20"
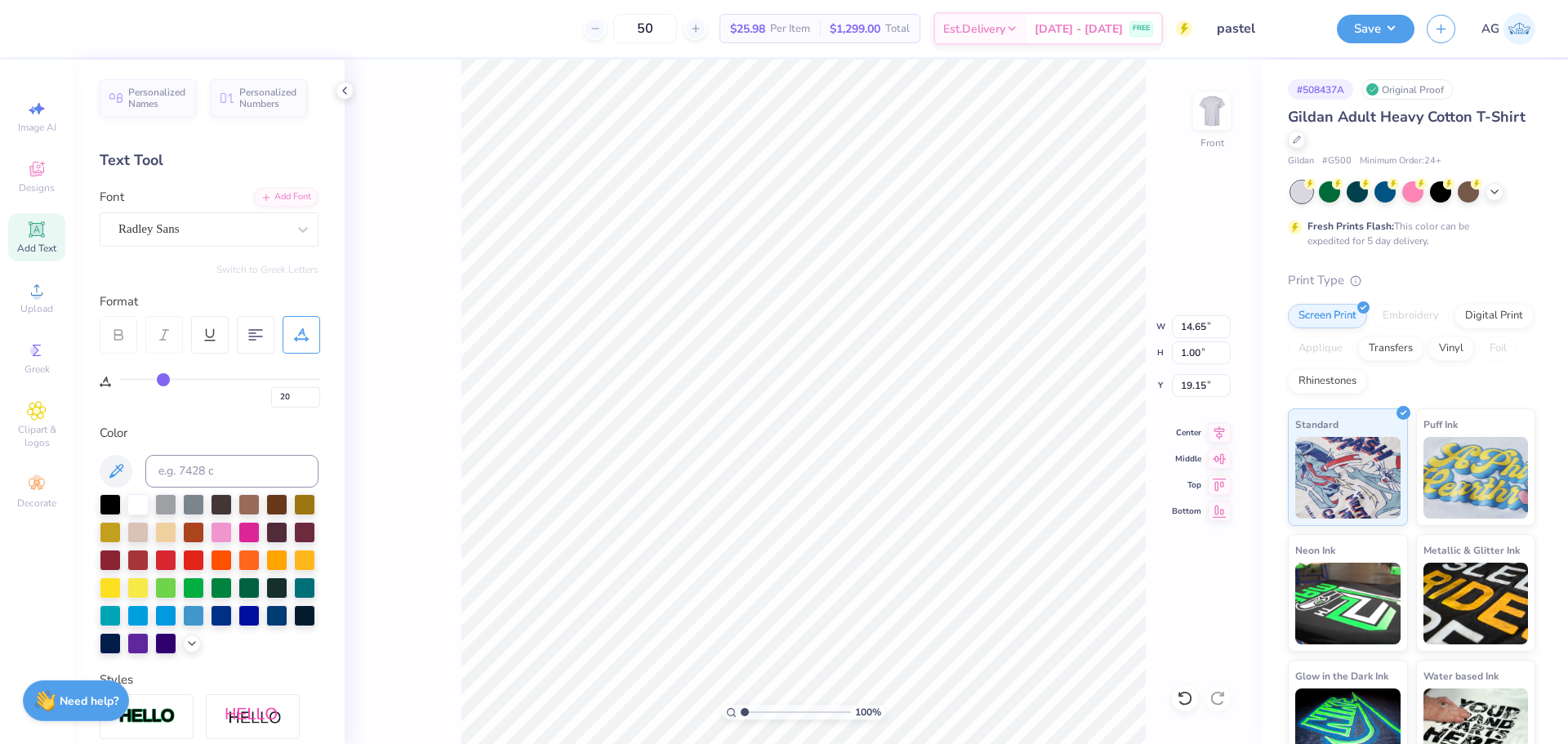
type input "19"
click at [161, 380] on input "range" at bounding box center [219, 379] width 201 height 2
type input "14.21"
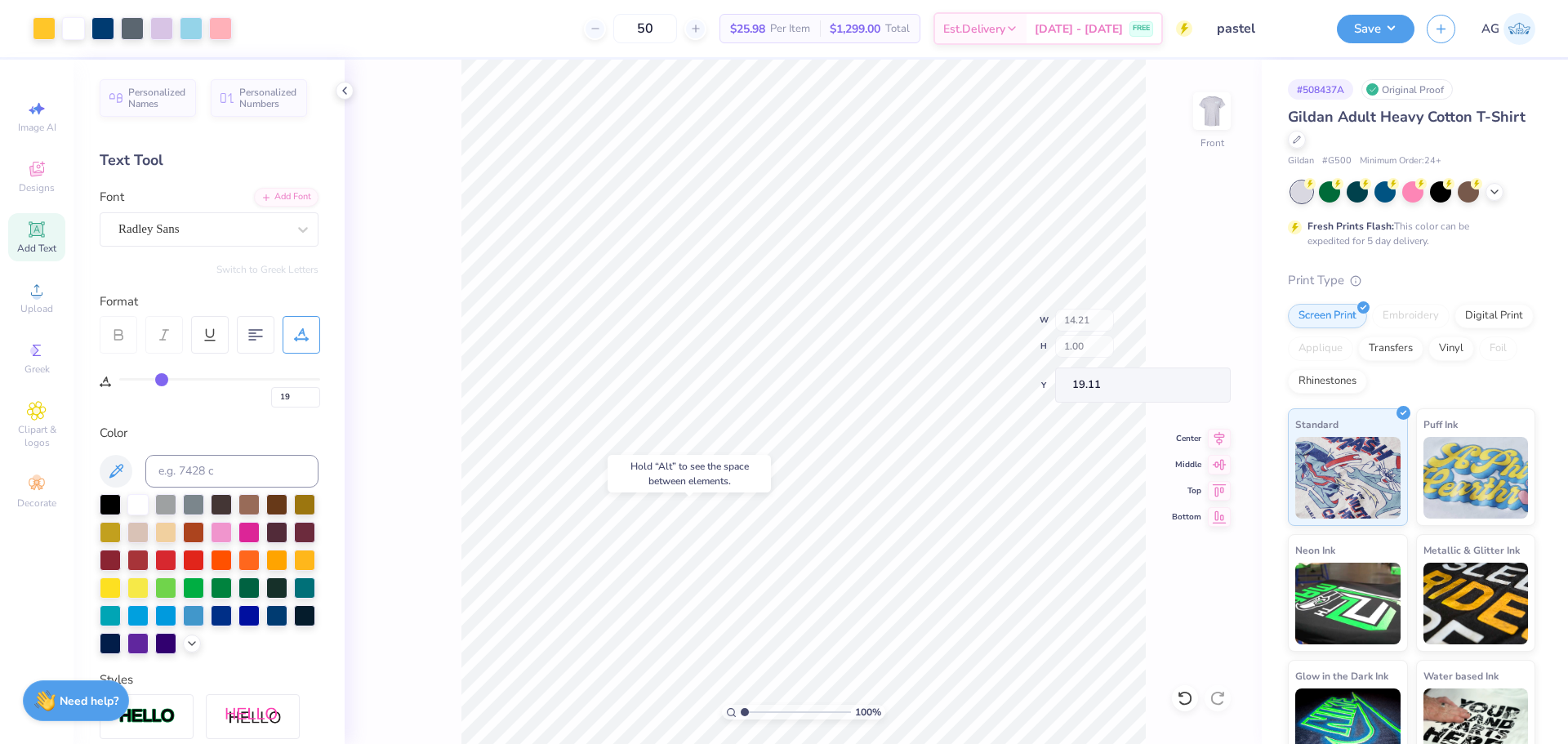
type input "19.11"
click at [1215, 324] on input "14.65" at bounding box center [1201, 326] width 59 height 23
type input "12.00"
type input "10.12"
click at [1194, 377] on input "9.12" at bounding box center [1201, 385] width 59 height 23
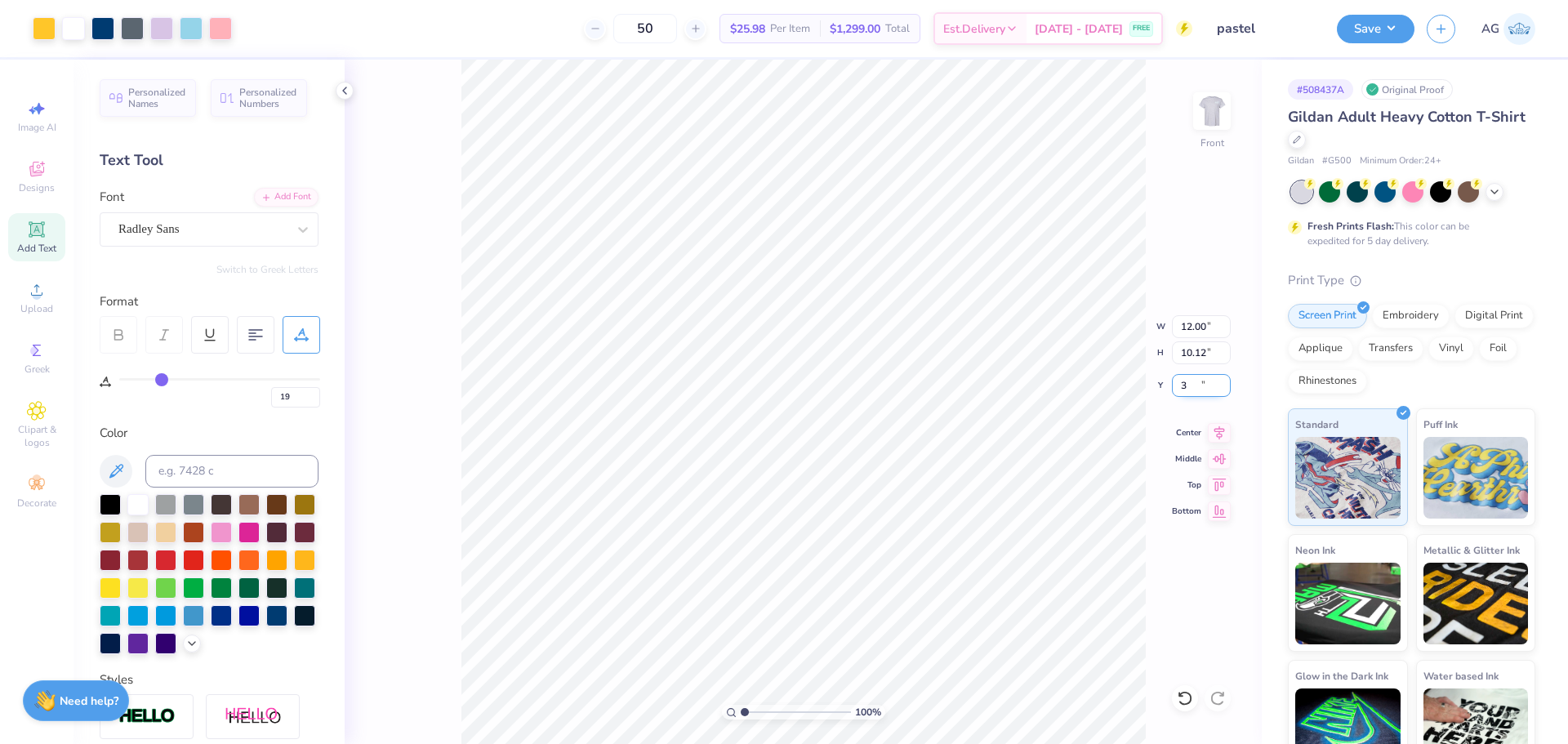
type input "3.00"
click at [1218, 434] on icon at bounding box center [1219, 430] width 11 height 14
click at [133, 31] on div at bounding box center [132, 27] width 23 height 23
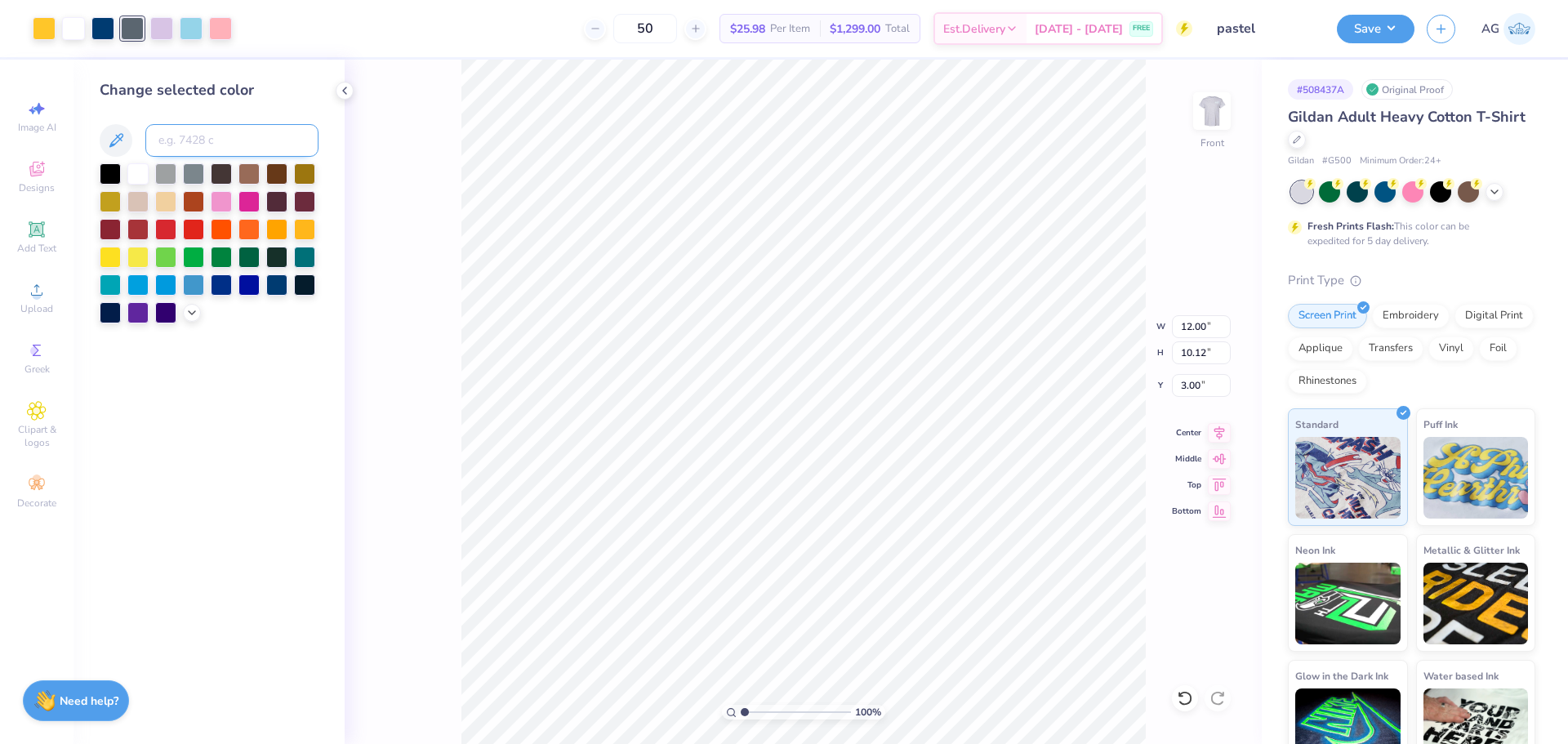
click at [198, 136] on input at bounding box center [232, 139] width 173 height 32
type input "541"
click at [39, 31] on div at bounding box center [43, 27] width 23 height 23
click at [172, 142] on input at bounding box center [232, 139] width 173 height 32
type input "541"
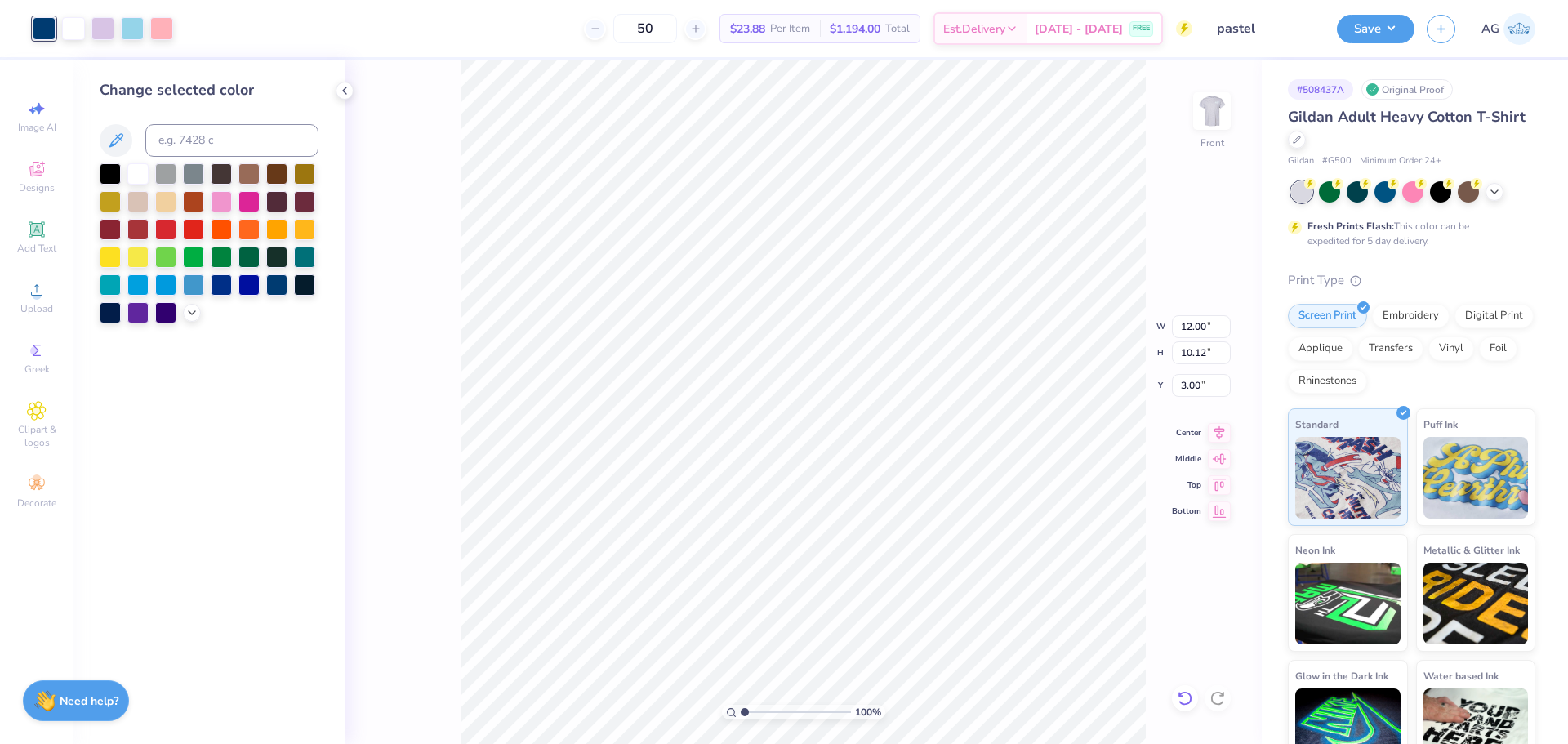
click at [1182, 691] on icon at bounding box center [1184, 698] width 17 height 17
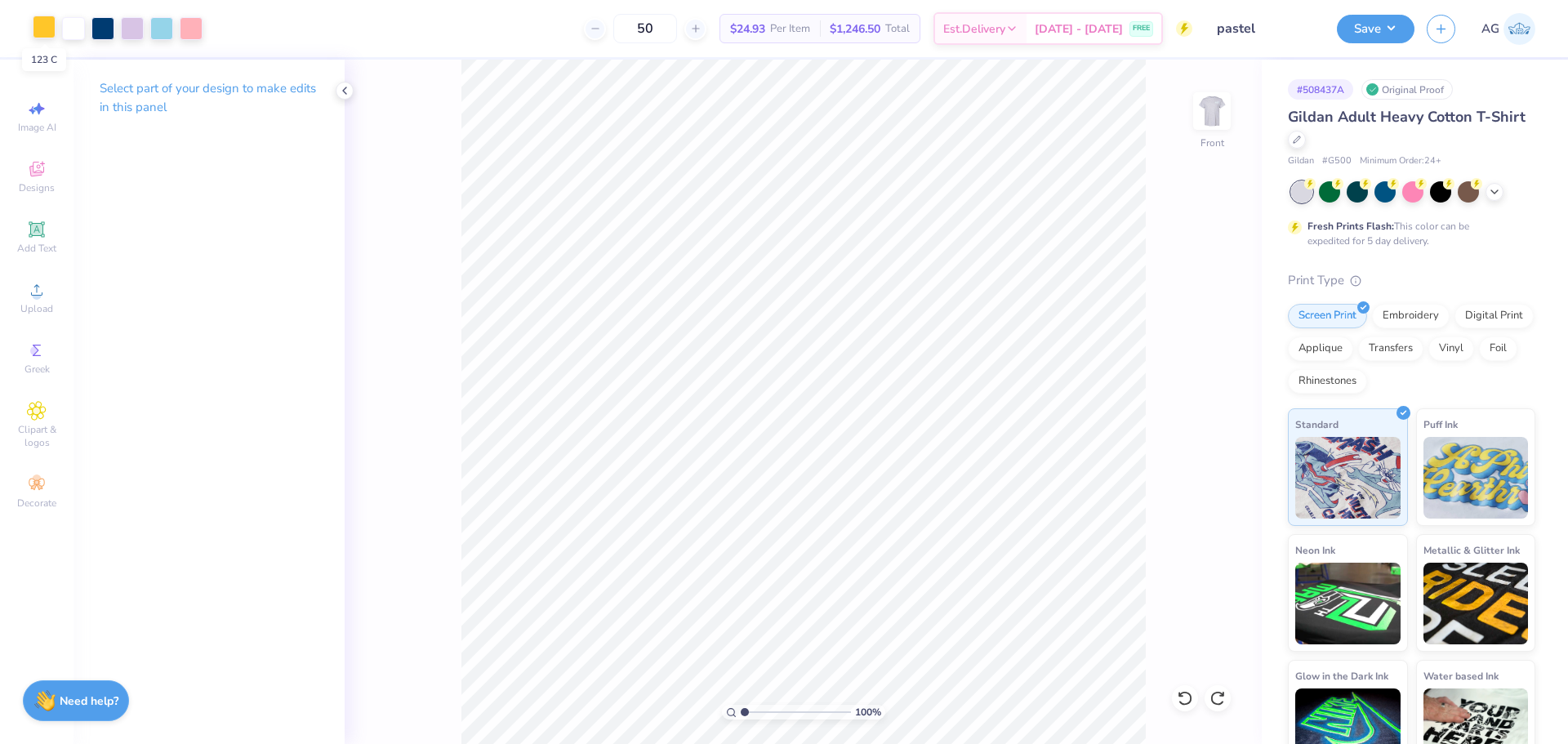
click at [36, 28] on div at bounding box center [43, 27] width 23 height 23
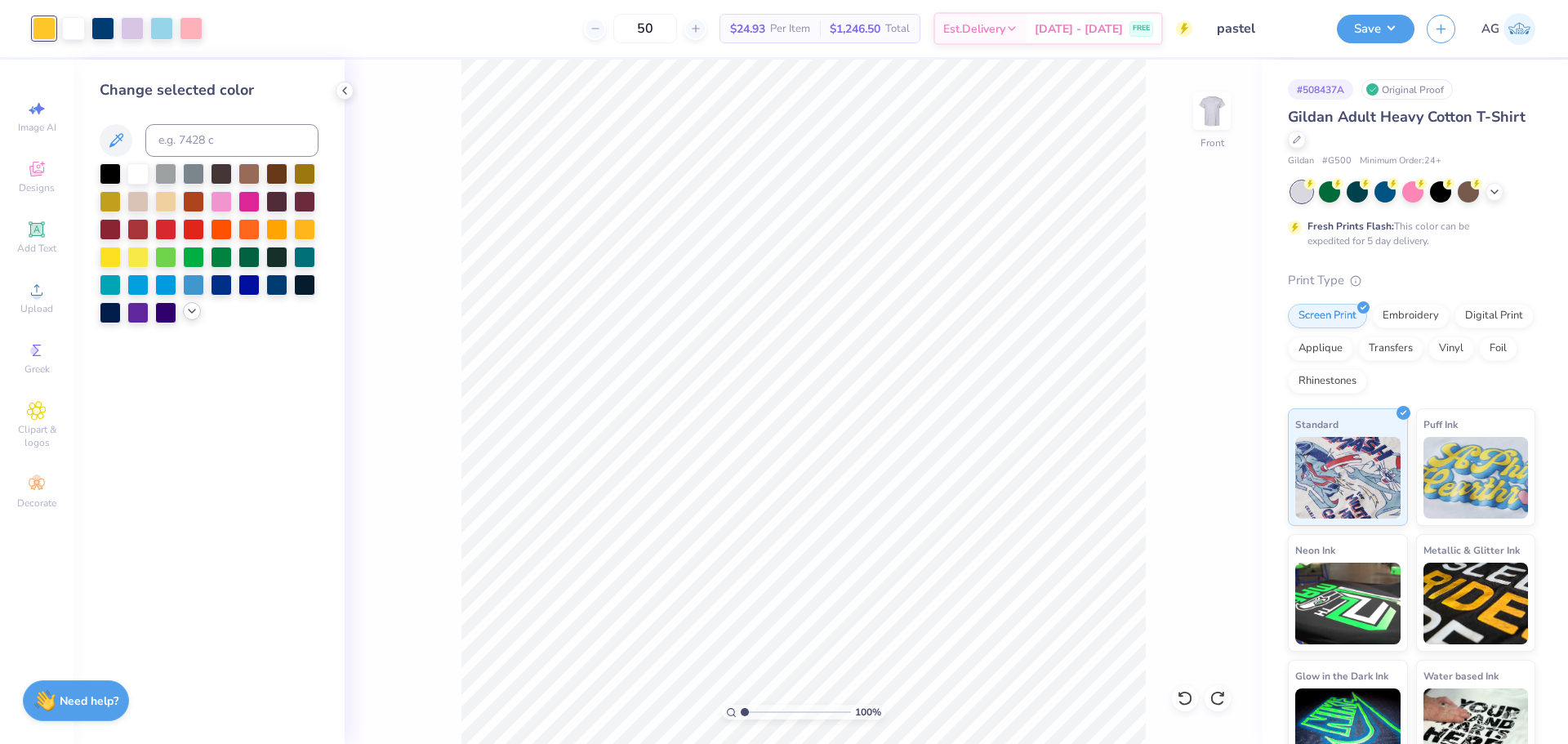
click at [191, 316] on icon at bounding box center [191, 310] width 13 height 13
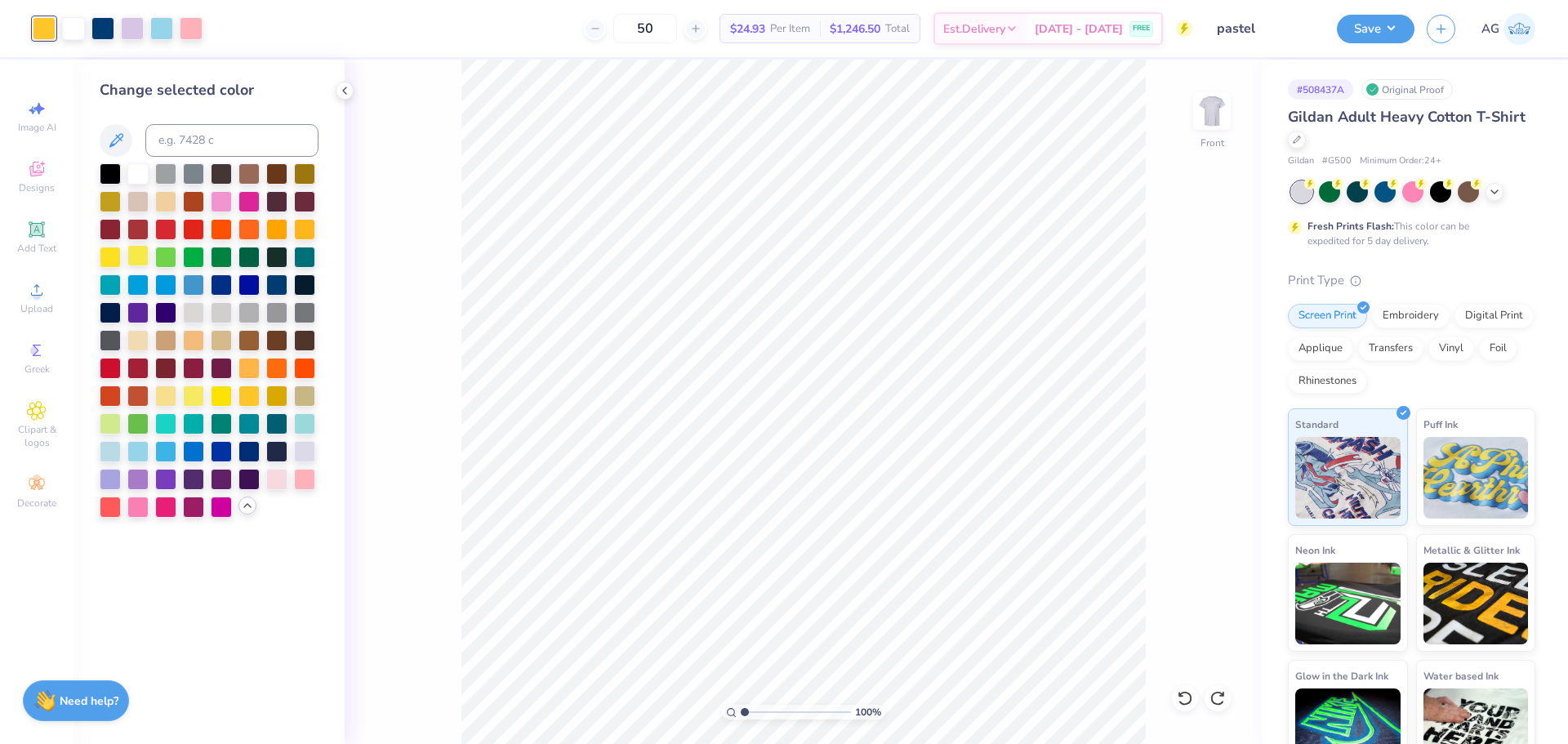
click at [137, 262] on div at bounding box center [138, 255] width 22 height 22
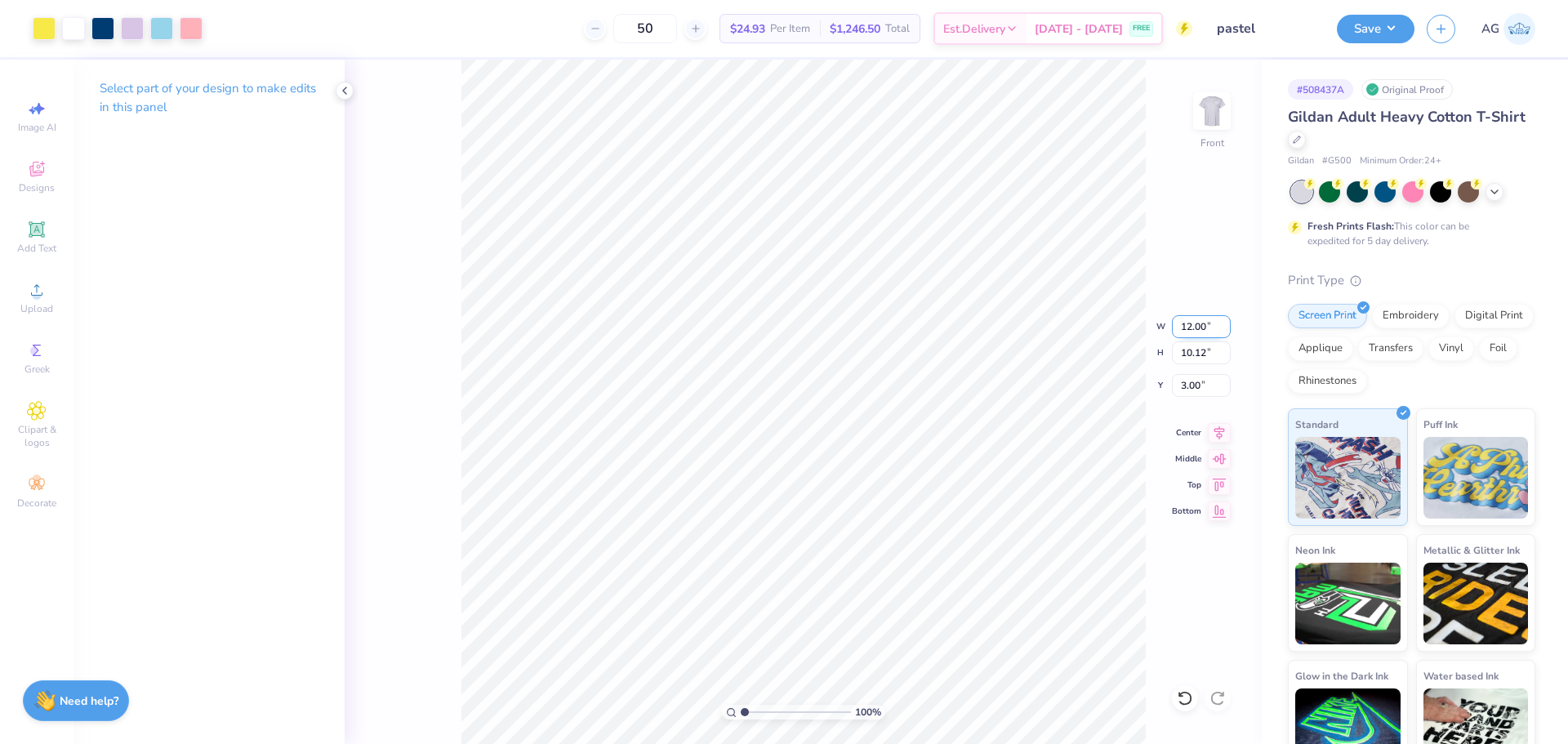
click at [1205, 329] on input "12.00" at bounding box center [1201, 326] width 59 height 23
type input "12.50"
type input "10.54"
type input "2.79"
click at [1203, 402] on div "100 % Front W 12.50 12.50 " H 10.54 10.54 " Y 2.79 2.79 " Center Middle Top Bot…" at bounding box center [803, 401] width 917 height 684
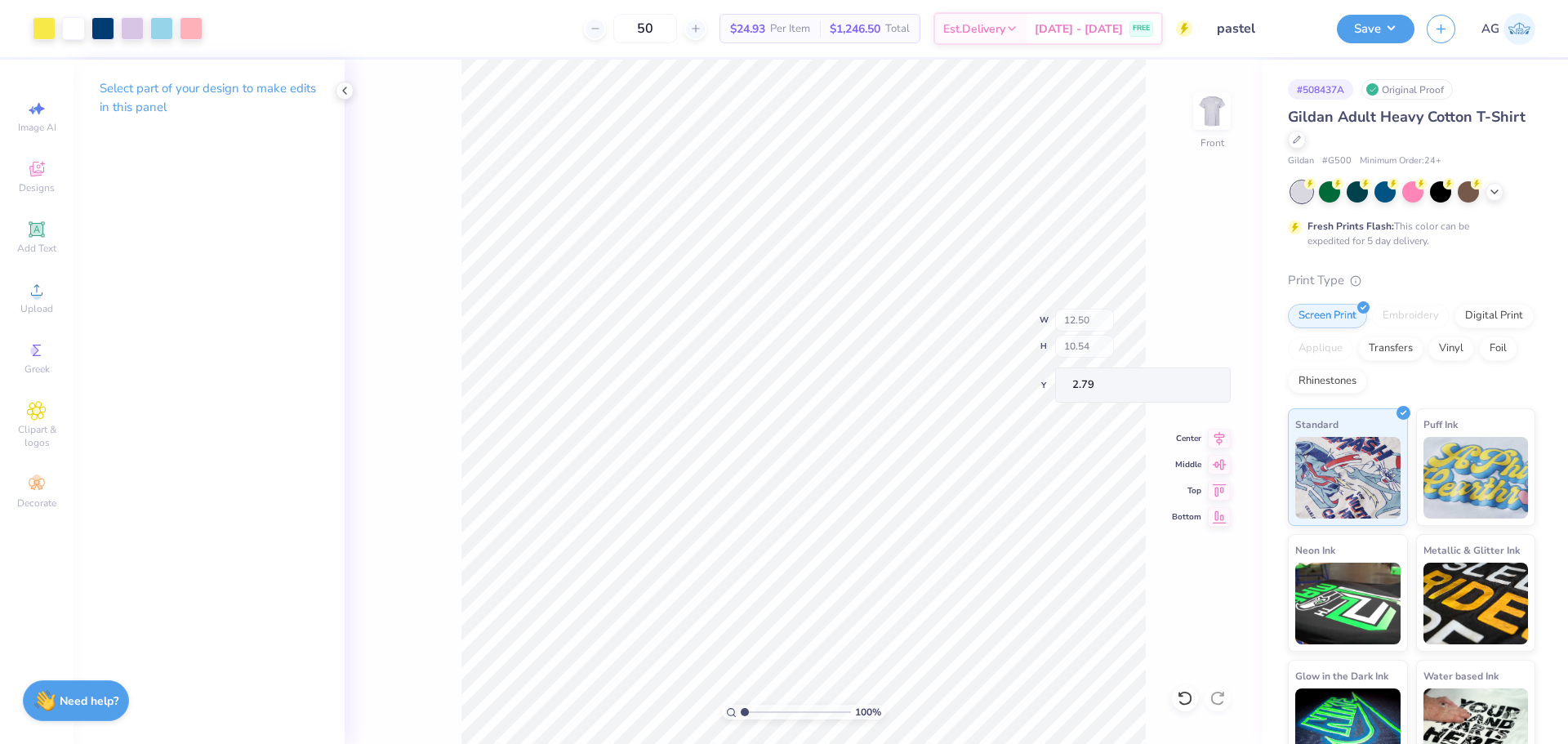
click at [1200, 390] on div "100 % Front W 12.50 H 10.54 Y 2.79 Center Middle Top Bottom" at bounding box center [803, 401] width 917 height 684
click at [1191, 381] on input "2.79" at bounding box center [1201, 385] width 59 height 23
type input "3.00"
drag, startPoint x: 1220, startPoint y: 435, endPoint x: 1208, endPoint y: 441, distance: 13.4
click at [1219, 436] on icon at bounding box center [1218, 433] width 23 height 20
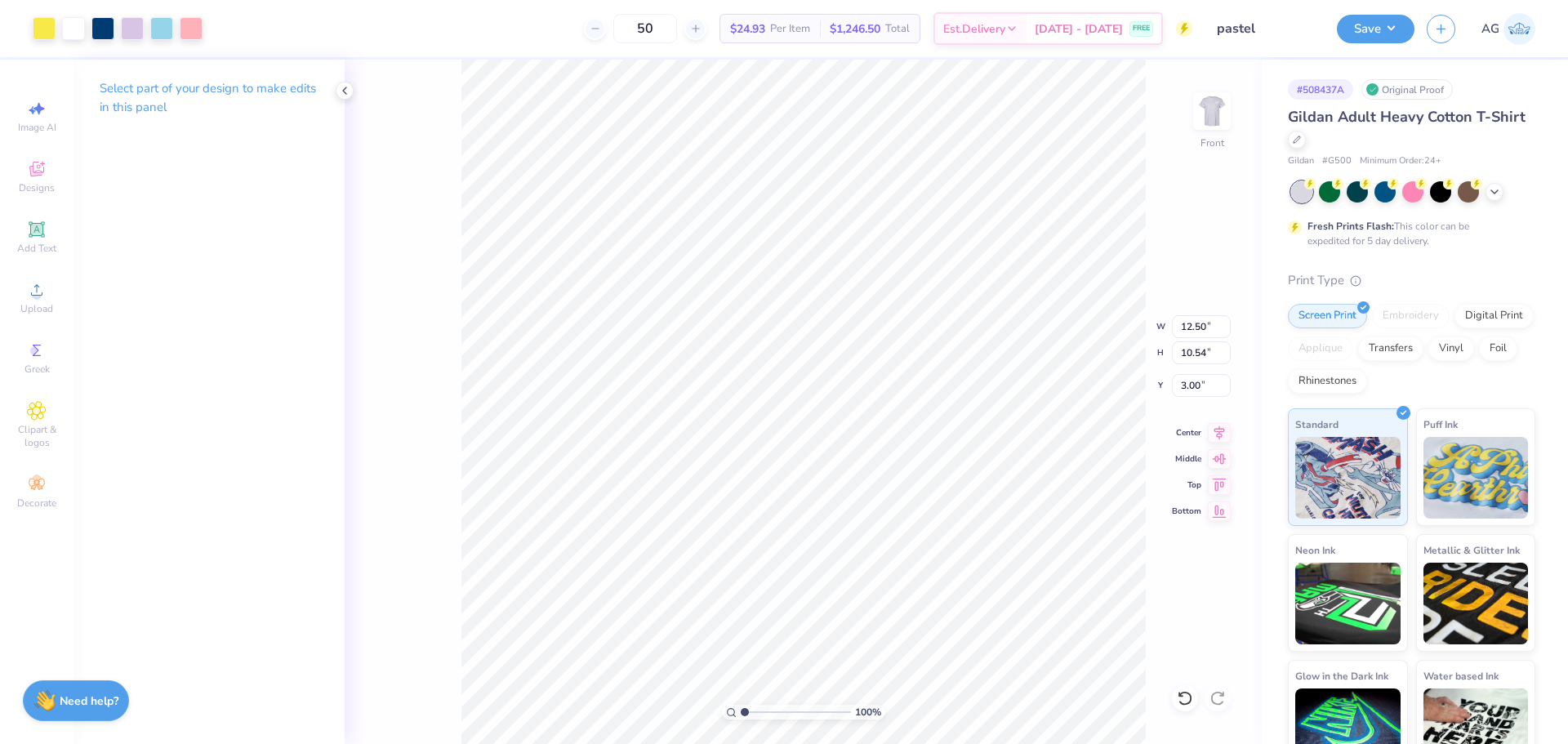
click at [744, 714] on div "100 %" at bounding box center [803, 712] width 163 height 15
click at [754, 708] on input "range" at bounding box center [795, 712] width 110 height 15
click at [88, 31] on div at bounding box center [117, 27] width 170 height 23
click at [99, 33] on div at bounding box center [102, 27] width 23 height 23
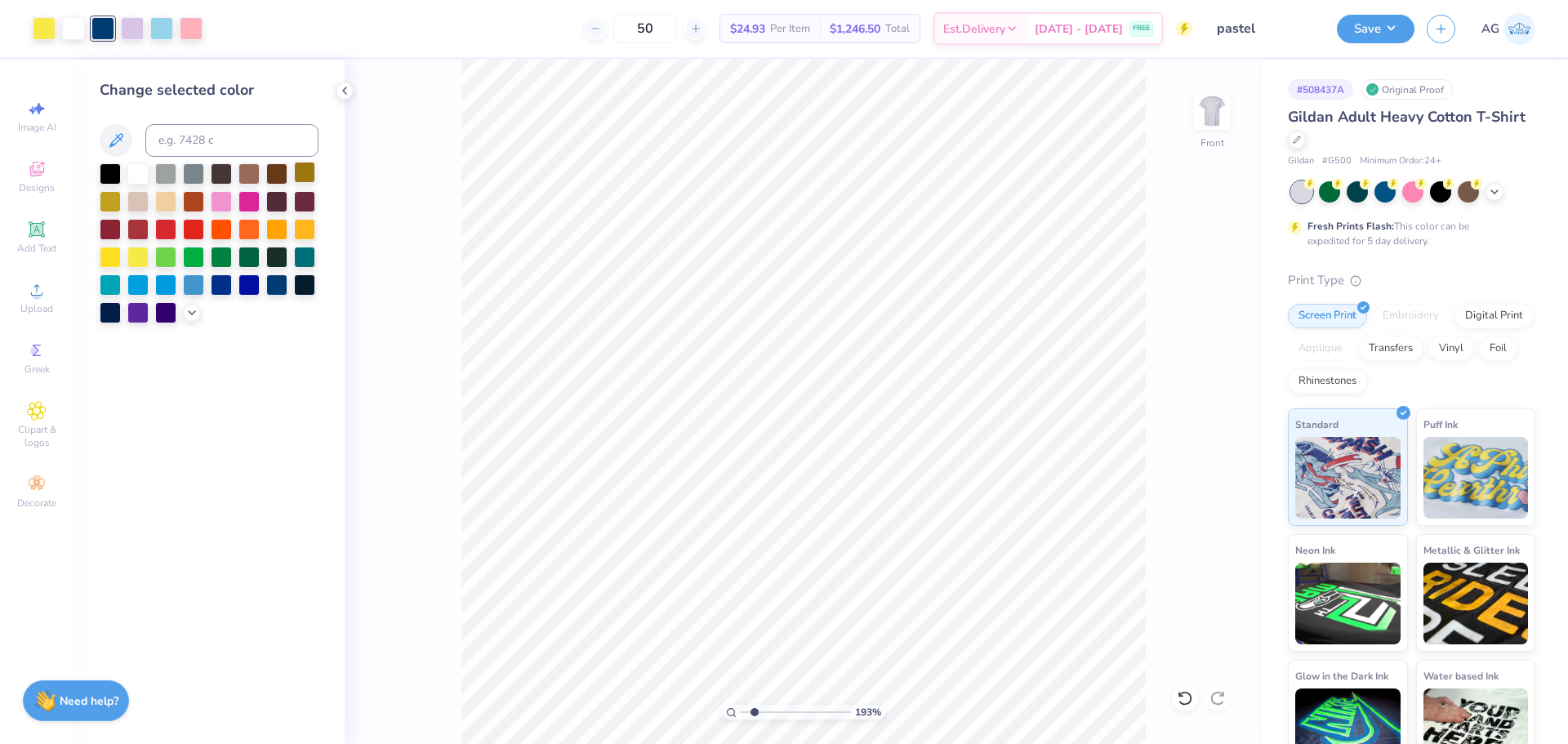
click at [304, 176] on div at bounding box center [304, 173] width 22 height 22
click at [279, 175] on div at bounding box center [277, 173] width 22 height 22
click at [246, 165] on div at bounding box center [249, 173] width 22 height 22
click at [266, 196] on div at bounding box center [277, 200] width 22 height 22
click at [273, 198] on div at bounding box center [277, 200] width 22 height 22
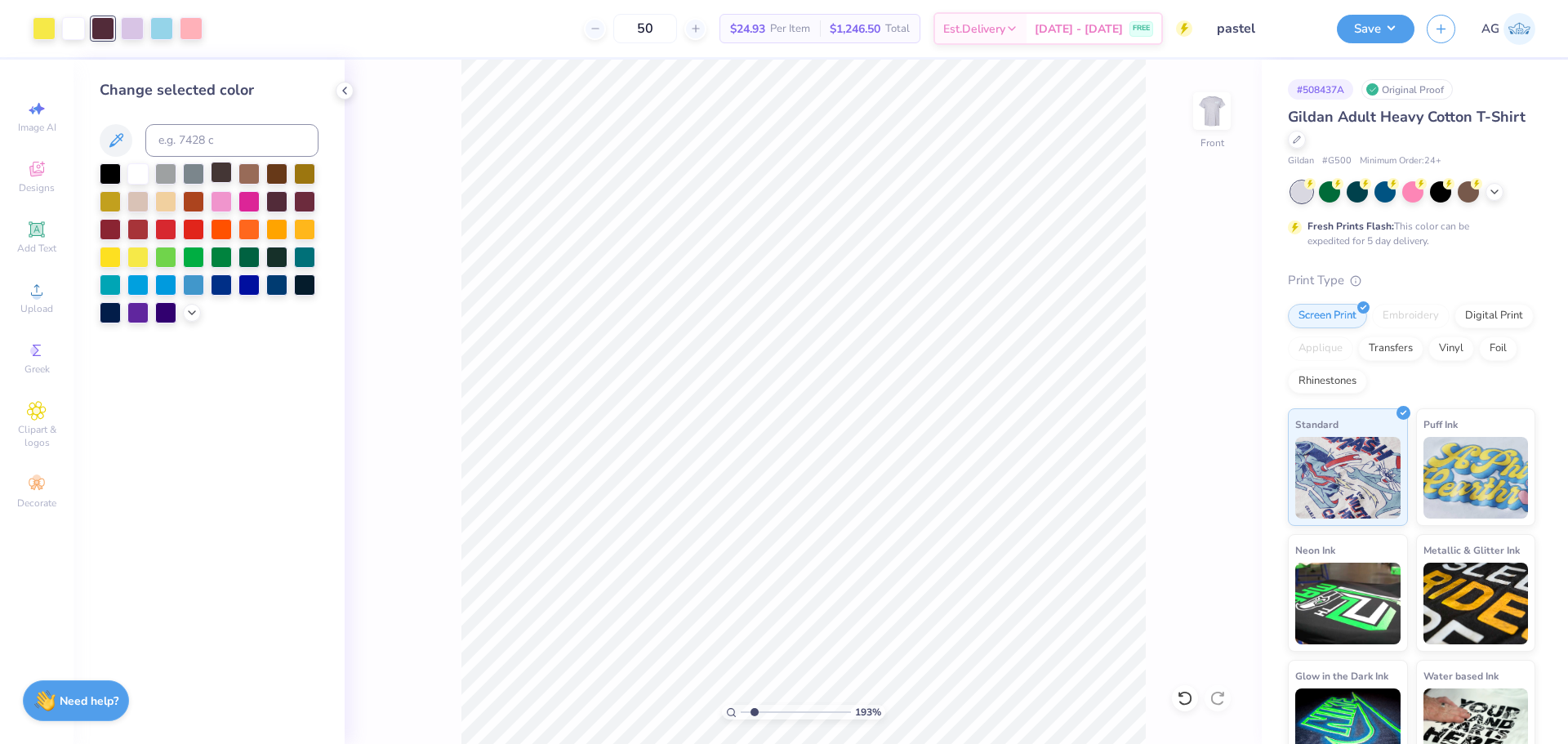
click at [227, 178] on div at bounding box center [222, 173] width 22 height 22
click at [274, 292] on div at bounding box center [277, 284] width 22 height 22
drag, startPoint x: 754, startPoint y: 711, endPoint x: 723, endPoint y: 708, distance: 31.1
type input "1"
click at [740, 708] on input "range" at bounding box center [795, 712] width 110 height 15
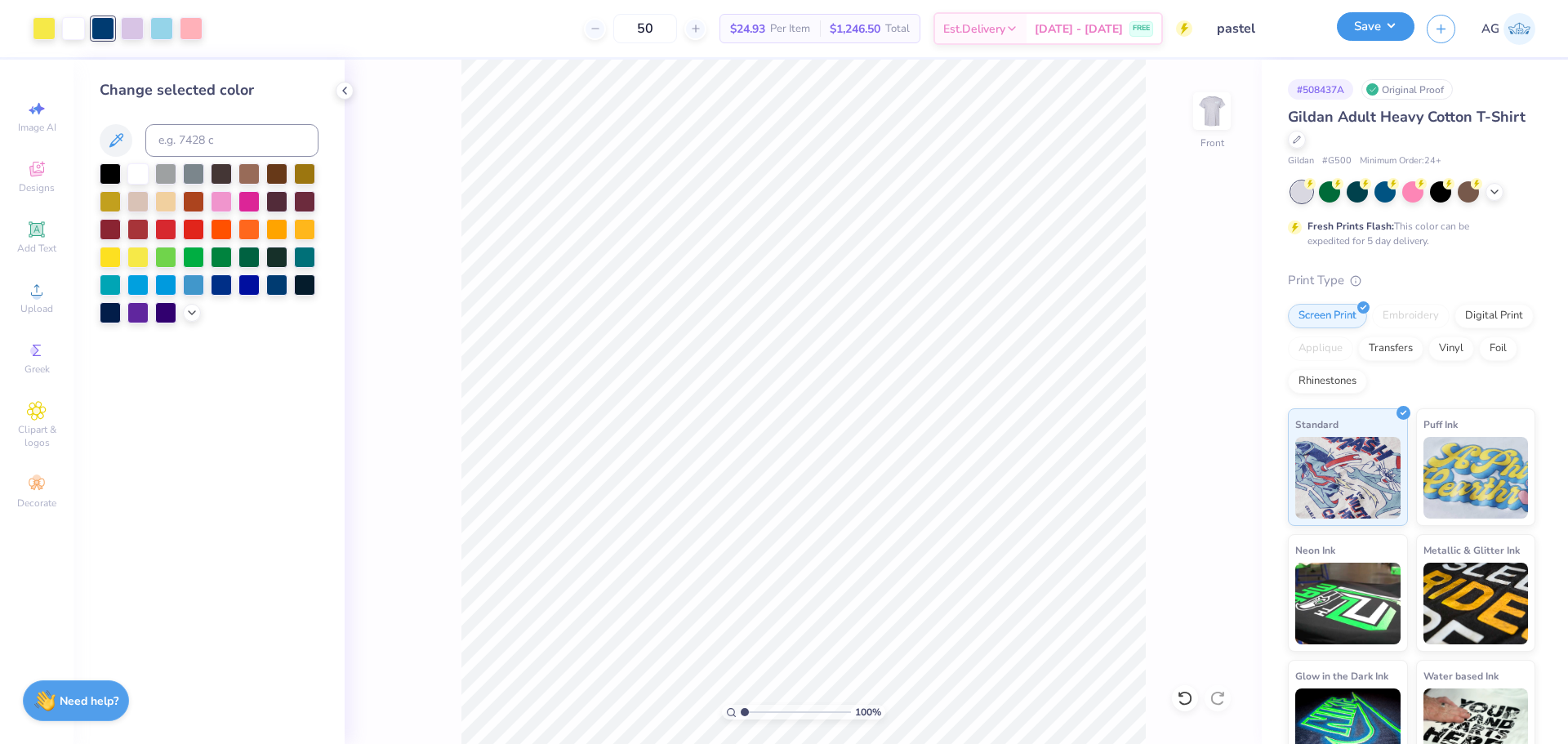
click at [1374, 21] on button "Save" at bounding box center [1375, 26] width 78 height 28
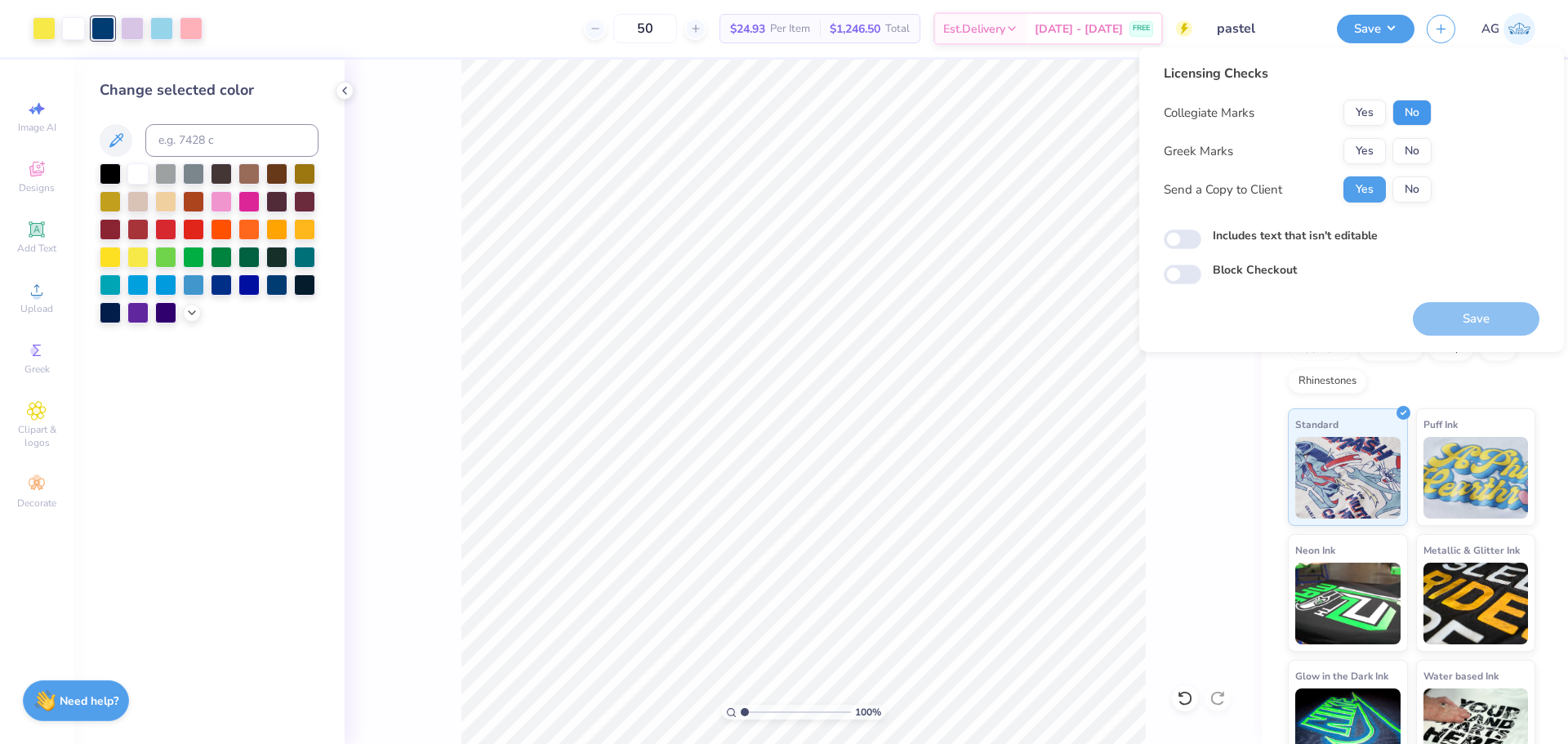
click at [1419, 105] on button "No" at bounding box center [1412, 112] width 39 height 27
click at [1365, 158] on button "Yes" at bounding box center [1364, 151] width 42 height 27
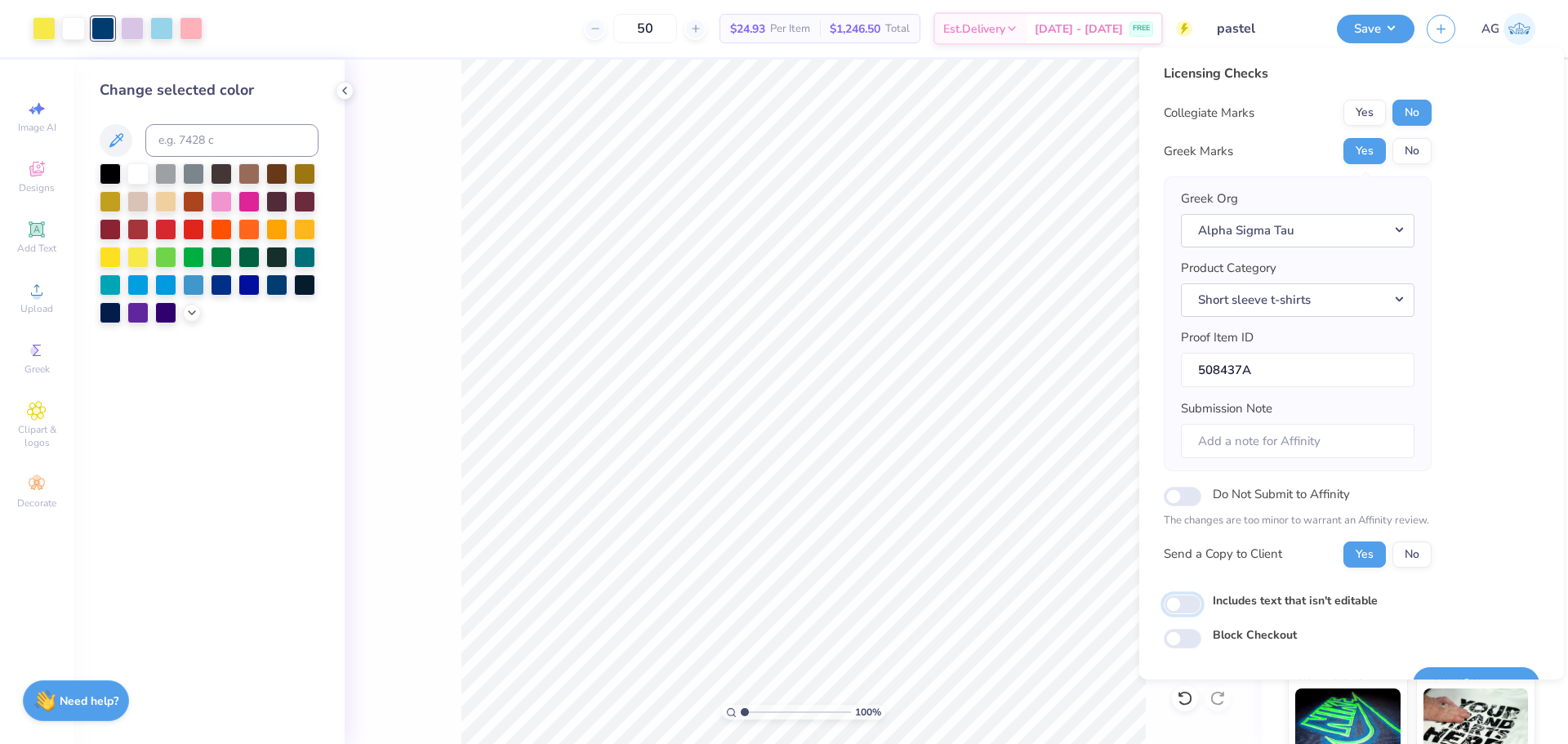
click at [1185, 597] on input "Includes text that isn't editable" at bounding box center [1182, 604] width 37 height 20
checkbox input "true"
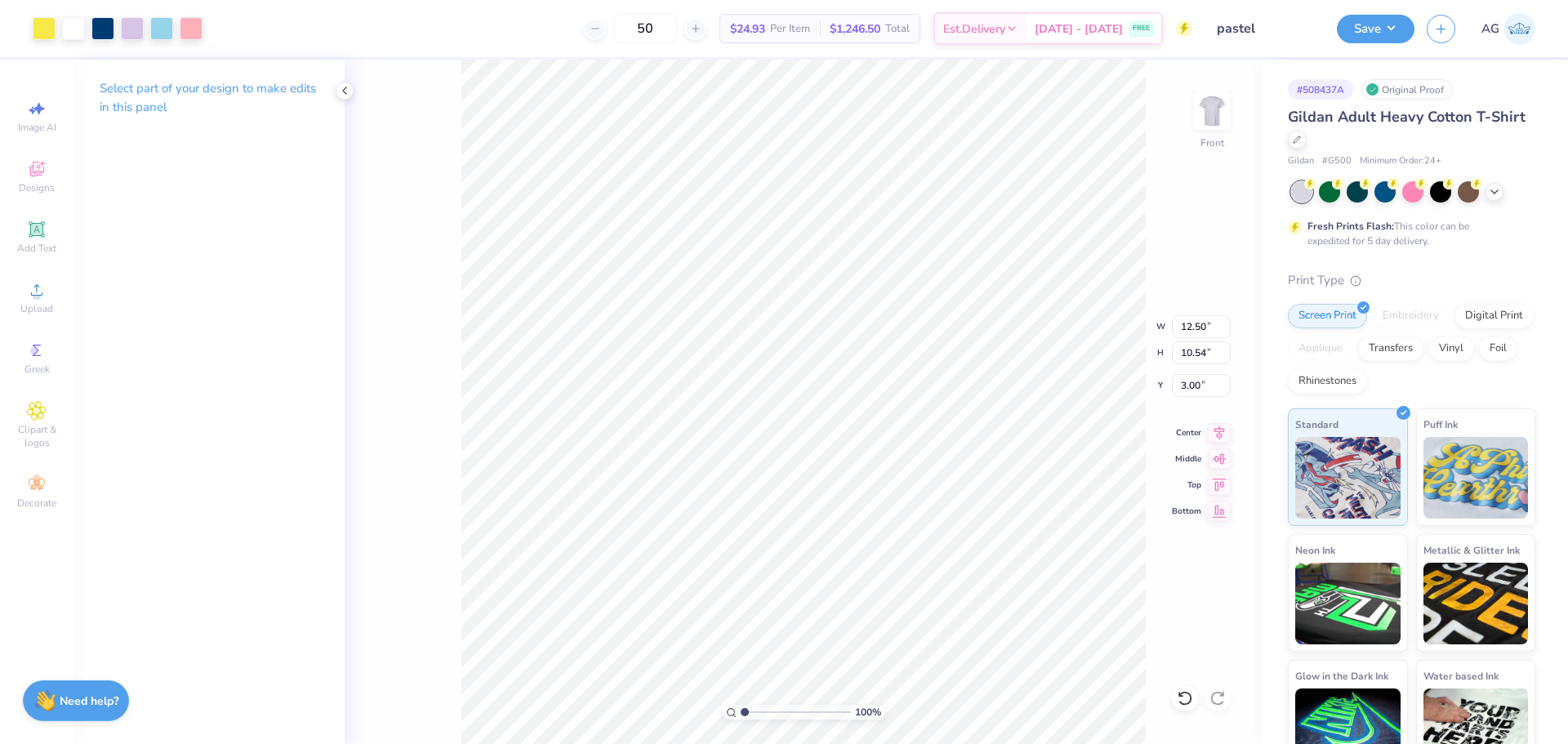
type input "12.13"
type input "0.85"
type input "12.48"
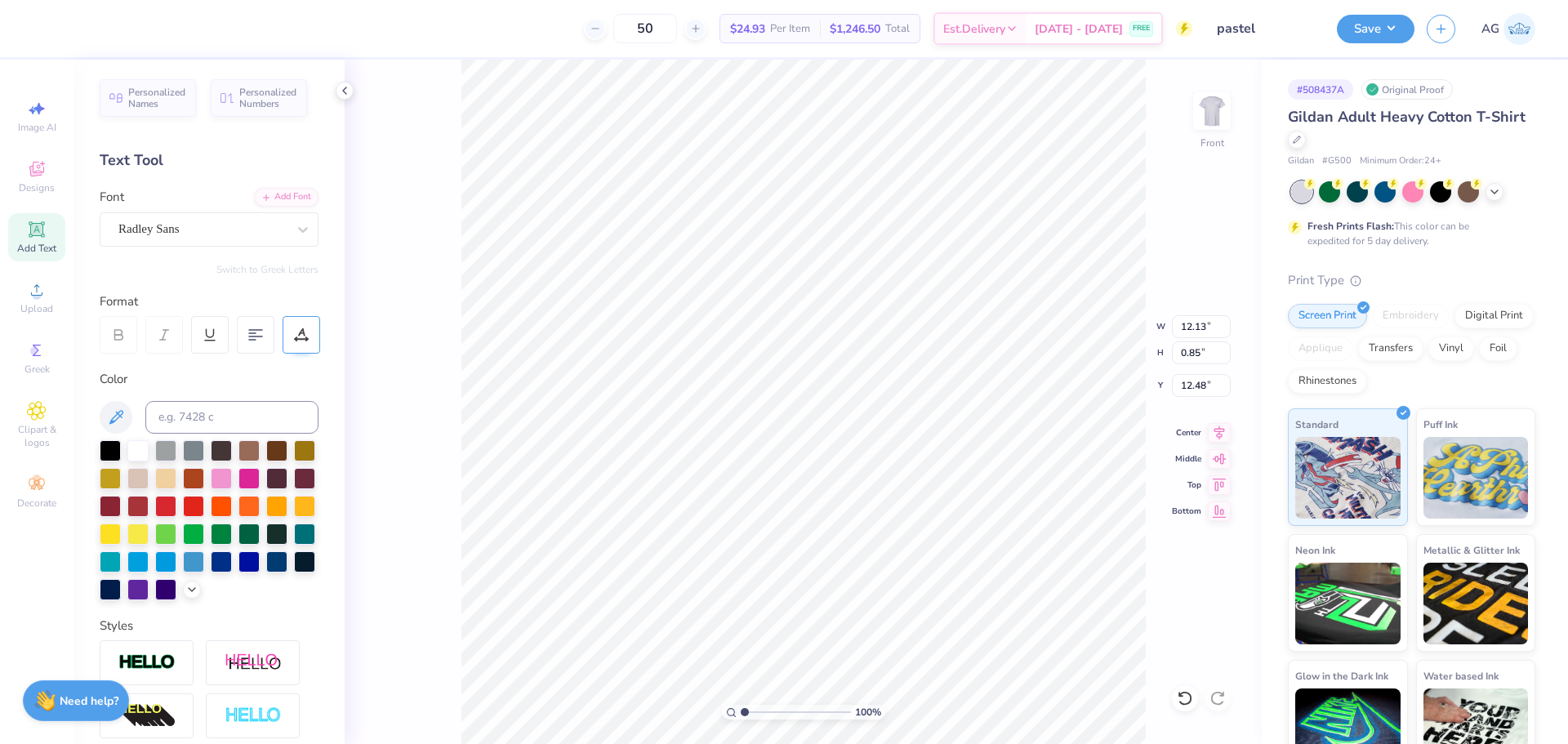
click at [288, 333] on div at bounding box center [301, 335] width 37 height 37
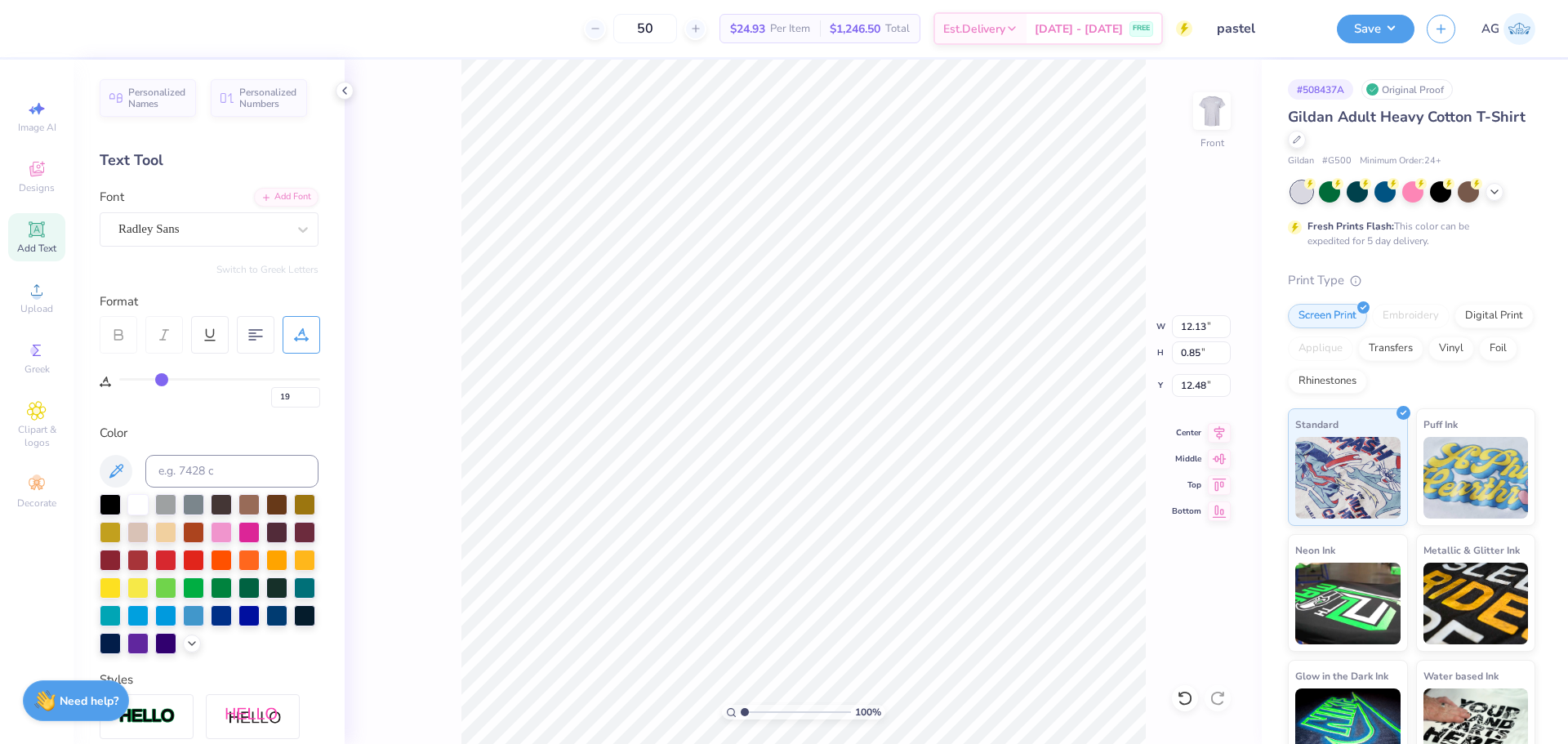
type input "16"
type input "15"
type input "14"
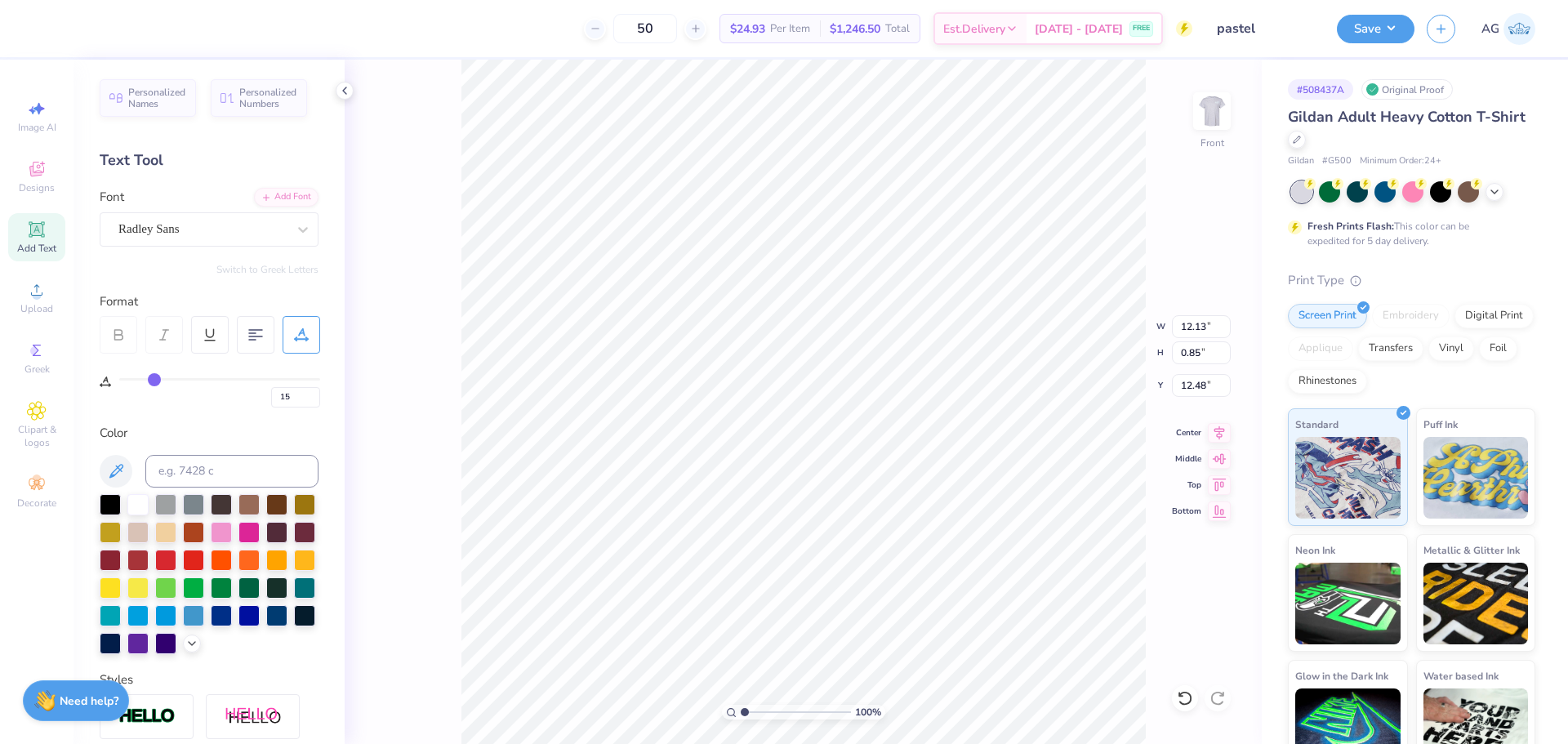
type input "14"
type input "13"
click at [151, 378] on input "range" at bounding box center [219, 379] width 201 height 2
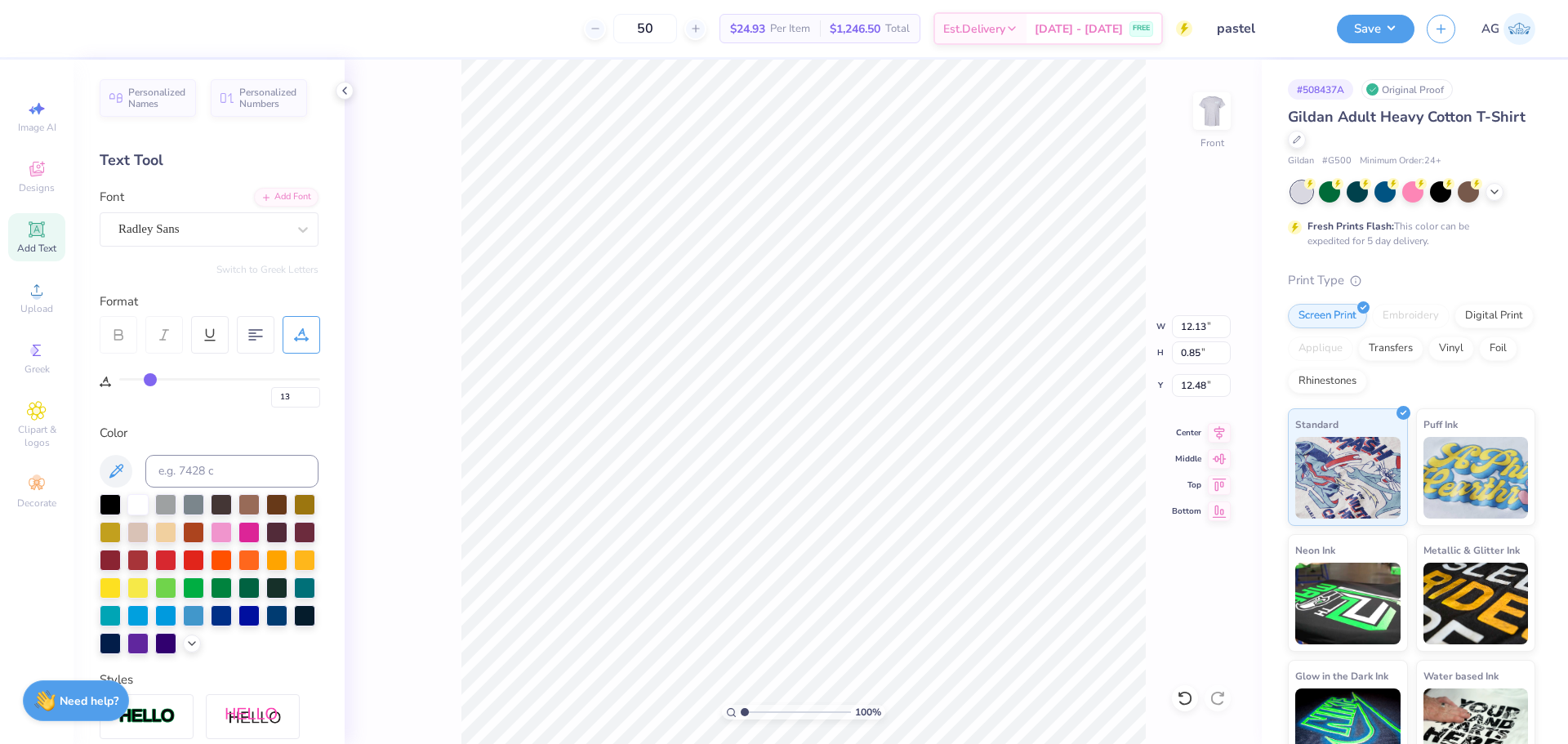
type input "11.02"
click at [1187, 322] on input "11.02" at bounding box center [1201, 326] width 59 height 23
type input "11.50"
type input "0.89"
type input "12.46"
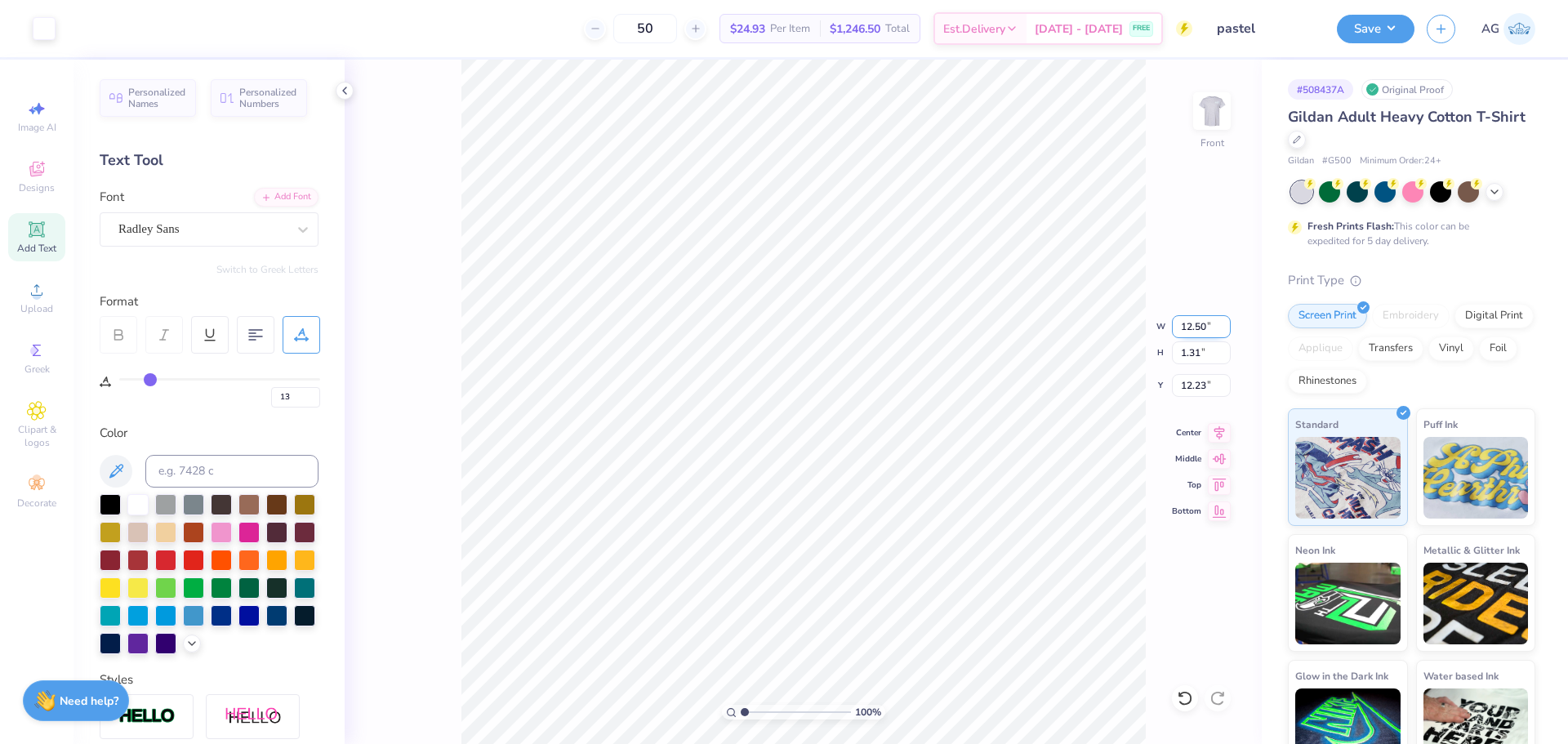
click at [1199, 326] on input "12.50" at bounding box center [1201, 326] width 59 height 23
type input "12.00"
type input "1.26"
type input "12.26"
type input "11.50"
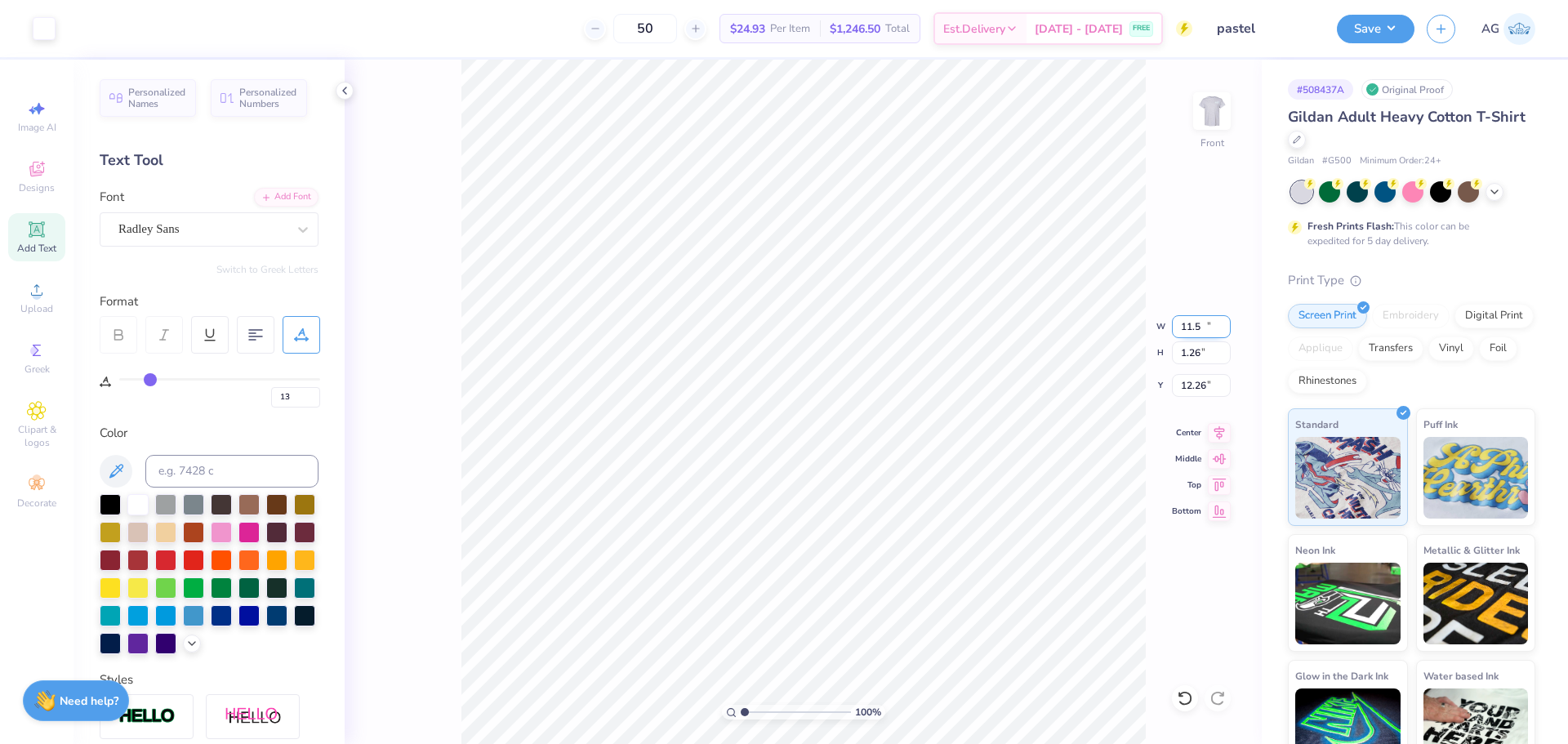
type input "1.20"
type input "12.29"
click at [944, 561] on li "Group" at bounding box center [973, 564] width 129 height 31
click at [963, 718] on li "Send to Back" at bounding box center [963, 723] width 129 height 31
click at [1187, 325] on input "11.50" at bounding box center [1201, 326] width 59 height 23
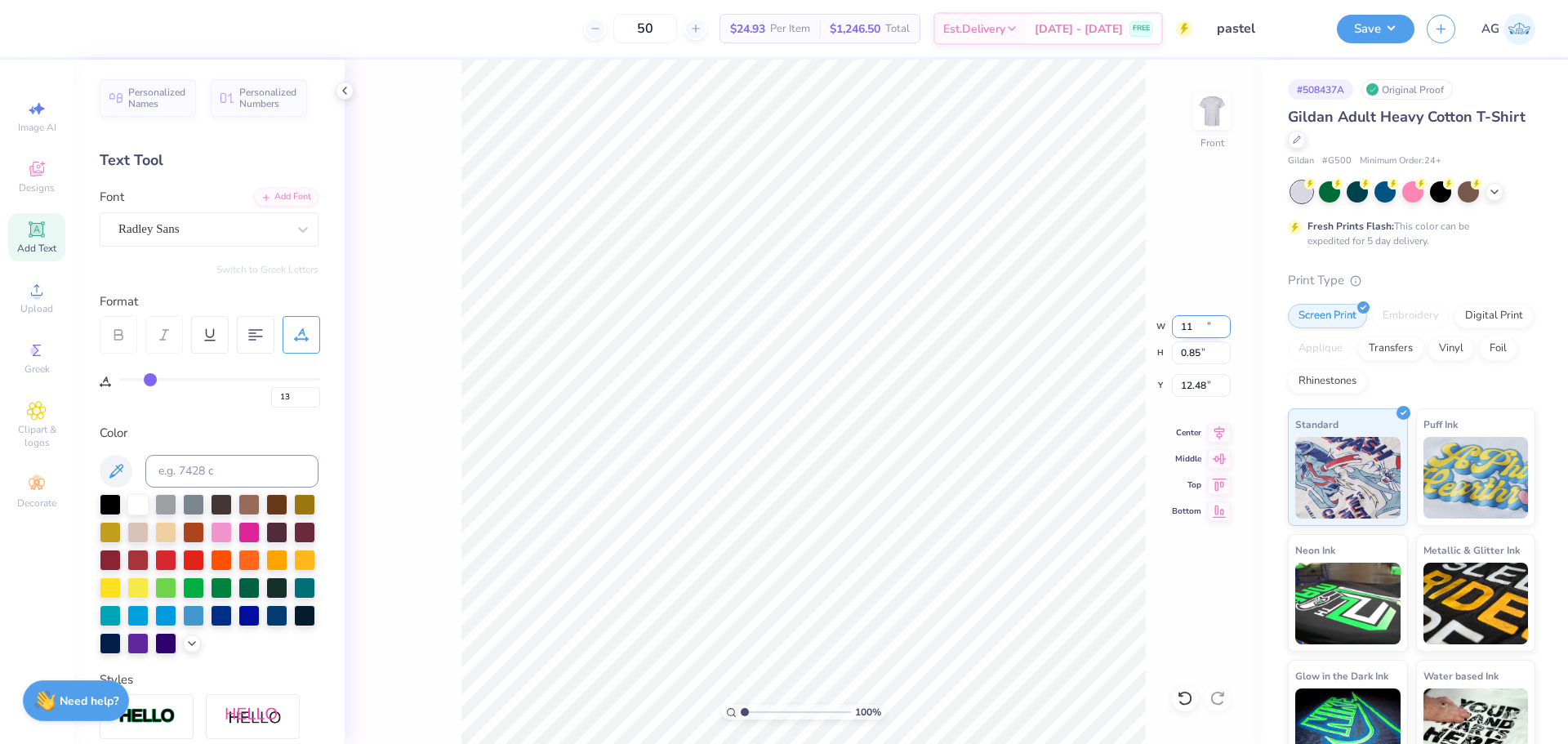
type input "11.00"
type input "0.85"
type input "12.48"
click at [914, 539] on li "Group" at bounding box center [912, 545] width 129 height 31
click at [1388, 36] on button "Save" at bounding box center [1375, 26] width 78 height 28
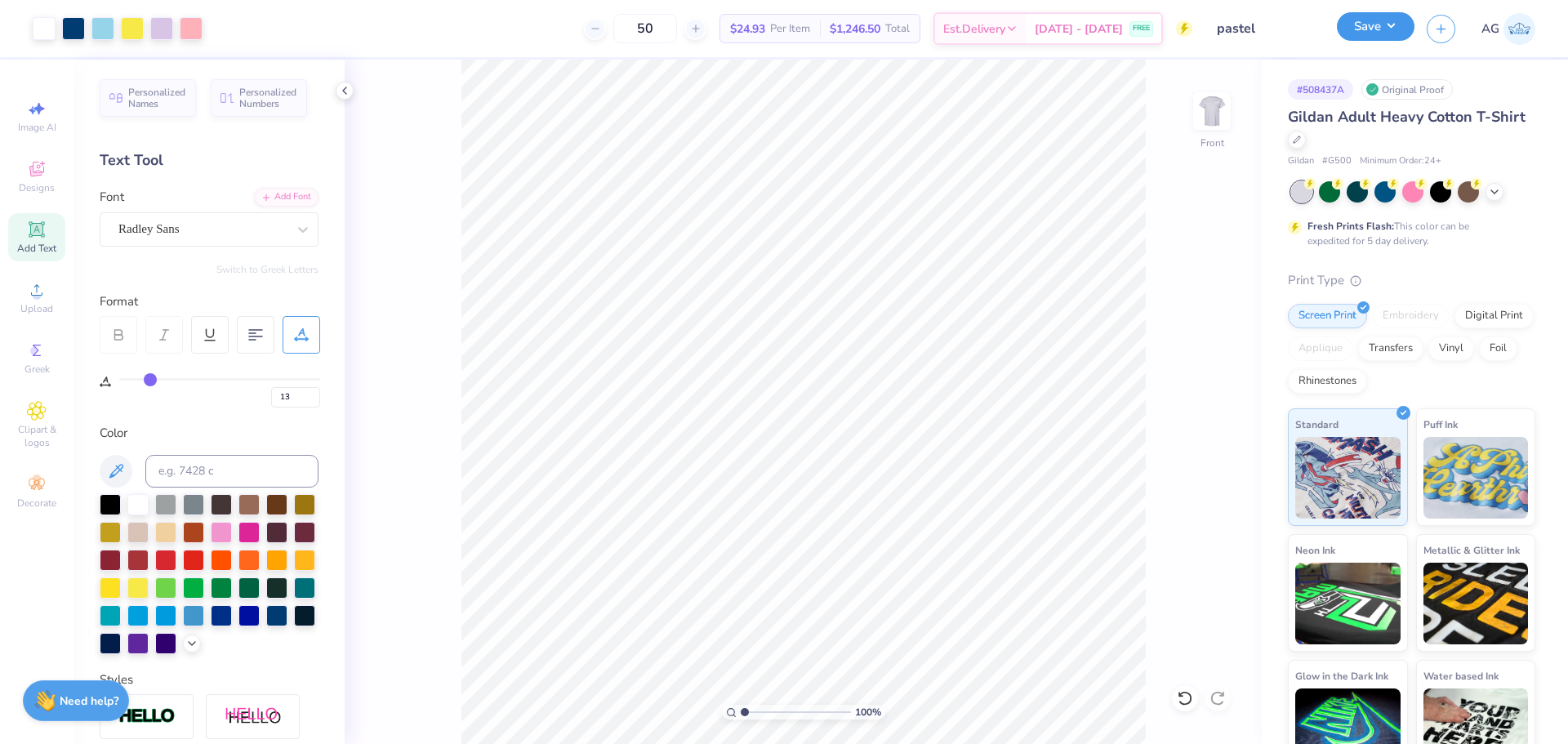
click at [1364, 27] on button "Save" at bounding box center [1375, 26] width 78 height 28
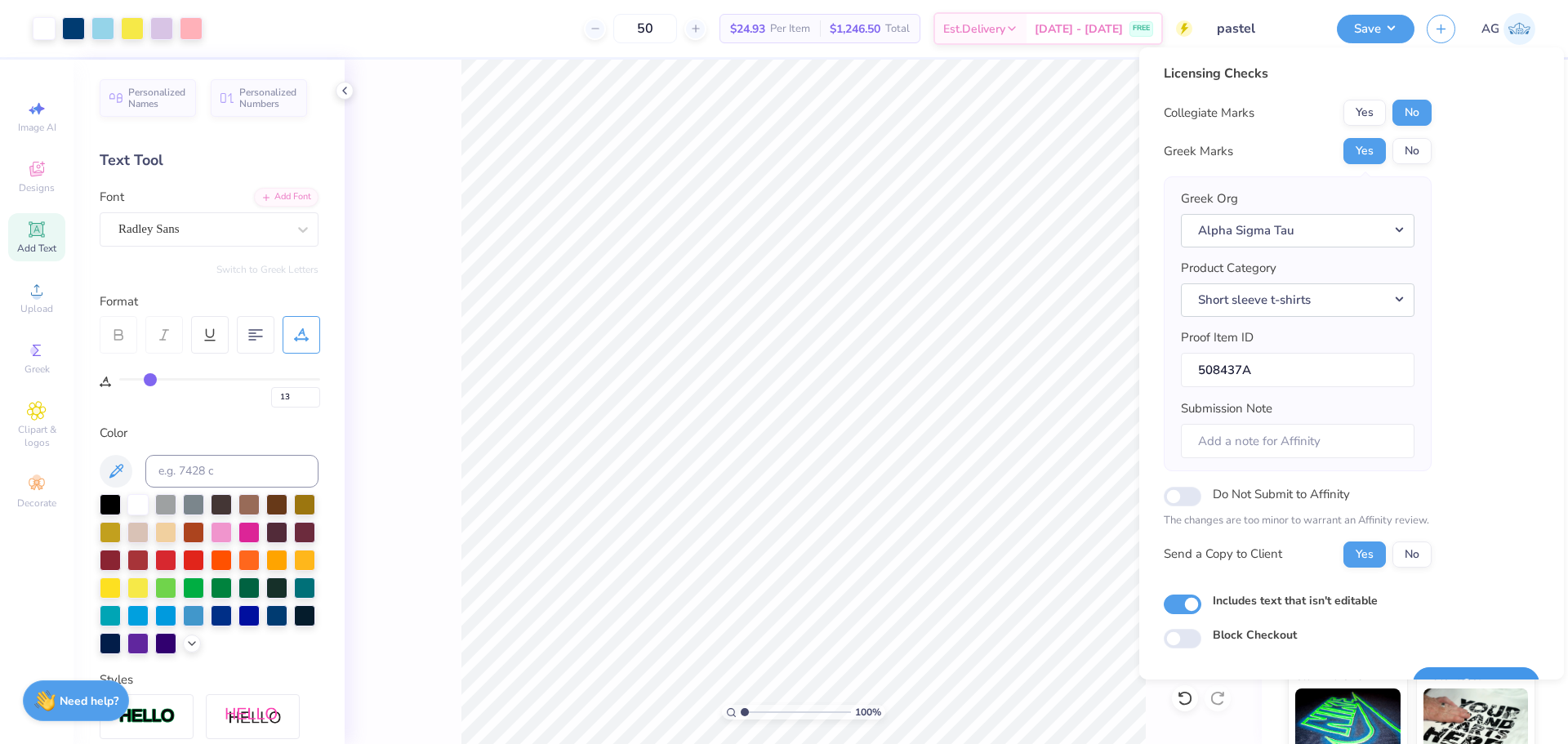
click at [1439, 667] on button "Save" at bounding box center [1476, 683] width 127 height 33
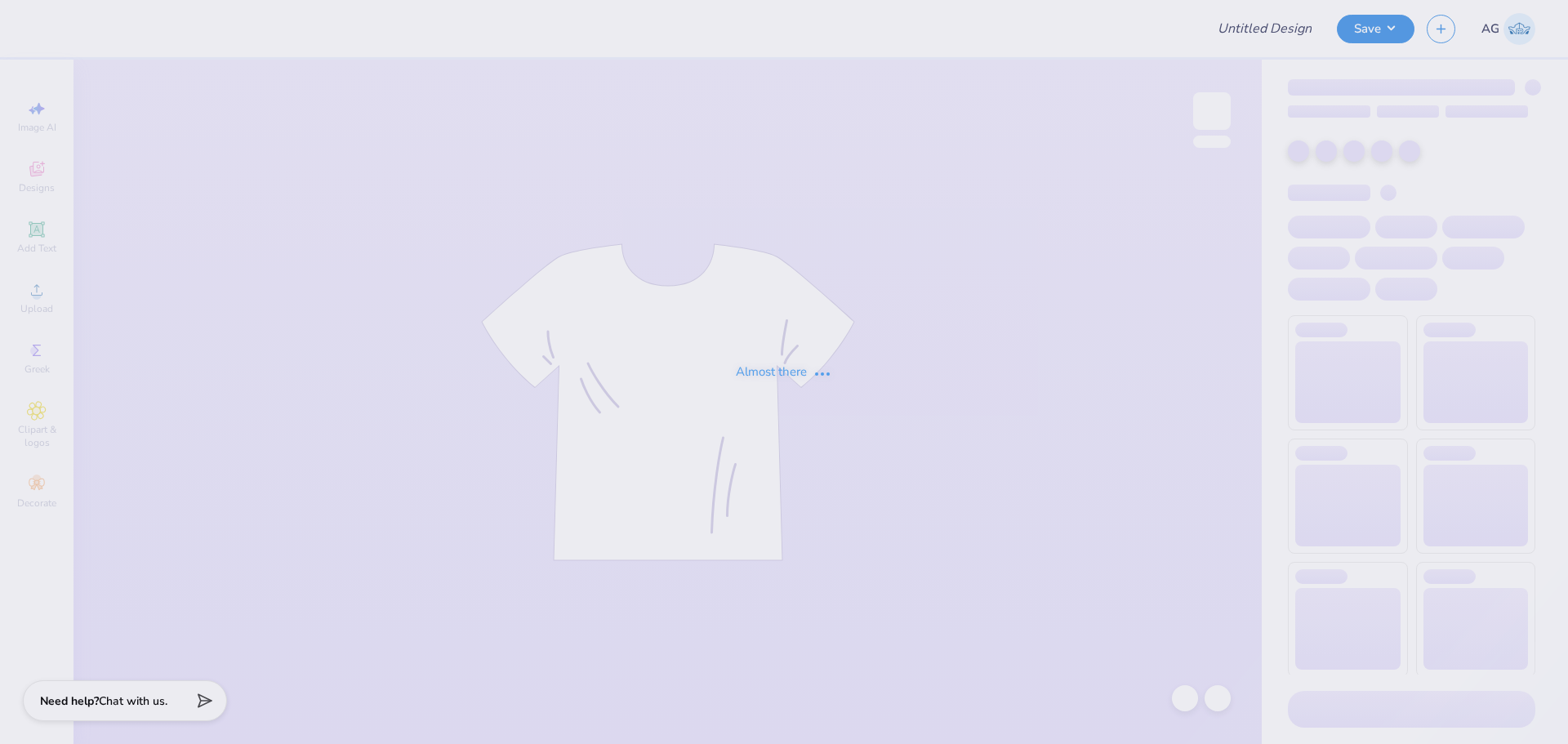
type input "PSE Fall Rush"
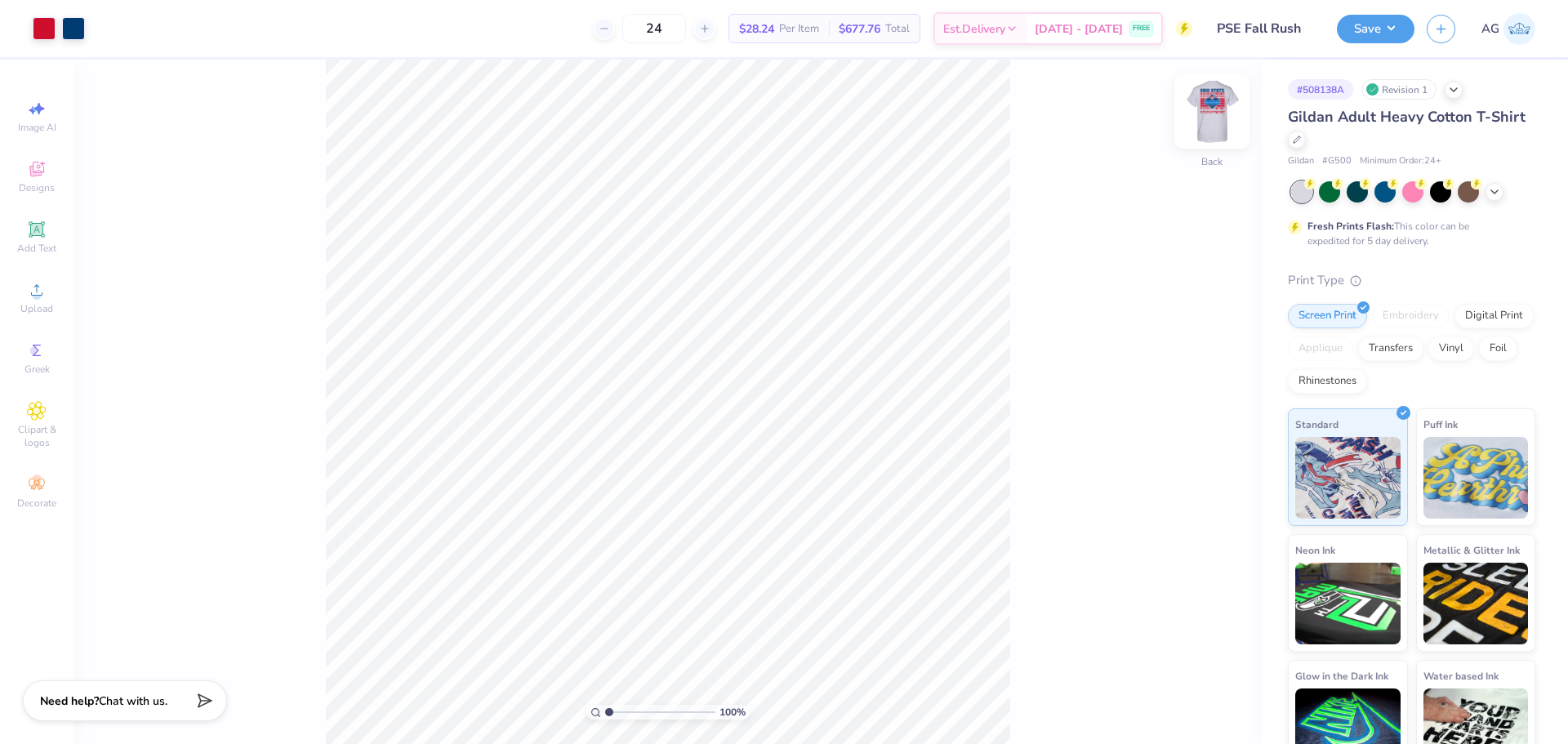
click at [1219, 116] on img at bounding box center [1212, 111] width 66 height 66
click at [1190, 697] on icon at bounding box center [1184, 698] width 17 height 17
click at [1185, 701] on div "100 % Front" at bounding box center [668, 401] width 1188 height 684
click at [1228, 104] on img at bounding box center [1212, 111] width 66 height 66
drag, startPoint x: 1158, startPoint y: 697, endPoint x: 1114, endPoint y: 669, distance: 52.2
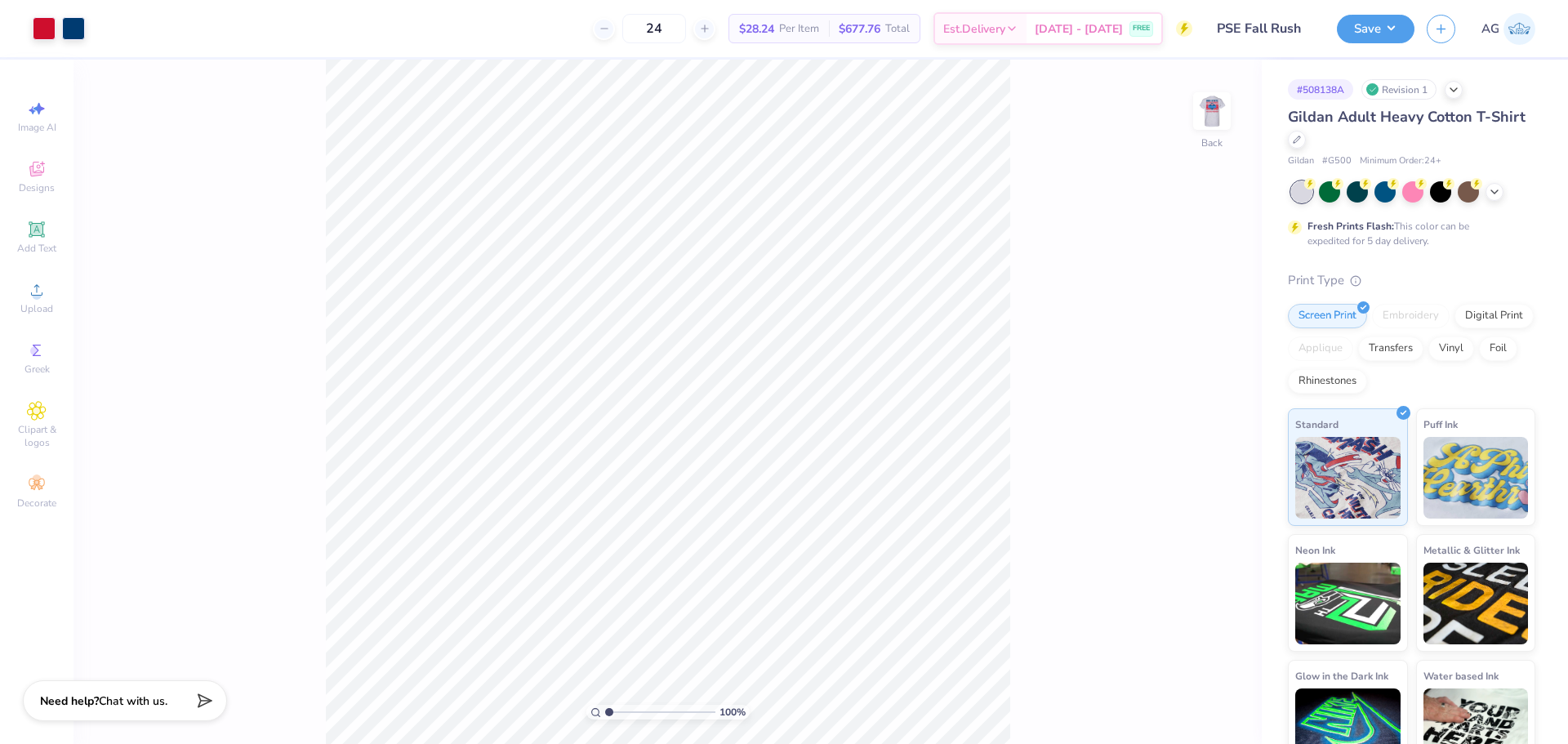
click at [1151, 690] on div "100 % Back" at bounding box center [668, 401] width 1188 height 684
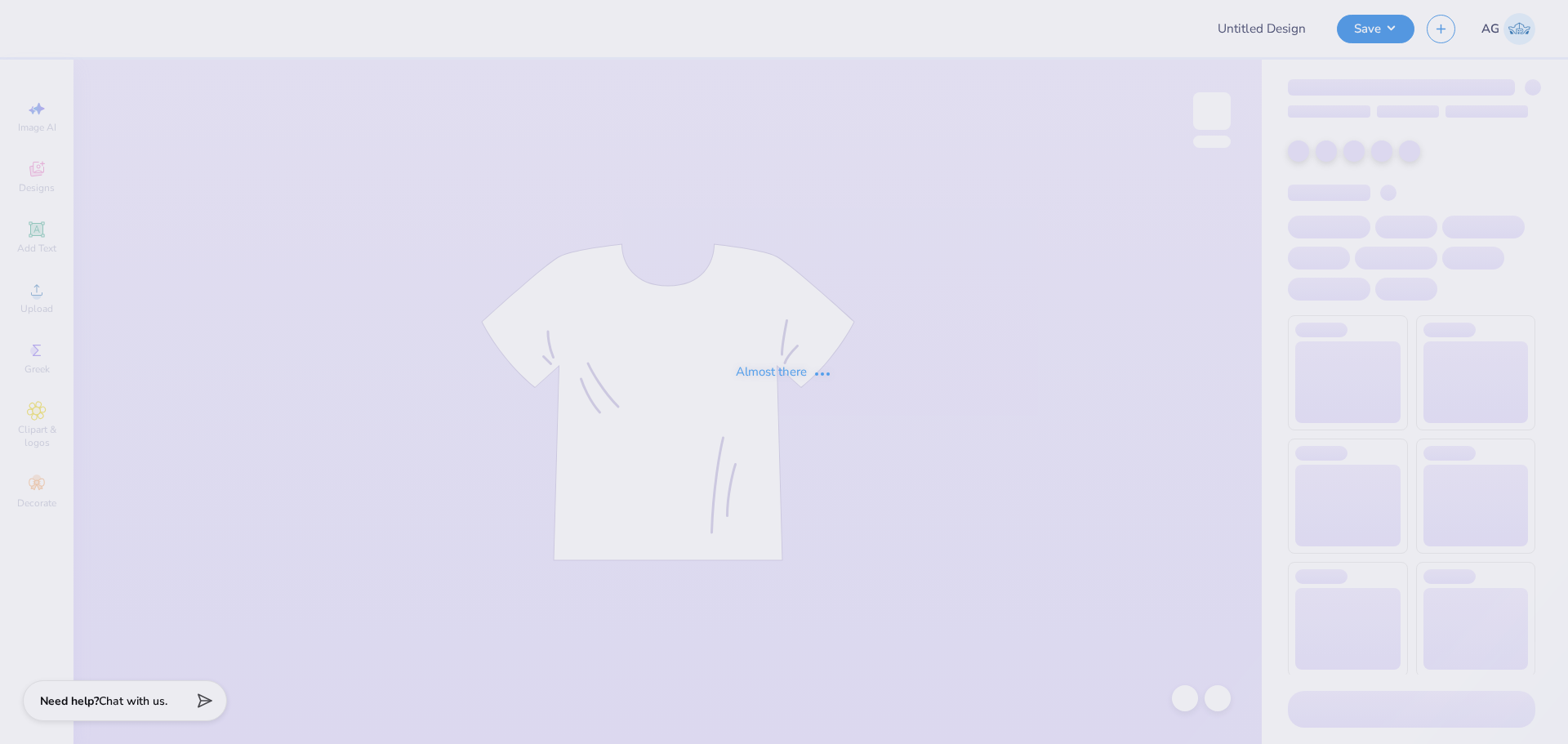
type input "PSE Fall Rush"
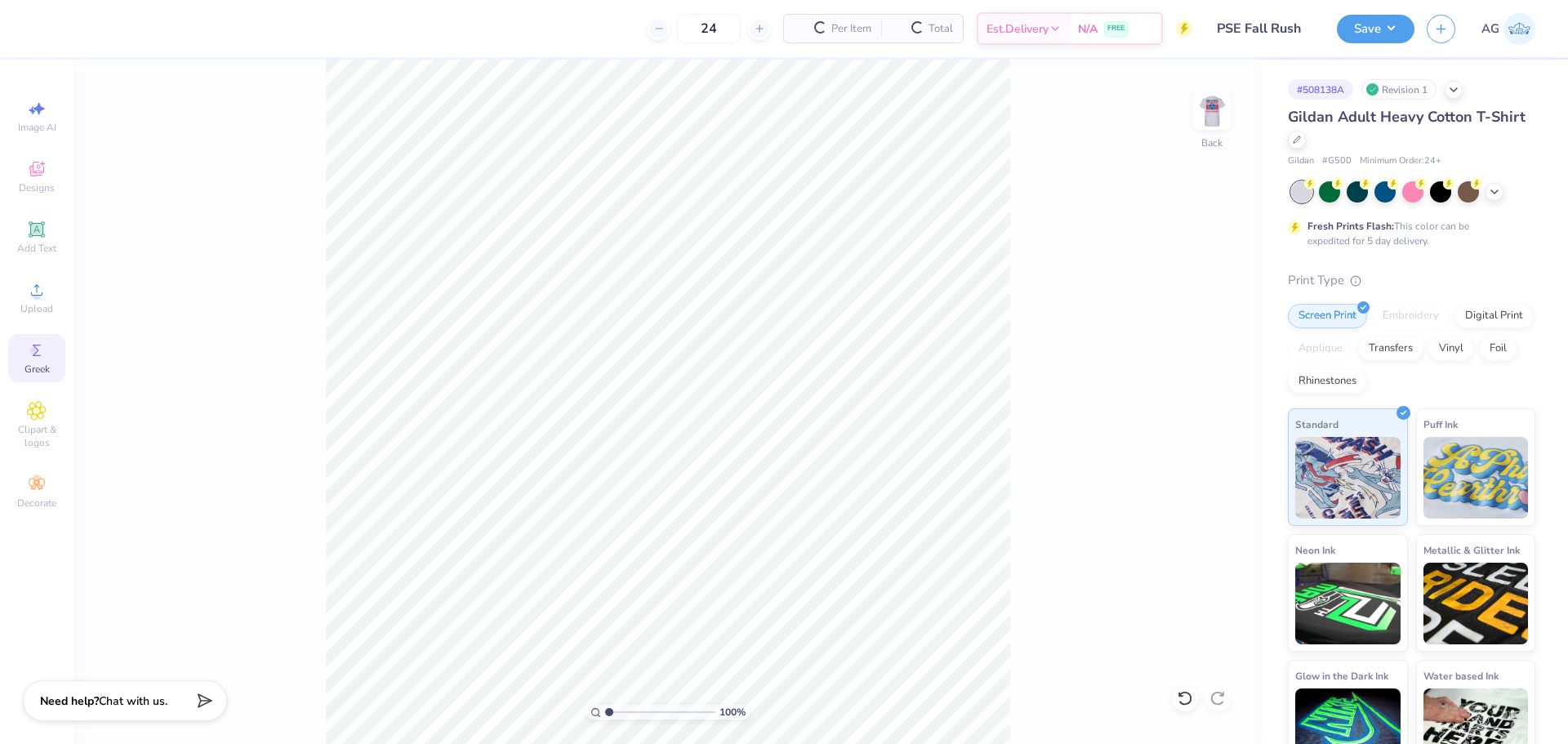
click at [56, 353] on div "Greek" at bounding box center [36, 357] width 57 height 48
drag, startPoint x: 56, startPoint y: 353, endPoint x: 191, endPoint y: 349, distance: 135.1
click at [187, 353] on div "24 Per Item Total Est. Delivery N/A FREE Design Title PSE Fall Rush Save AG Ima…" at bounding box center [784, 372] width 1568 height 744
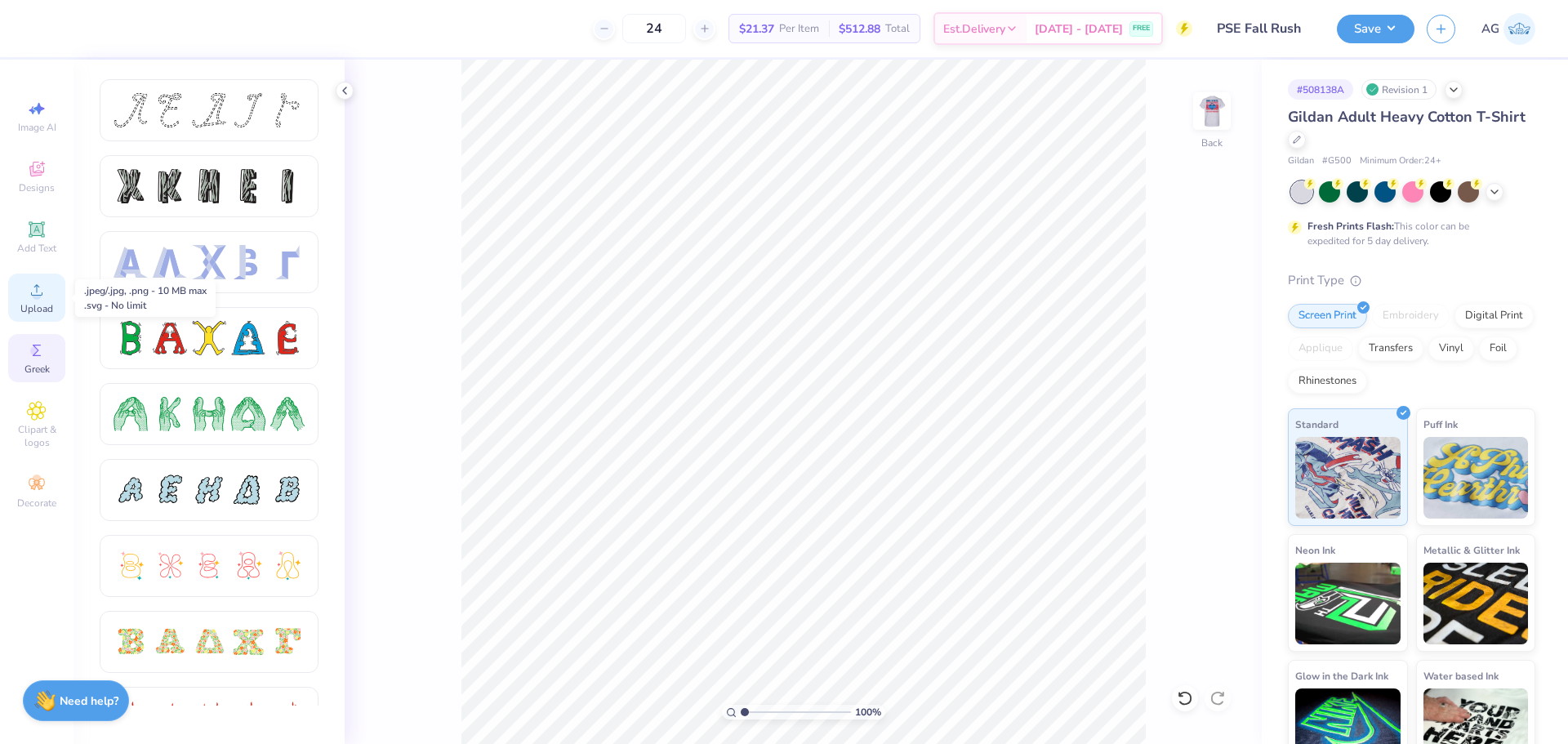
click at [45, 303] on span "Upload" at bounding box center [36, 308] width 32 height 13
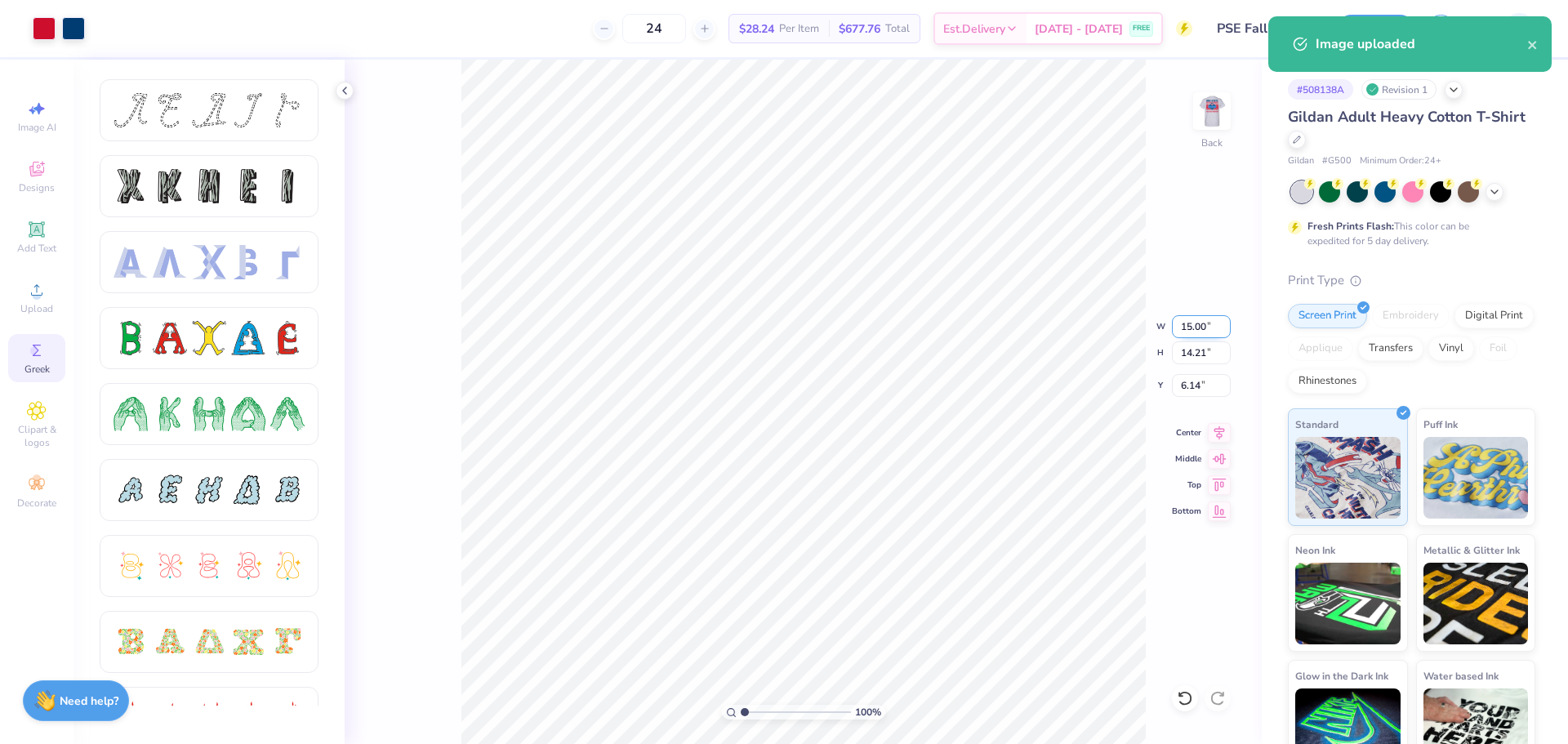
click at [1204, 329] on input "15.00" at bounding box center [1201, 326] width 59 height 23
type input "3.50"
type input "3.32"
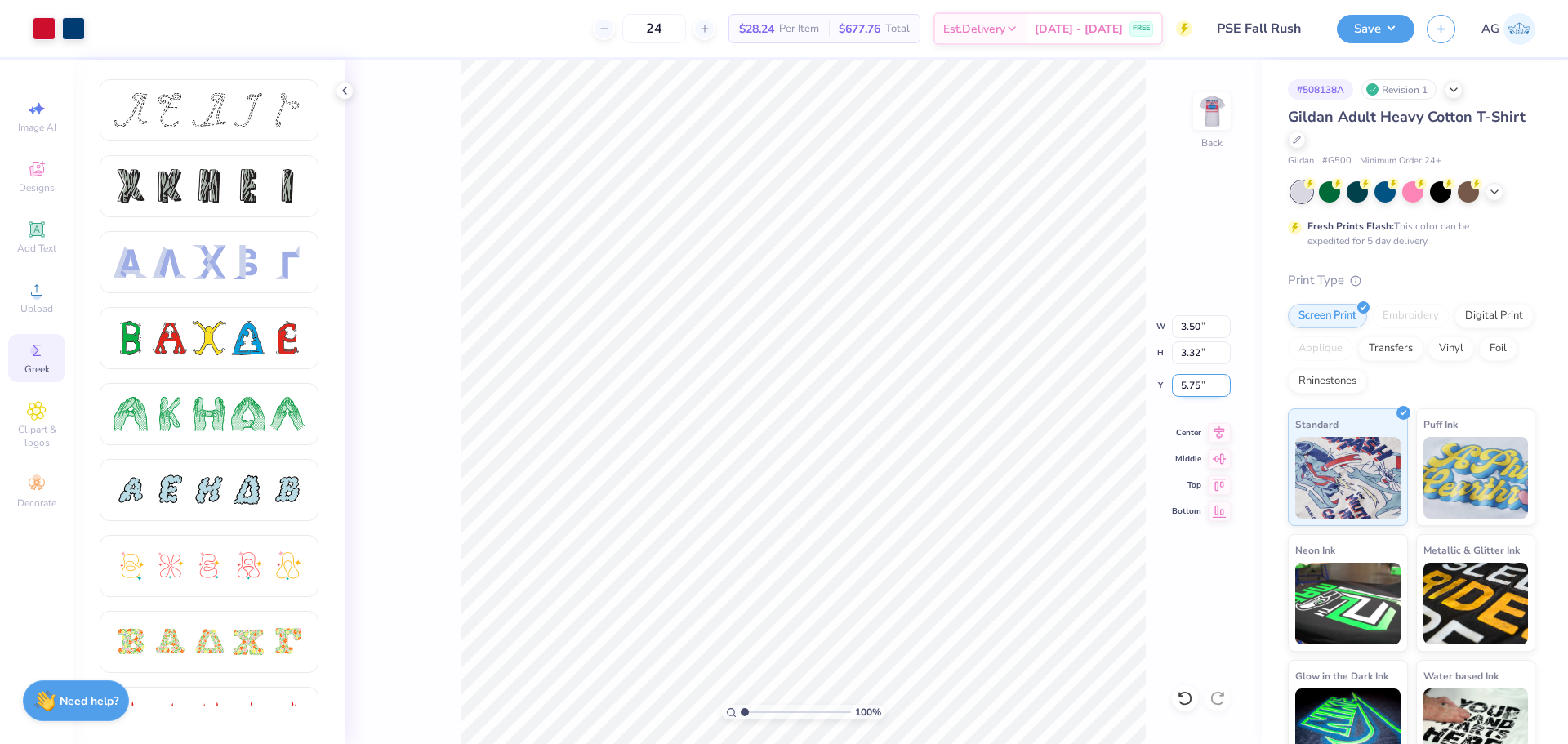
click at [1190, 381] on input "5.75" at bounding box center [1201, 385] width 59 height 23
type input "3.00"
click at [1222, 125] on img at bounding box center [1212, 111] width 66 height 66
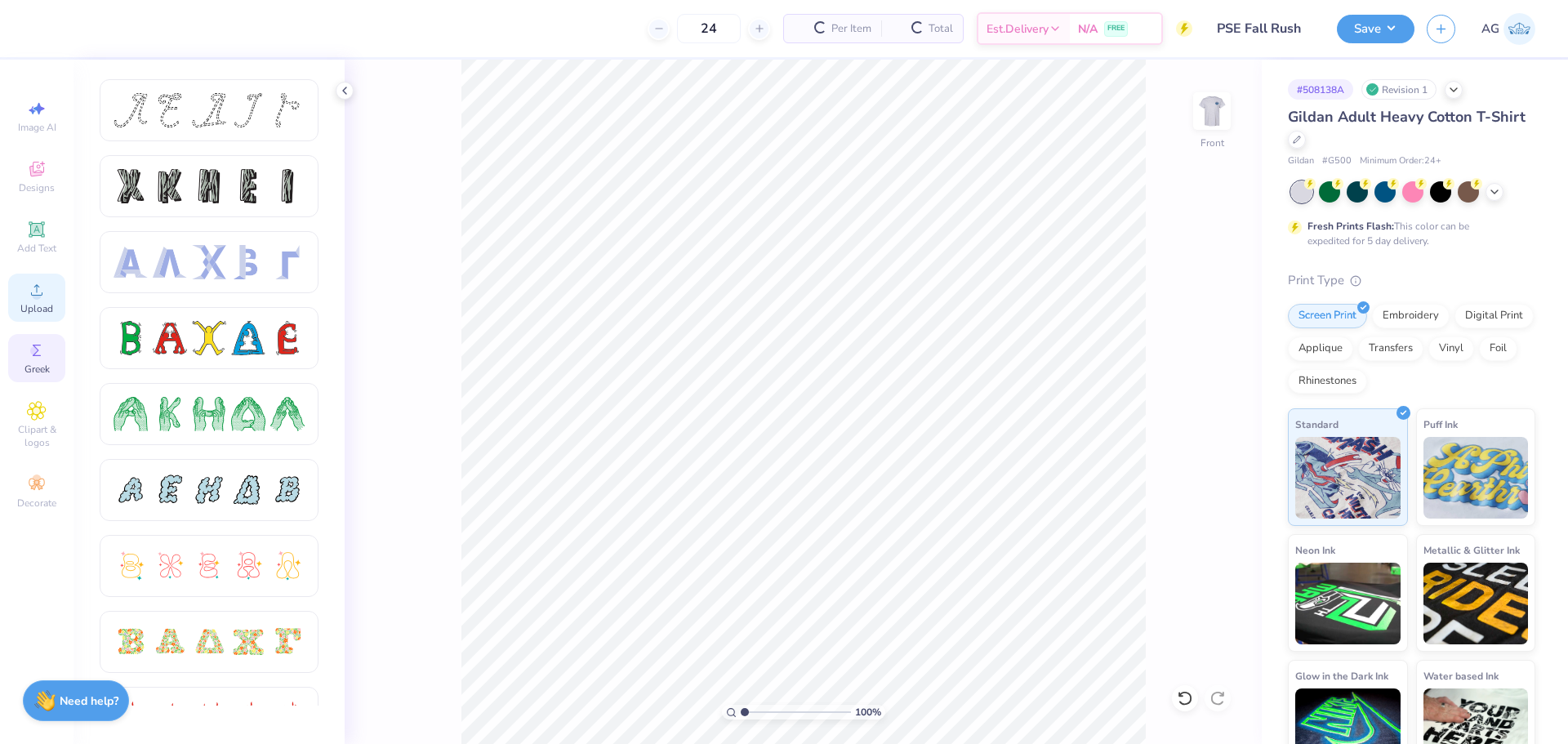
click at [36, 291] on circle at bounding box center [35, 294] width 9 height 9
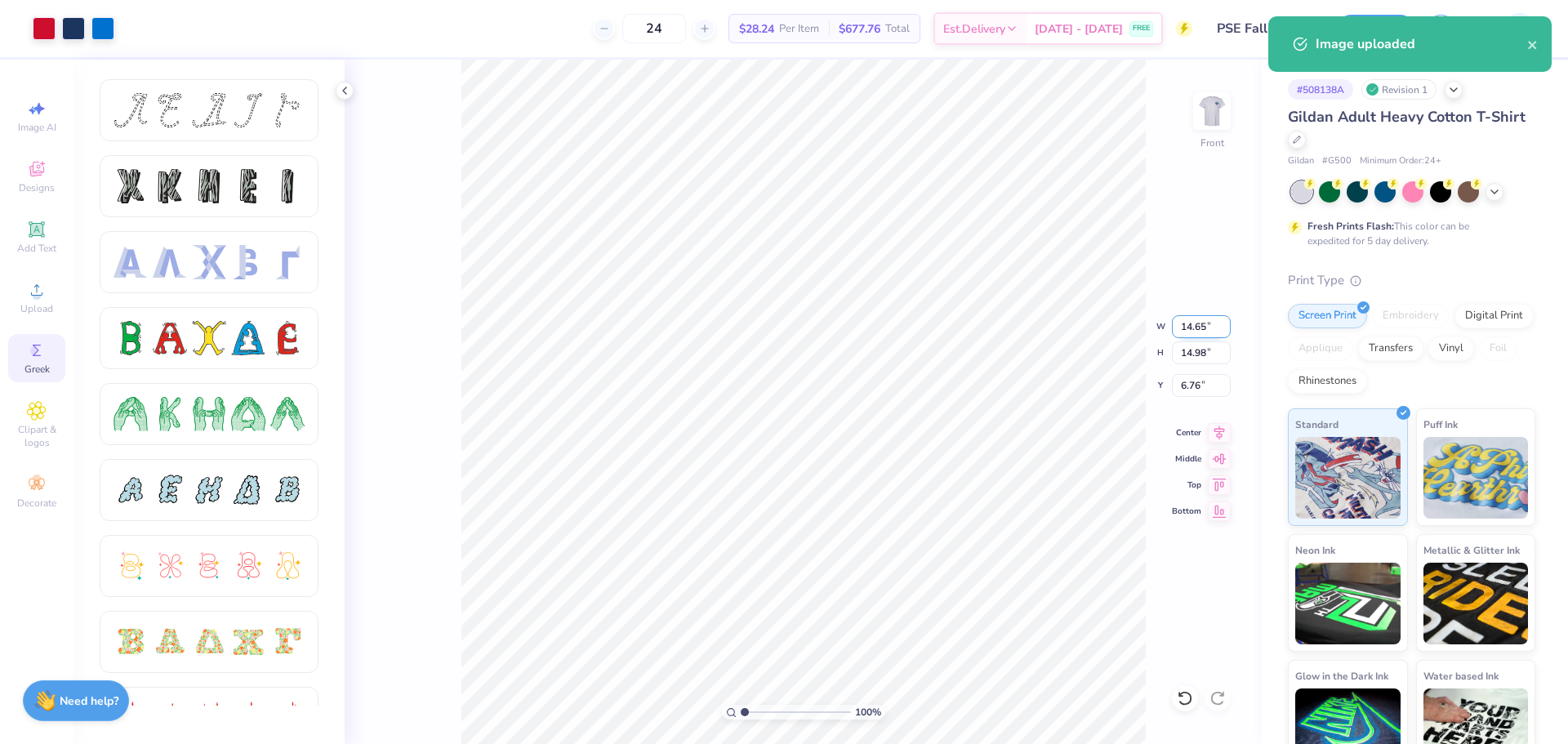
click at [1203, 323] on input "14.65" at bounding box center [1201, 326] width 59 height 23
type input "12.00"
type input "12.27"
type input "8.11"
type input "12.50"
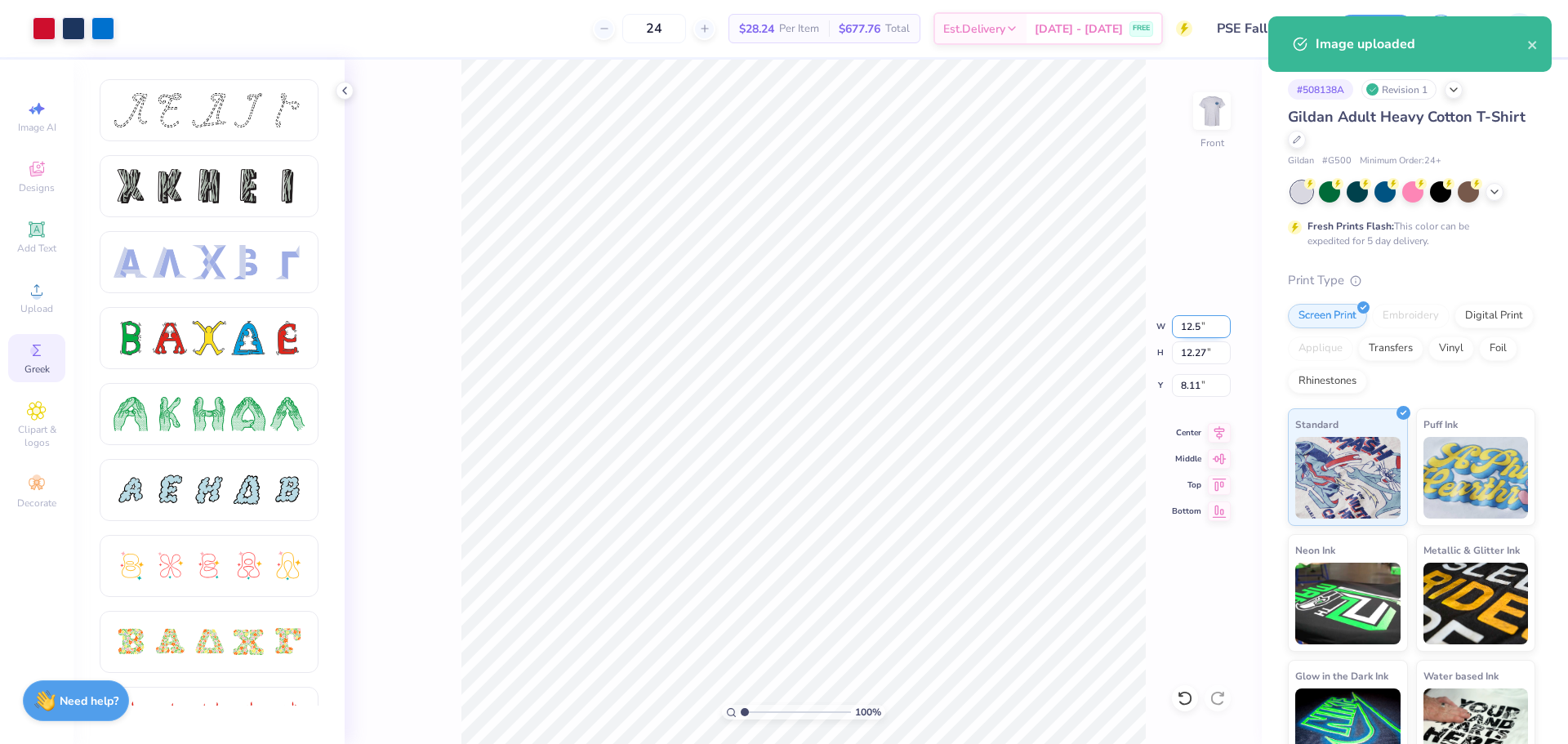
type input "12.78"
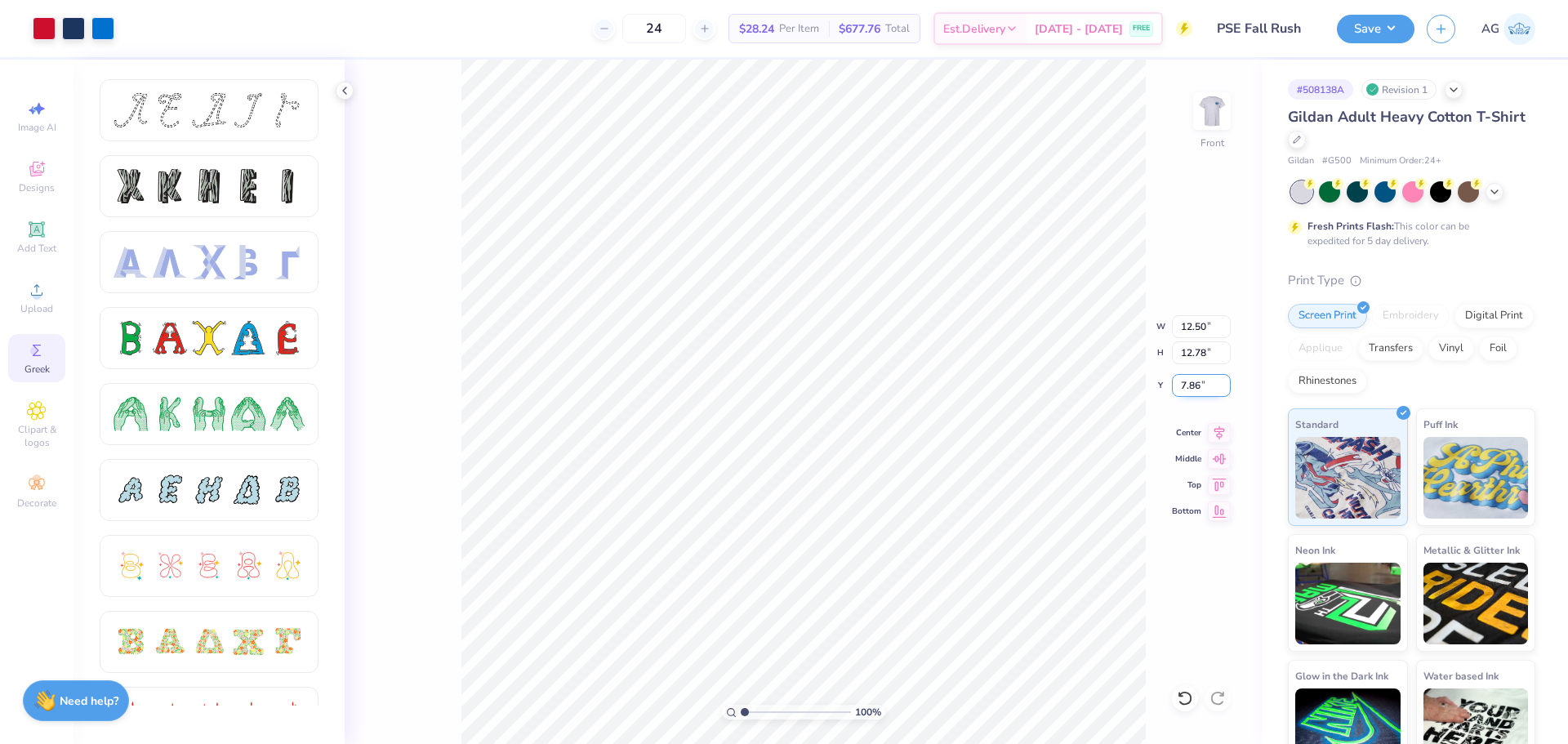
click at [1200, 379] on input "7.86" at bounding box center [1201, 385] width 59 height 23
type input "3.00"
click at [1219, 432] on icon at bounding box center [1218, 430] width 23 height 20
click at [1346, 29] on button "Save" at bounding box center [1375, 26] width 78 height 28
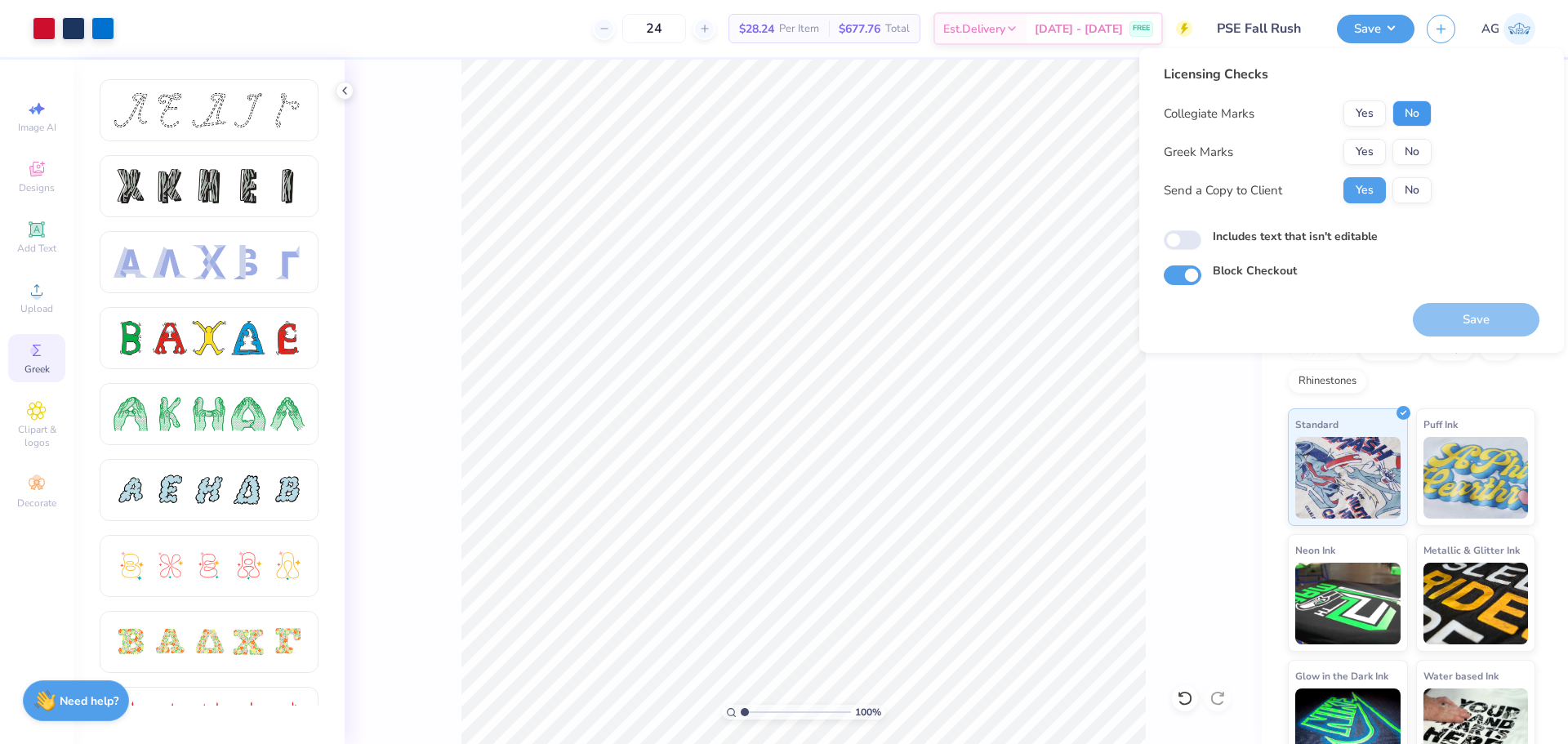
drag, startPoint x: 1414, startPoint y: 110, endPoint x: 1410, endPoint y: 138, distance: 28.3
click at [1415, 112] on button "No" at bounding box center [1412, 113] width 39 height 27
click at [1412, 151] on button "No" at bounding box center [1412, 151] width 39 height 27
click at [1363, 148] on button "Yes" at bounding box center [1364, 151] width 42 height 27
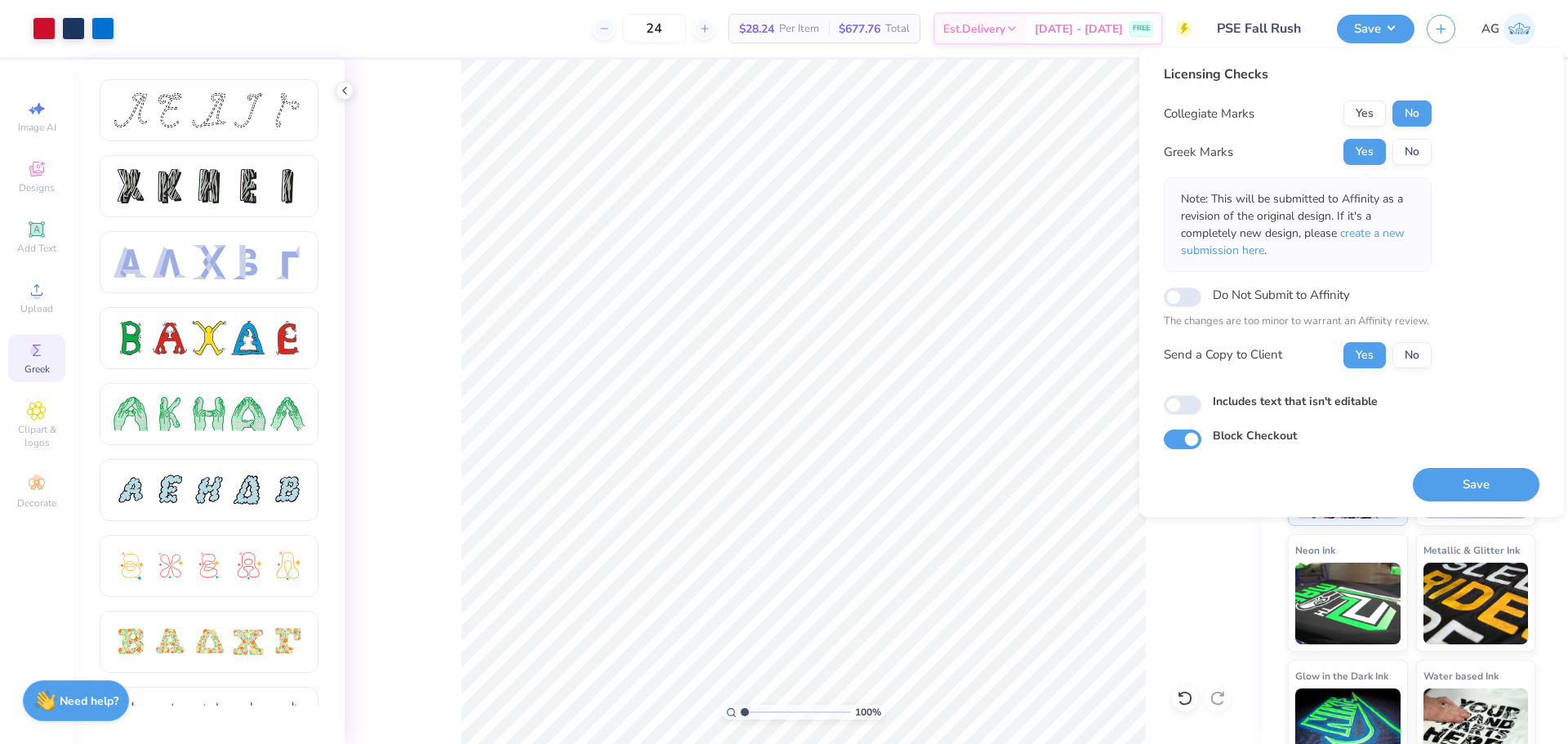
drag, startPoint x: 1461, startPoint y: 492, endPoint x: 1323, endPoint y: 502, distance: 138.4
click at [1459, 492] on button "Save" at bounding box center [1476, 484] width 127 height 33
